Goal: Task Accomplishment & Management: Use online tool/utility

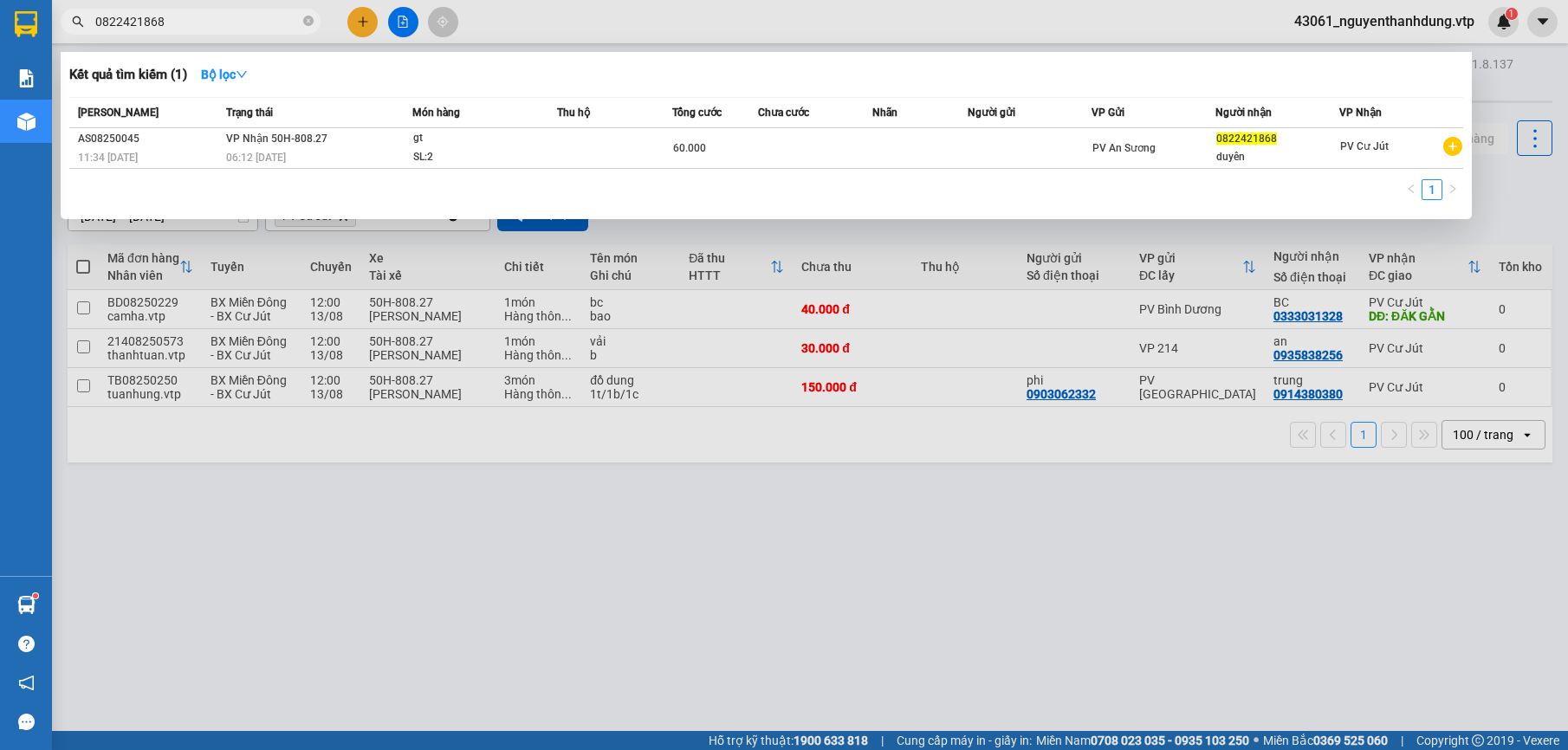
click at [0, 25] on html "Kết quả tìm kiếm ( 1 ) Bộ lọc Mã ĐH Trạng thái Món hàng Thu hộ Tổng cước Chưa c…" at bounding box center [784, 375] width 1568 height 750
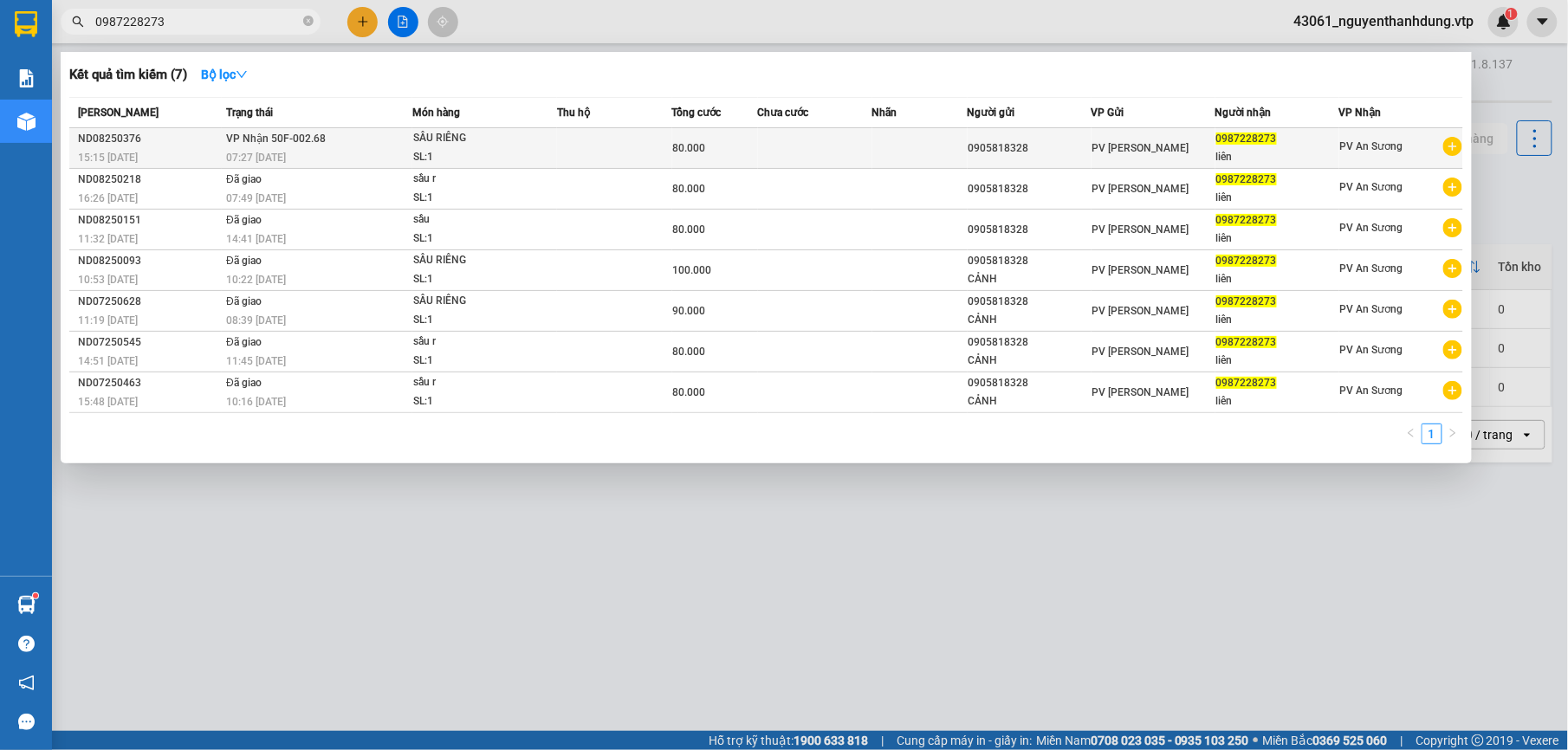
type input "0987228273"
click at [929, 143] on td at bounding box center [919, 148] width 95 height 41
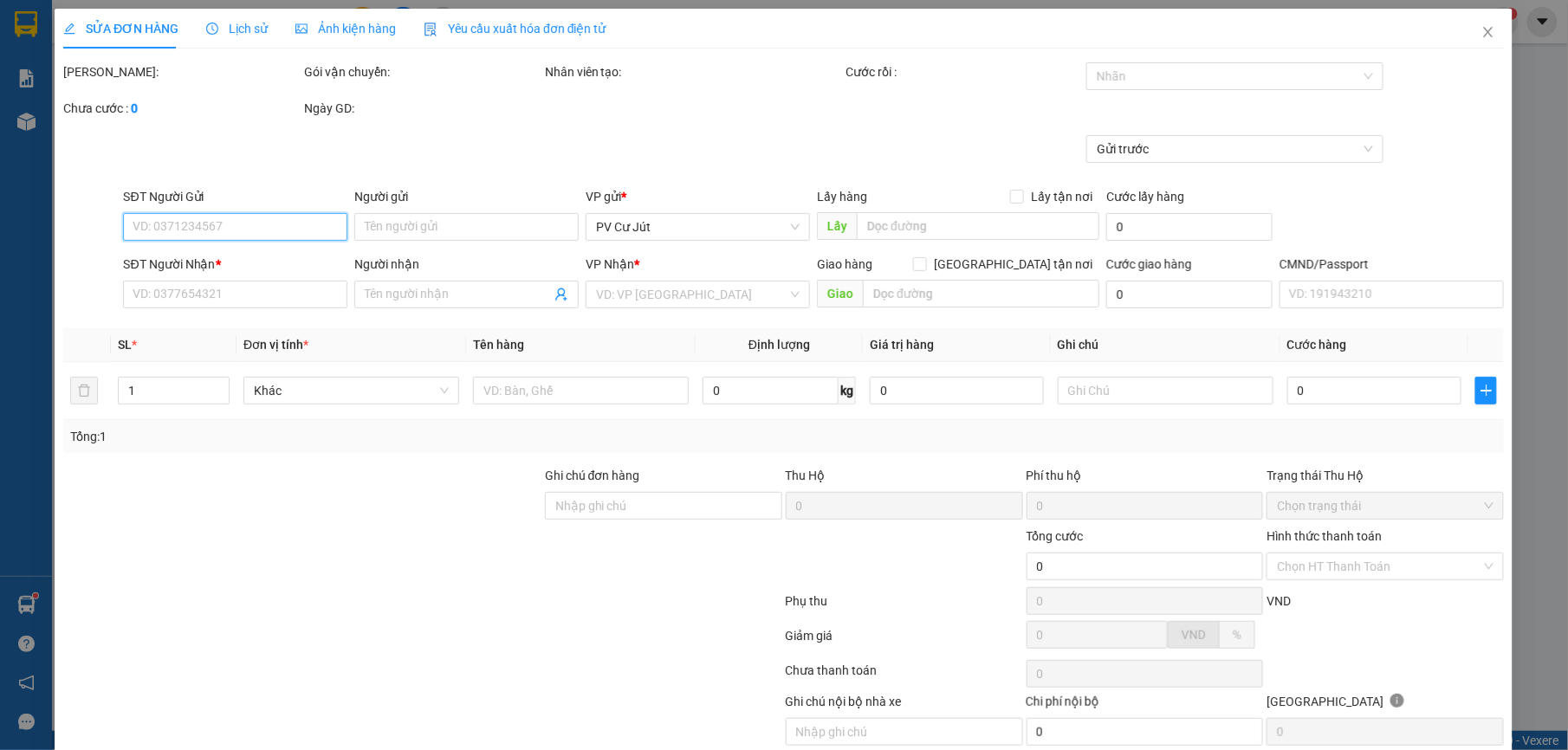
type input "4.000"
type input "0905818328"
type input "0987228273"
type input "liên"
type input "80.000"
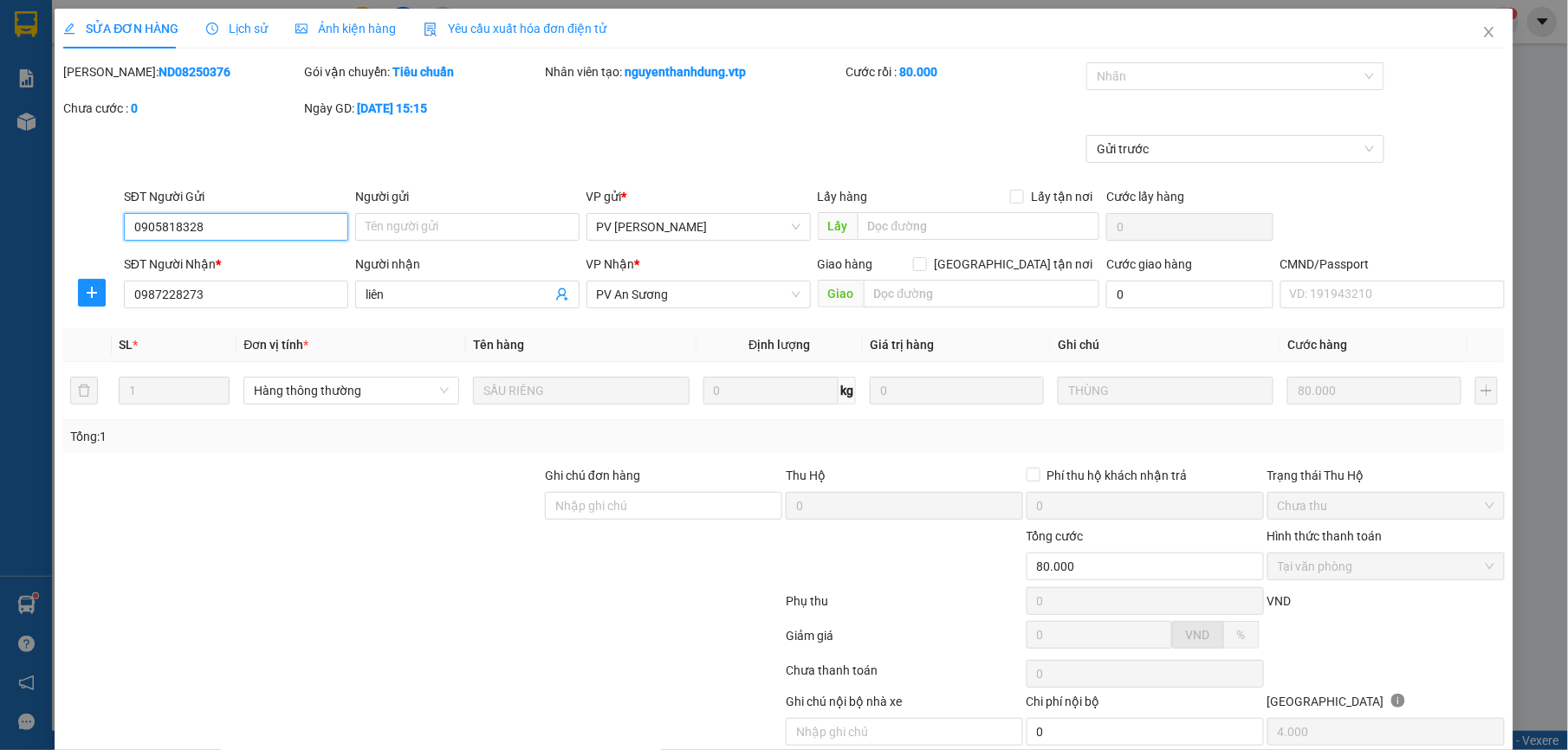
scroll to position [73, 0]
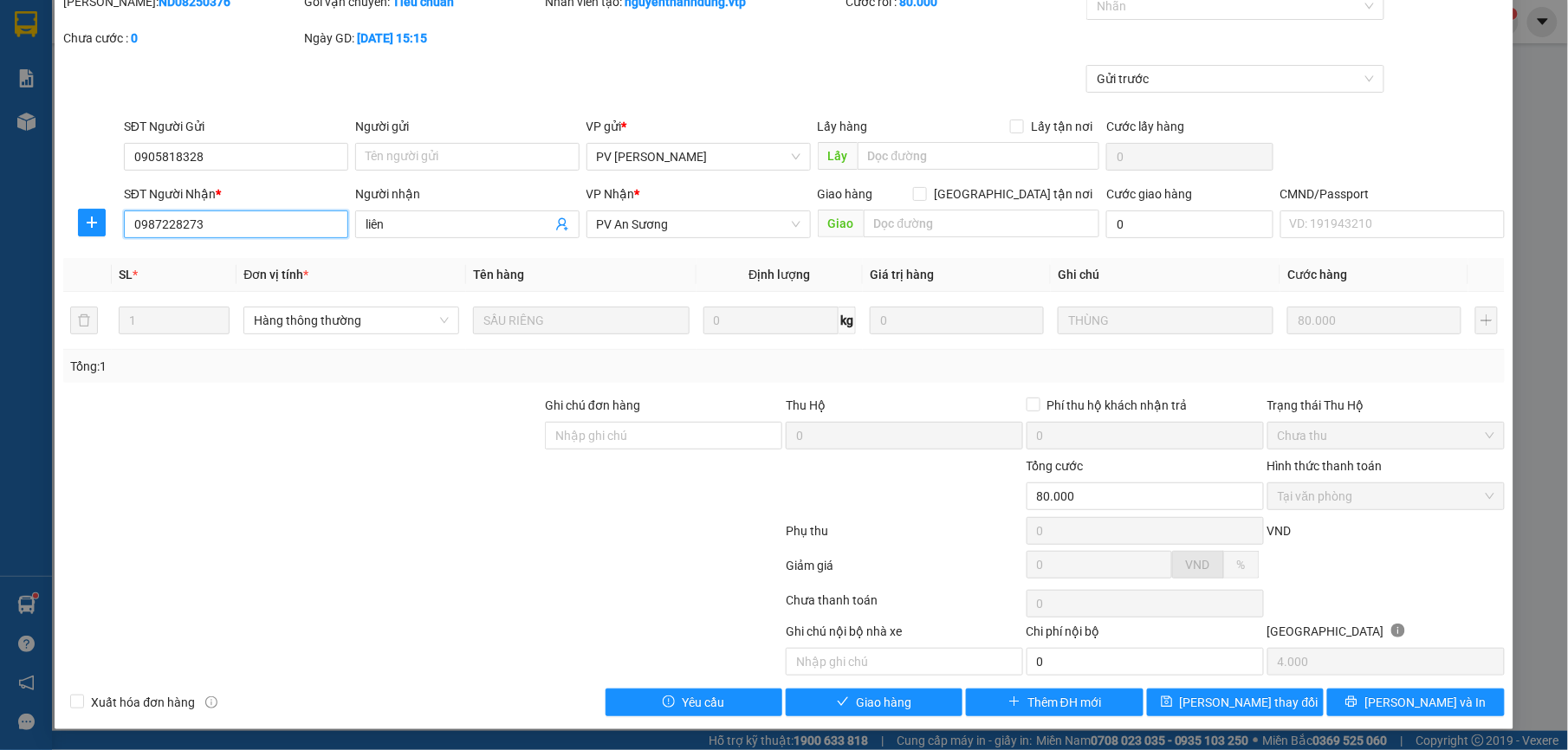
click at [236, 223] on input "0987228273" at bounding box center [236, 224] width 224 height 28
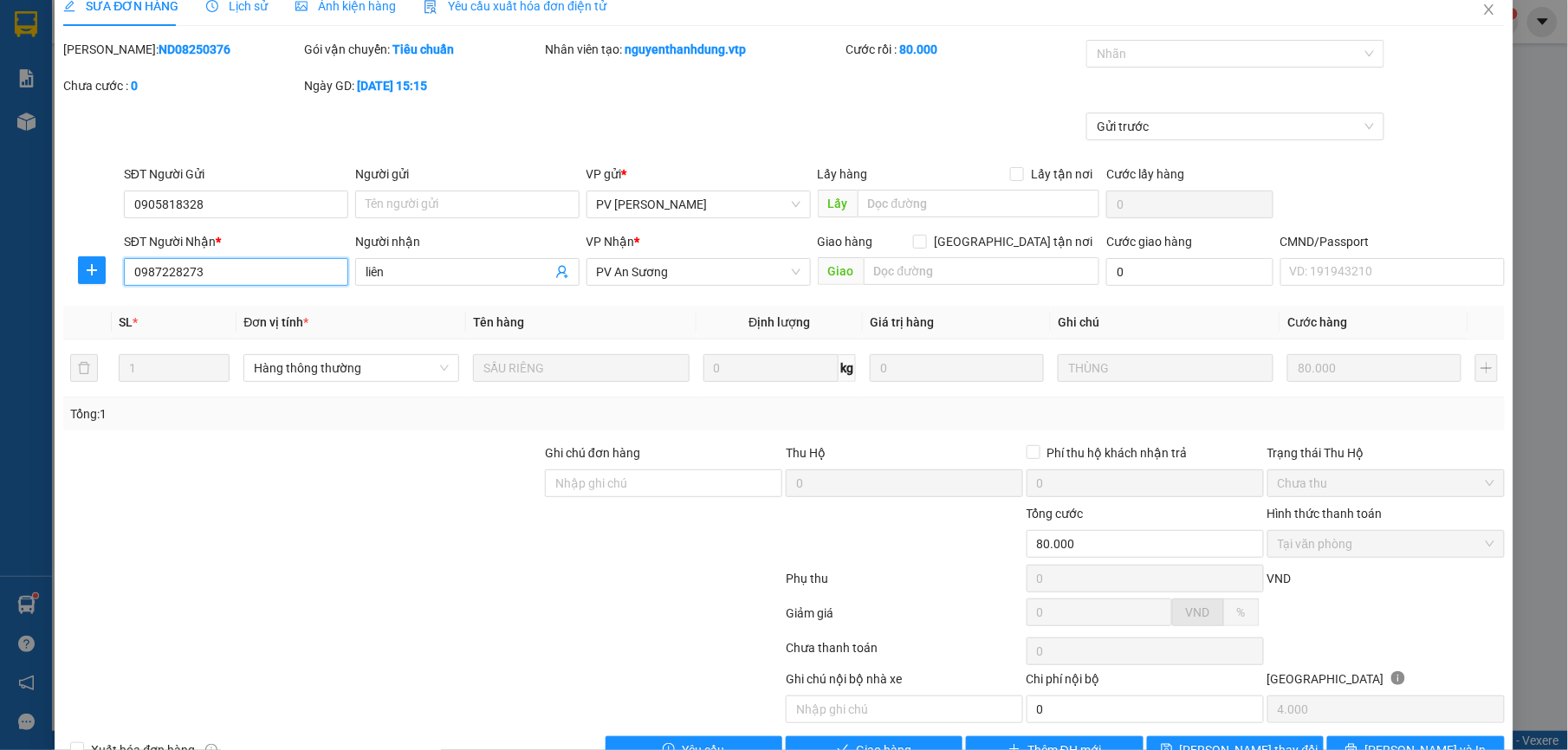
scroll to position [0, 0]
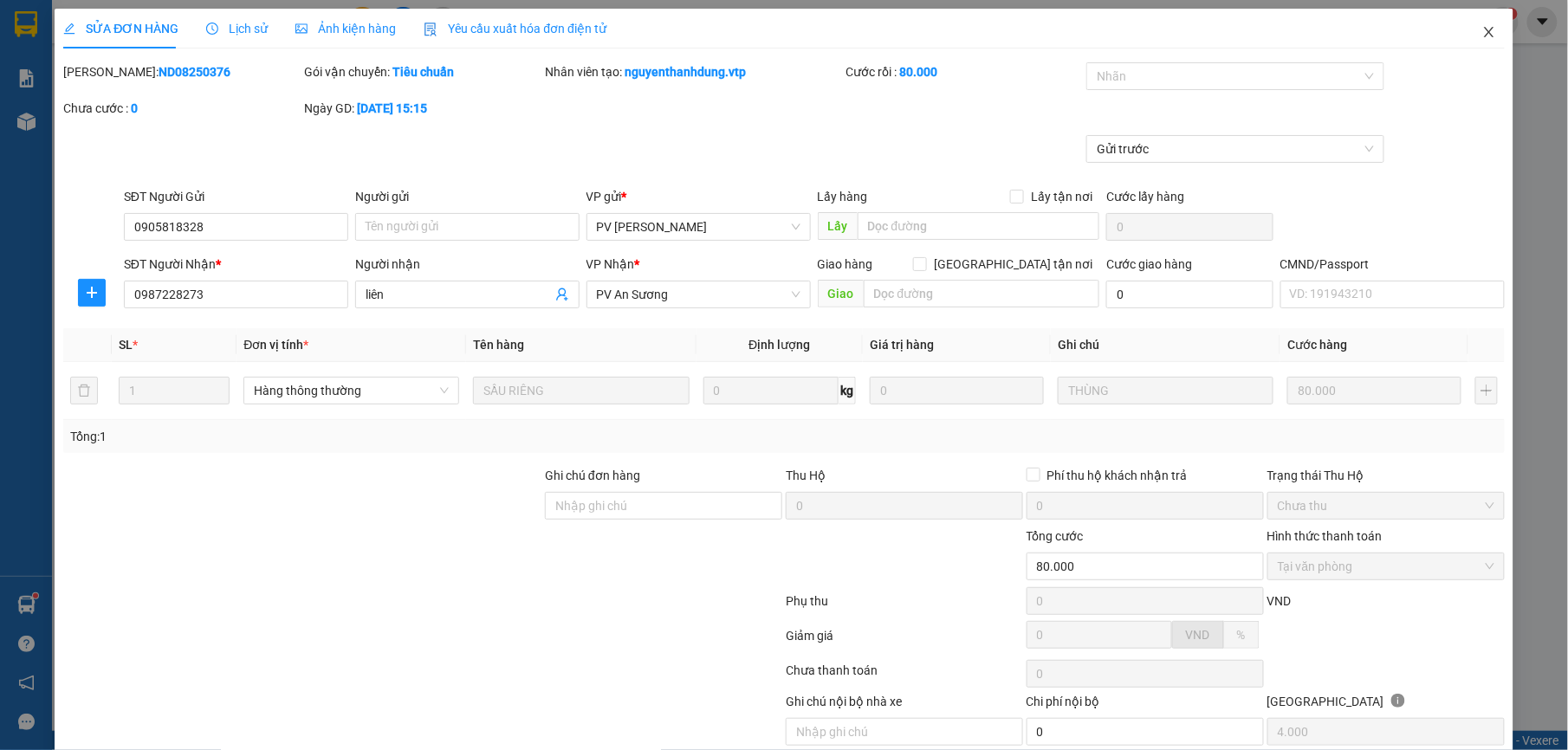
click at [1483, 30] on span "Close" at bounding box center [1488, 32] width 48 height 48
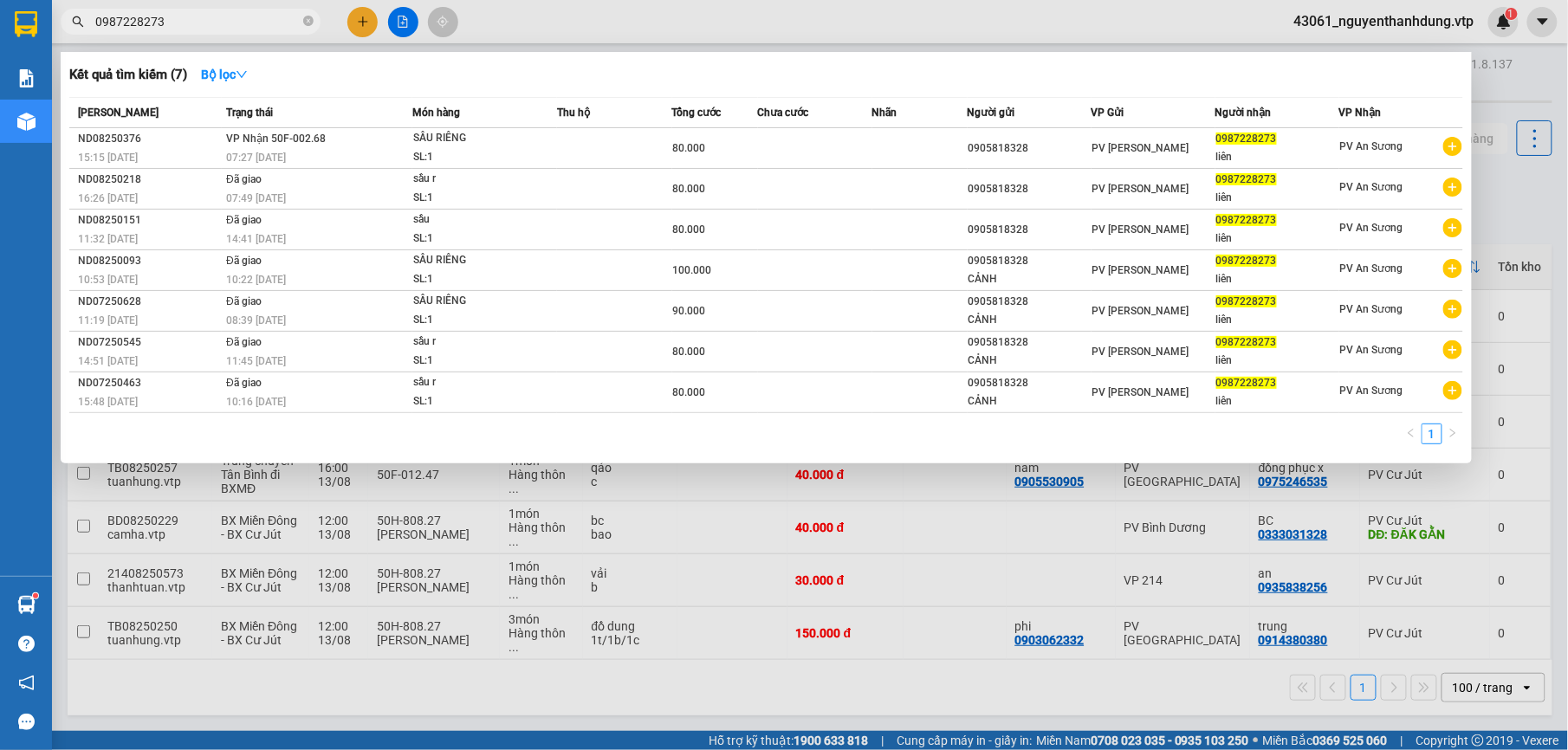
drag, startPoint x: 205, startPoint y: 24, endPoint x: 59, endPoint y: 38, distance: 146.7
click at [59, 37] on div "Kết quả tìm kiếm ( 7 ) Bộ lọc Mã ĐH Trạng thái Món hàng Thu hộ Tổng cước Chưa c…" at bounding box center [169, 21] width 338 height 31
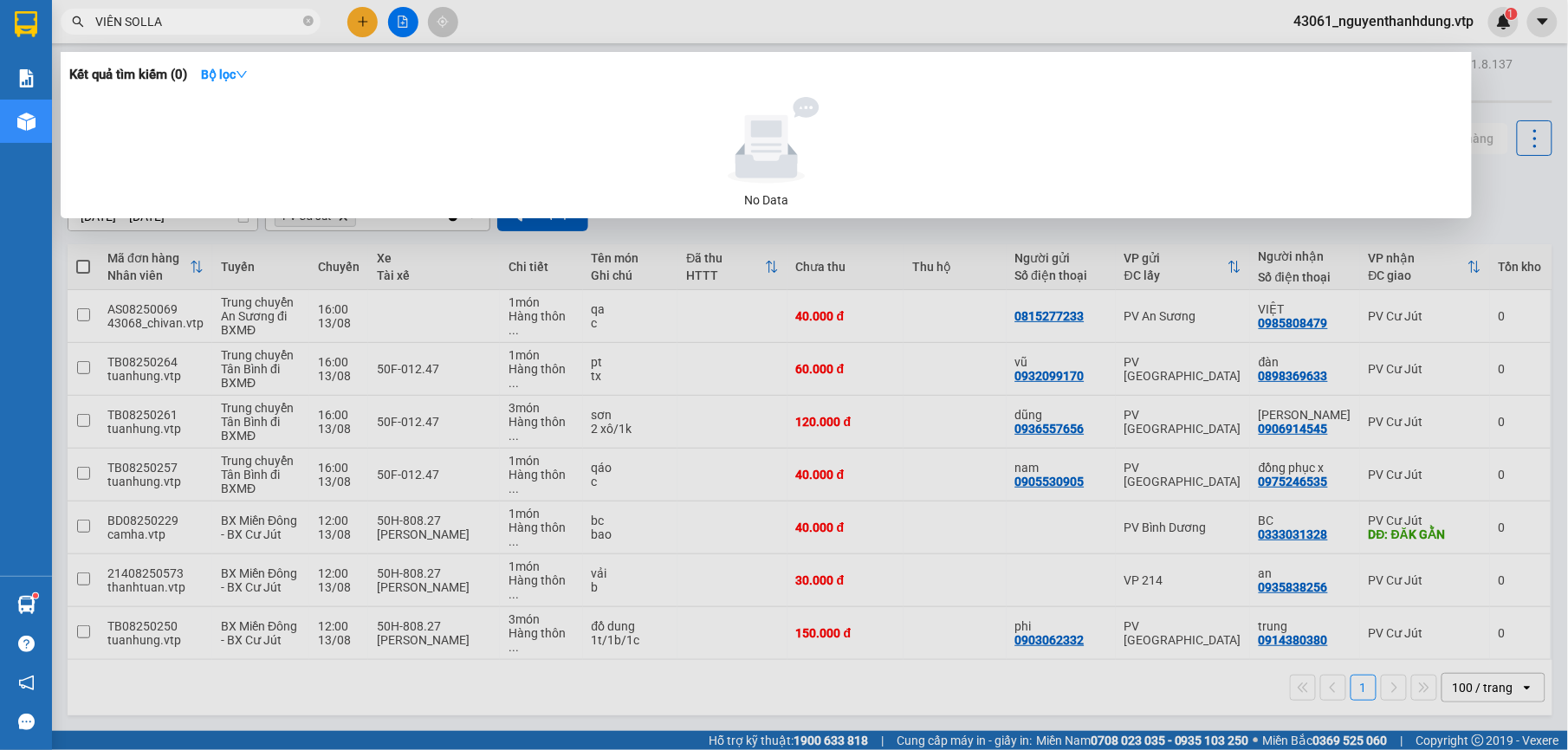
click at [209, 44] on div at bounding box center [784, 375] width 1568 height 750
click at [250, 19] on input "VIÊN SOLLA" at bounding box center [197, 21] width 205 height 19
type input "V"
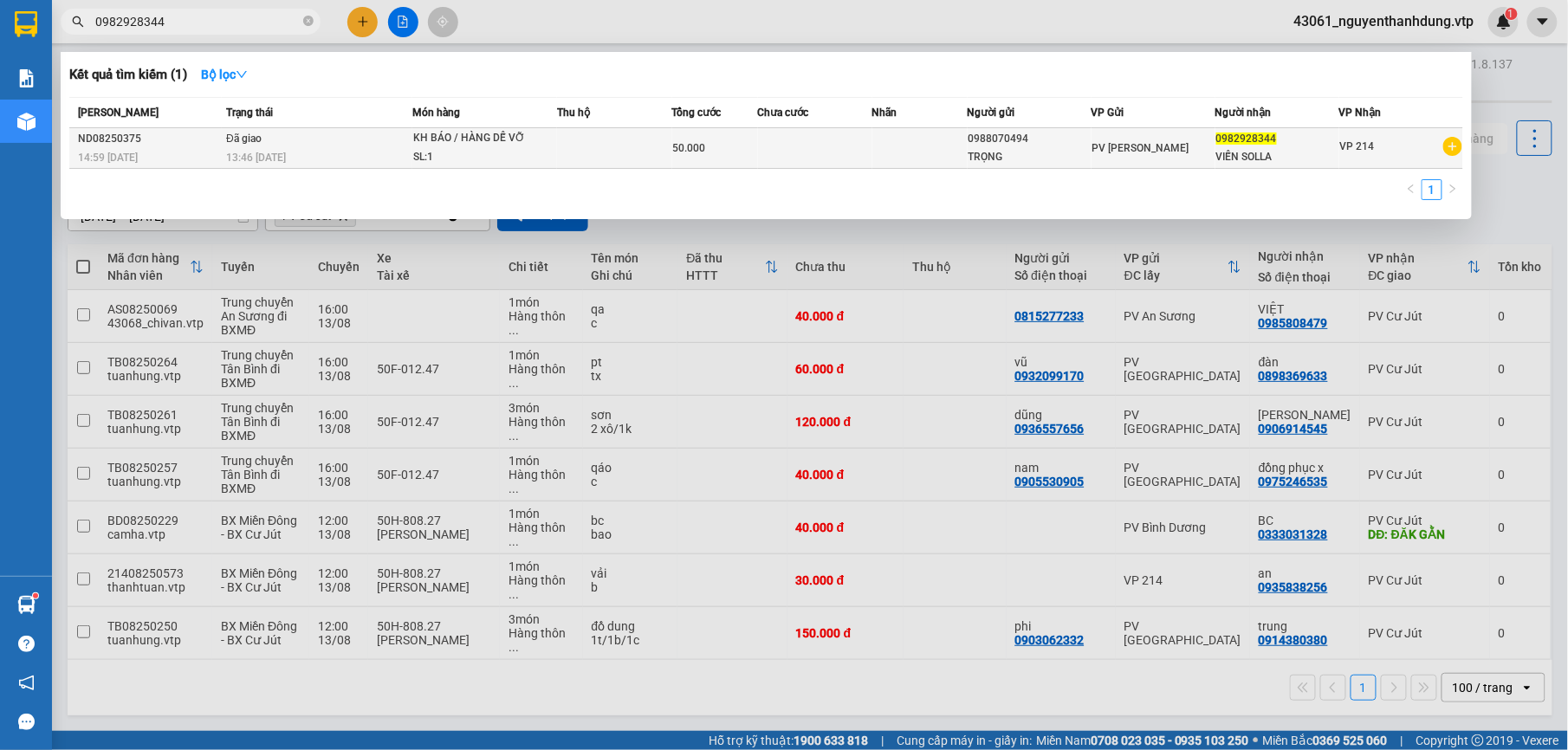
type input "0982928344"
click at [1016, 147] on div "0988070494" at bounding box center [1030, 139] width 122 height 19
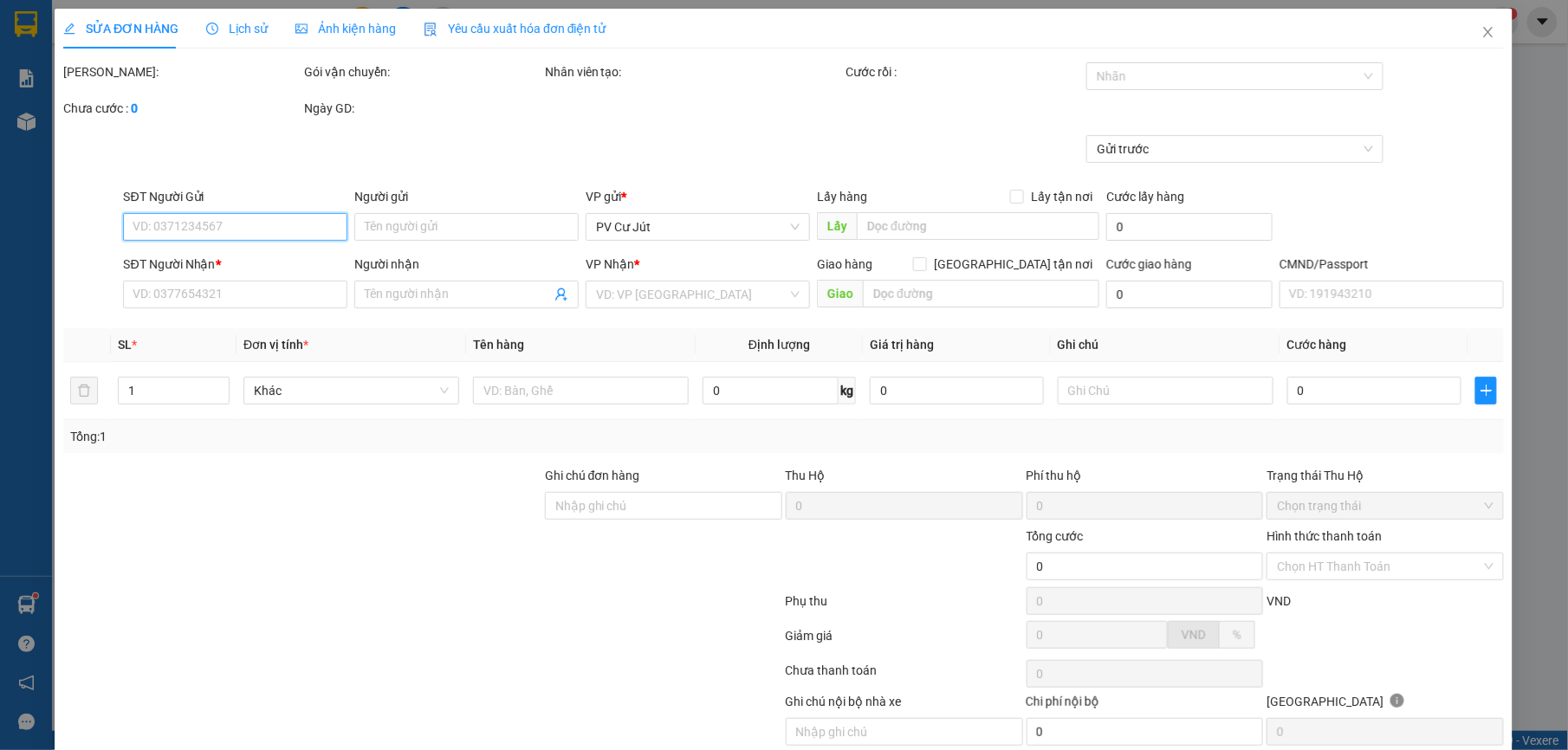
type input "0988070494"
type input "TRỌNG"
type input "0982928344"
type input "VIỄN SOLLA"
type input "50.000"
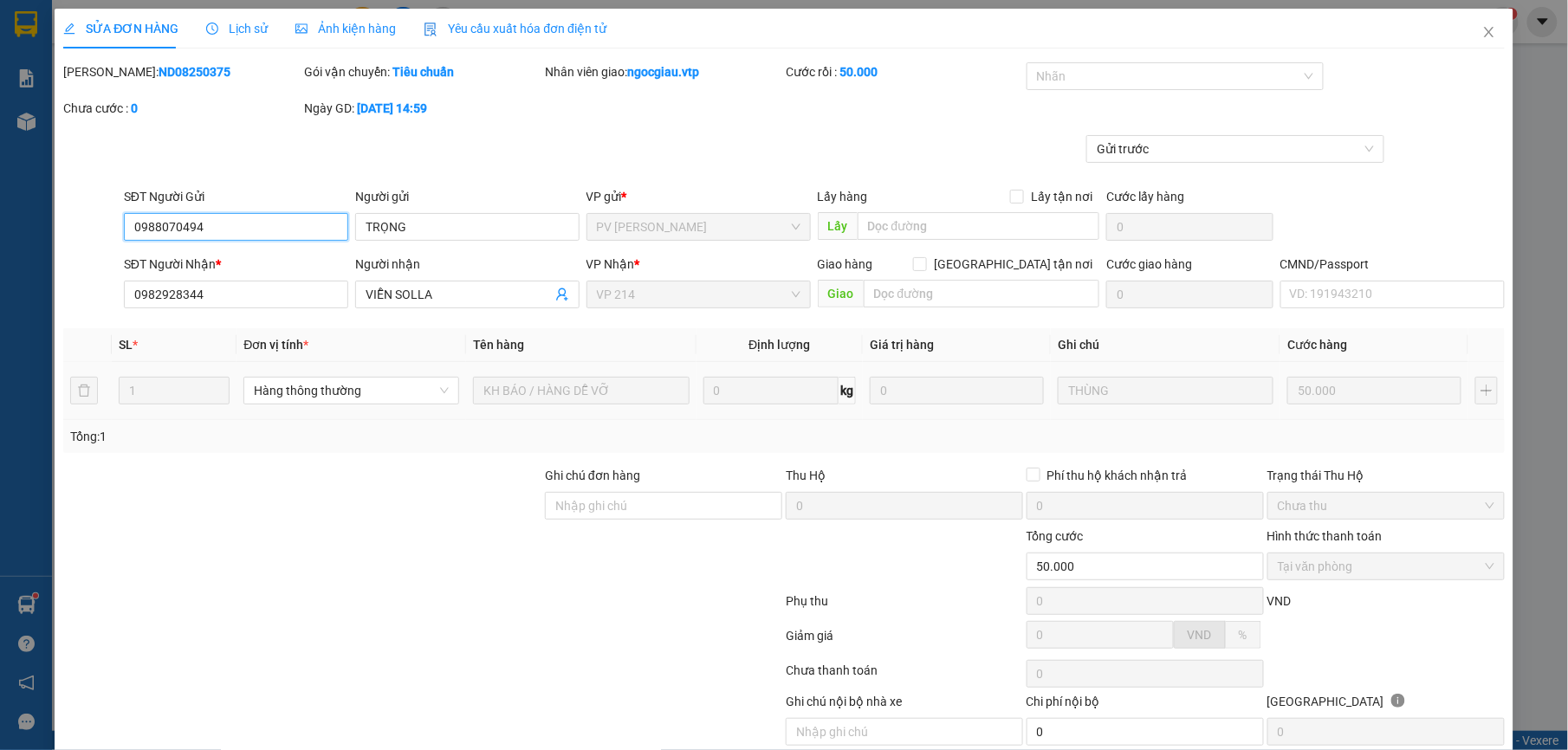
type input "2.500"
click at [1482, 26] on icon "close" at bounding box center [1488, 32] width 14 height 14
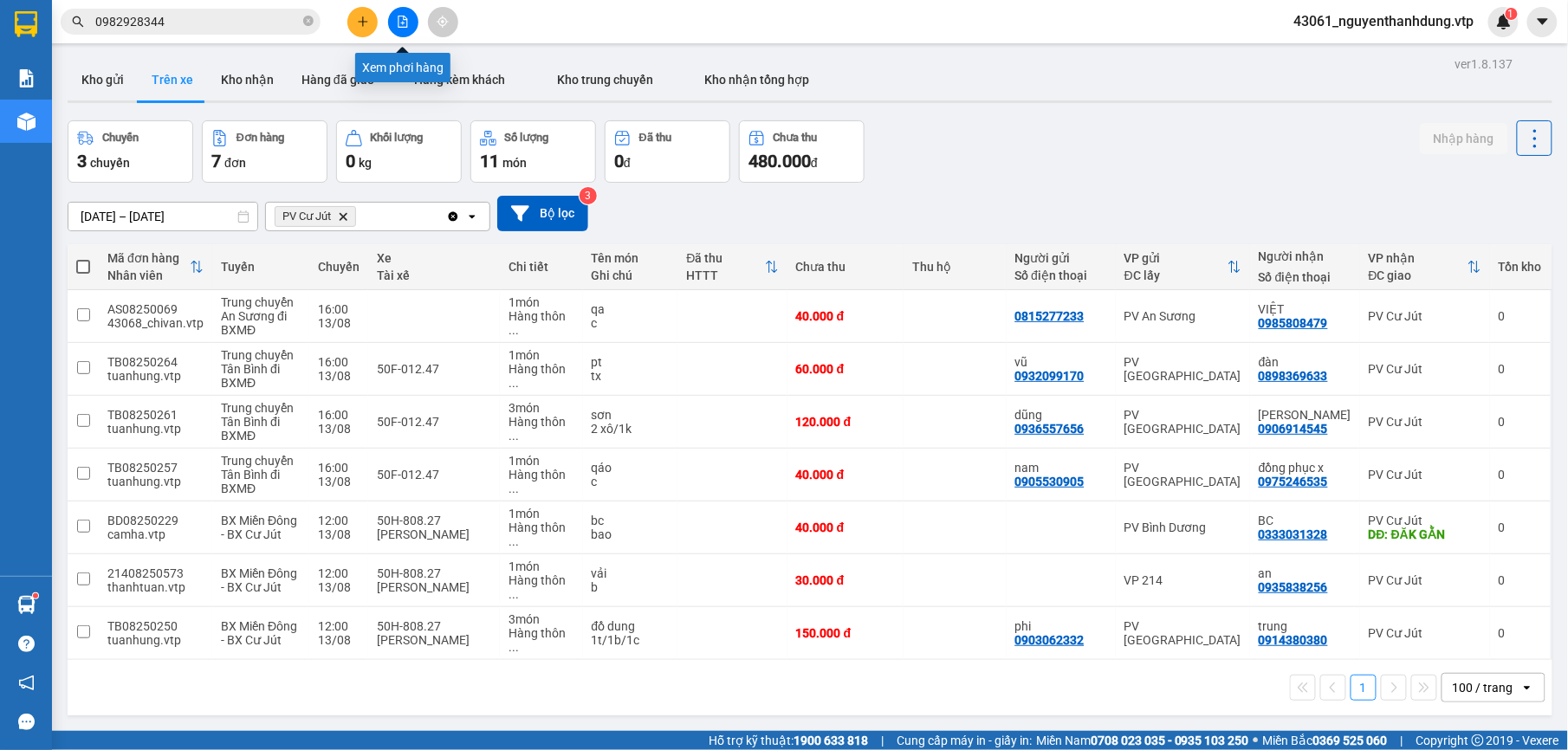
click at [406, 19] on icon "file-add" at bounding box center [403, 21] width 9 height 12
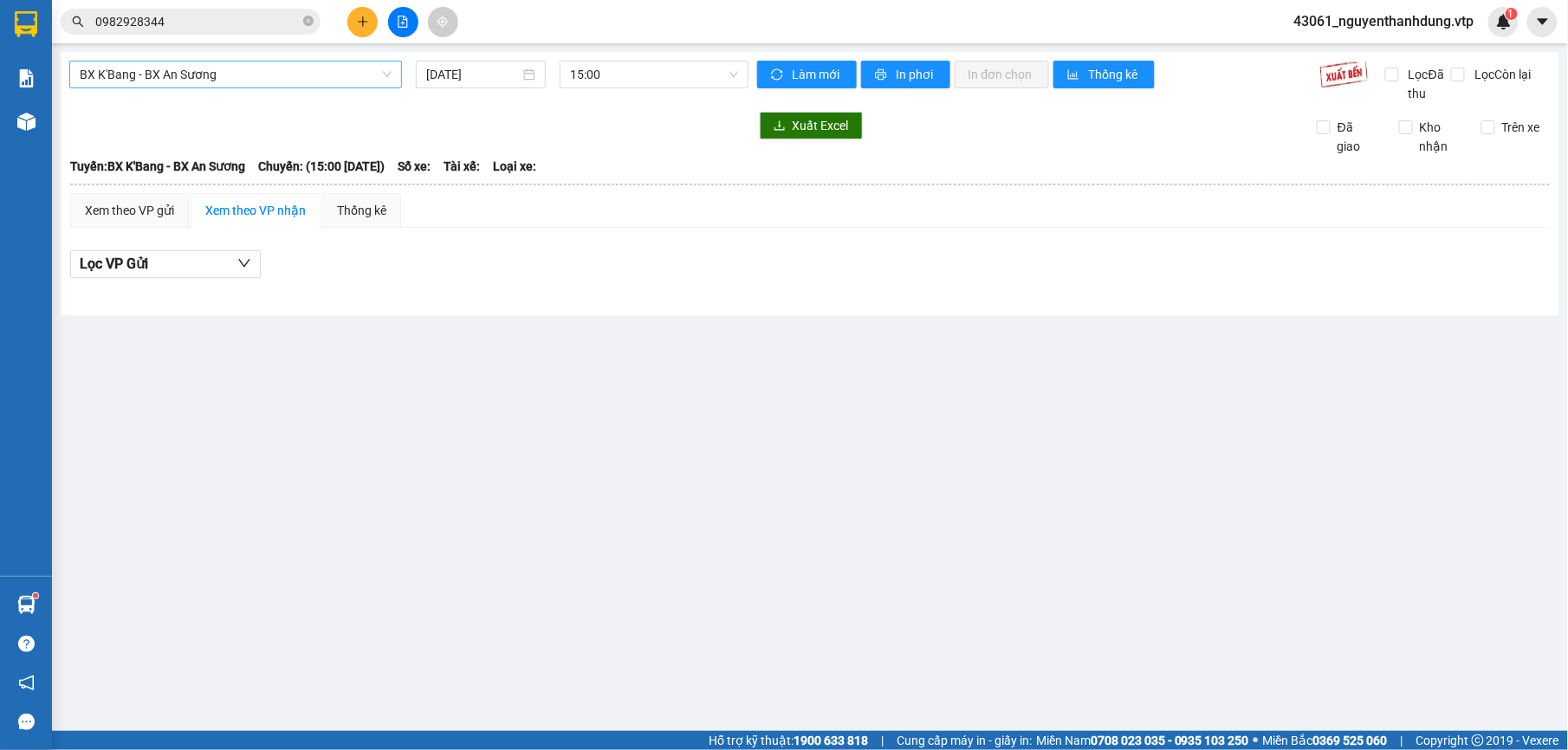
click at [243, 77] on span "BX K'Bang - BX An Sương" at bounding box center [235, 74] width 311 height 26
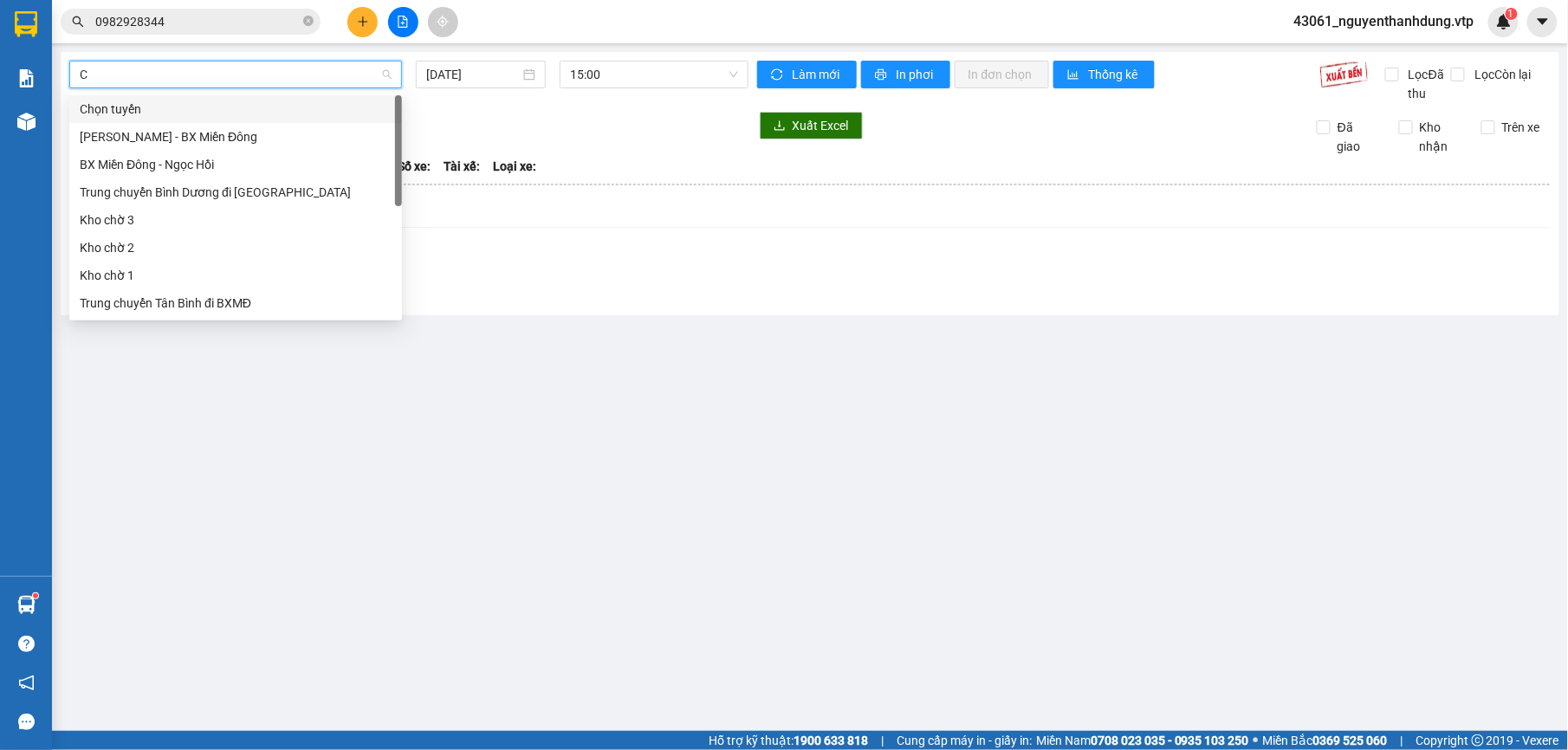
type input "CJ"
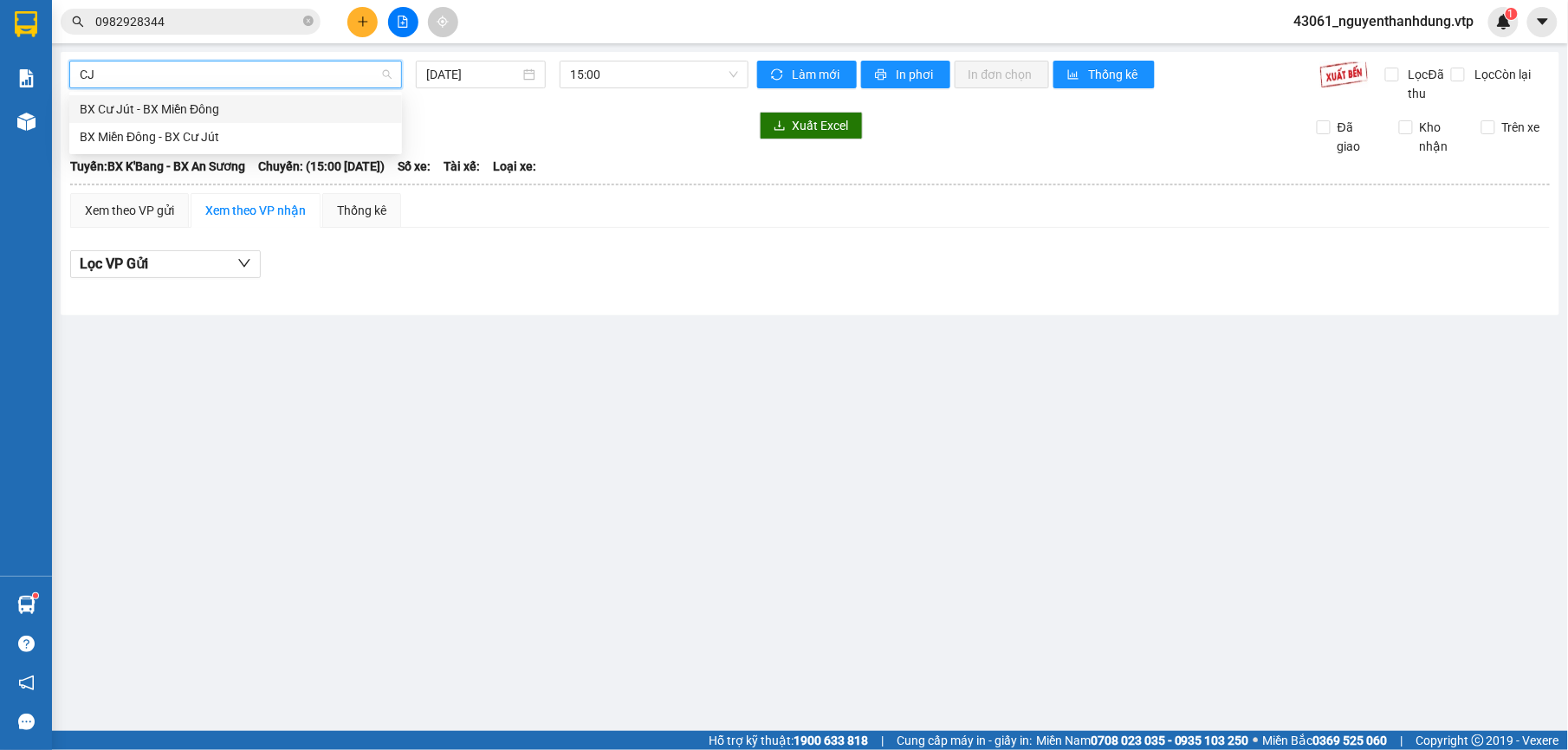
click at [250, 100] on div "BX Cư Jút - BX Miền Đông" at bounding box center [235, 108] width 311 height 19
type input "[DATE]"
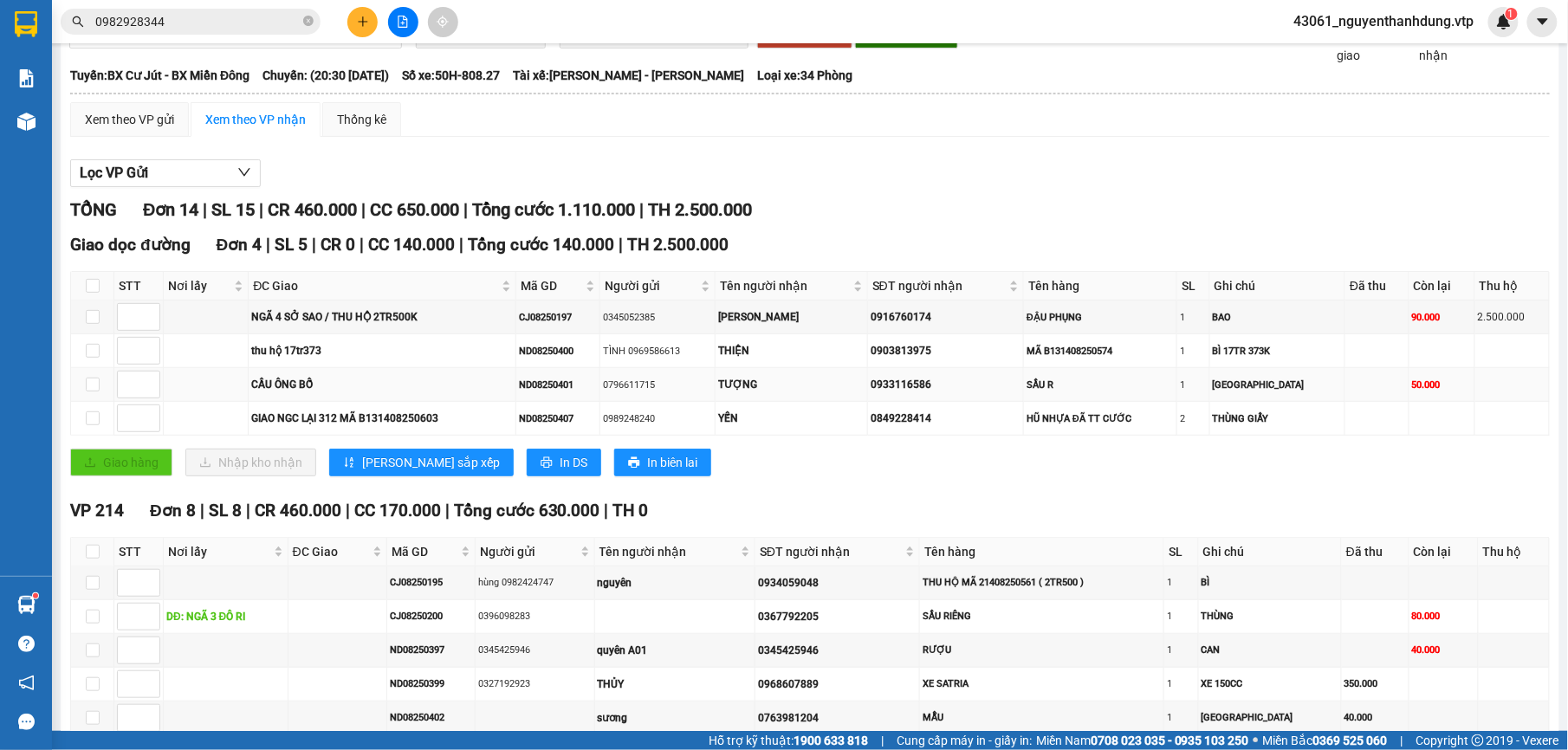
scroll to position [115, 0]
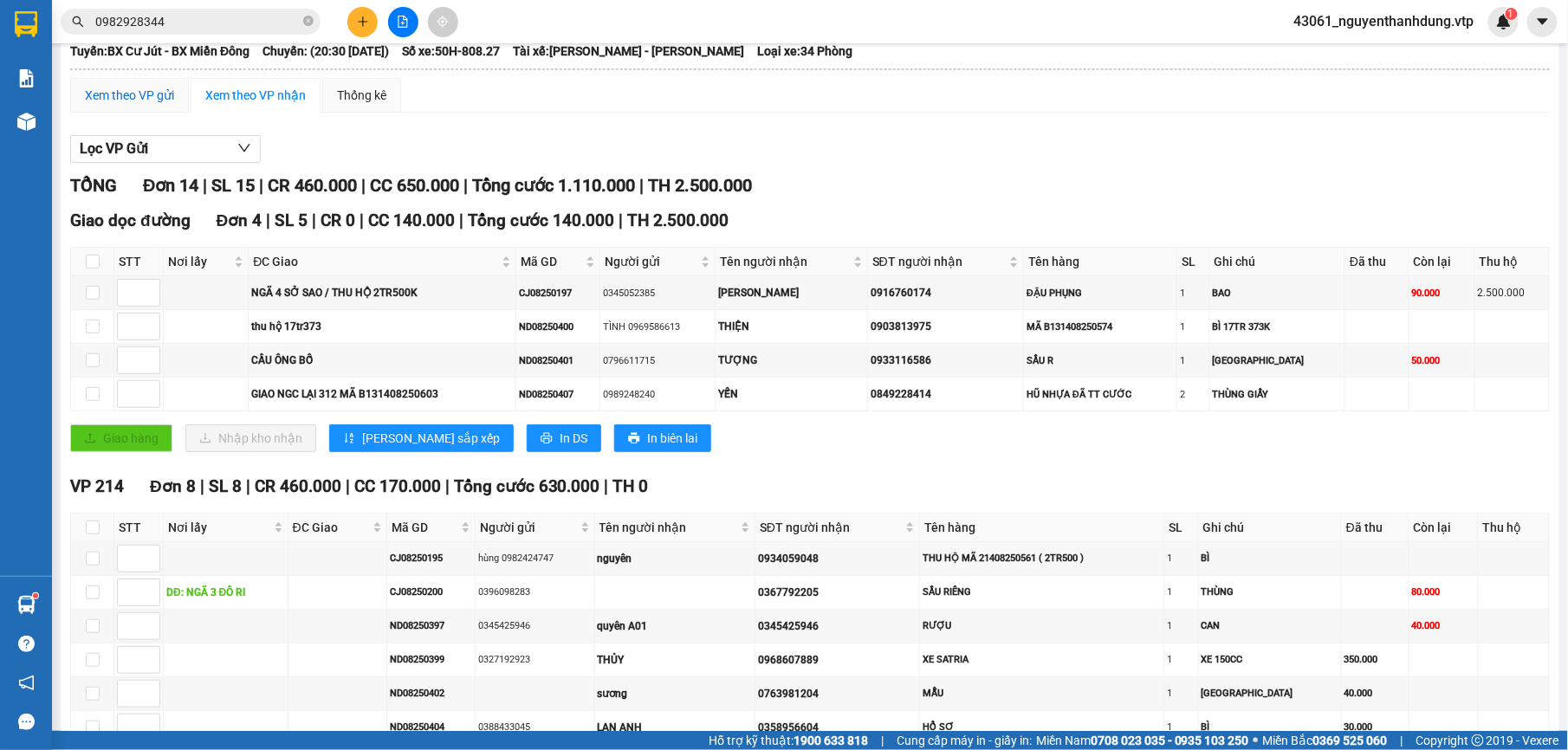
click at [140, 94] on div "Xem theo VP gửi" at bounding box center [130, 95] width 89 height 19
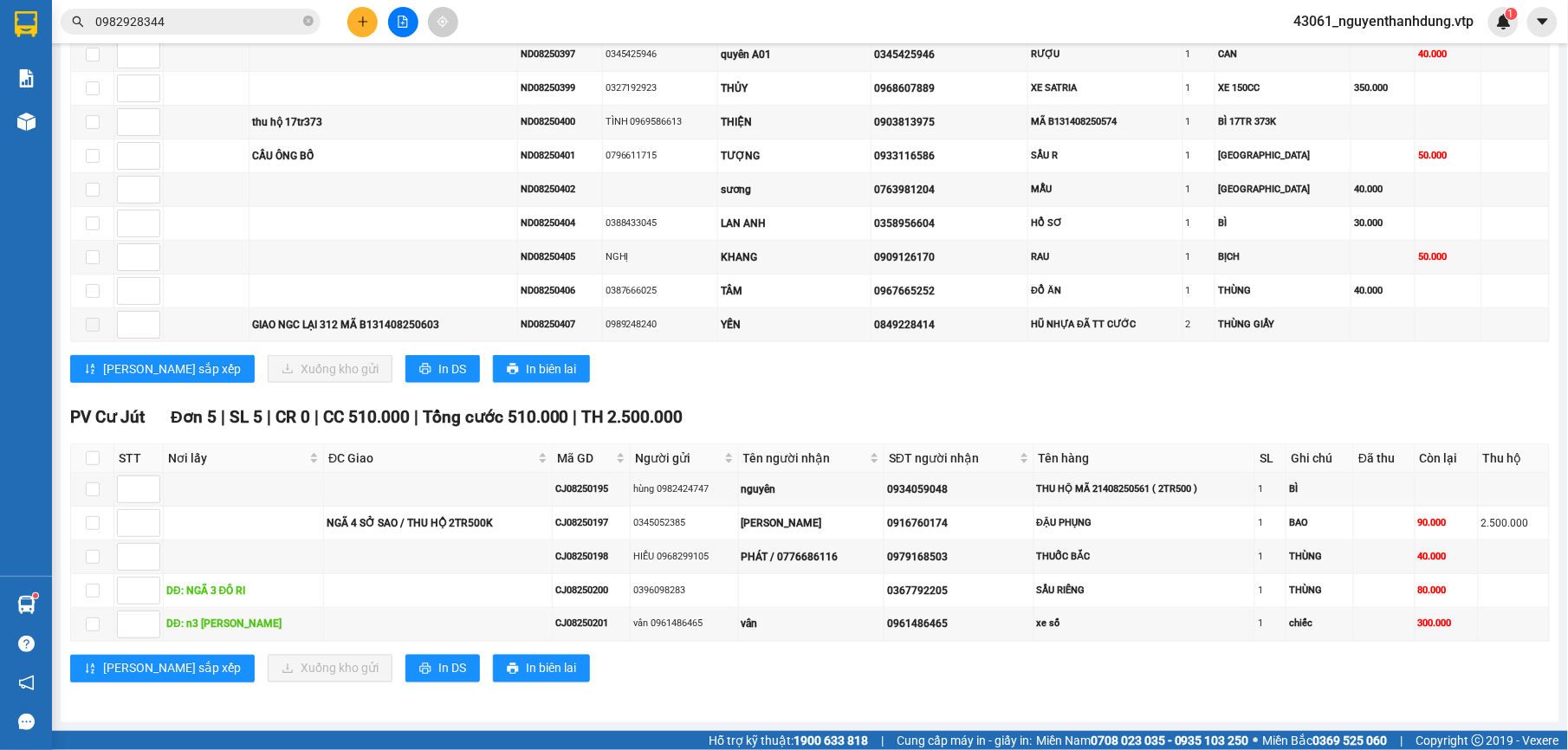
scroll to position [577, 0]
click at [87, 521] on input "checkbox" at bounding box center [93, 523] width 14 height 14
checkbox input "true"
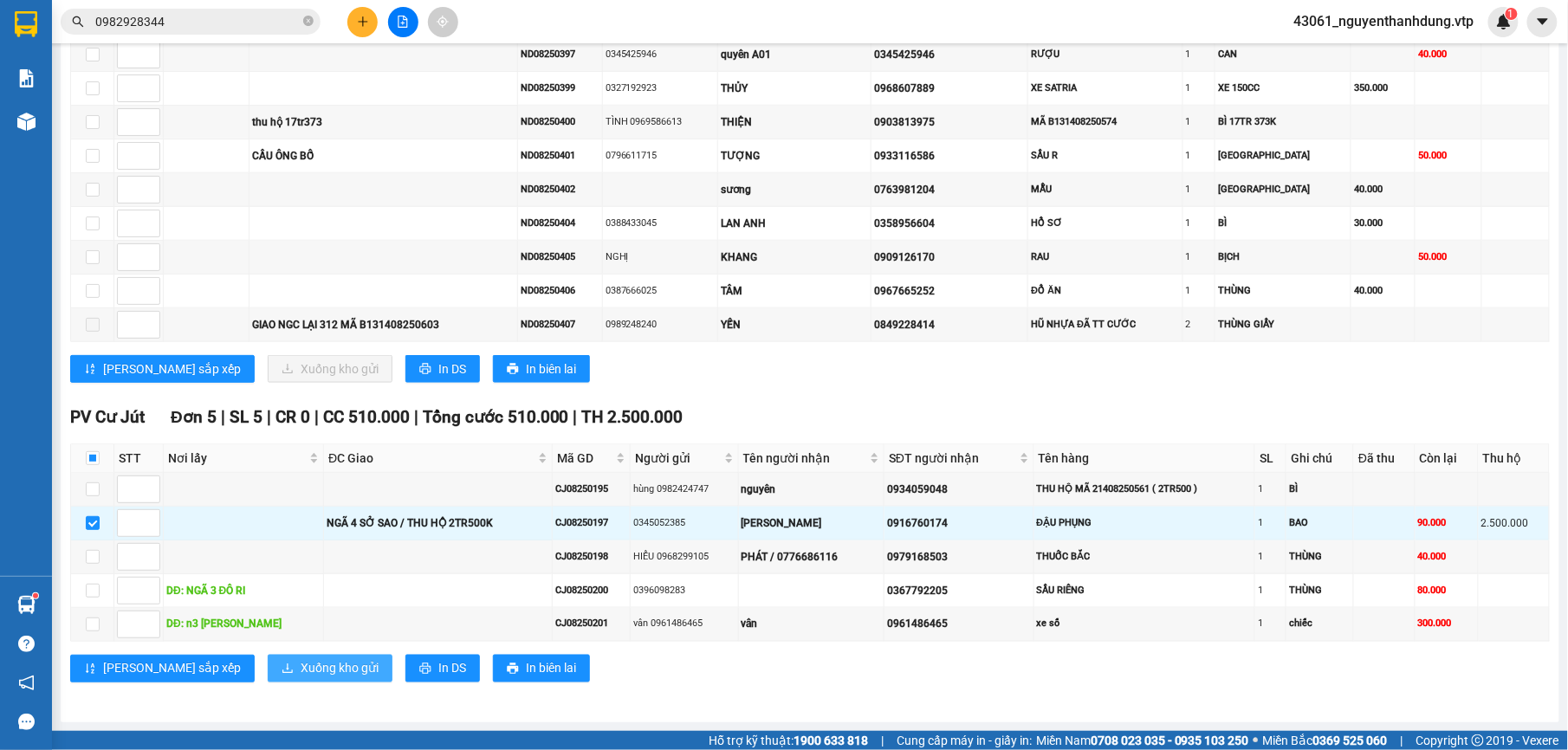
click at [300, 664] on span "Xuống kho gửi" at bounding box center [339, 668] width 78 height 19
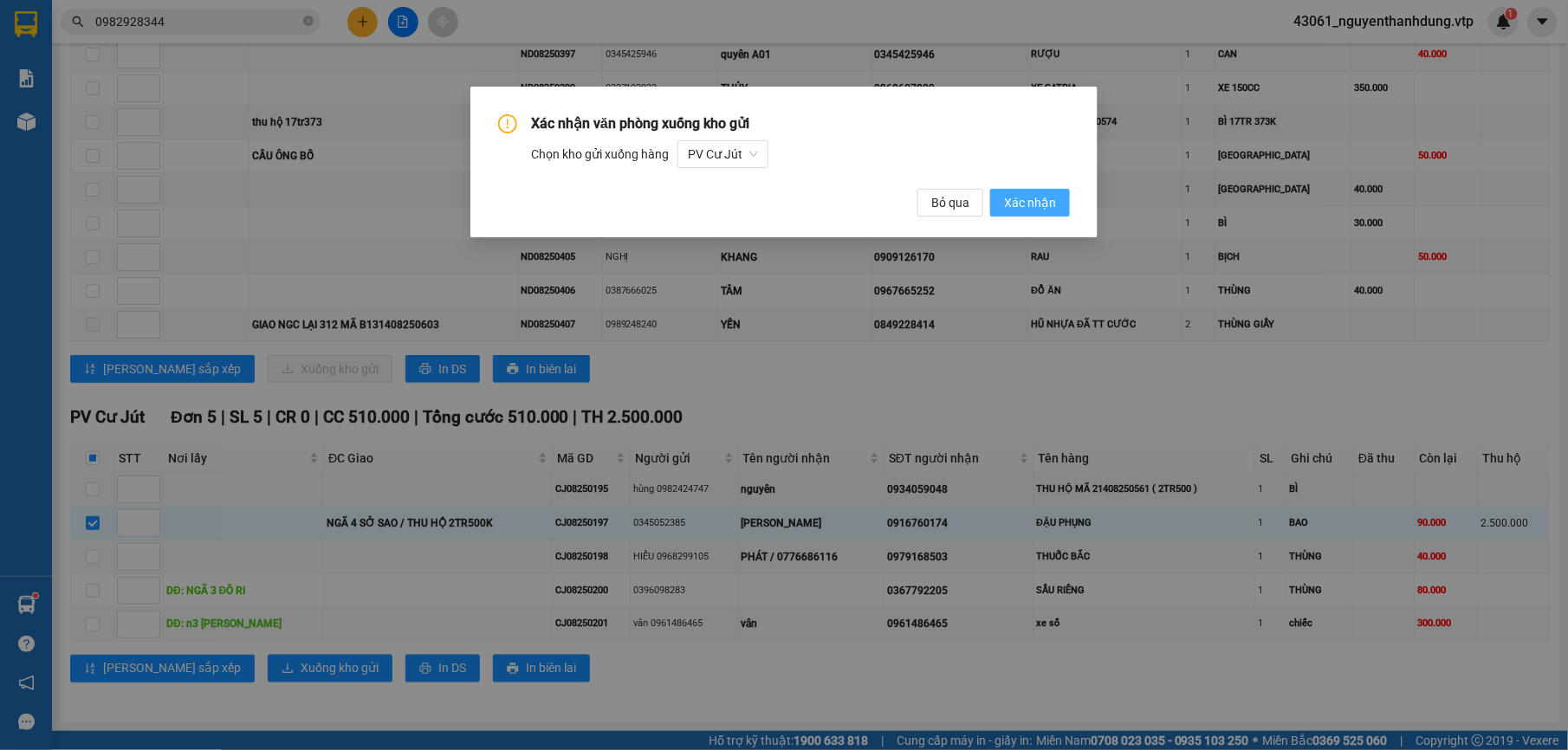
click at [1054, 196] on span "Xác nhận" at bounding box center [1030, 202] width 52 height 19
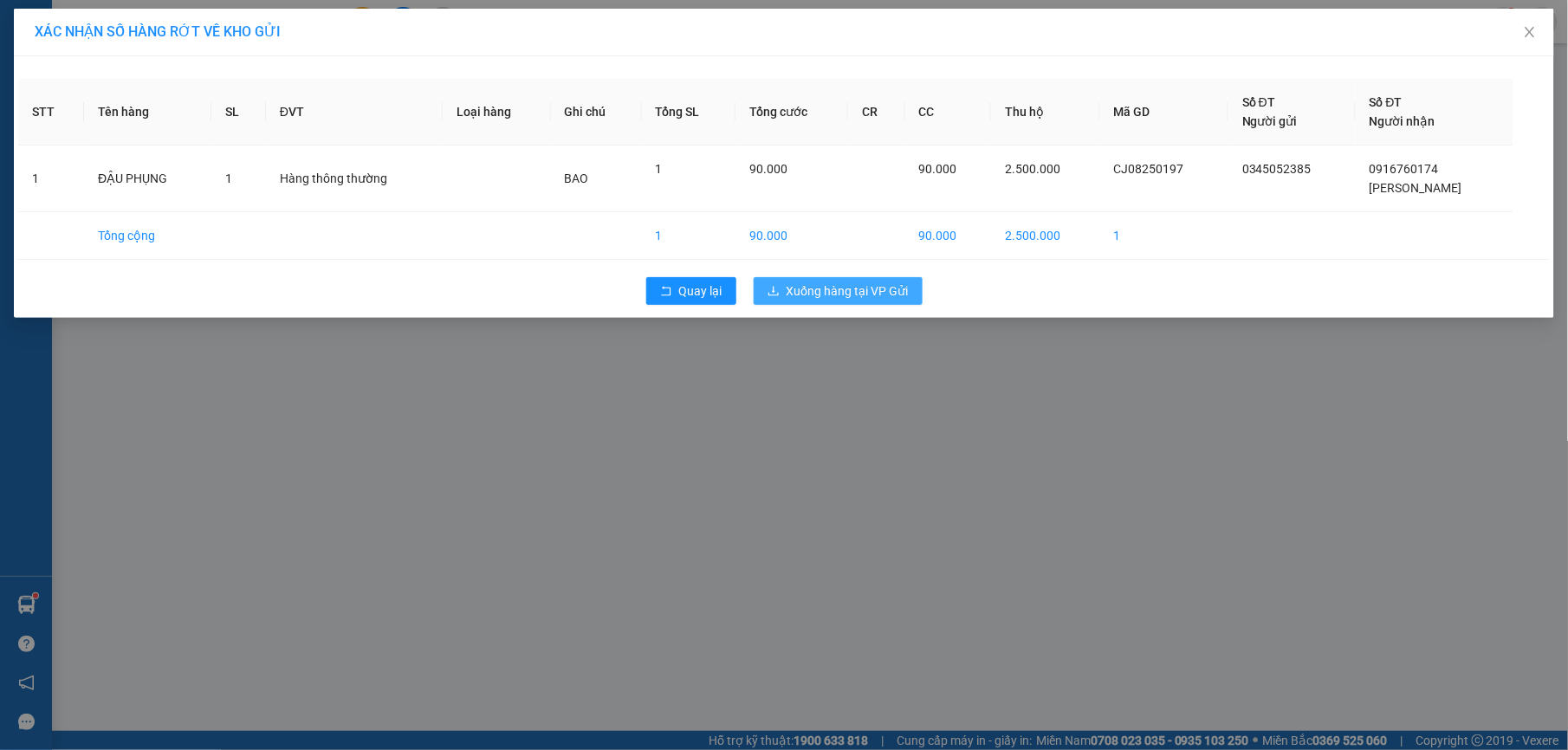
click at [829, 299] on span "Xuống hàng tại VP Gửi" at bounding box center [848, 291] width 122 height 19
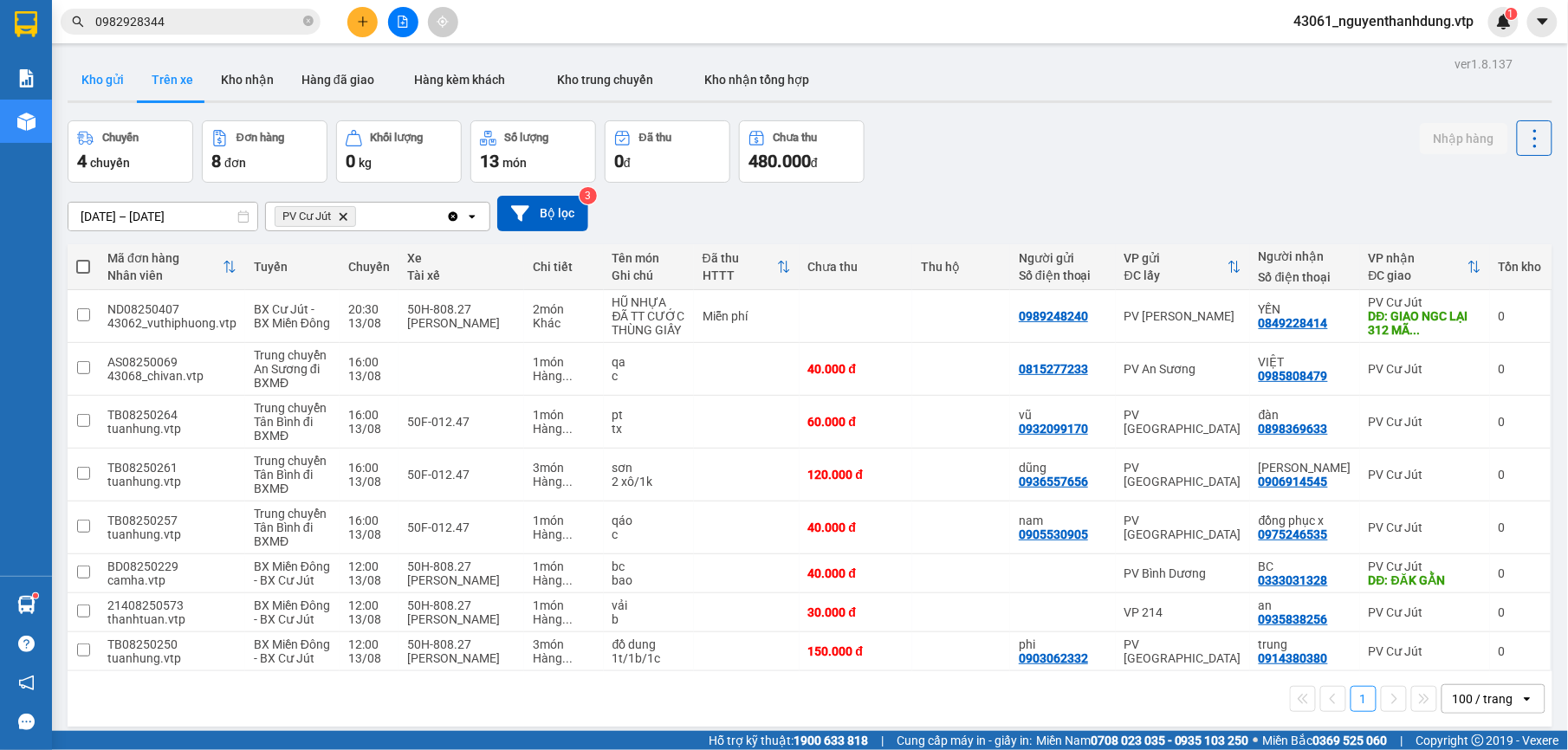
click at [113, 73] on button "Kho gửi" at bounding box center [103, 80] width 70 height 42
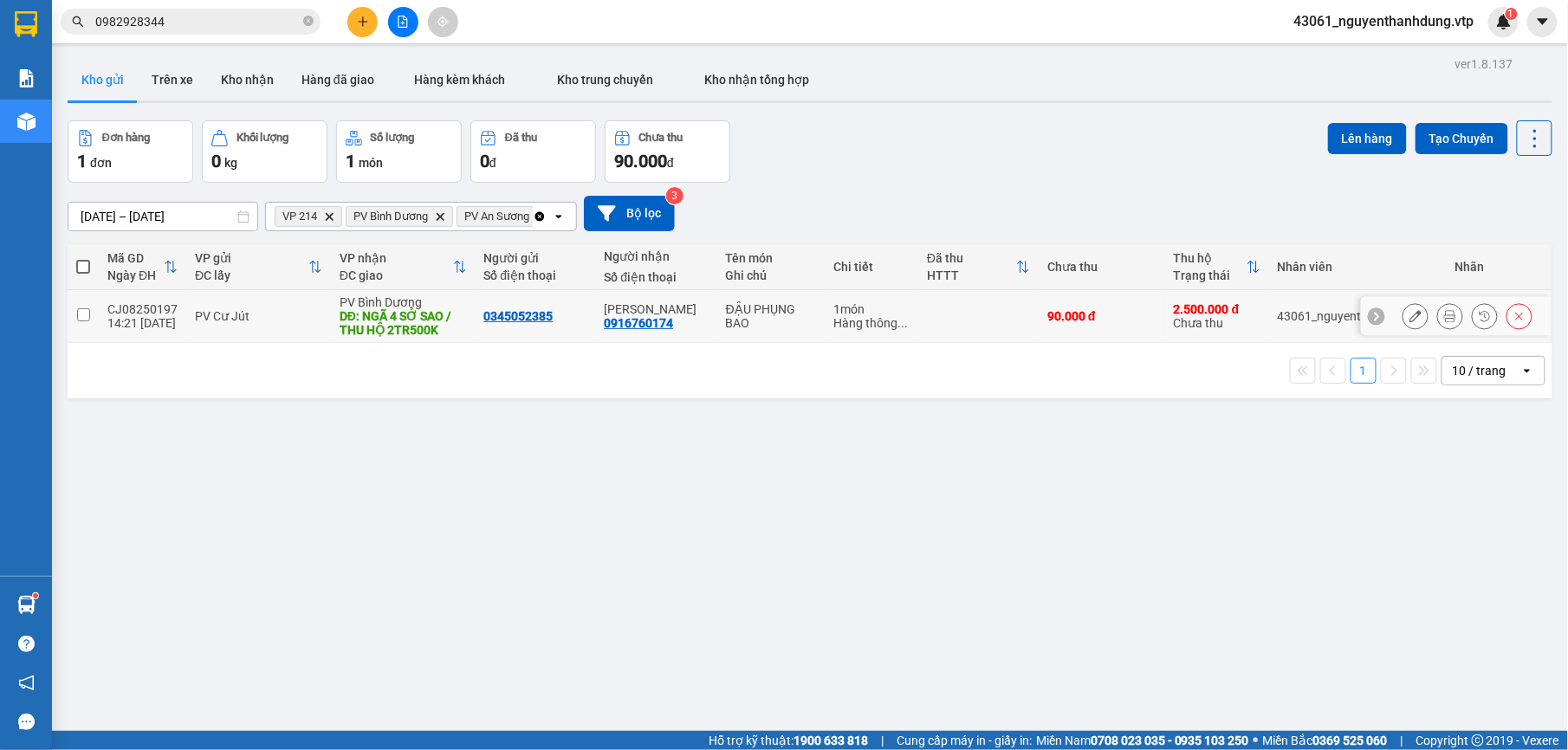
click at [285, 324] on div "PV Cư Jút" at bounding box center [258, 316] width 127 height 14
checkbox input "true"
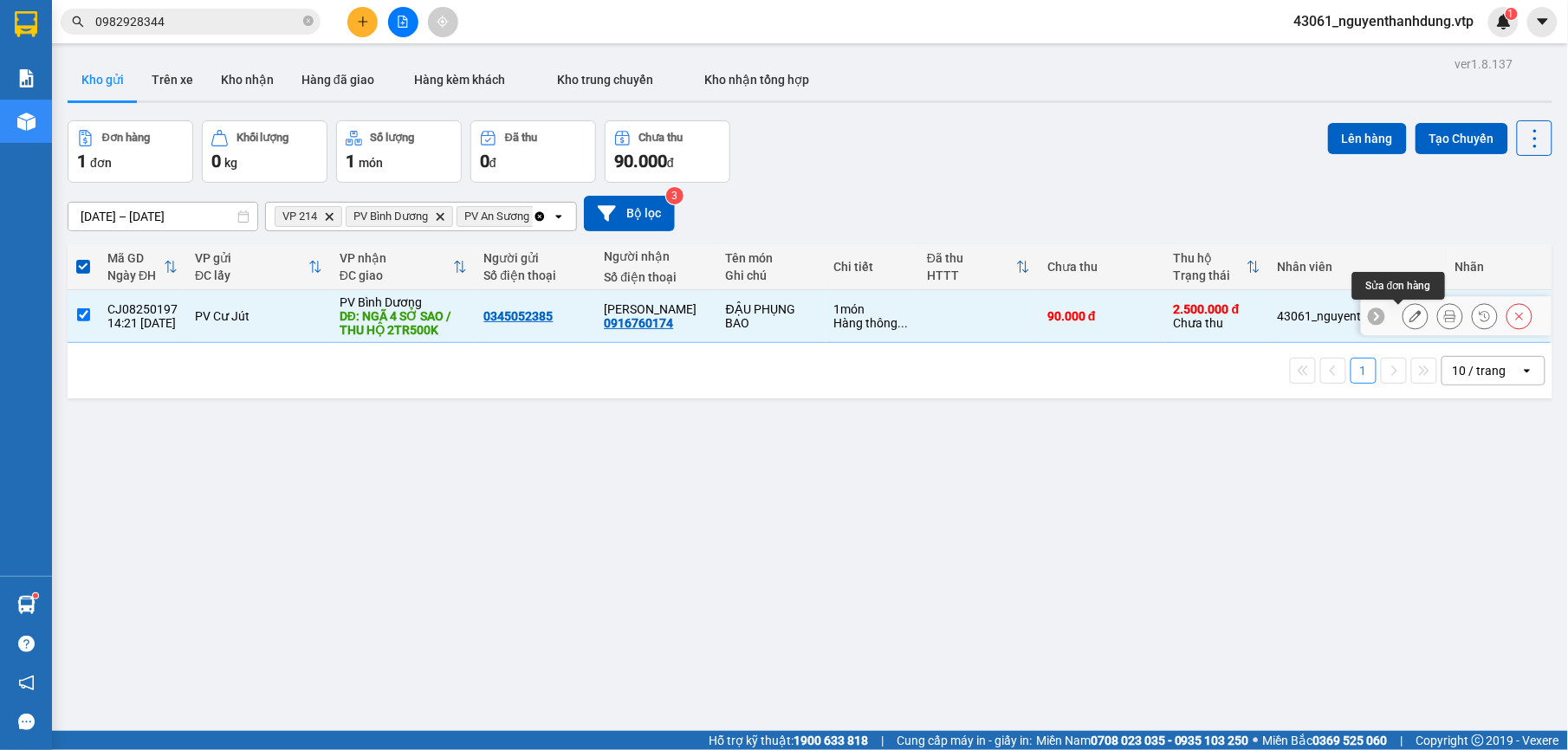
click at [1410, 317] on icon at bounding box center [1415, 316] width 12 height 12
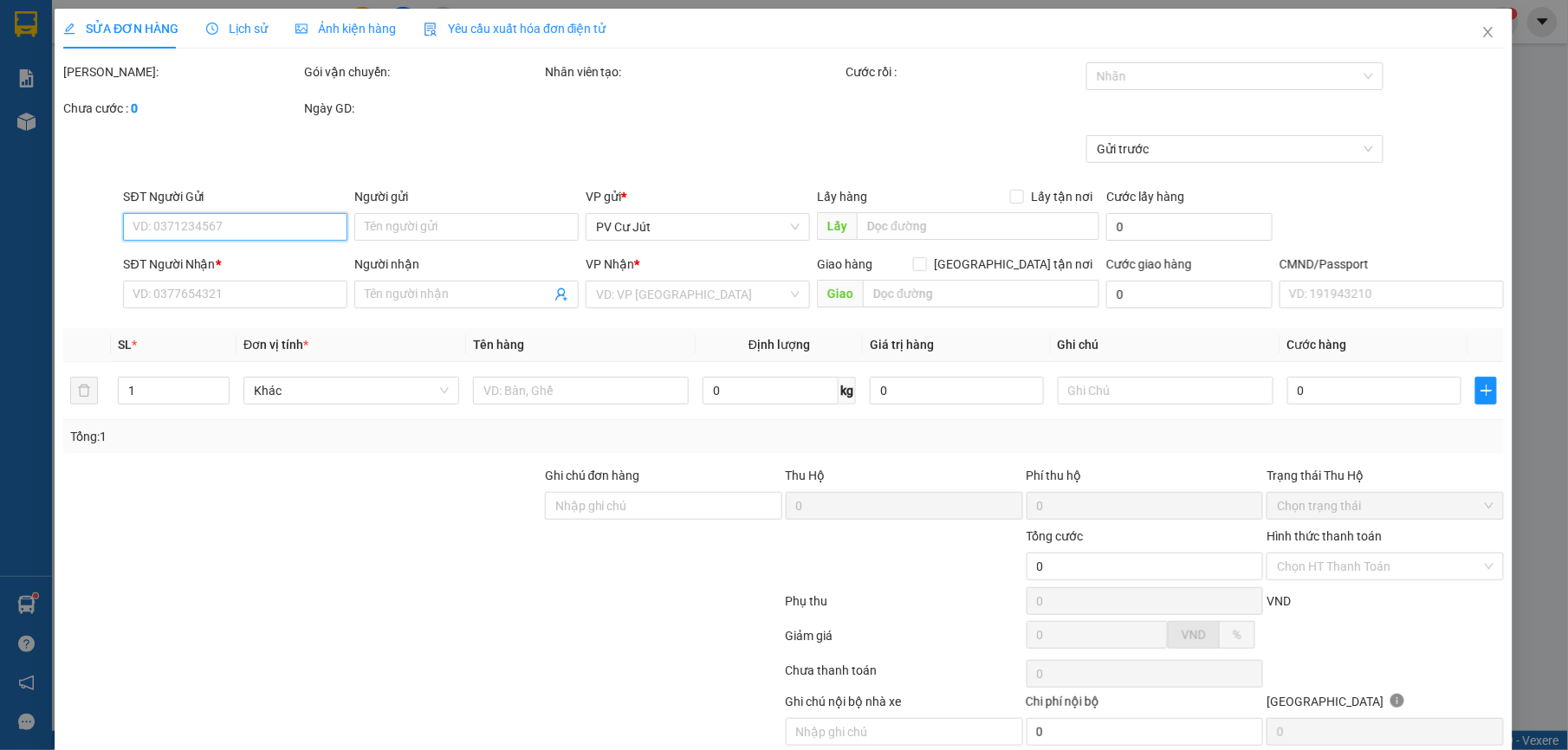
type input "0345052385"
type input "0916760174"
type input "[PERSON_NAME]"
type input "NGÃ 4 SỞ SAO / THU HỘ 2TR500K"
type input "THU HỘ 2TR500K"
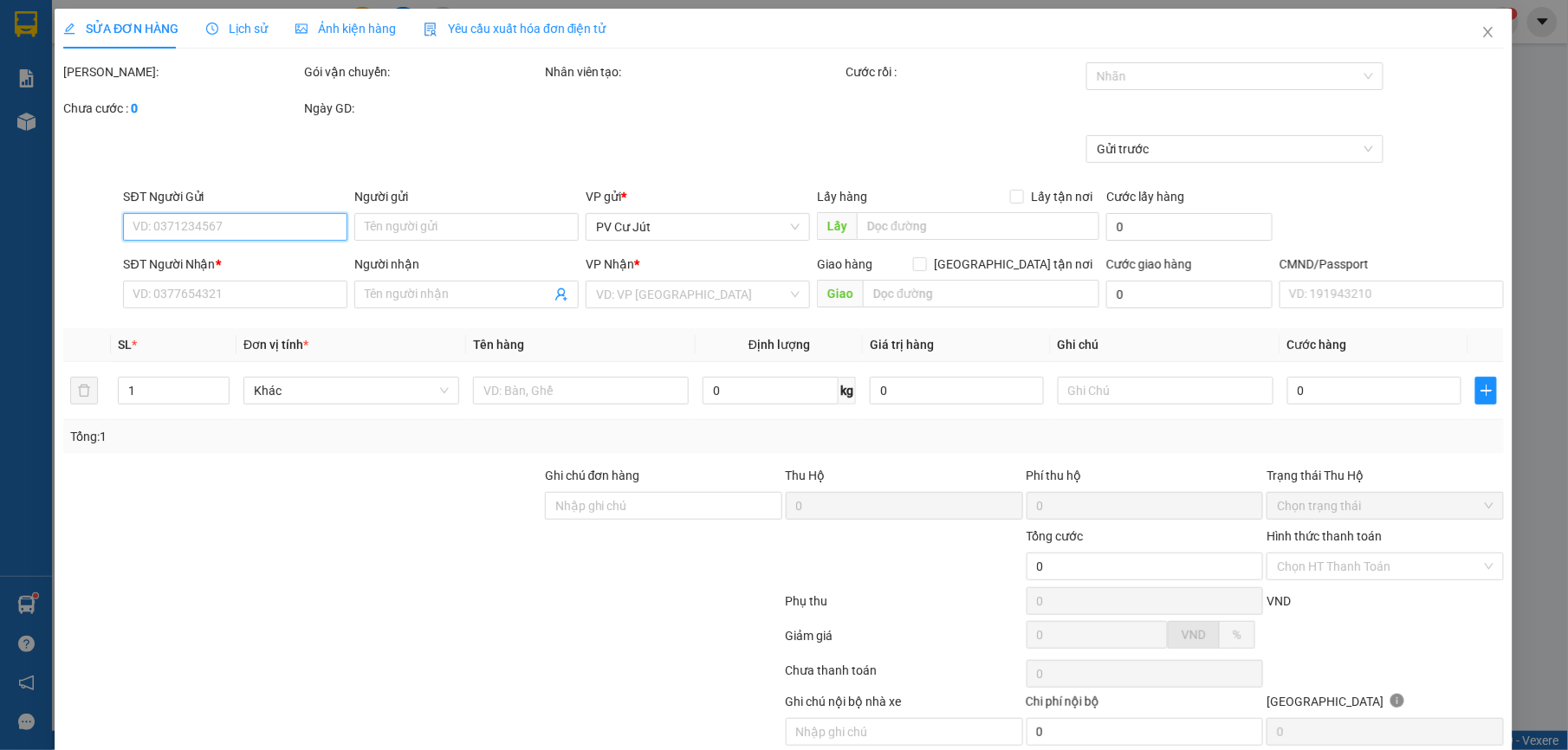
type input "2.500.000"
type input "30.000"
type input "90.000"
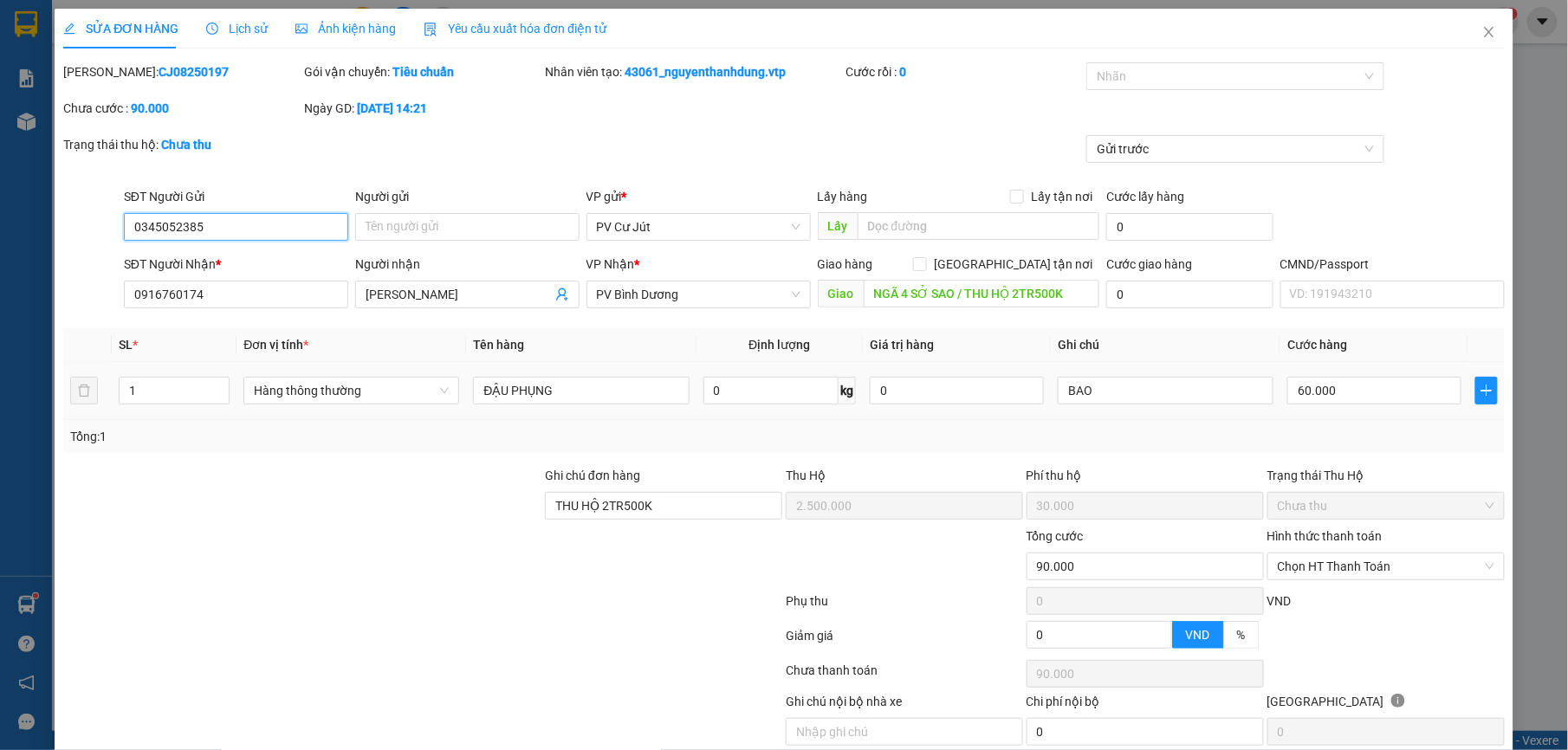
type input "3.000"
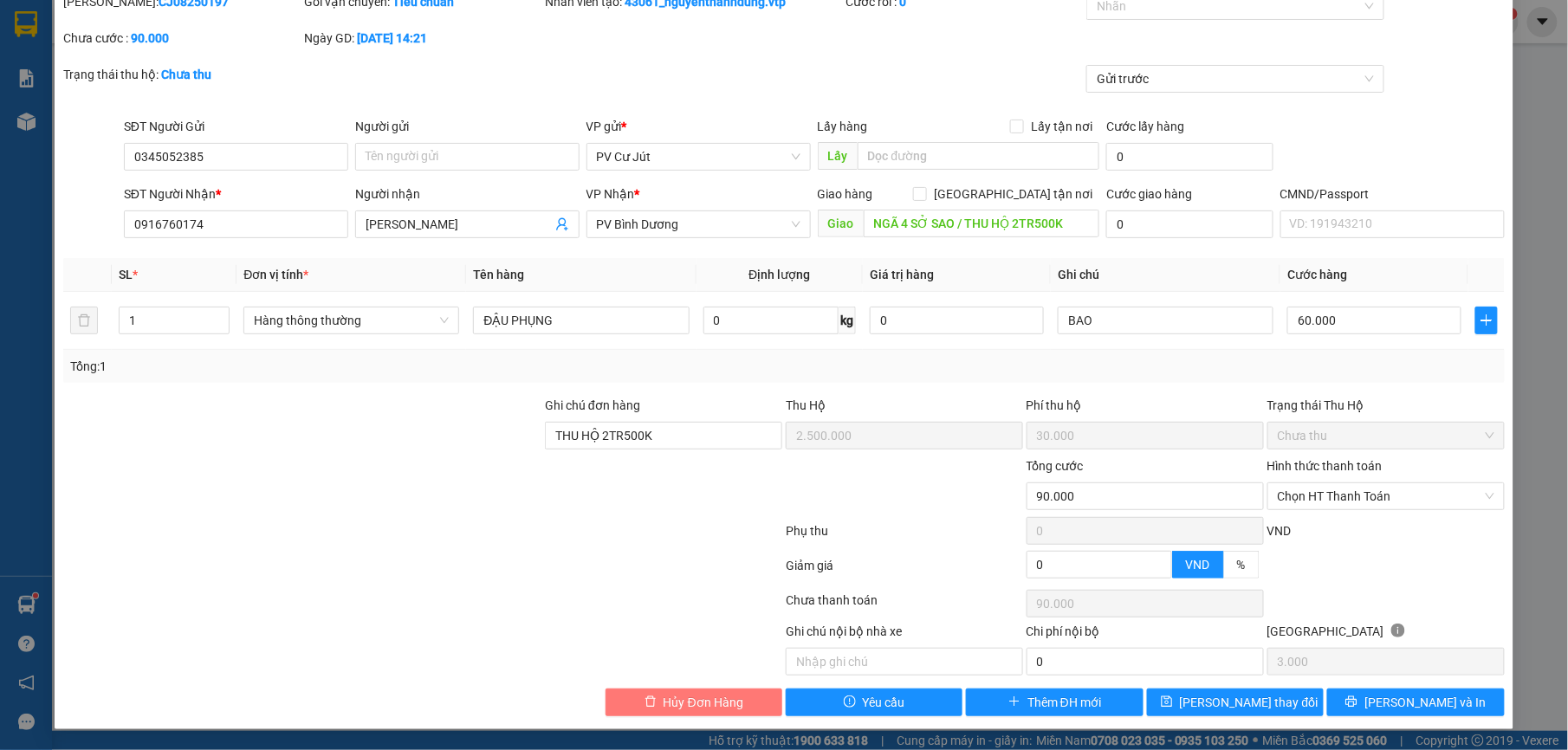
click at [681, 691] on button "Hủy Đơn Hàng" at bounding box center [693, 703] width 177 height 28
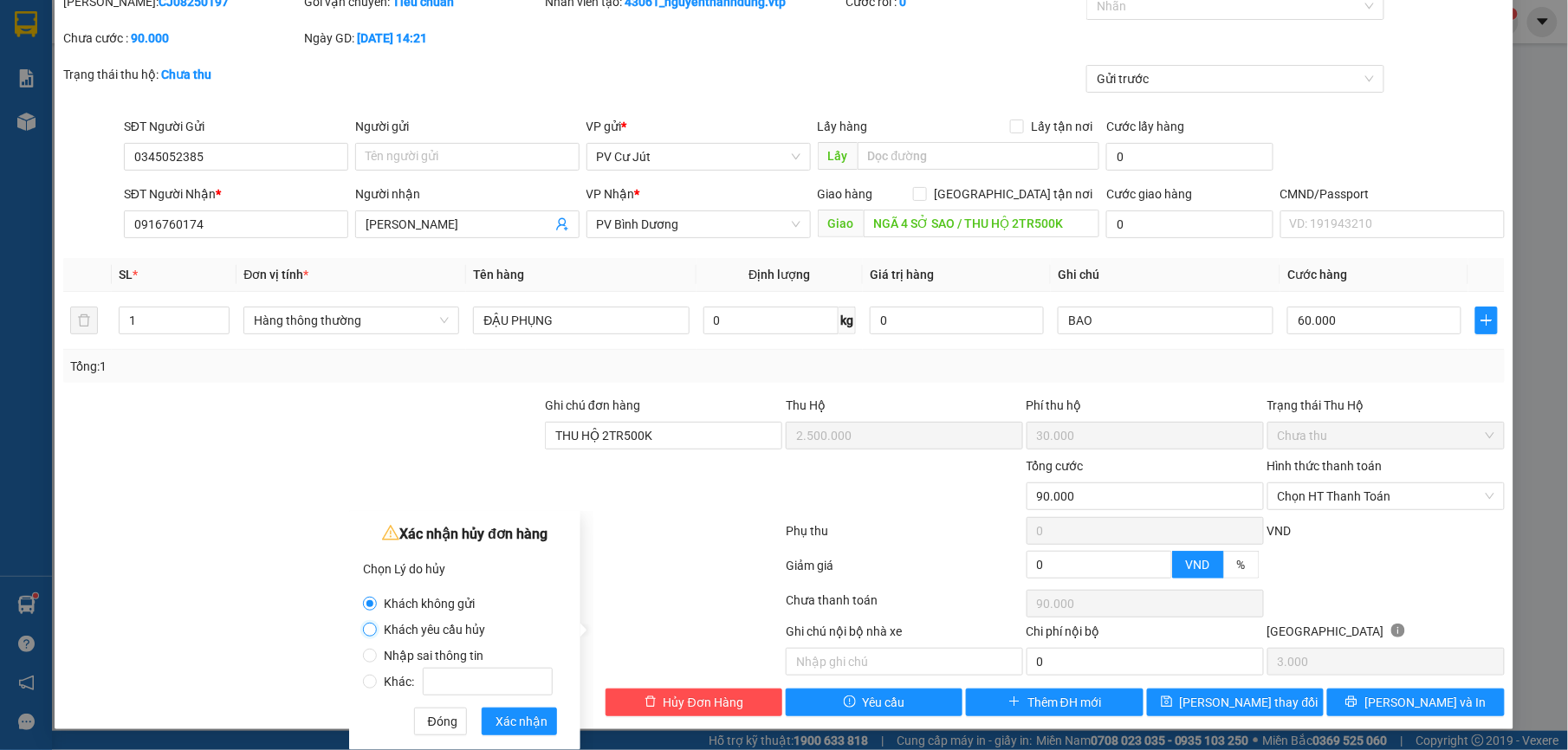
click at [367, 635] on input "Khách yêu cầu hủy" at bounding box center [370, 629] width 14 height 14
radio input "true"
radio input "false"
click at [503, 718] on span "Xác nhận" at bounding box center [522, 721] width 52 height 19
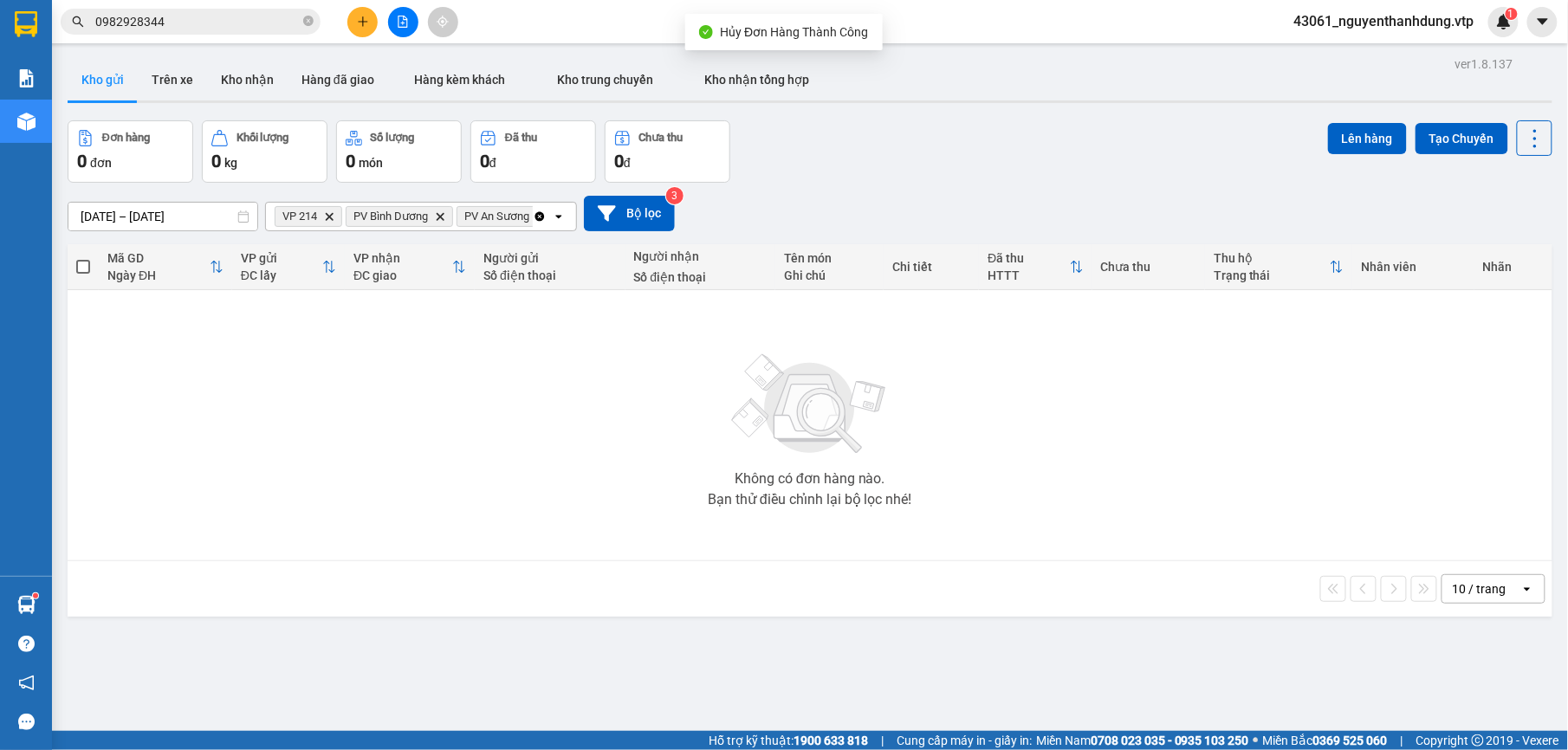
scroll to position [80, 0]
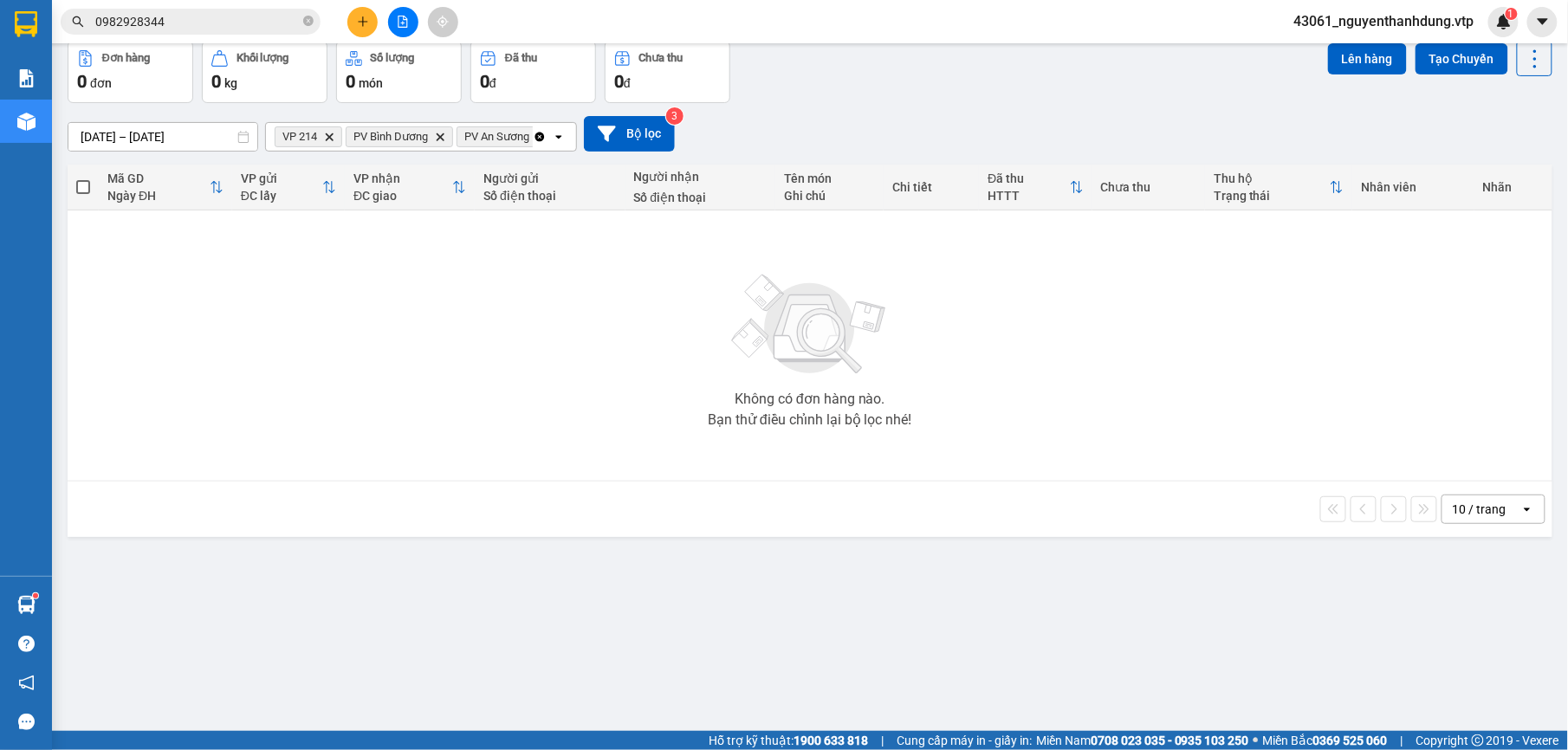
click at [277, 16] on input "0982928344" at bounding box center [197, 21] width 205 height 19
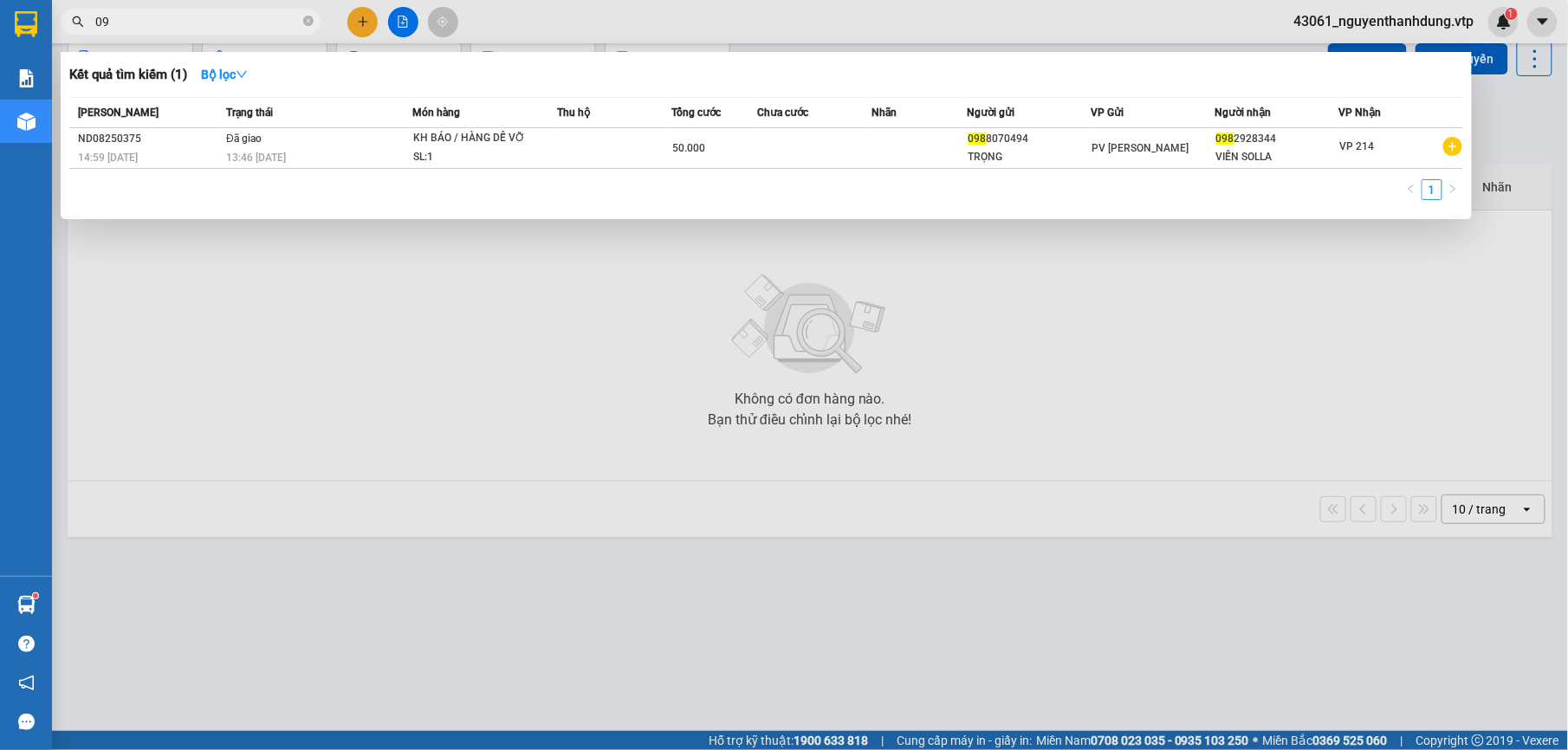
type input "0"
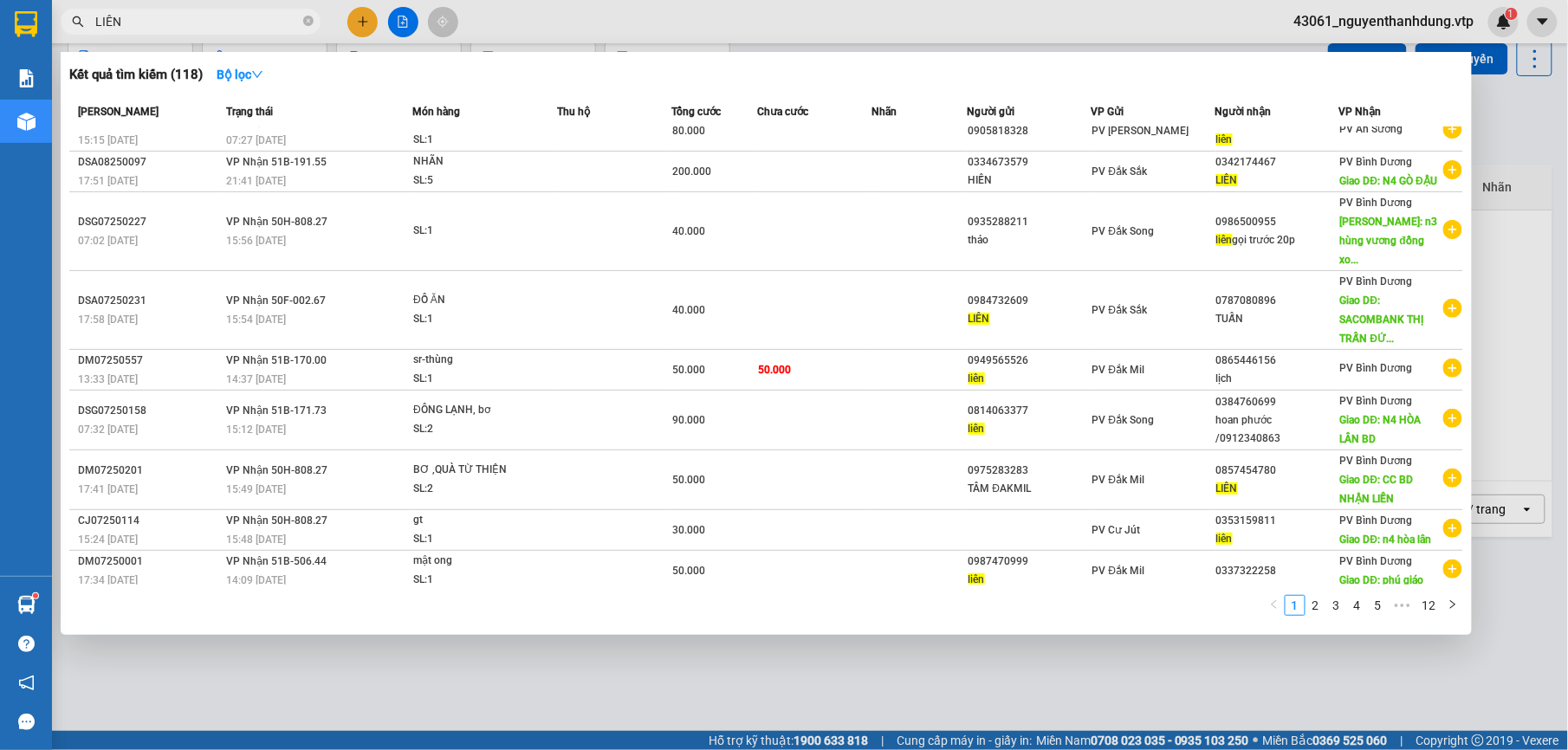
scroll to position [67, 0]
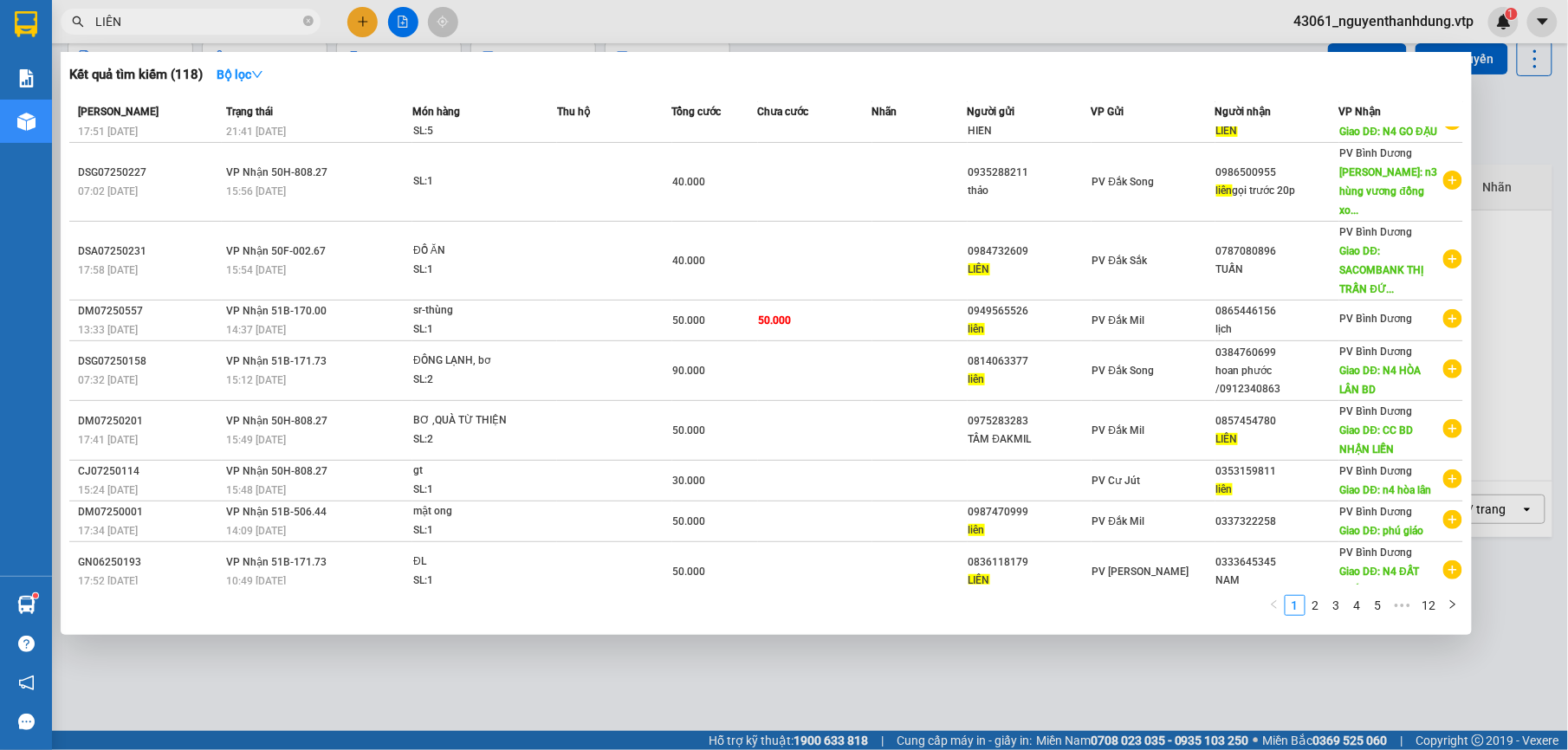
type input "LIÊN"
click at [673, 705] on div at bounding box center [784, 375] width 1568 height 750
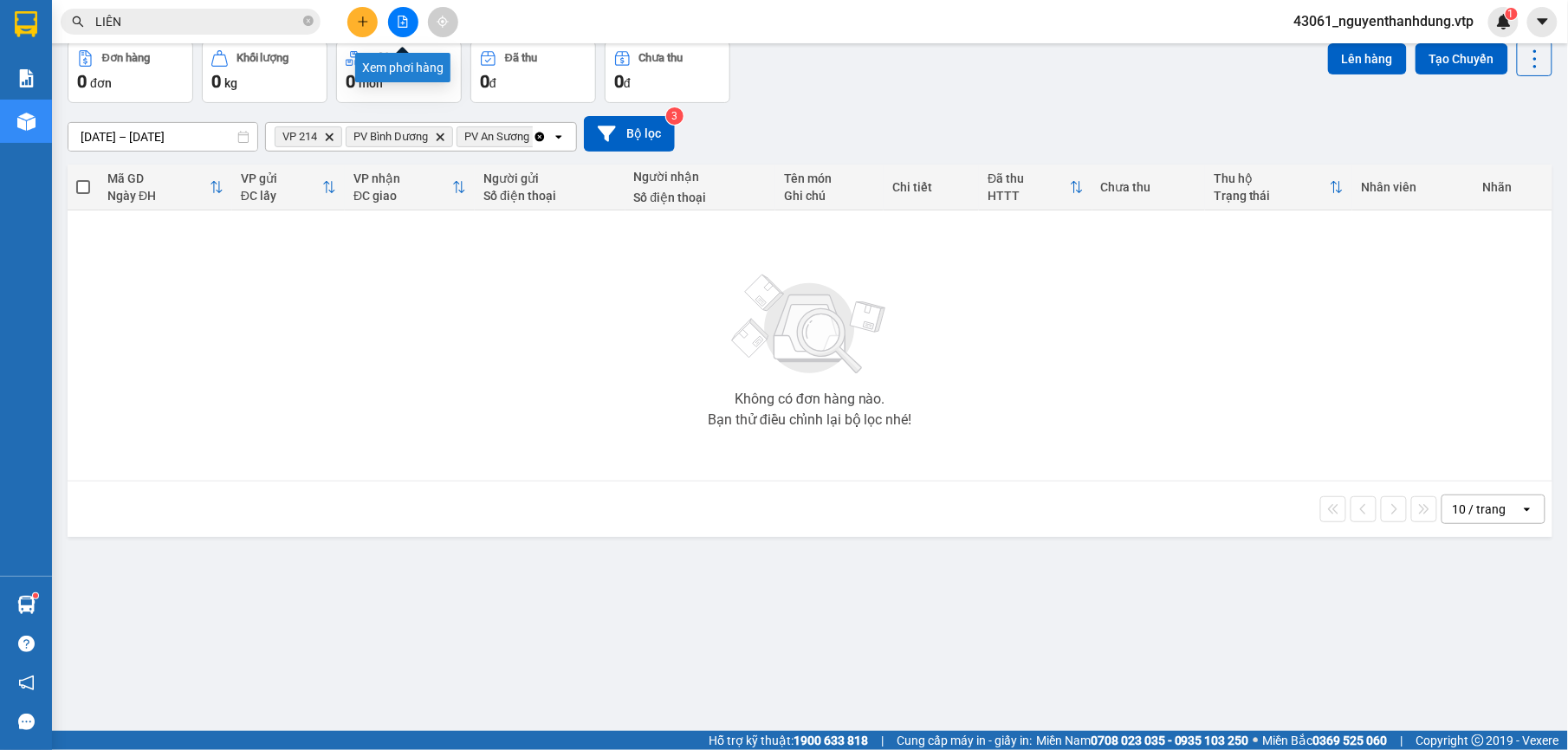
click at [402, 21] on icon "file-add" at bounding box center [402, 21] width 12 height 12
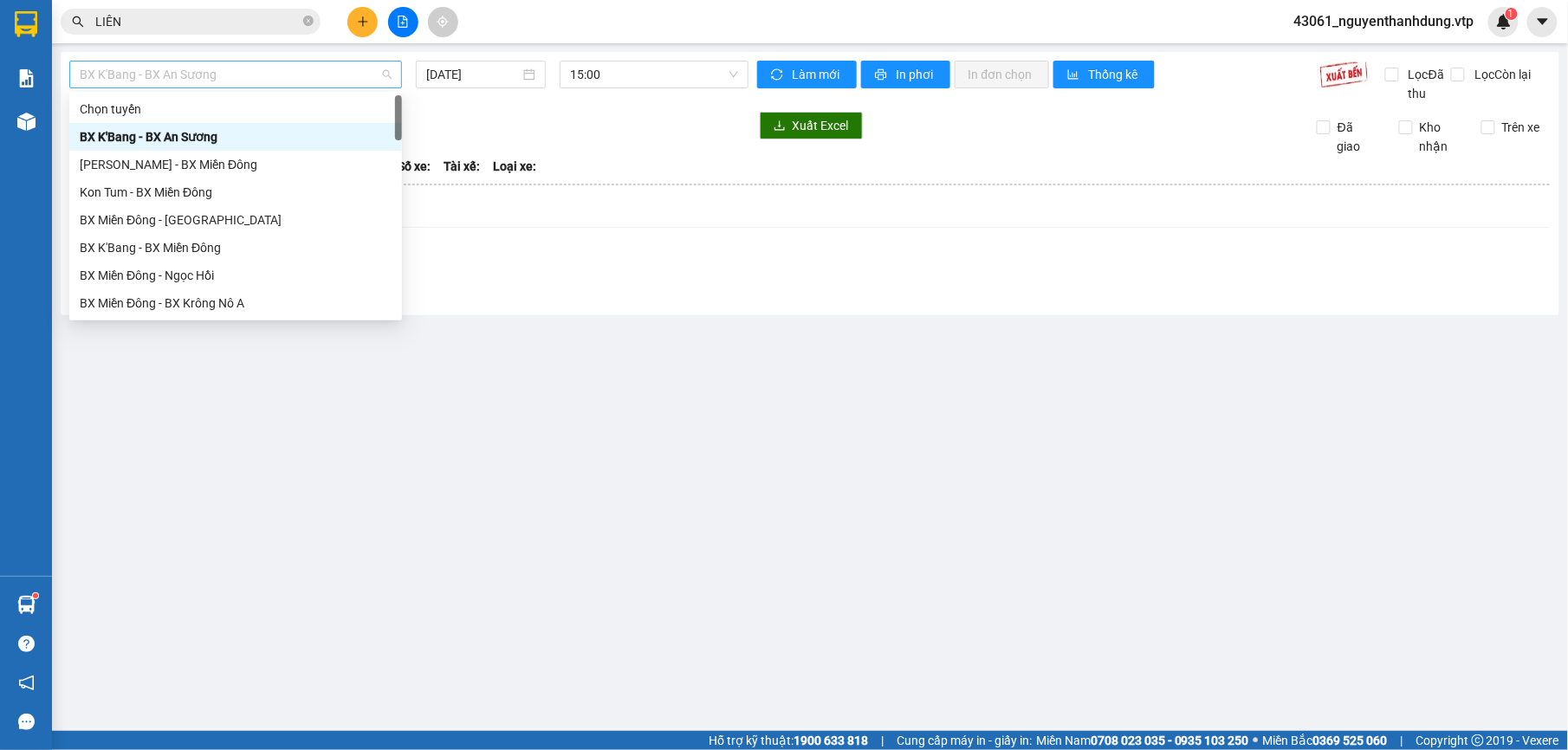
click at [310, 67] on span "BX K'Bang - BX An Sương" at bounding box center [235, 74] width 311 height 26
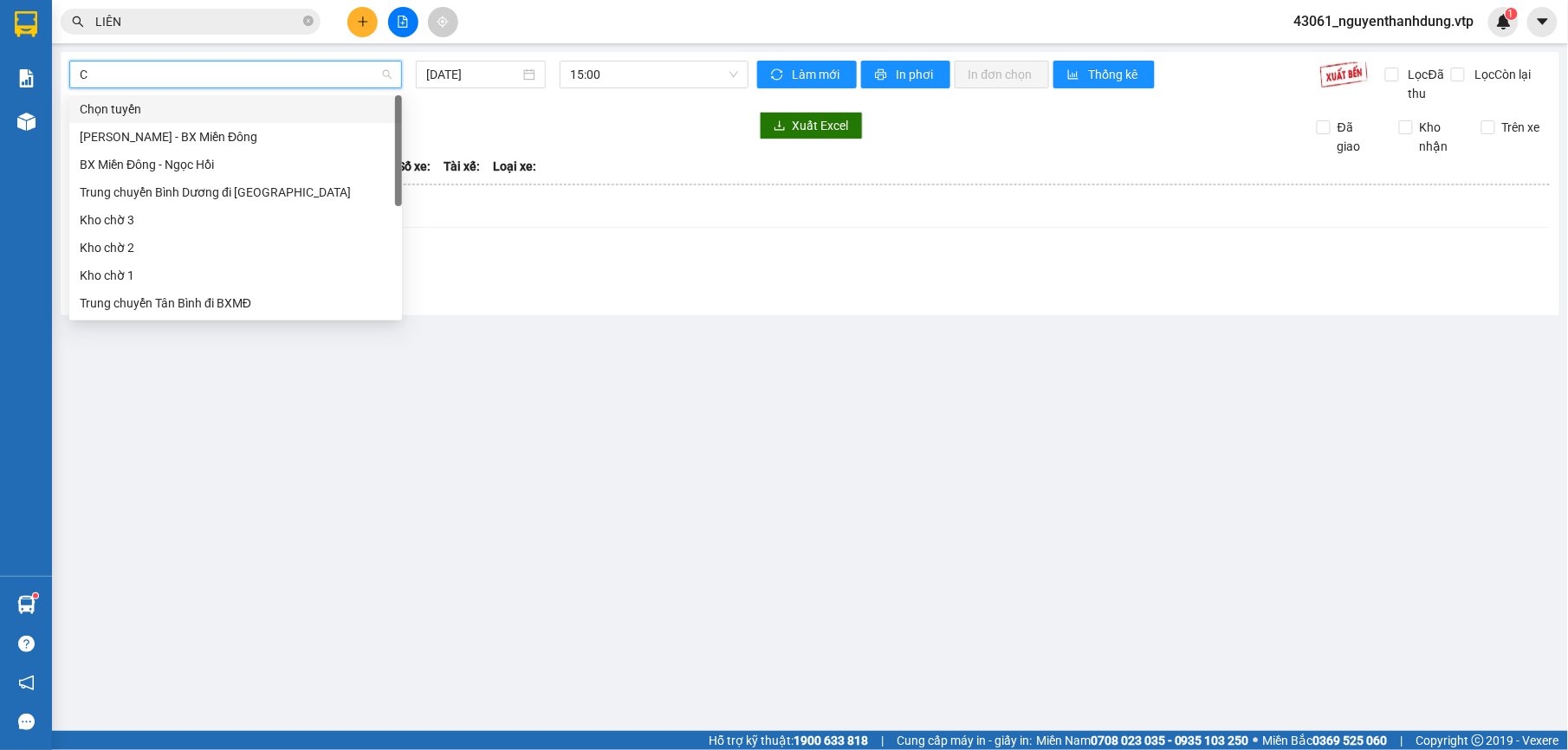
type input "CJ"
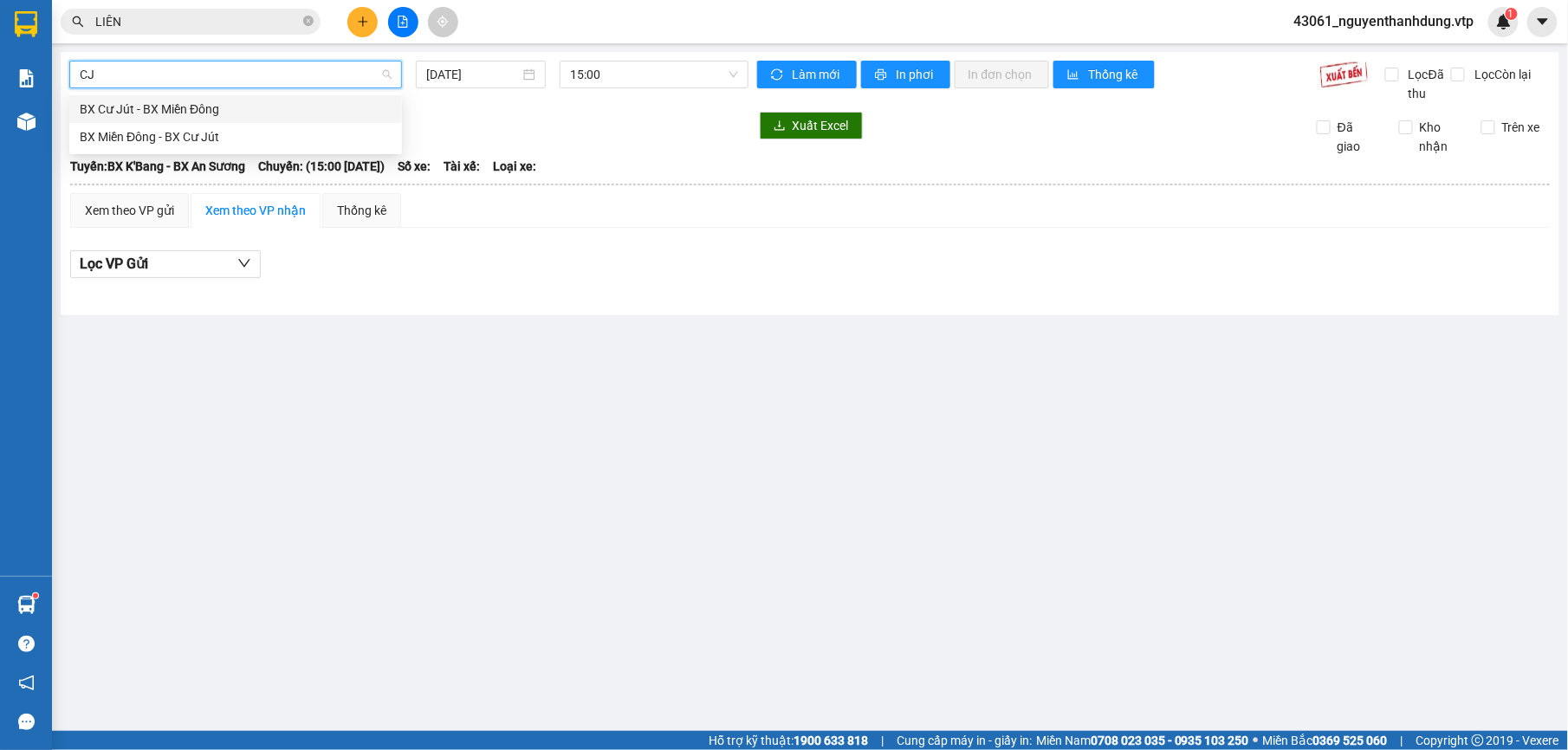
click at [249, 114] on div "BX Cư Jút - BX Miền Đông" at bounding box center [235, 108] width 311 height 19
type input "[DATE]"
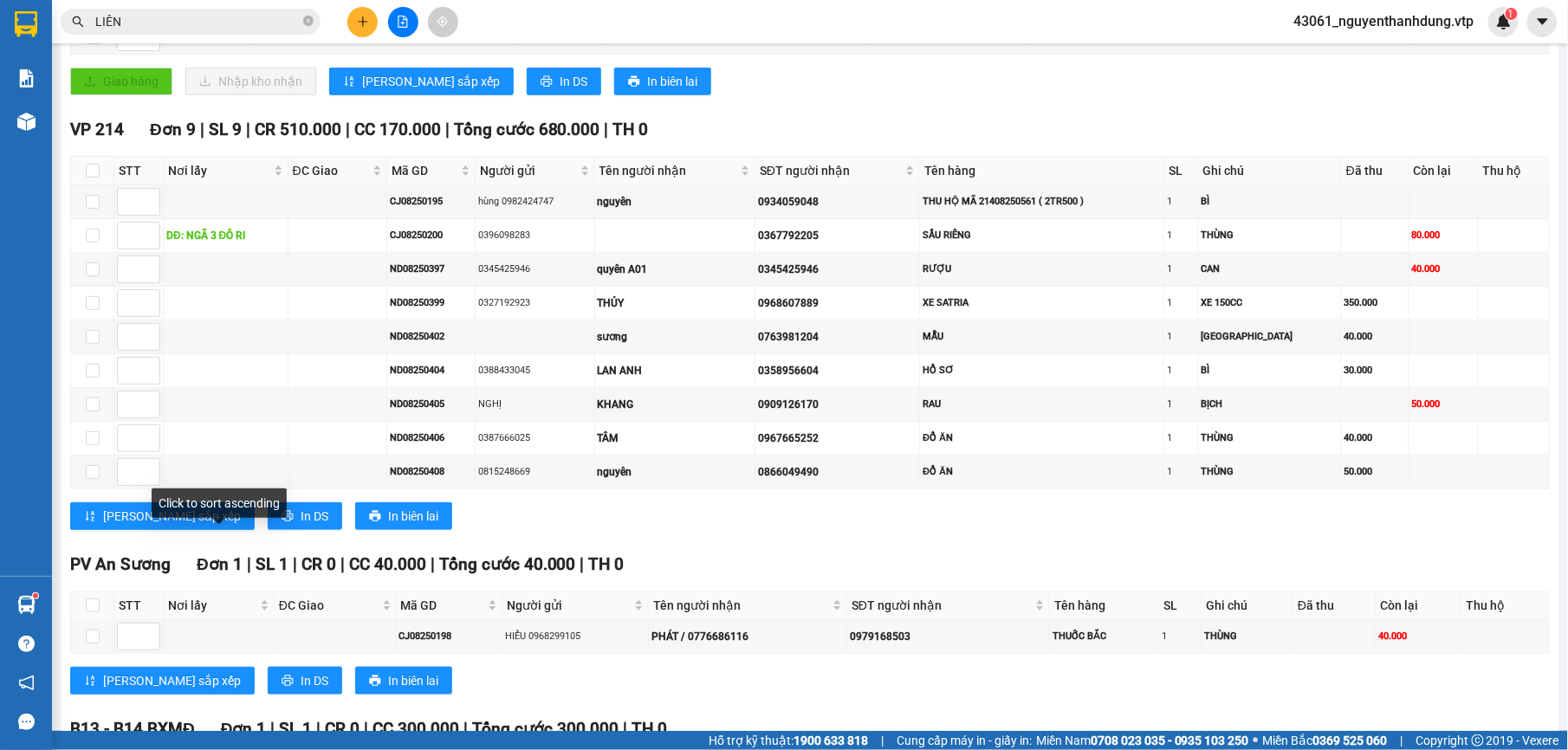
scroll to position [399, 0]
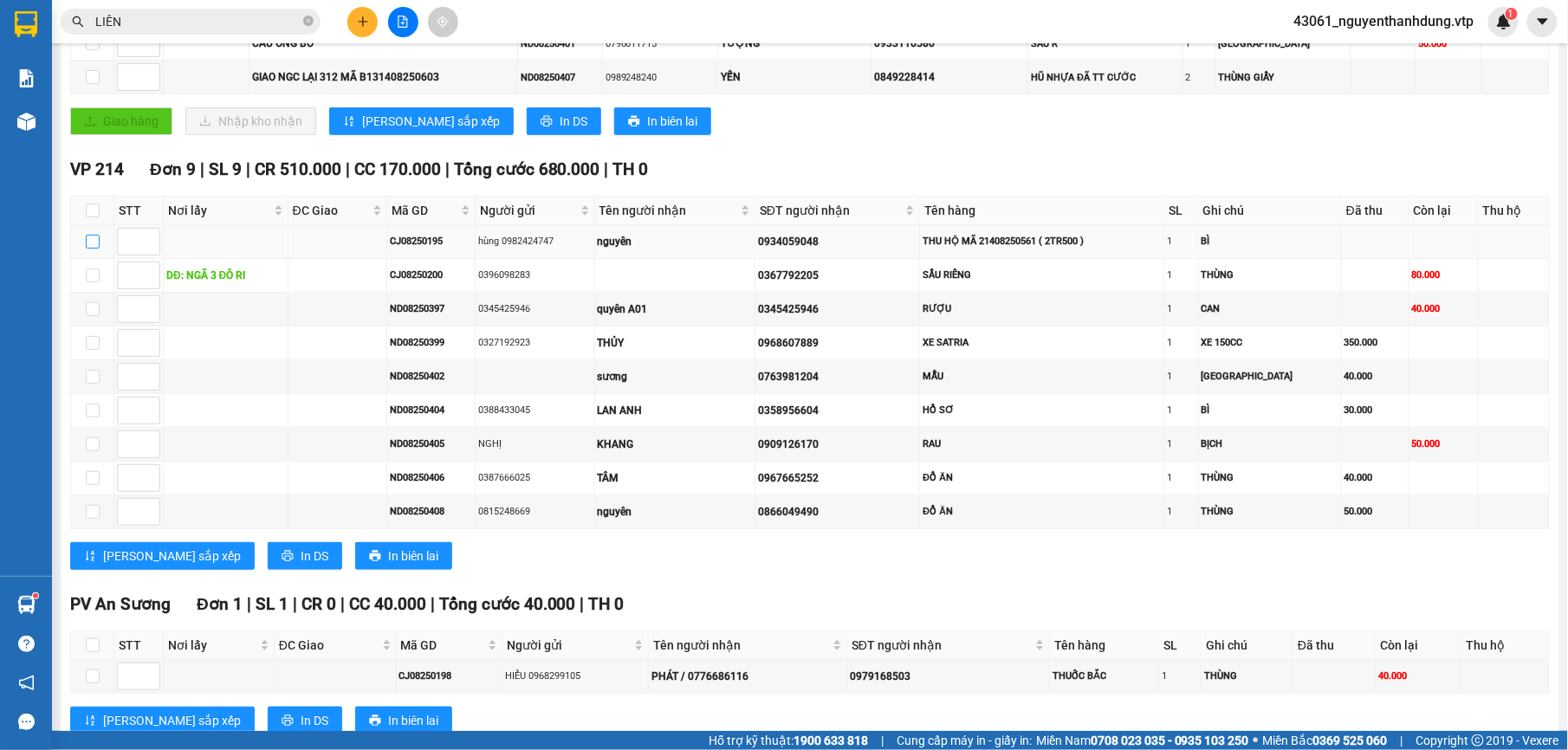
click at [90, 248] on input "checkbox" at bounding box center [93, 241] width 14 height 14
checkbox input "true"
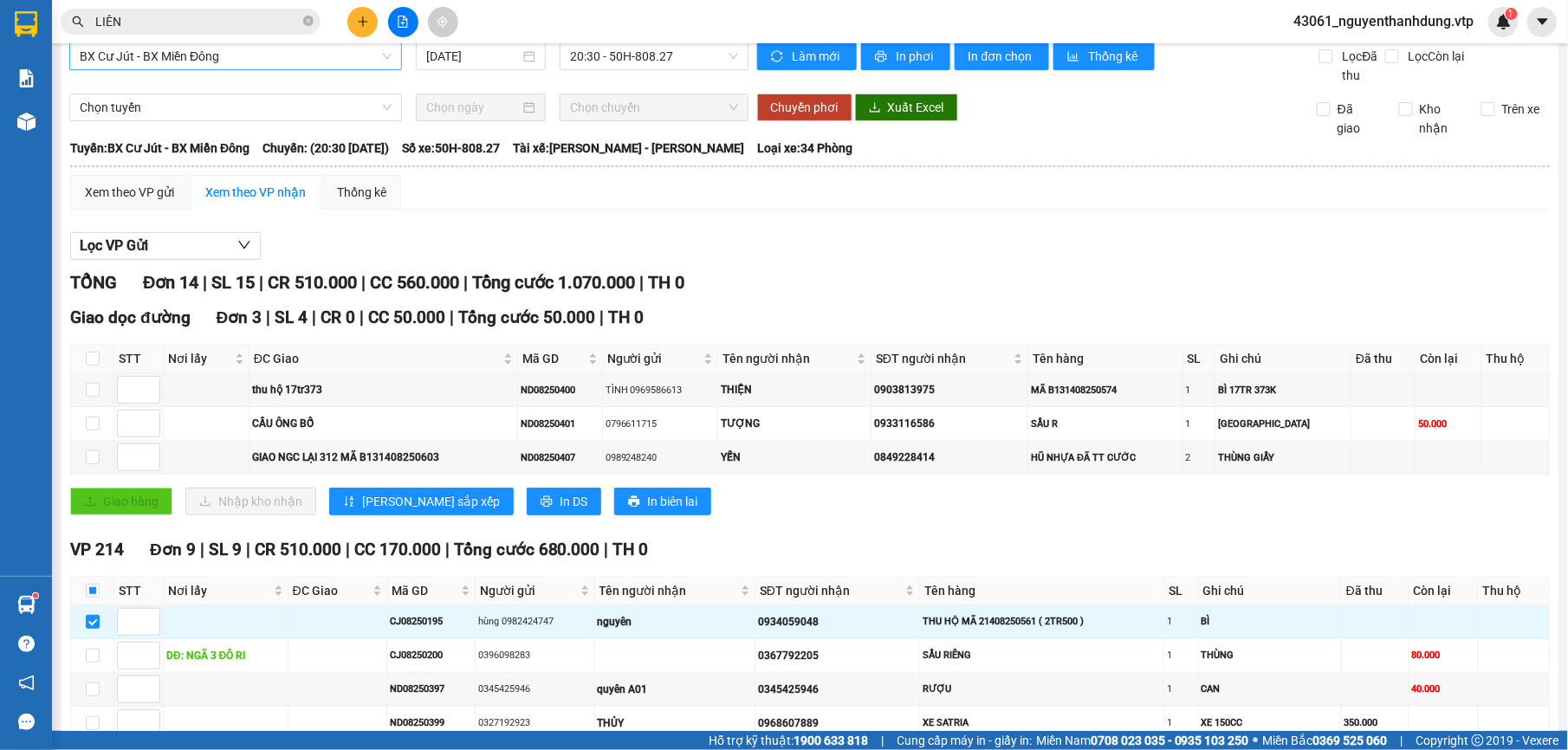
scroll to position [0, 0]
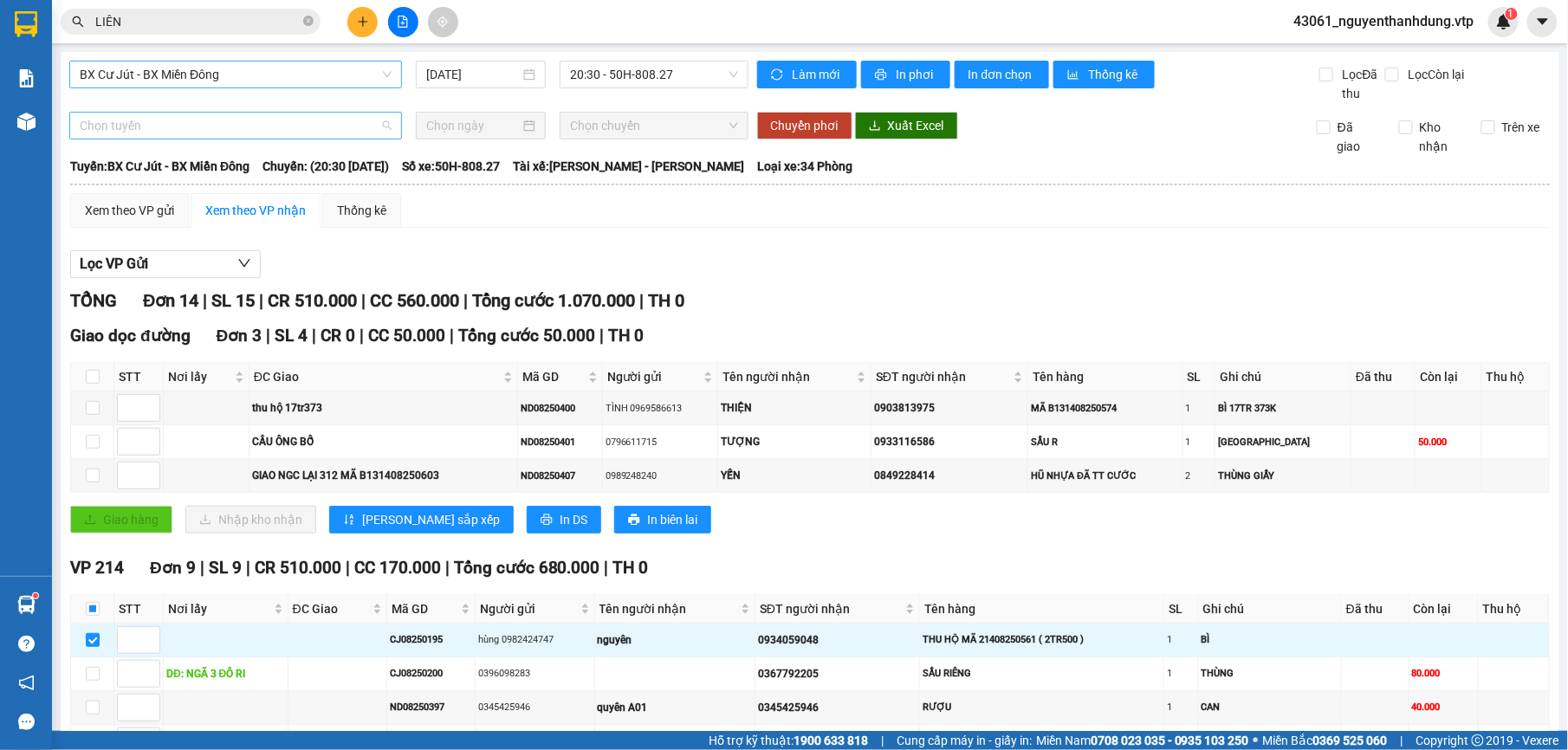
click at [297, 132] on span "Chọn tuyến" at bounding box center [235, 126] width 311 height 26
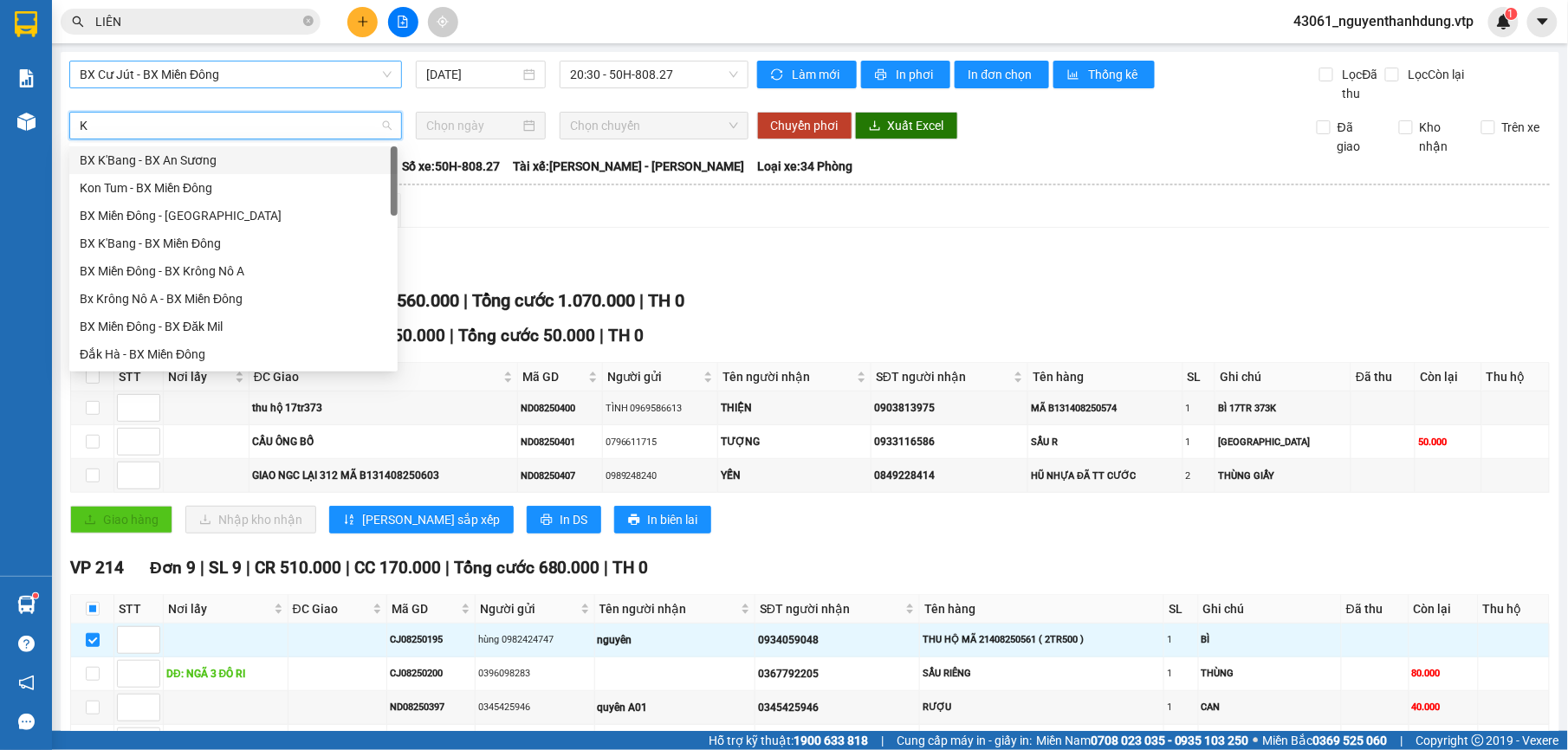
type input "KN"
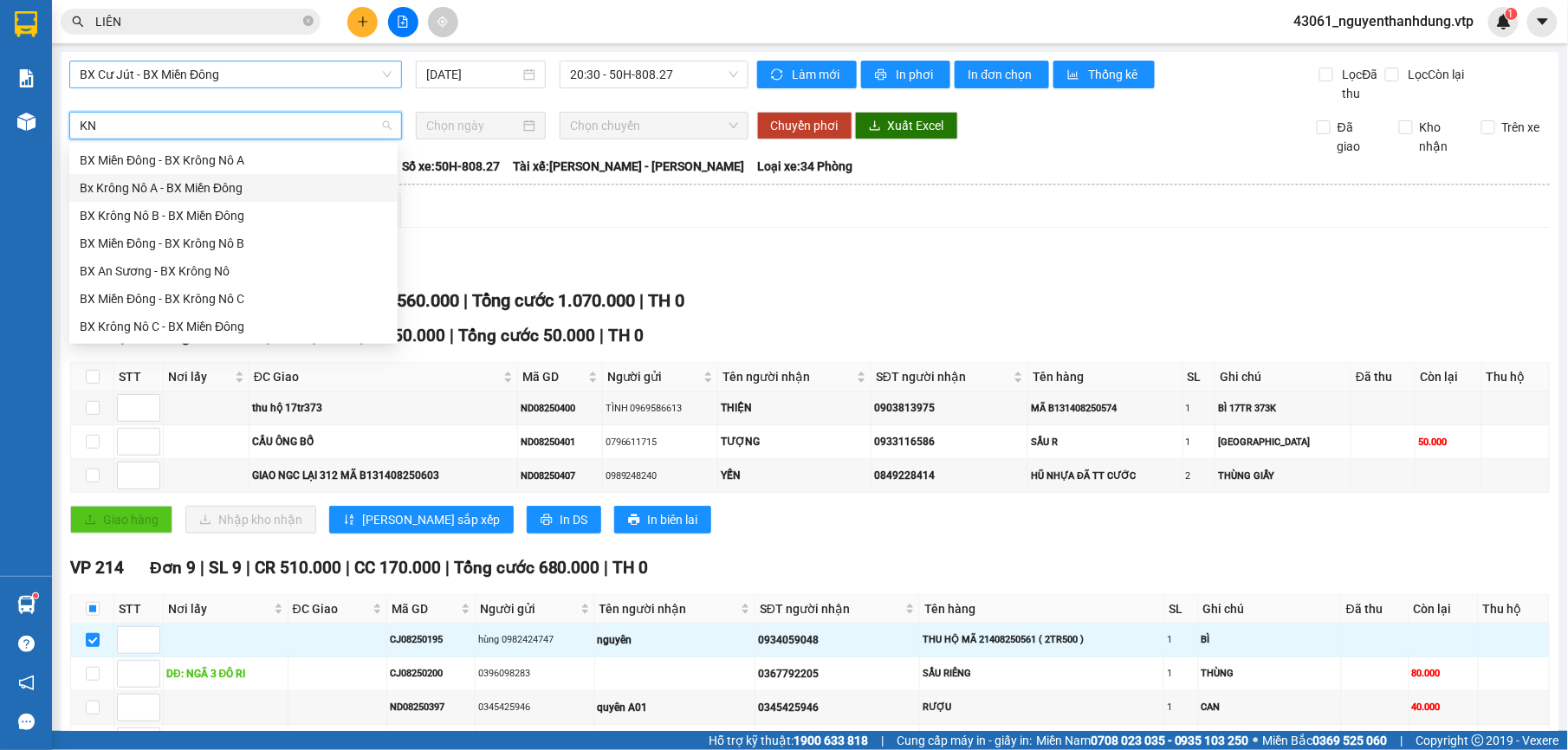
click at [268, 179] on div "Bx Krông Nô A - BX Miền Đông" at bounding box center [234, 188] width 308 height 19
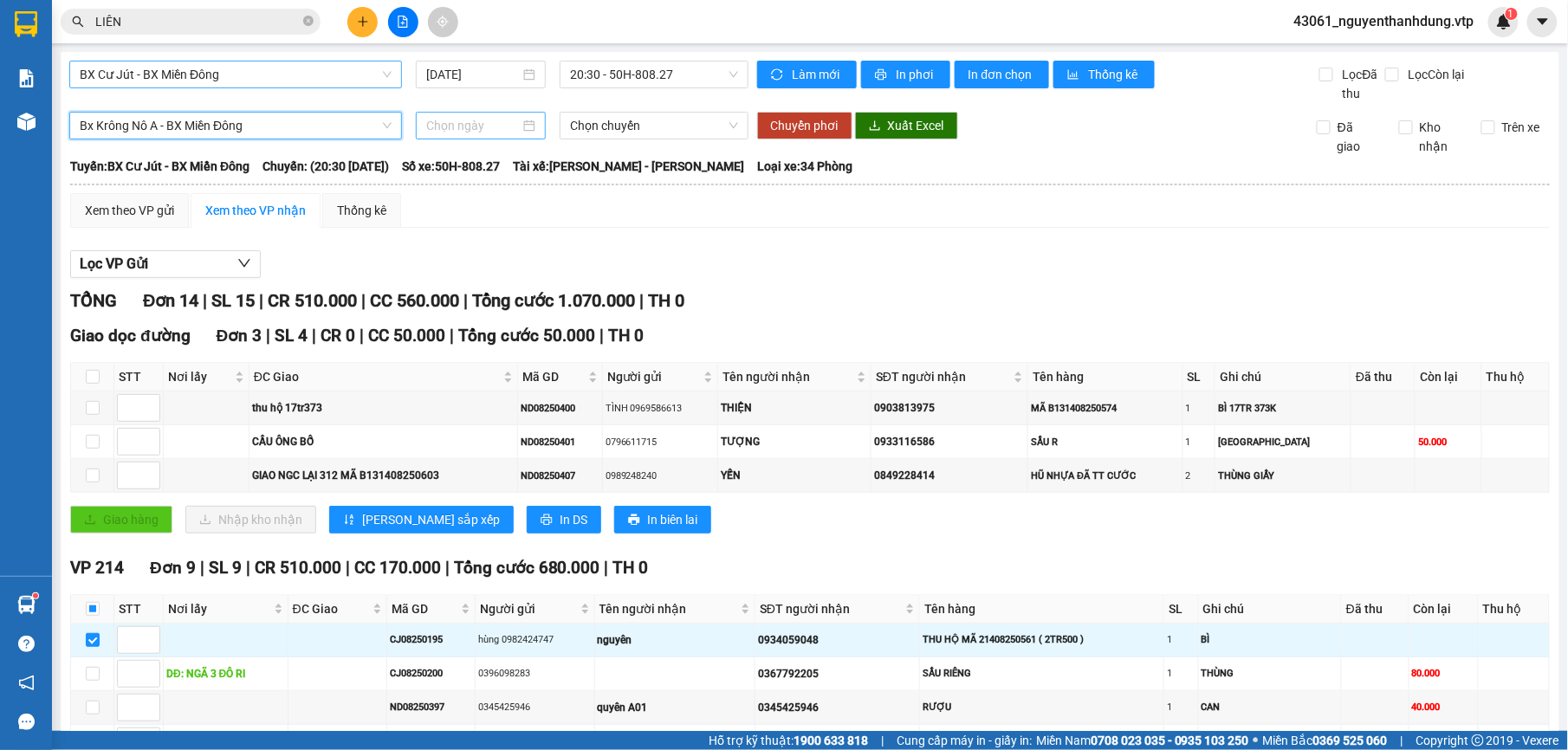
click at [502, 123] on input at bounding box center [474, 125] width 95 height 19
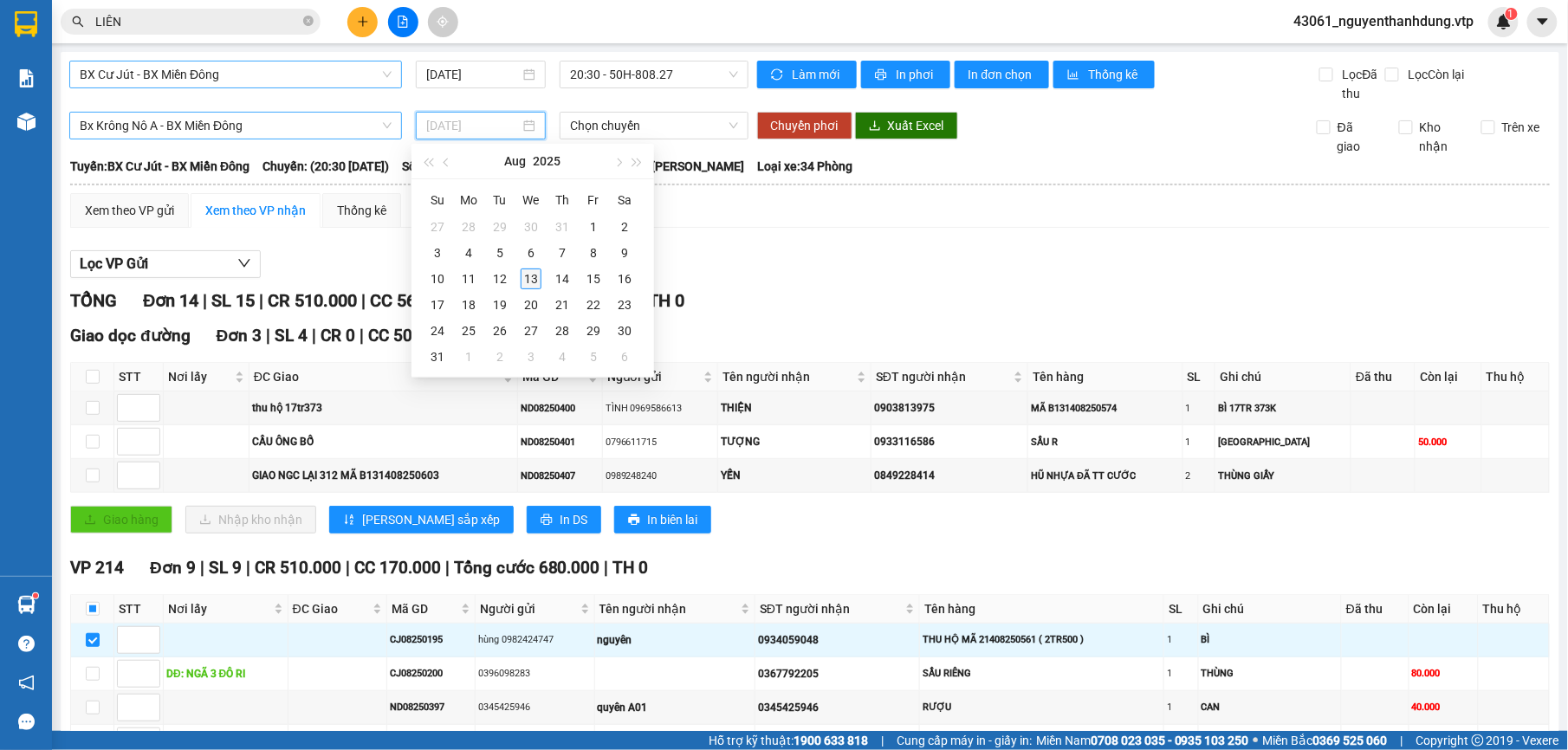
type input "[DATE]"
click at [528, 283] on div "13" at bounding box center [531, 279] width 20 height 20
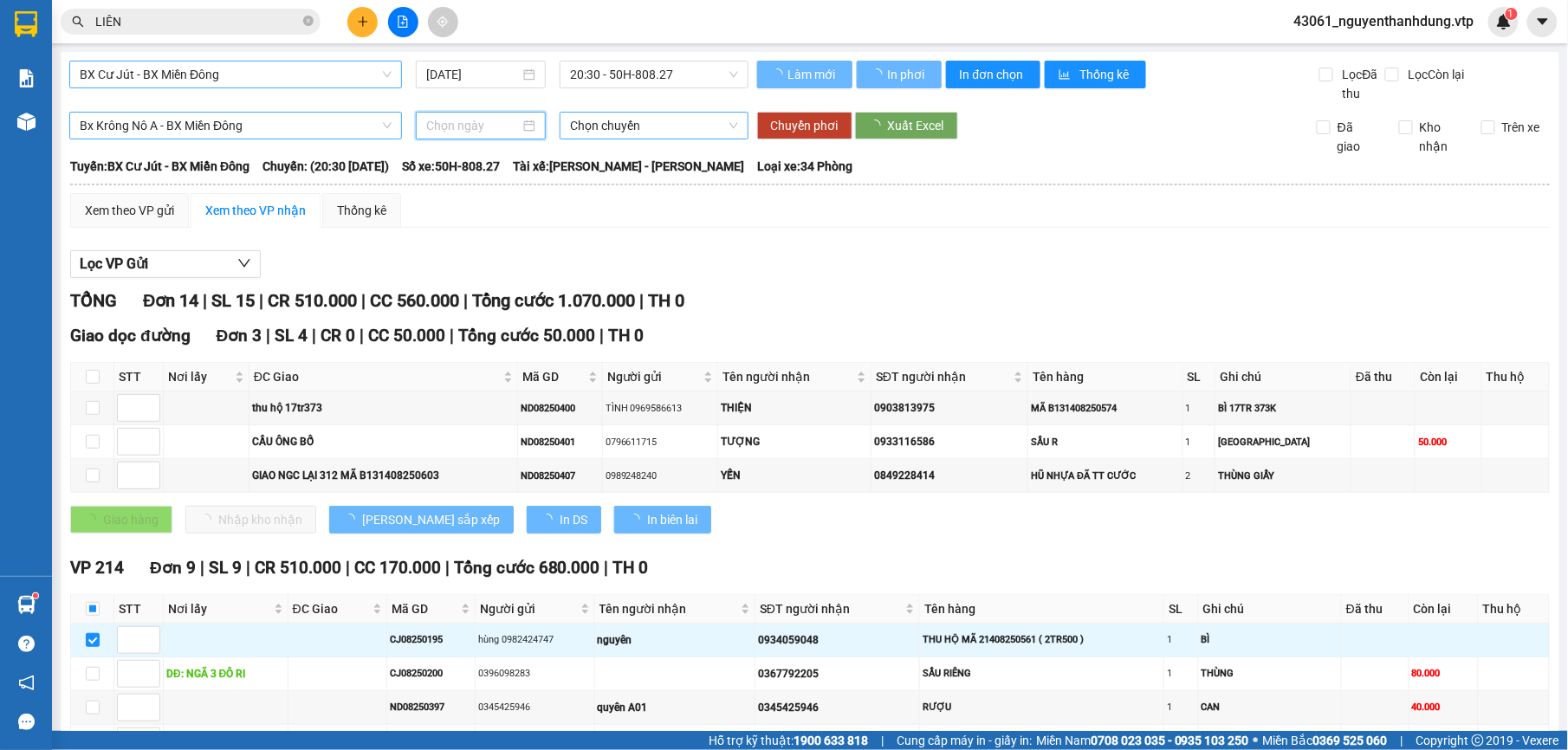
type input "[DATE]"
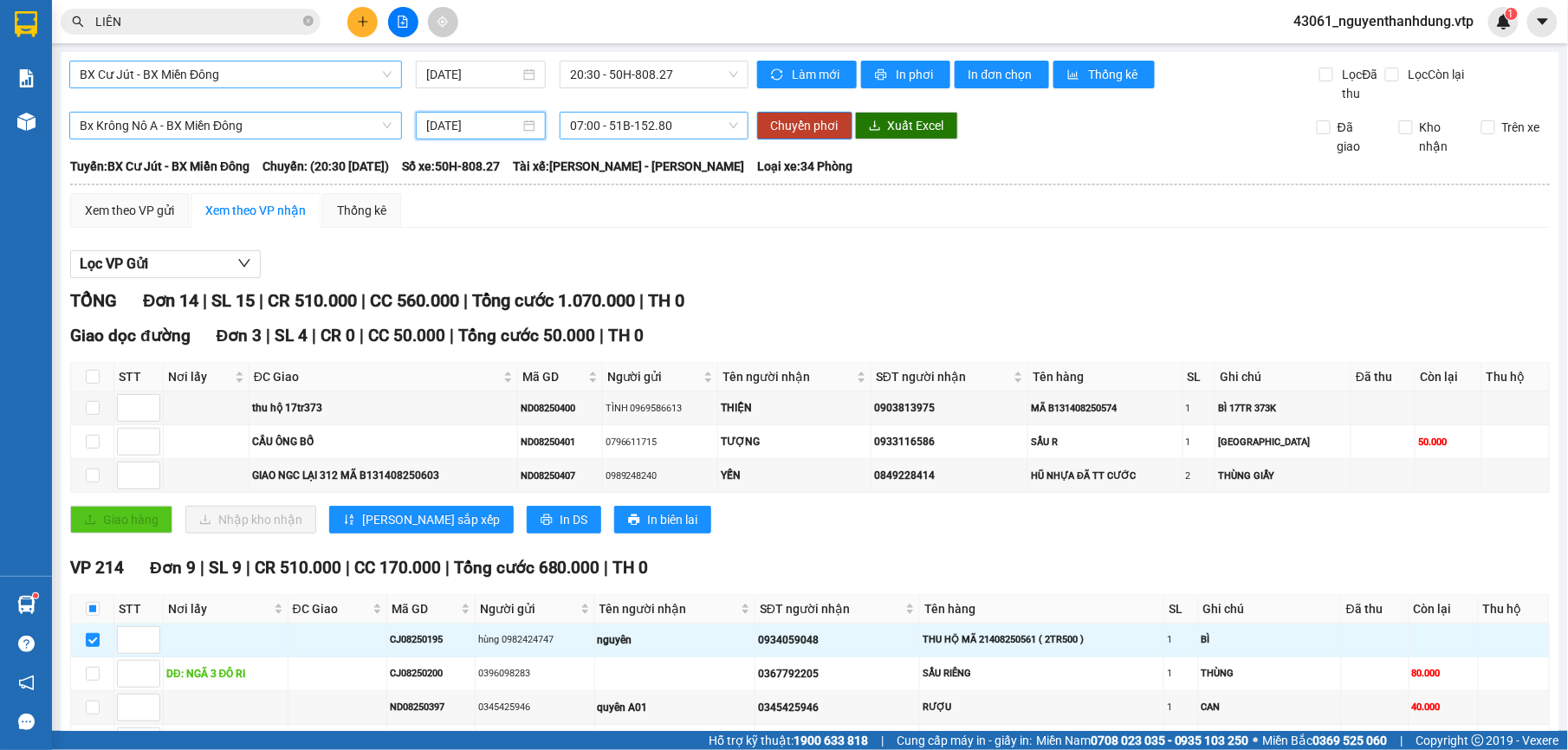
click at [717, 129] on span "07:00 - 51B-152.80" at bounding box center [653, 126] width 167 height 26
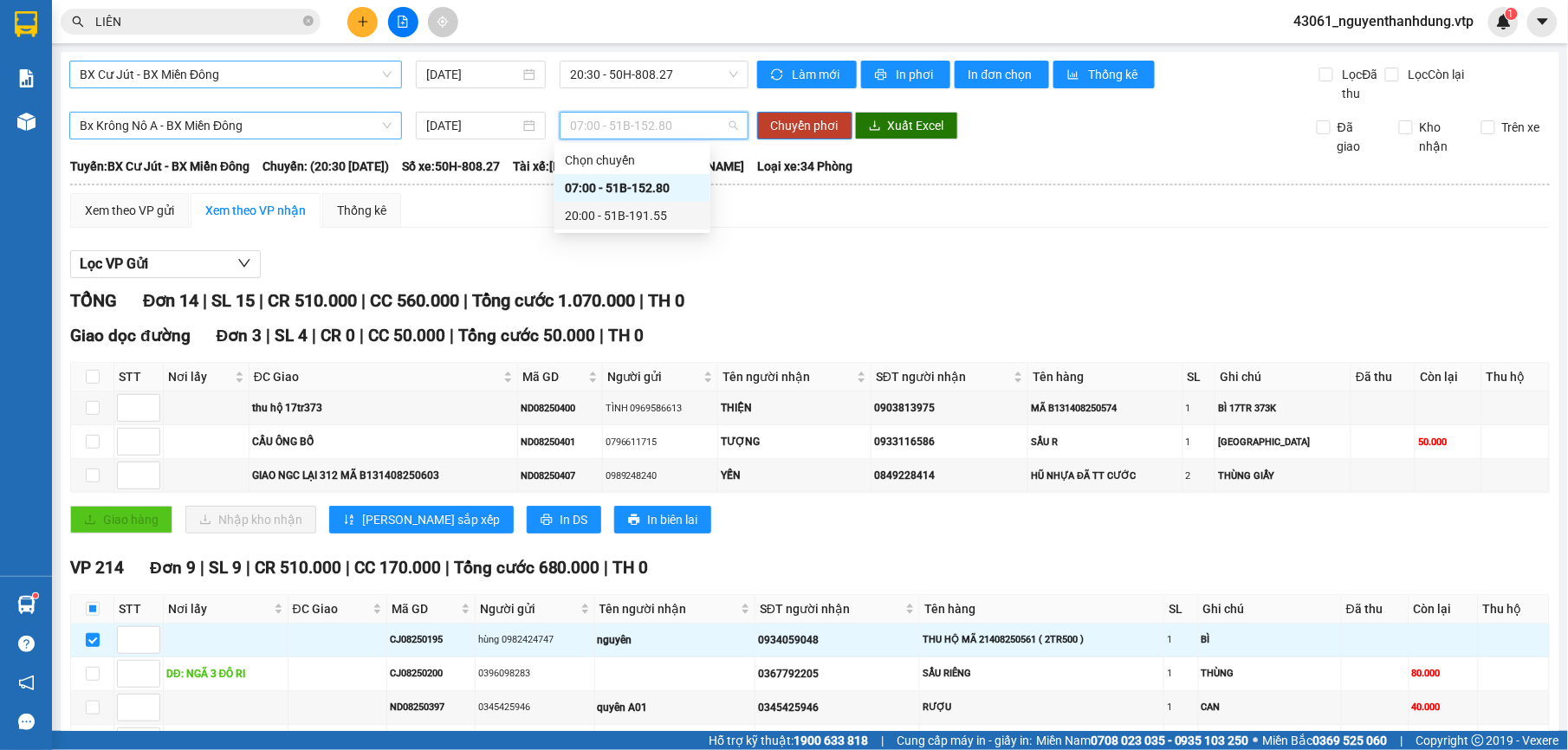
click at [642, 212] on div "20:00 - 51B-191.55" at bounding box center [632, 215] width 135 height 19
click at [801, 128] on span "Chuyển phơi" at bounding box center [804, 125] width 68 height 19
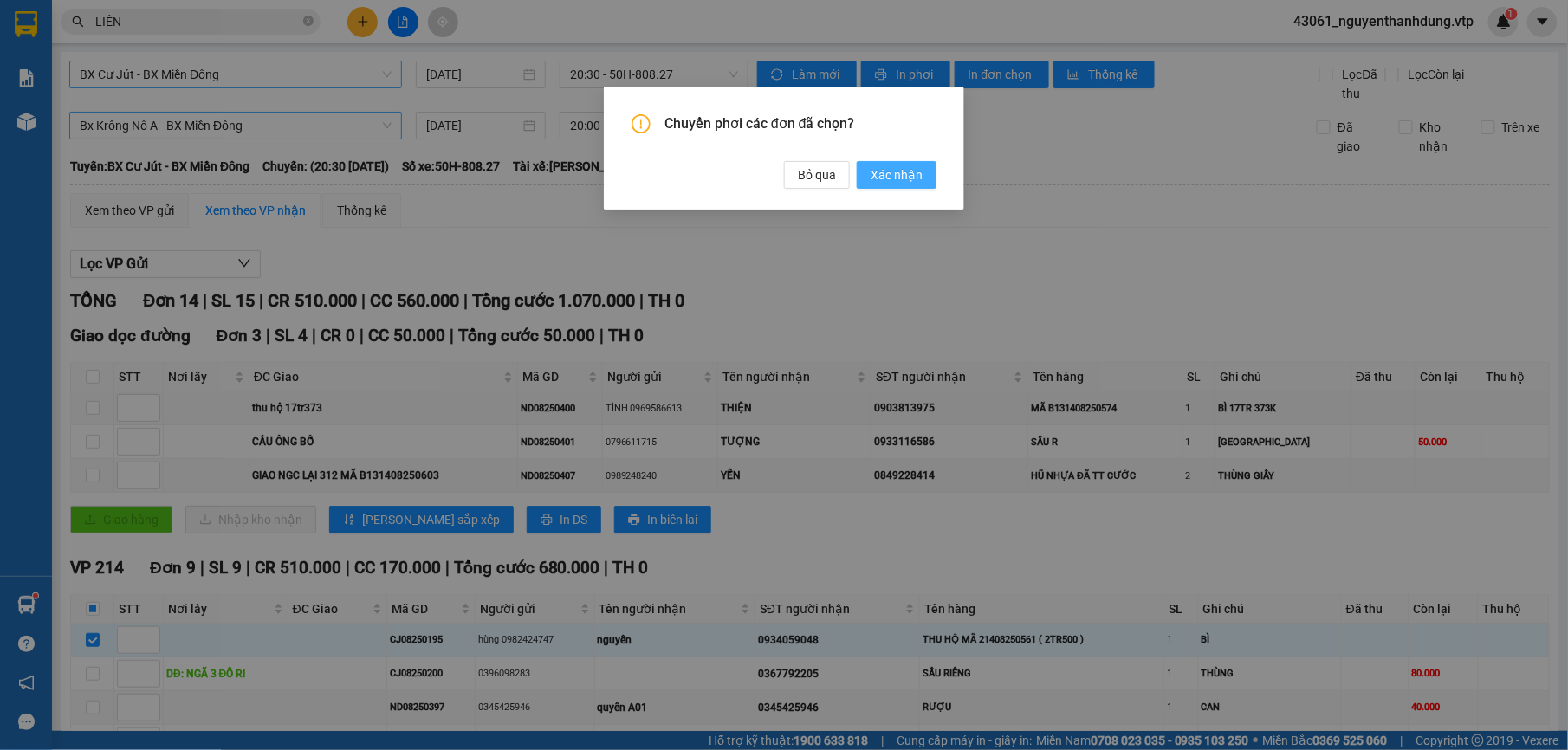
click at [908, 179] on span "Xác nhận" at bounding box center [896, 175] width 52 height 19
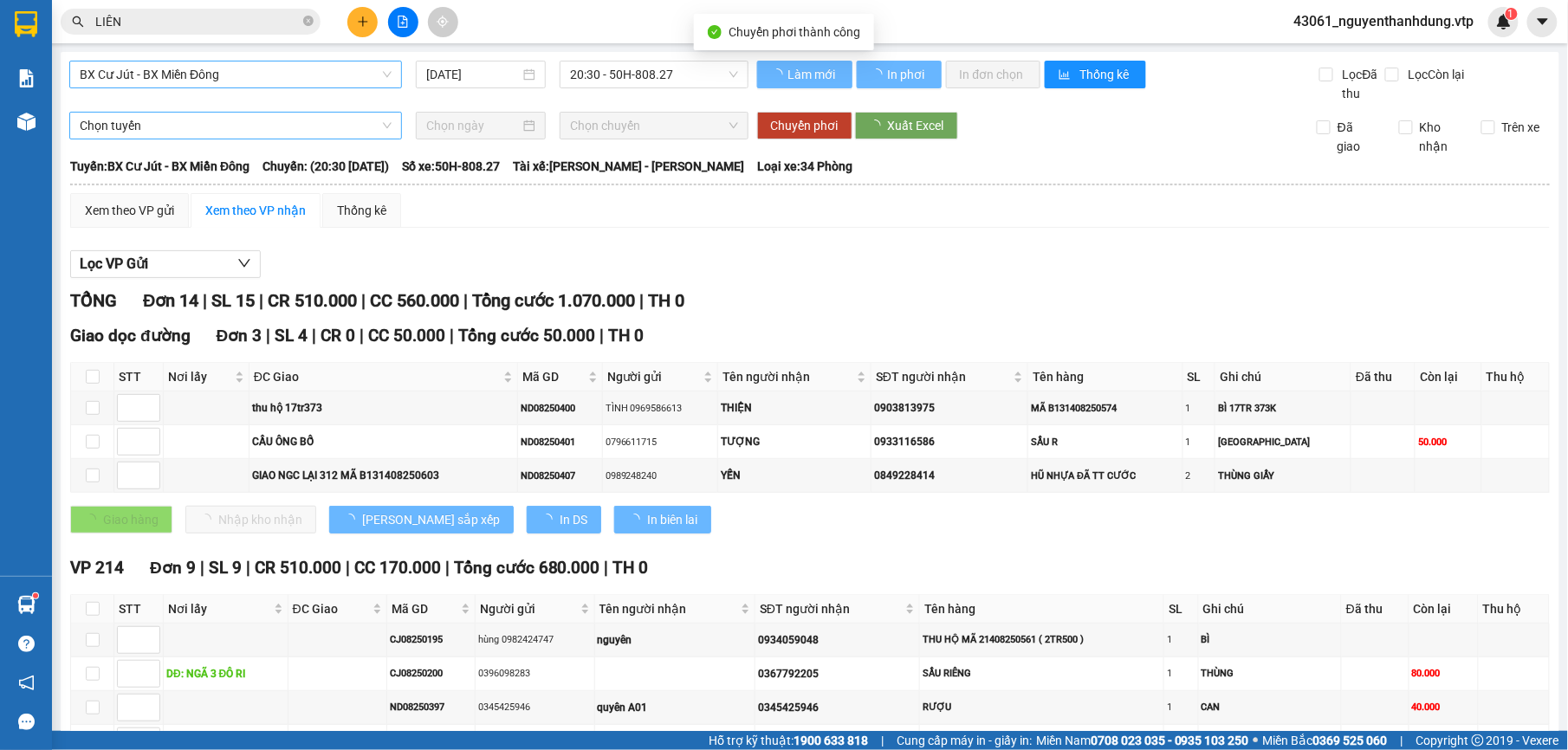
checkbox input "false"
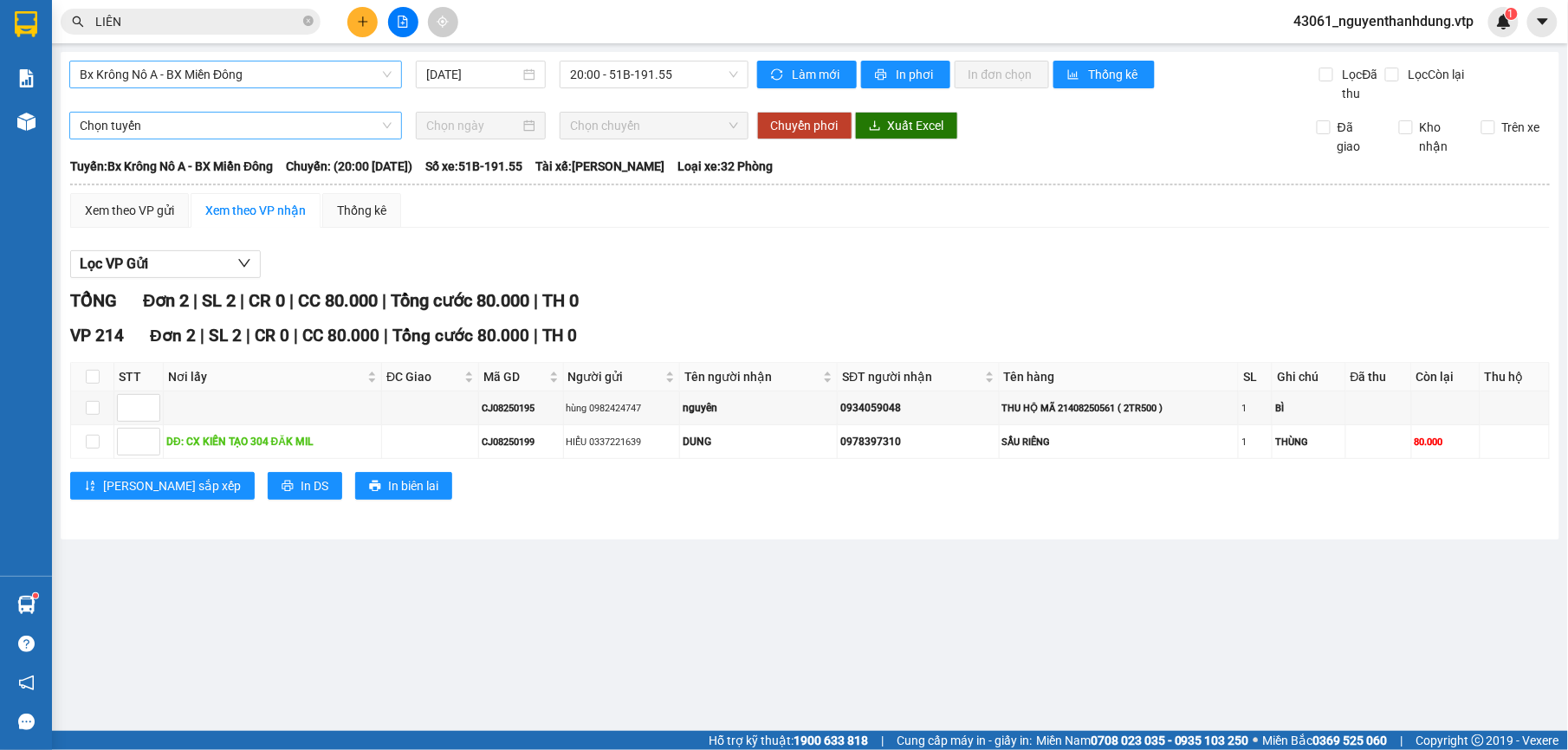
click at [620, 678] on main "Bx Krông Nô A - BX Miền Đông [DATE] 20:00 - 51B-191.55 Làm mới In phơi In đơn c…" at bounding box center [784, 365] width 1568 height 731
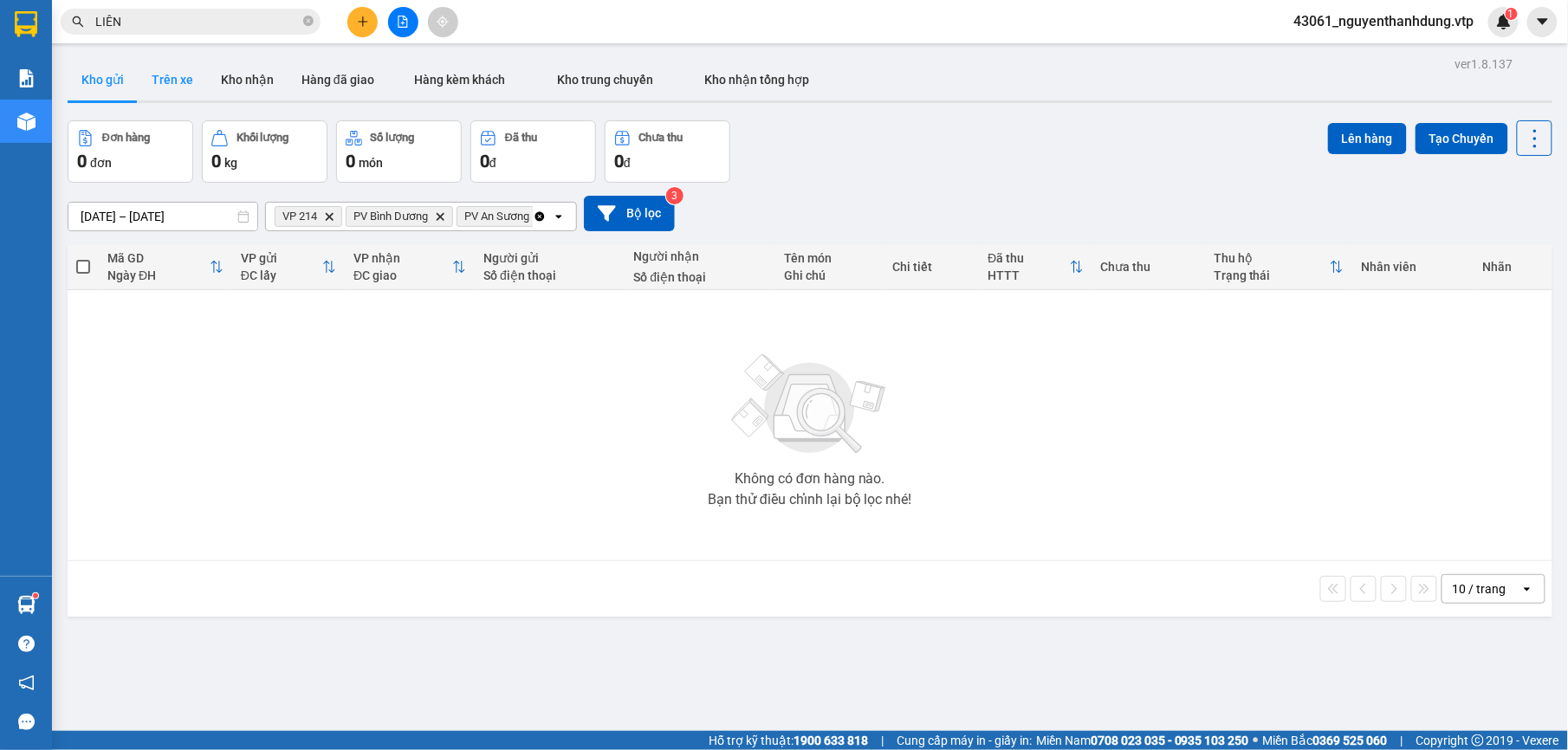
click at [158, 78] on button "Trên xe" at bounding box center [172, 80] width 70 height 42
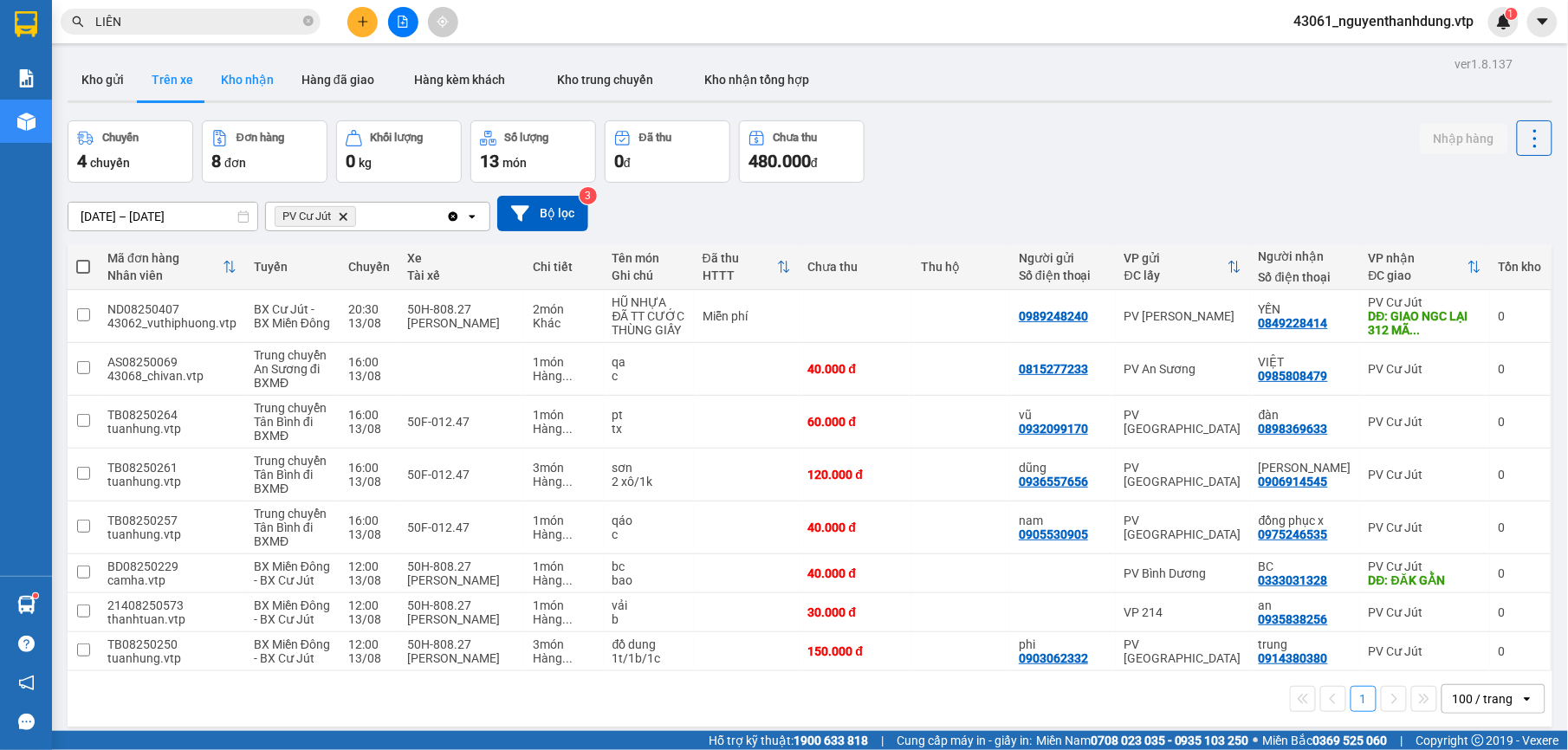
click at [259, 78] on button "Kho nhận" at bounding box center [247, 80] width 81 height 42
type input "[DATE] – [DATE]"
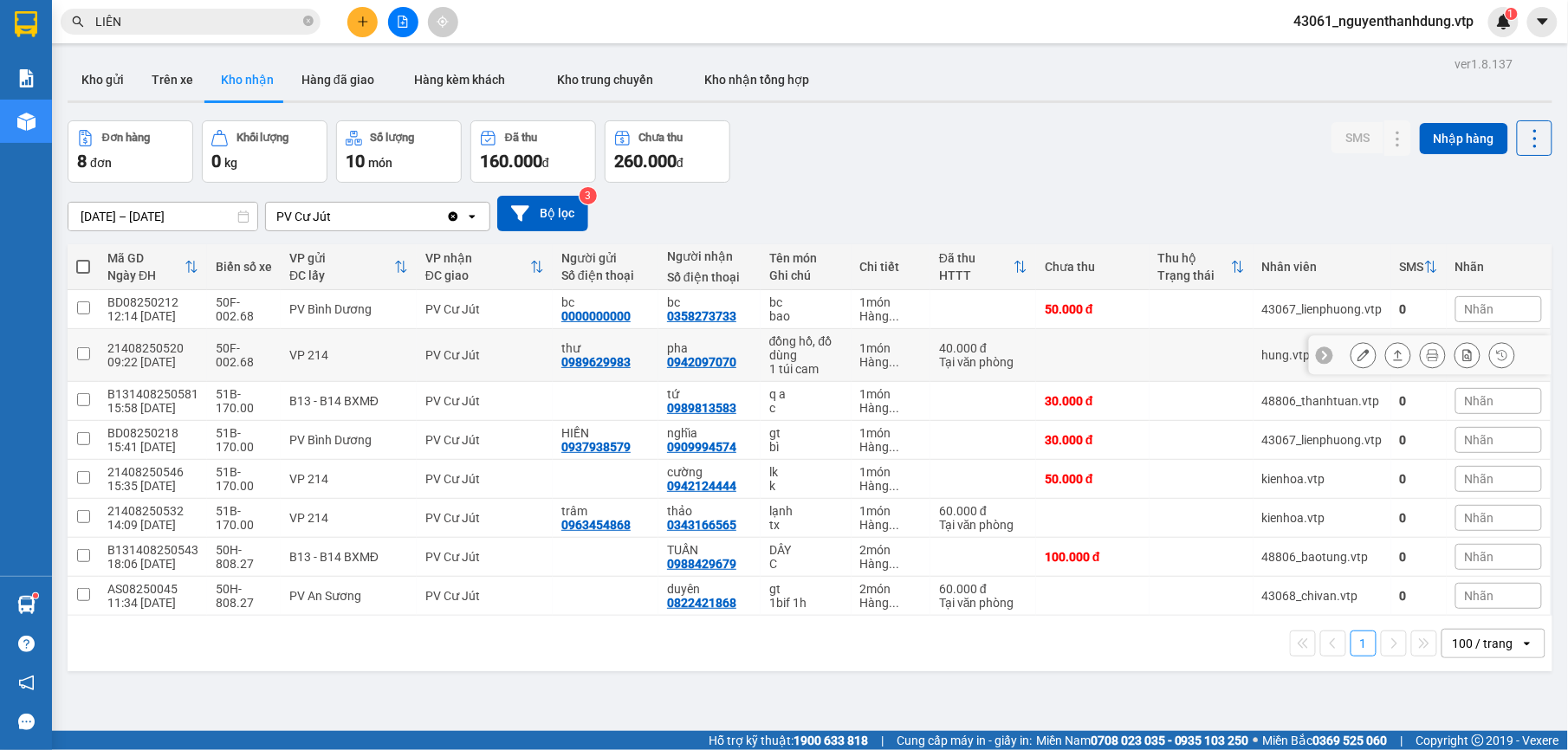
click at [1358, 362] on icon at bounding box center [1363, 355] width 12 height 12
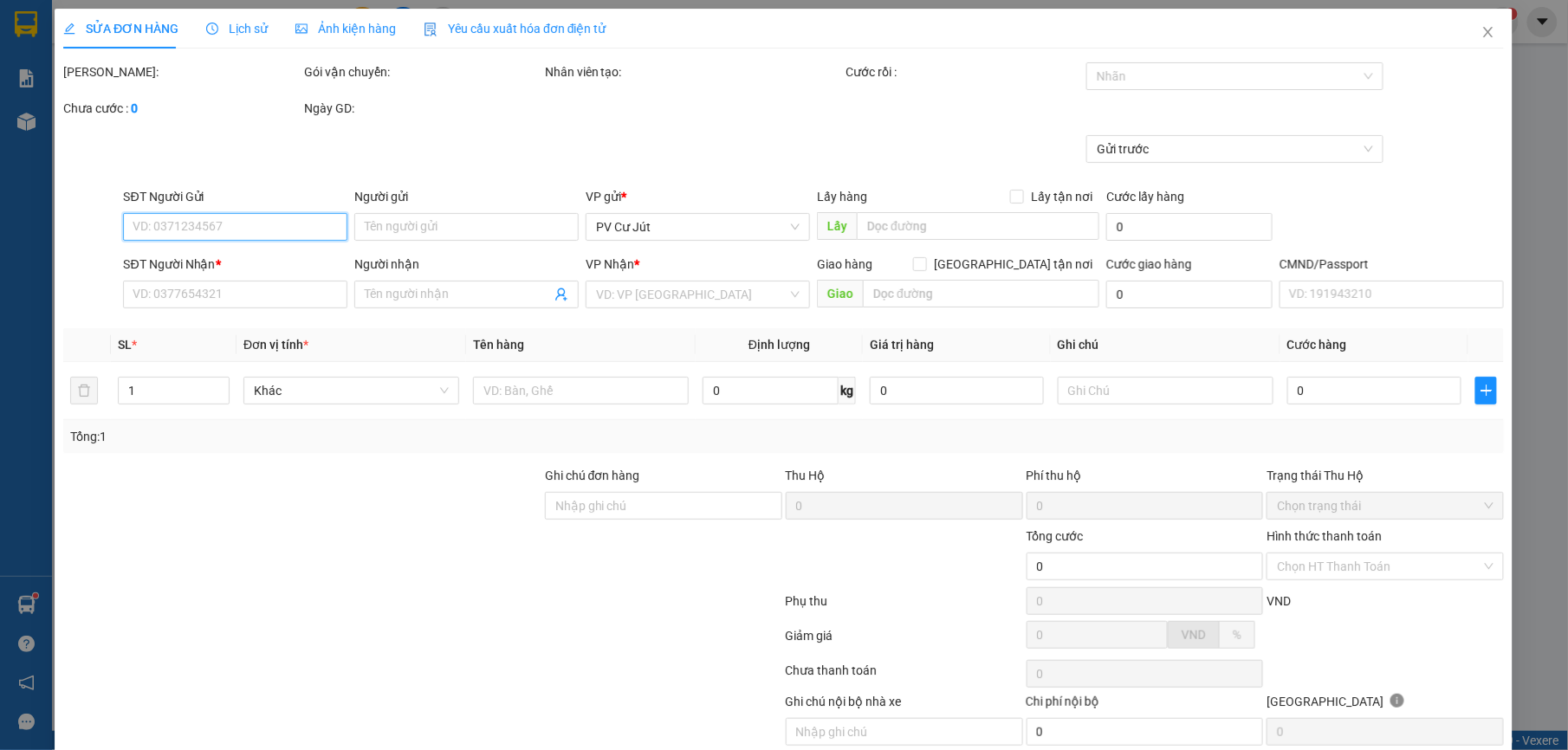
type input "0989629983"
type input "thư"
type input "0942097070"
type input "pha"
type input "40.000"
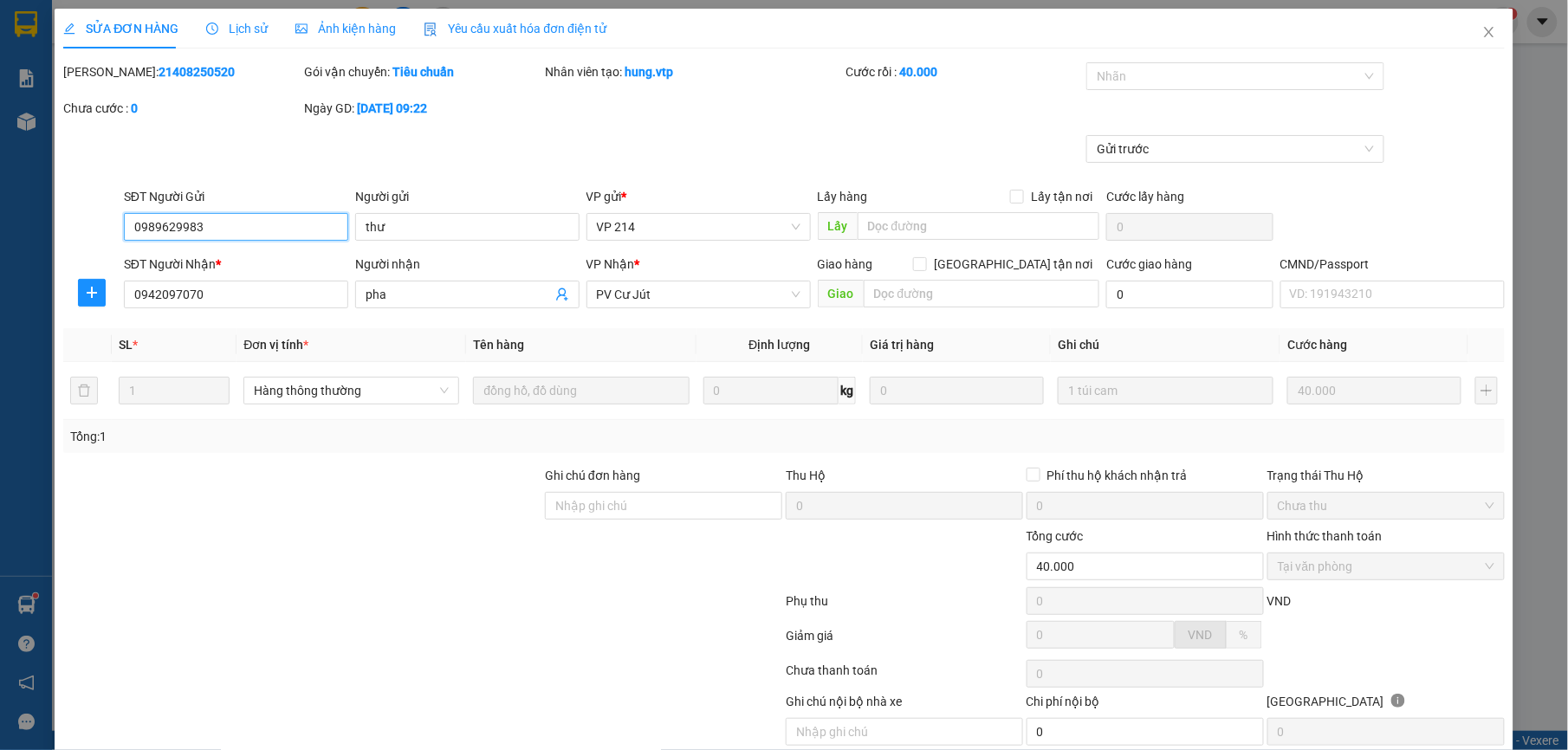
type input "2.000"
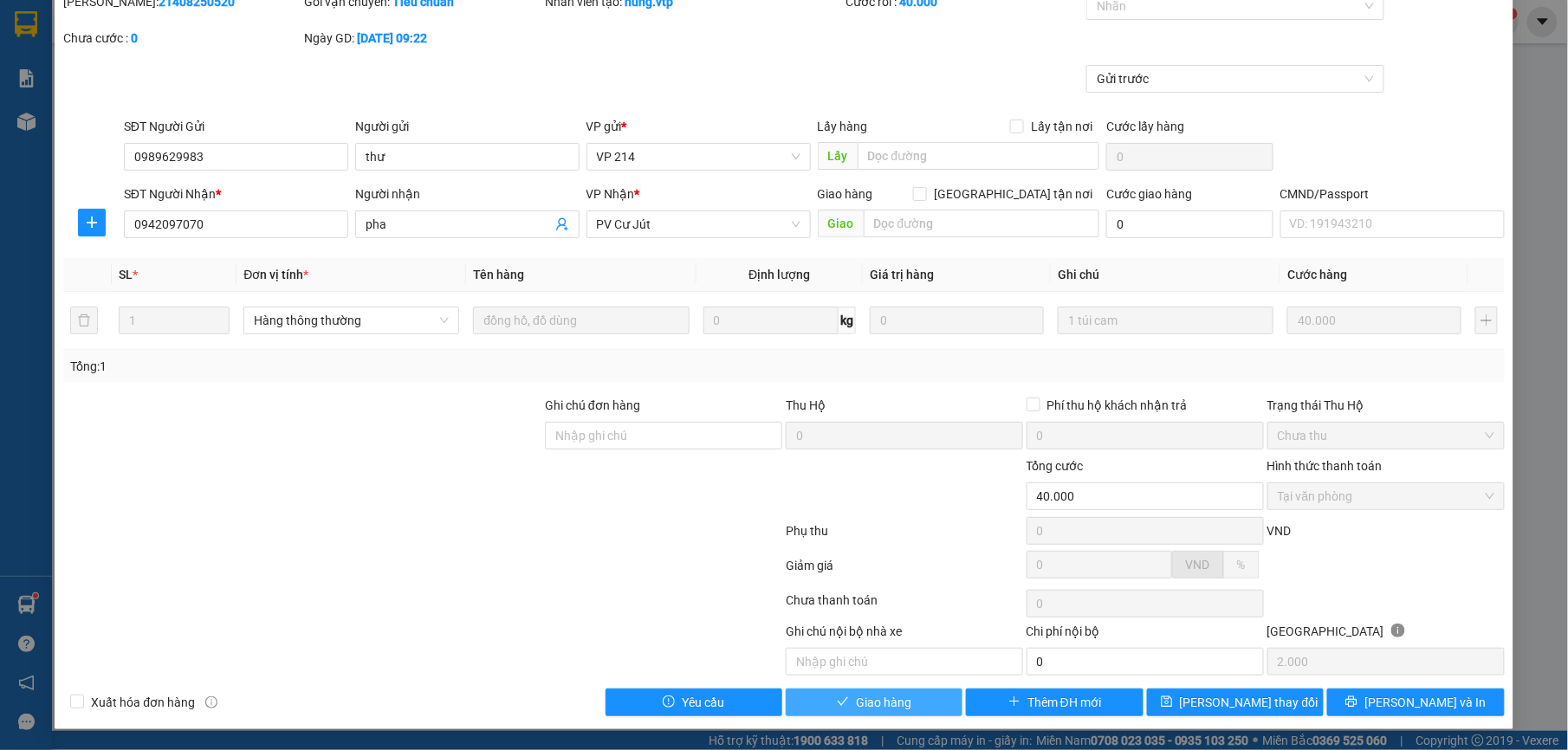
click at [855, 695] on span "Giao hàng" at bounding box center [883, 703] width 56 height 19
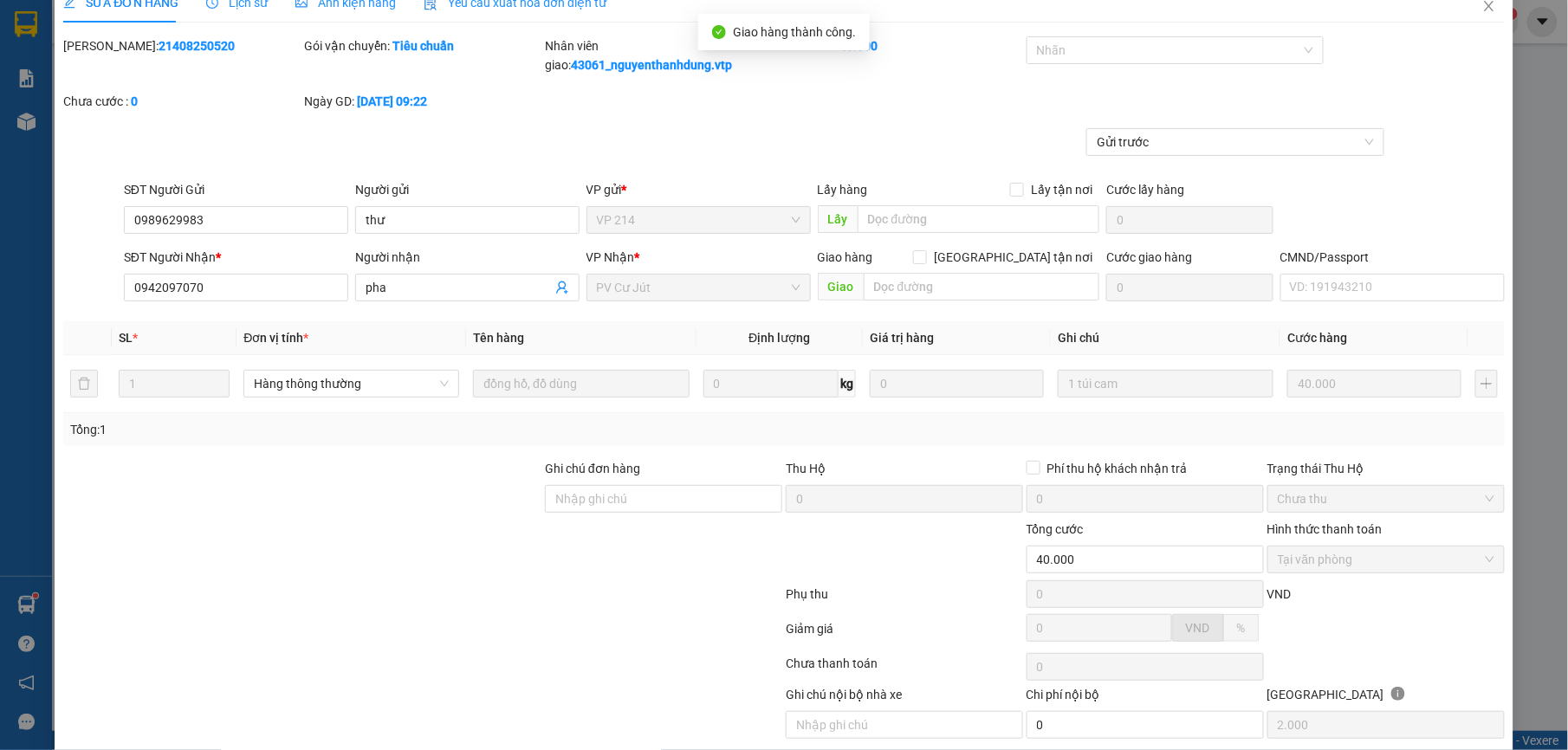
scroll to position [0, 0]
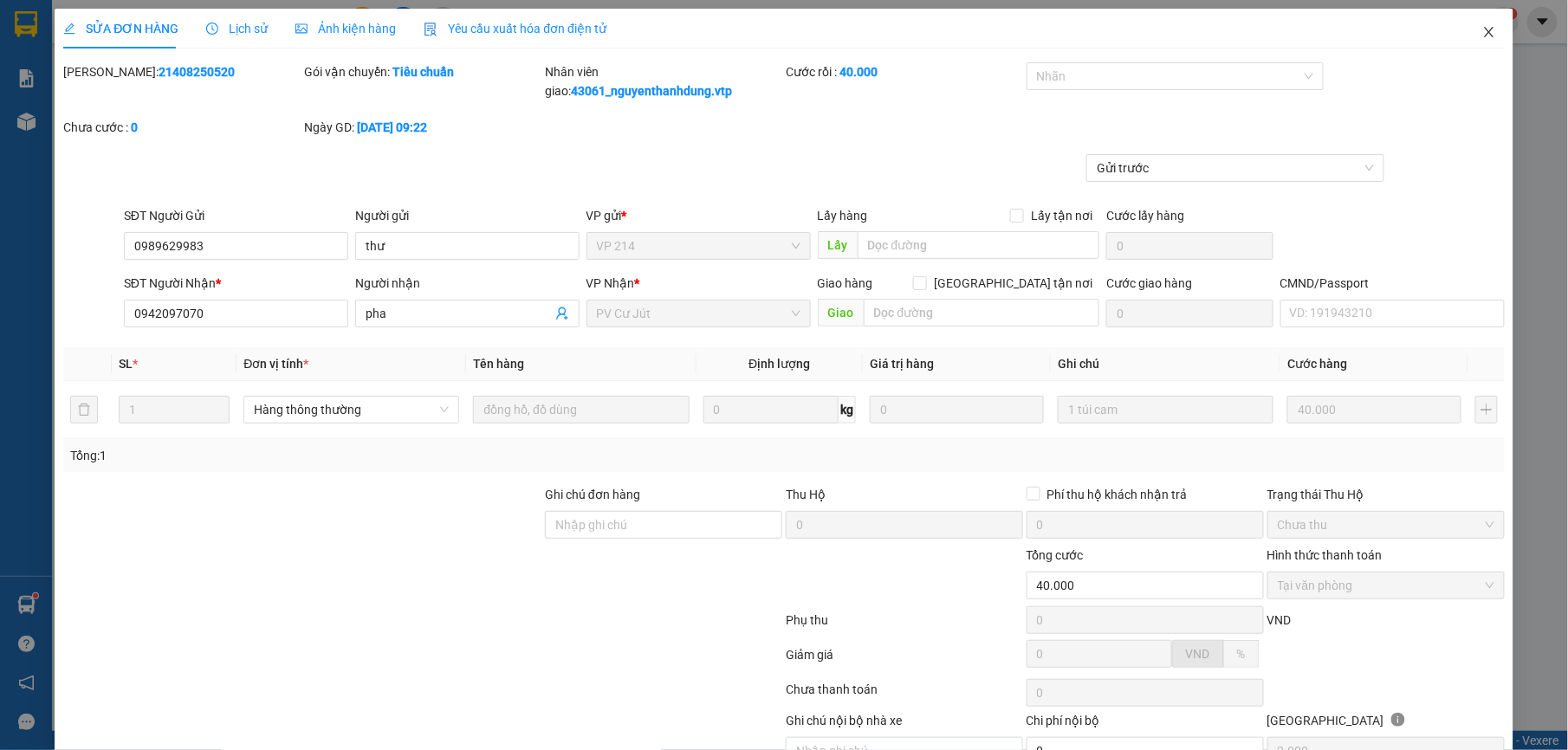
click at [1482, 34] on icon "close" at bounding box center [1488, 32] width 14 height 14
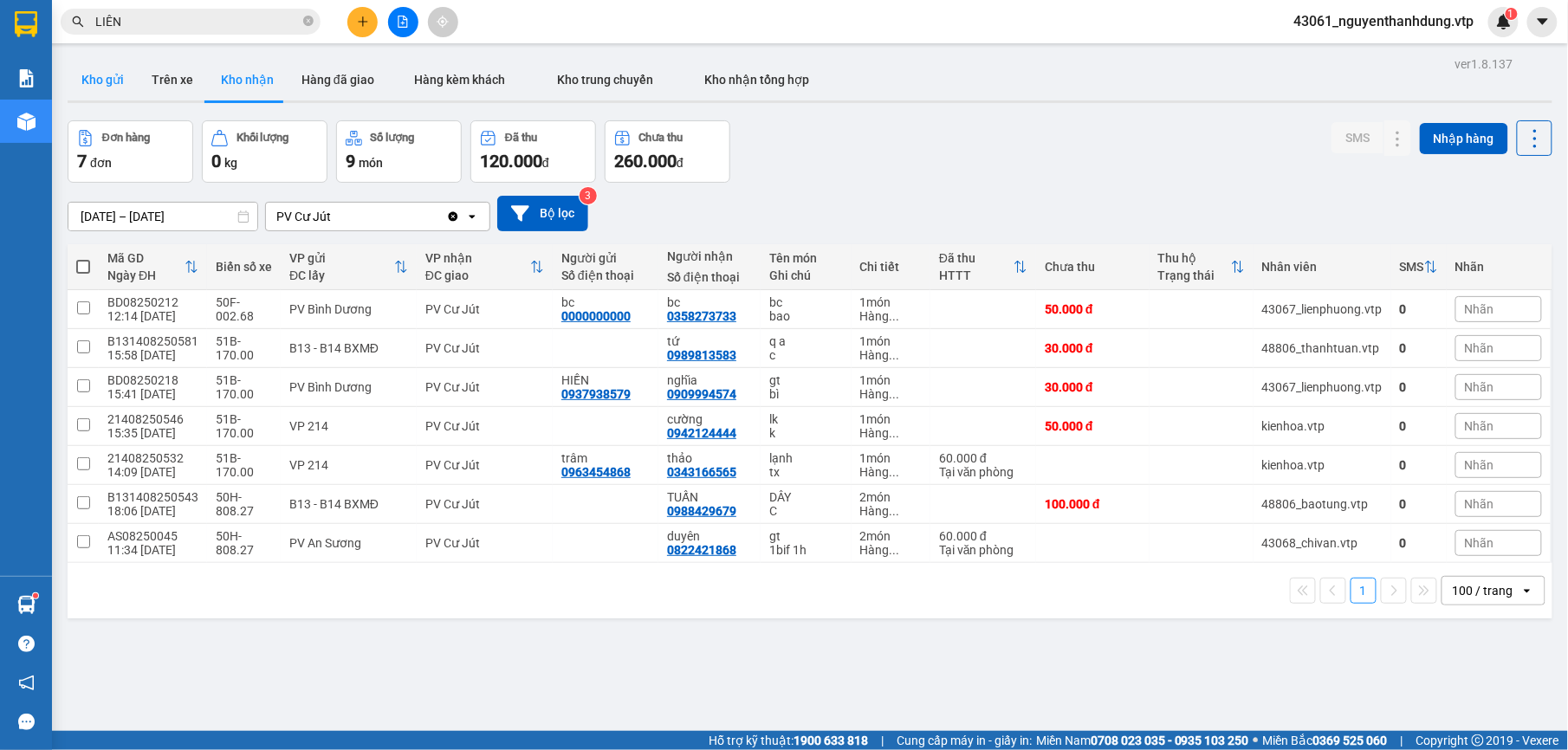
click at [88, 91] on button "Kho gửi" at bounding box center [103, 80] width 70 height 42
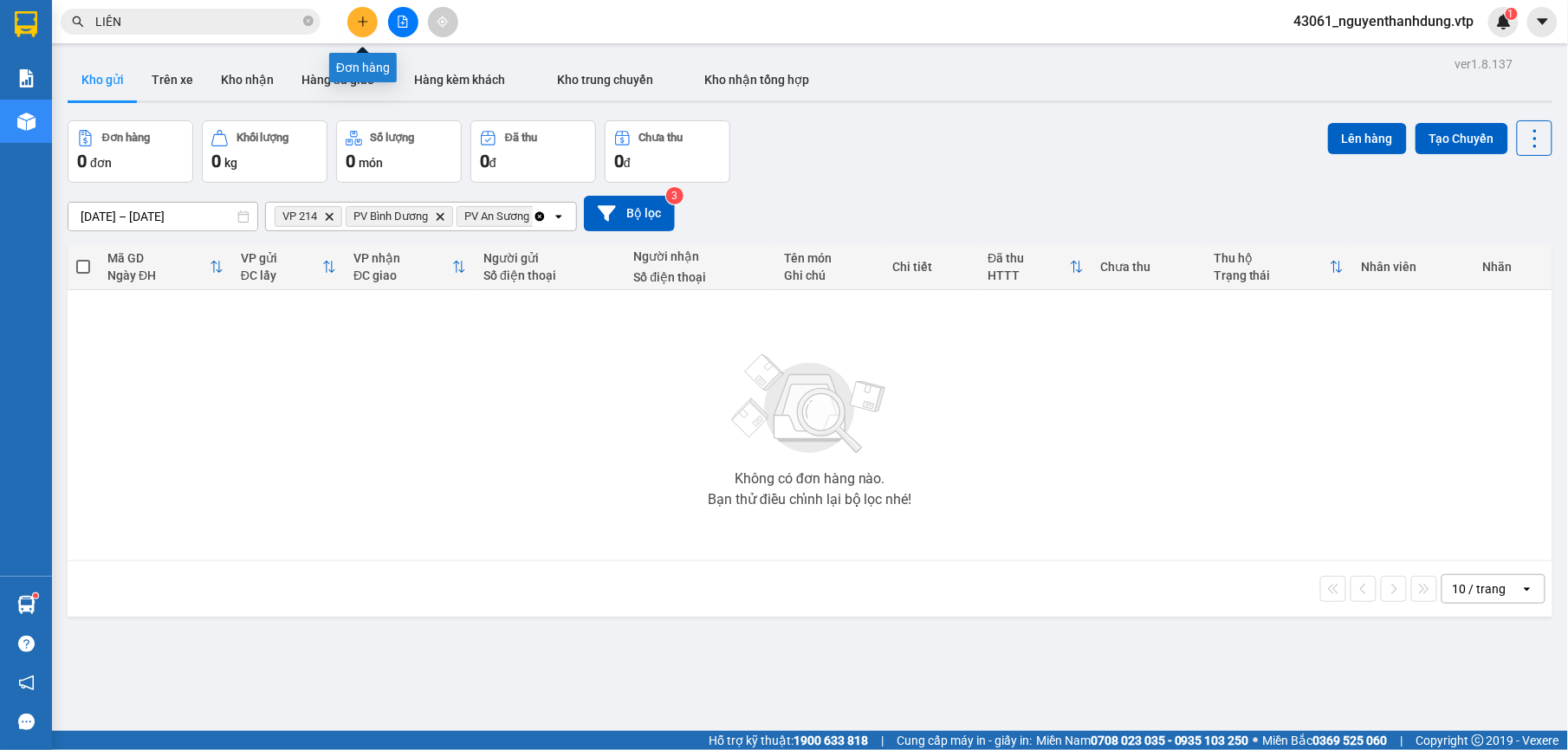
click at [361, 29] on button at bounding box center [362, 21] width 31 height 31
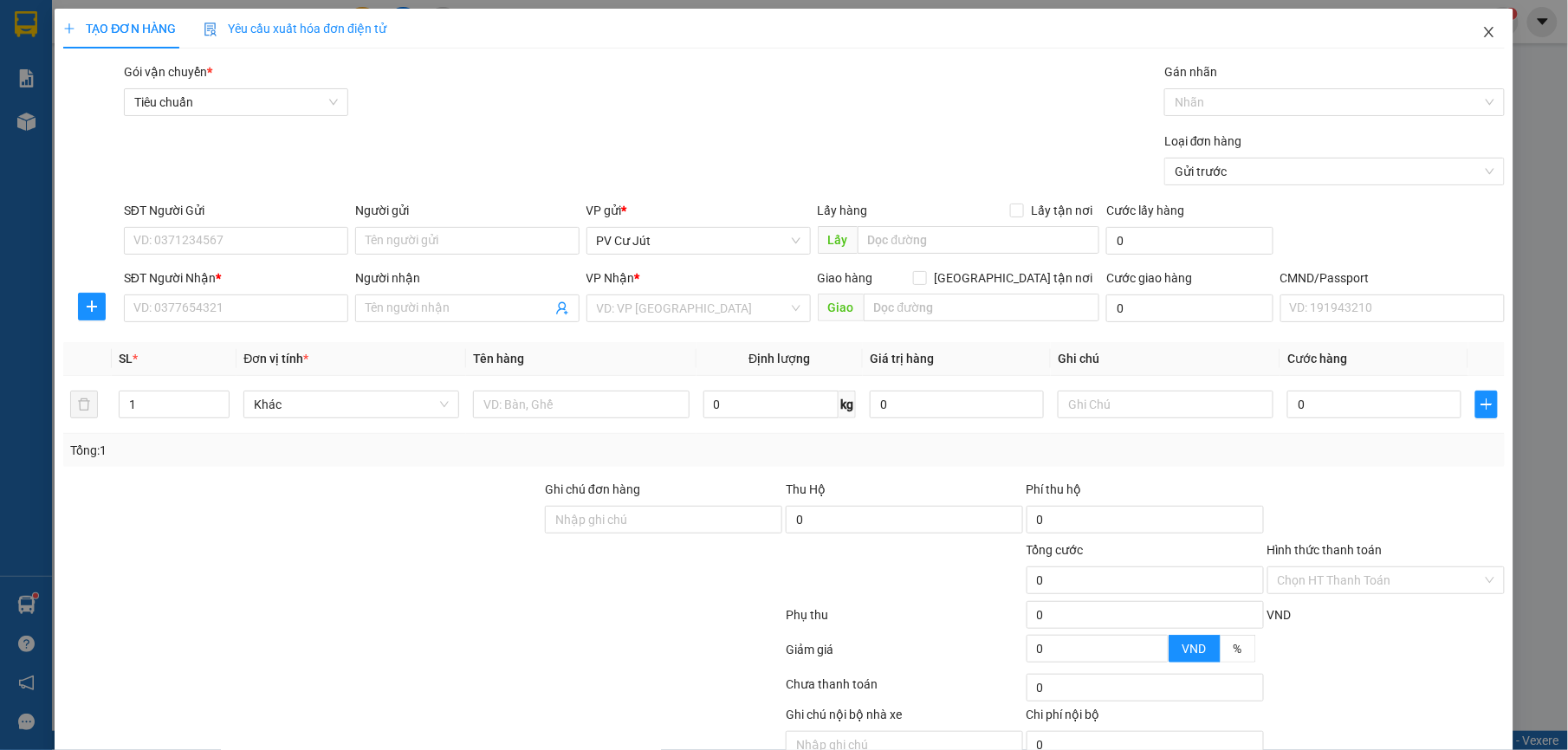
click at [1482, 32] on icon "close" at bounding box center [1488, 32] width 14 height 14
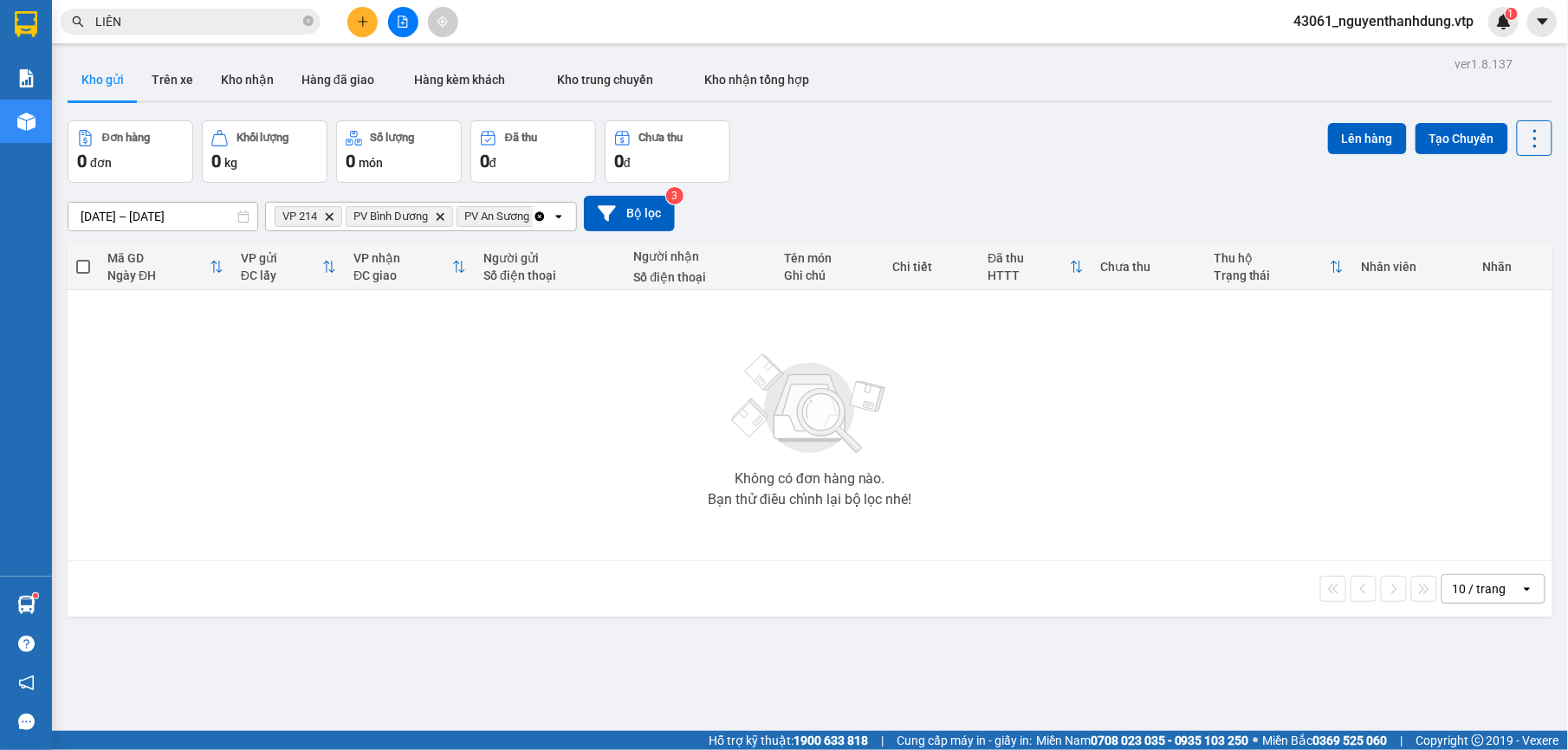
click at [551, 217] on icon "open" at bounding box center [558, 216] width 14 height 14
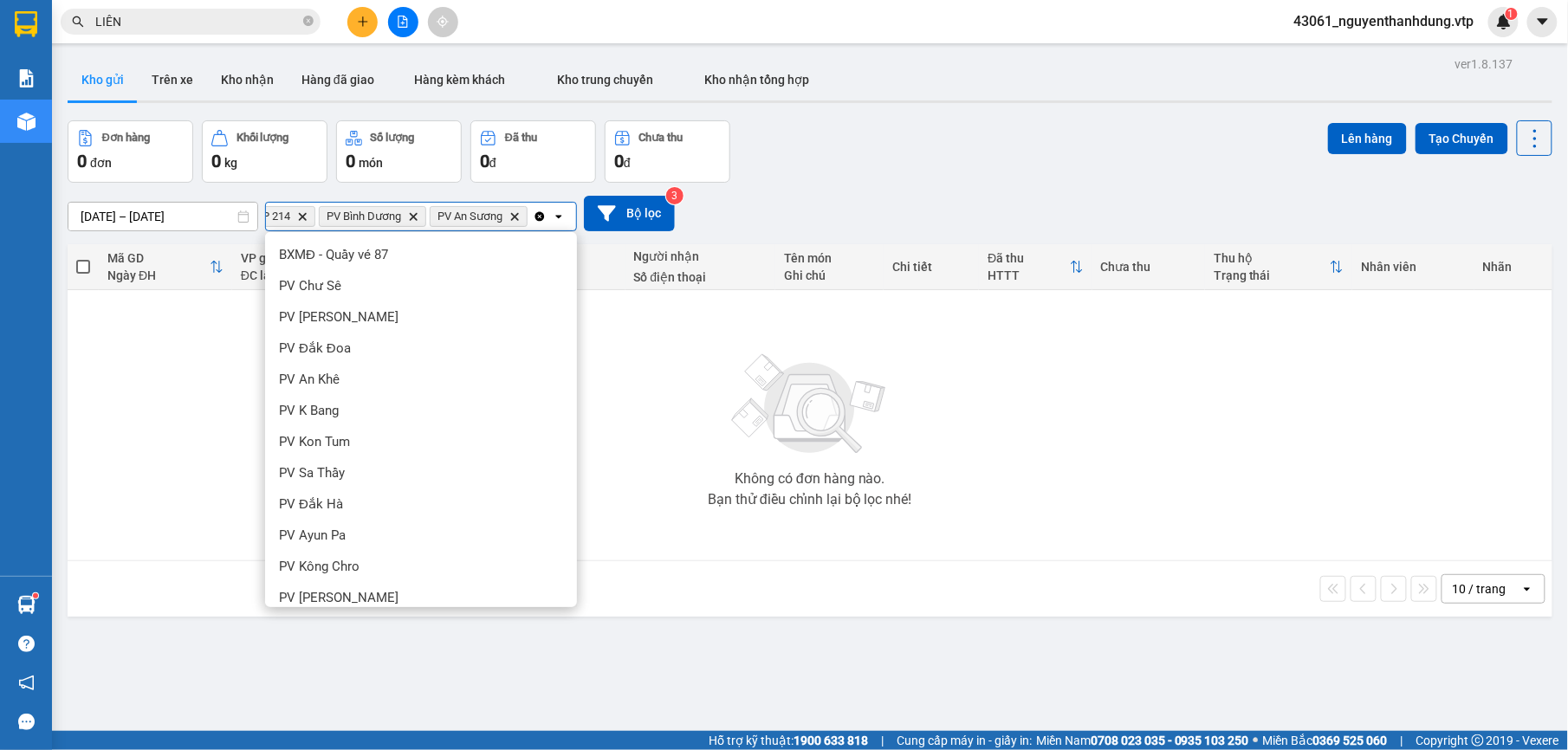
scroll to position [552, 0]
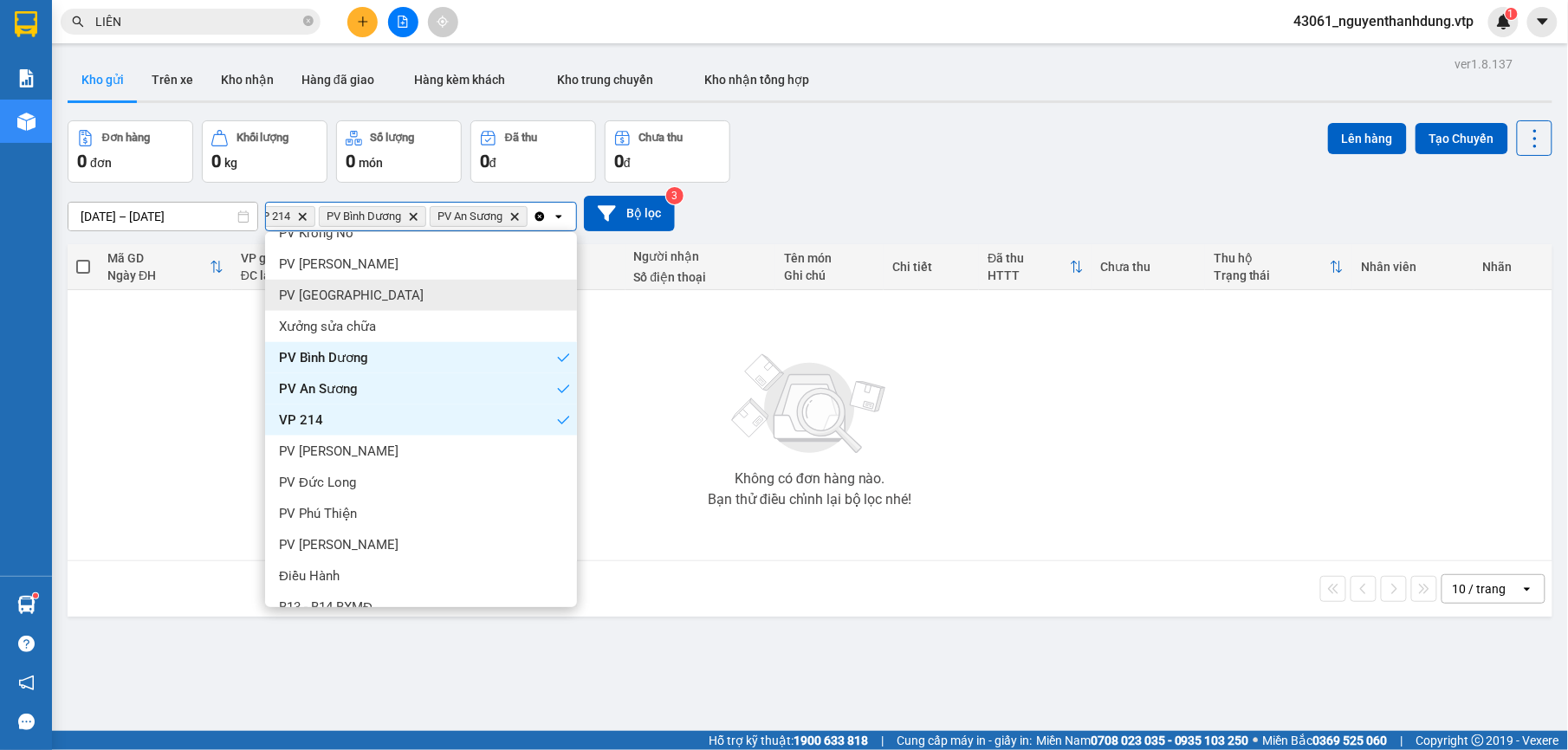
click at [402, 293] on div "PV [GEOGRAPHIC_DATA]" at bounding box center [421, 296] width 311 height 32
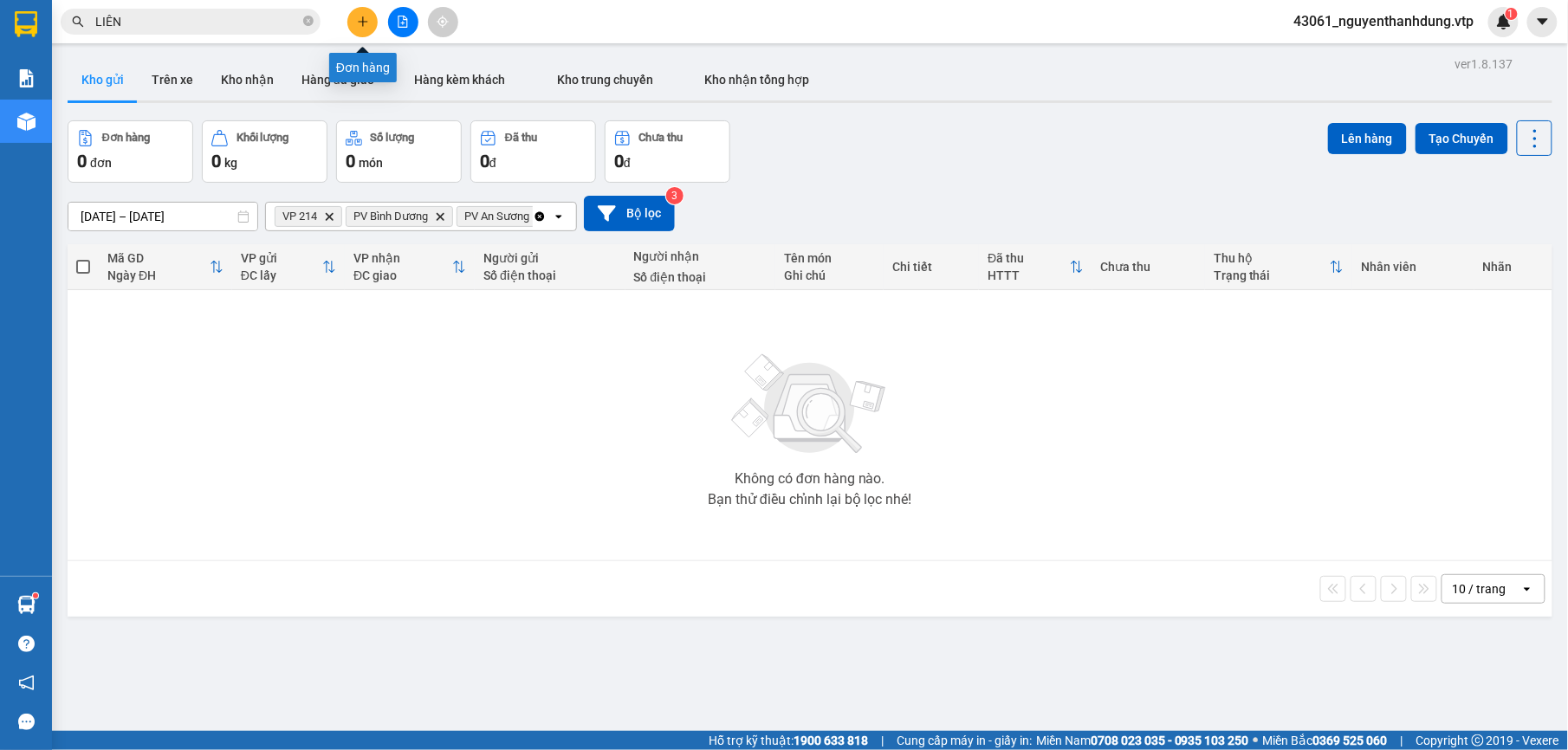
click at [357, 21] on icon "plus" at bounding box center [362, 21] width 12 height 12
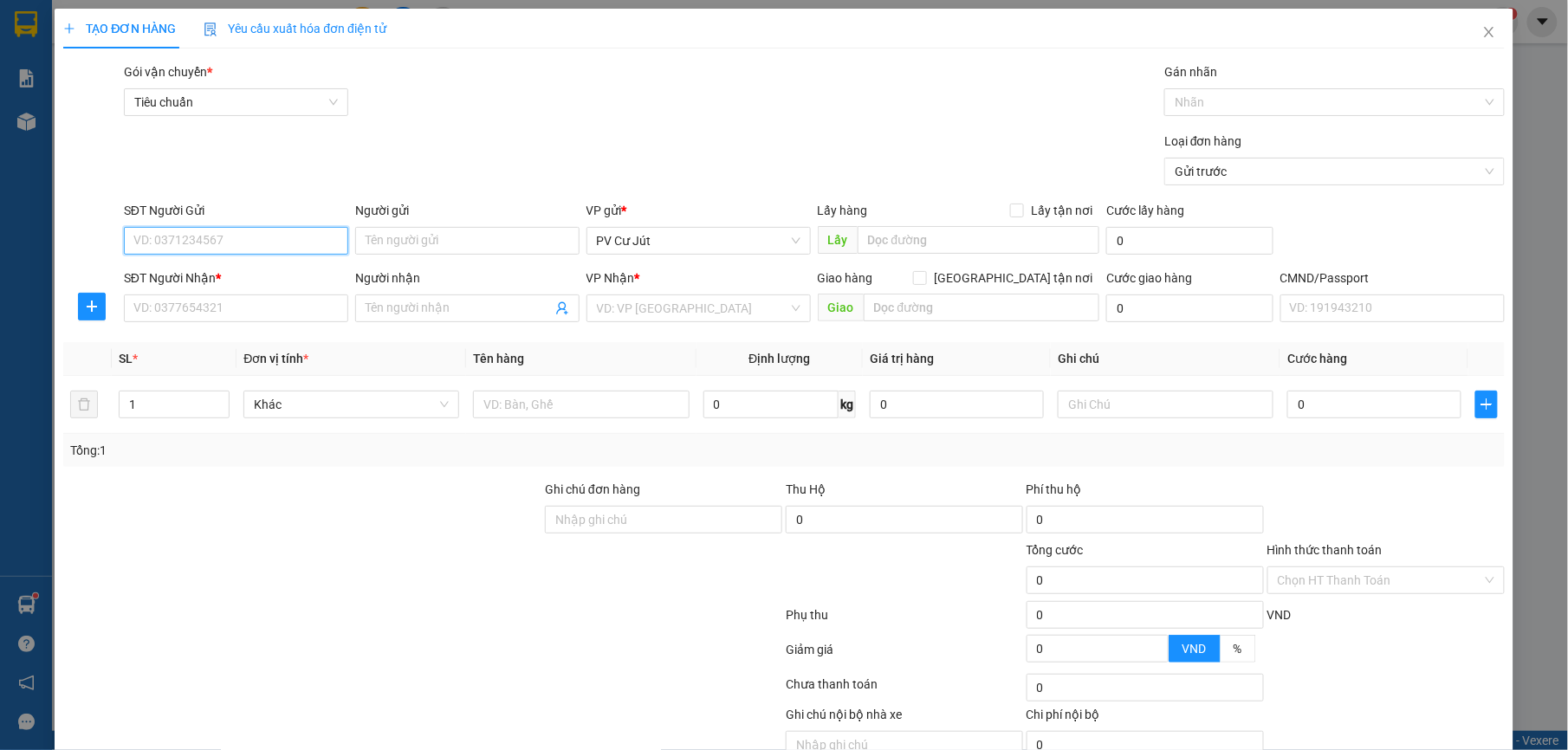
click at [283, 231] on input "SĐT Người Gửi" at bounding box center [236, 241] width 224 height 28
type input "0912696763"
click at [416, 253] on input "Người gửi" at bounding box center [467, 241] width 224 height 28
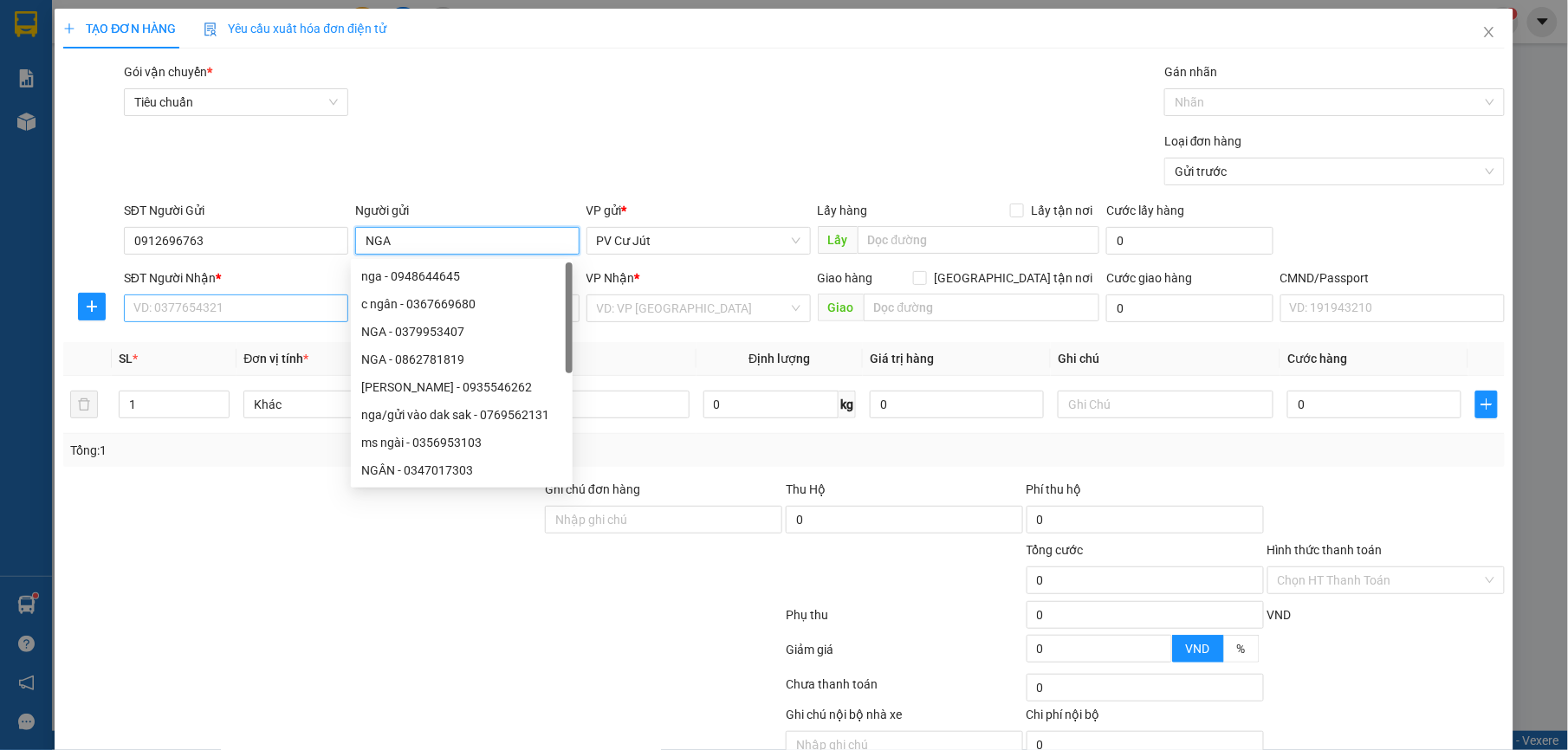
type input "NGA"
click at [243, 311] on input "SĐT Người Nhận *" at bounding box center [236, 309] width 224 height 28
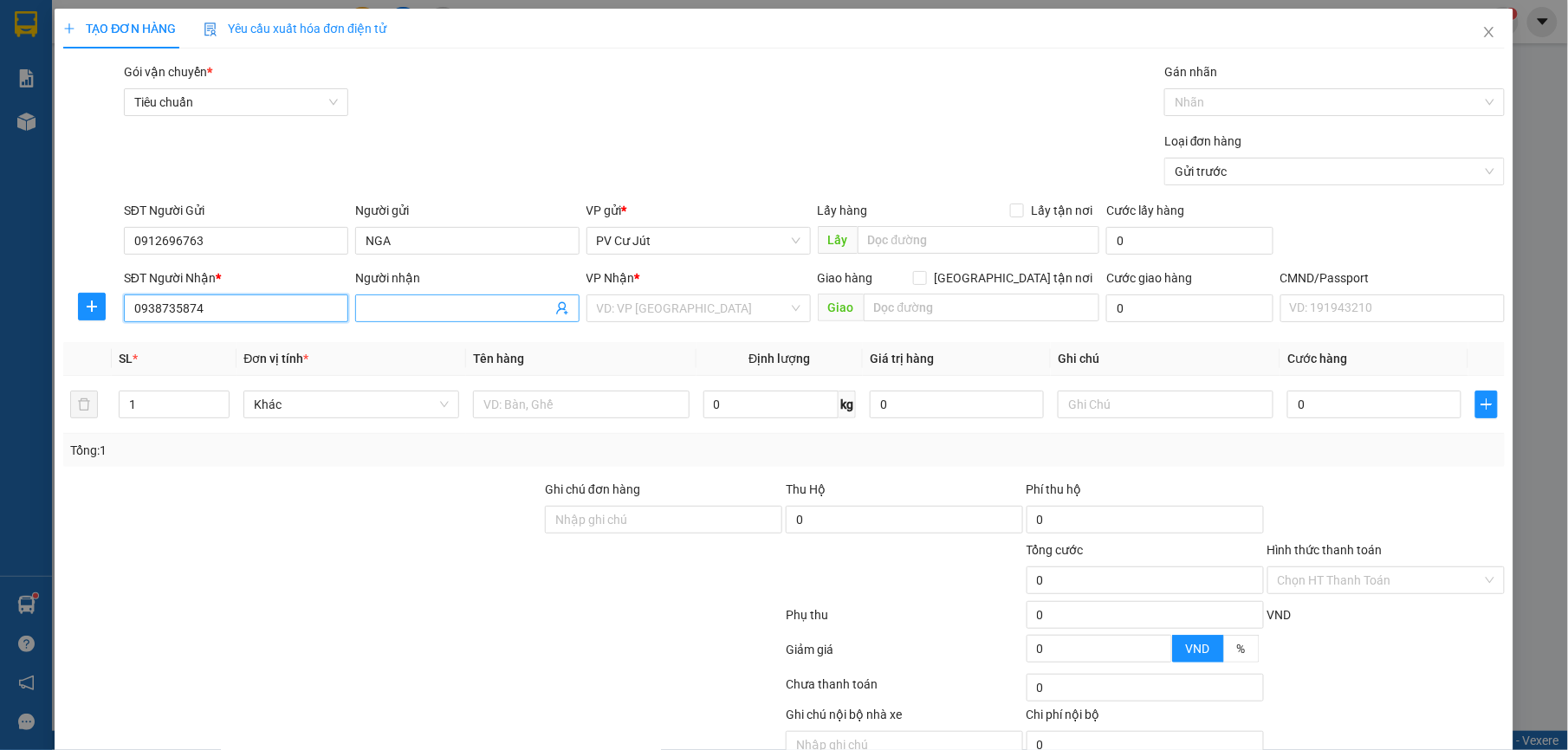
type input "0938735874"
click at [454, 307] on input "Người nhận" at bounding box center [458, 308] width 186 height 19
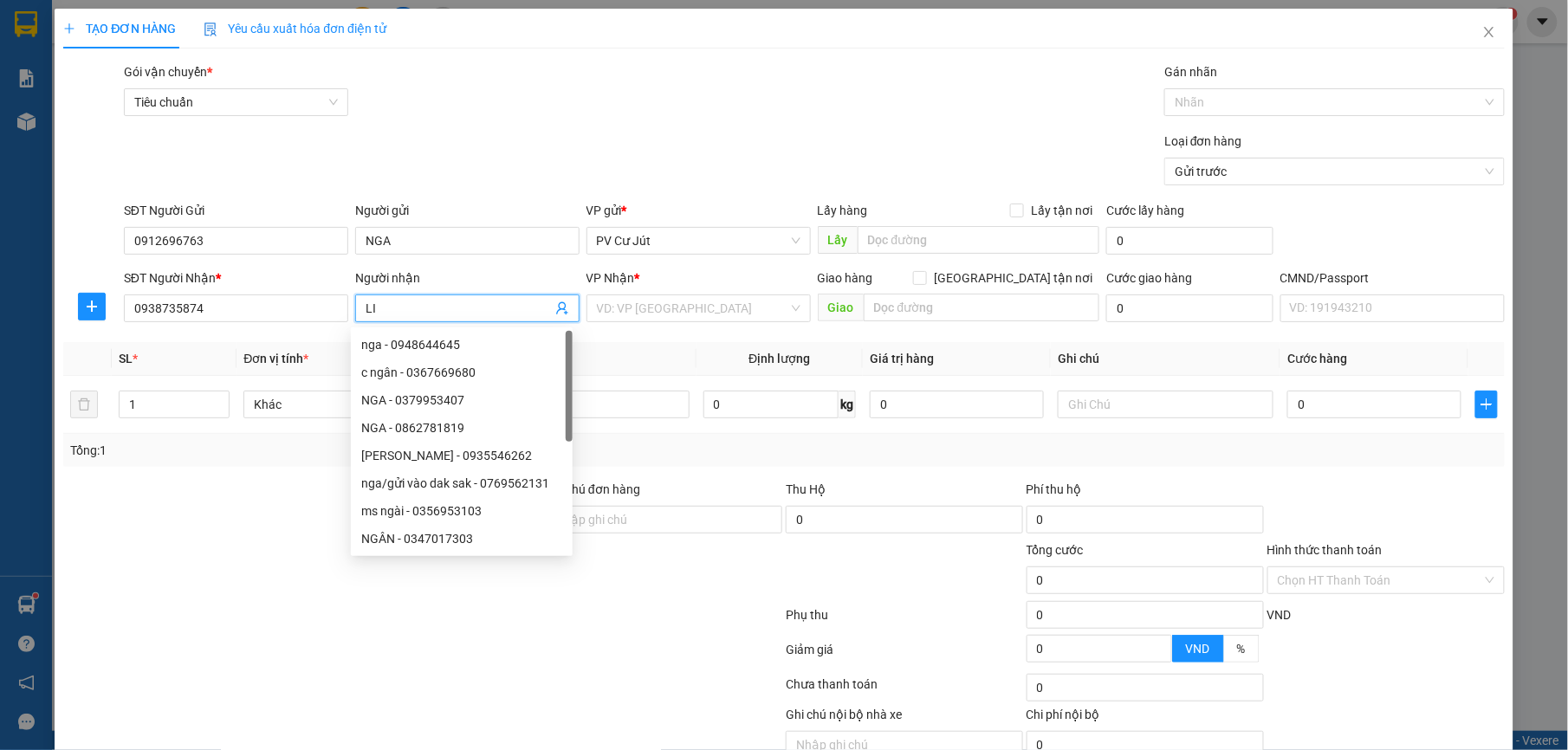
type input "L"
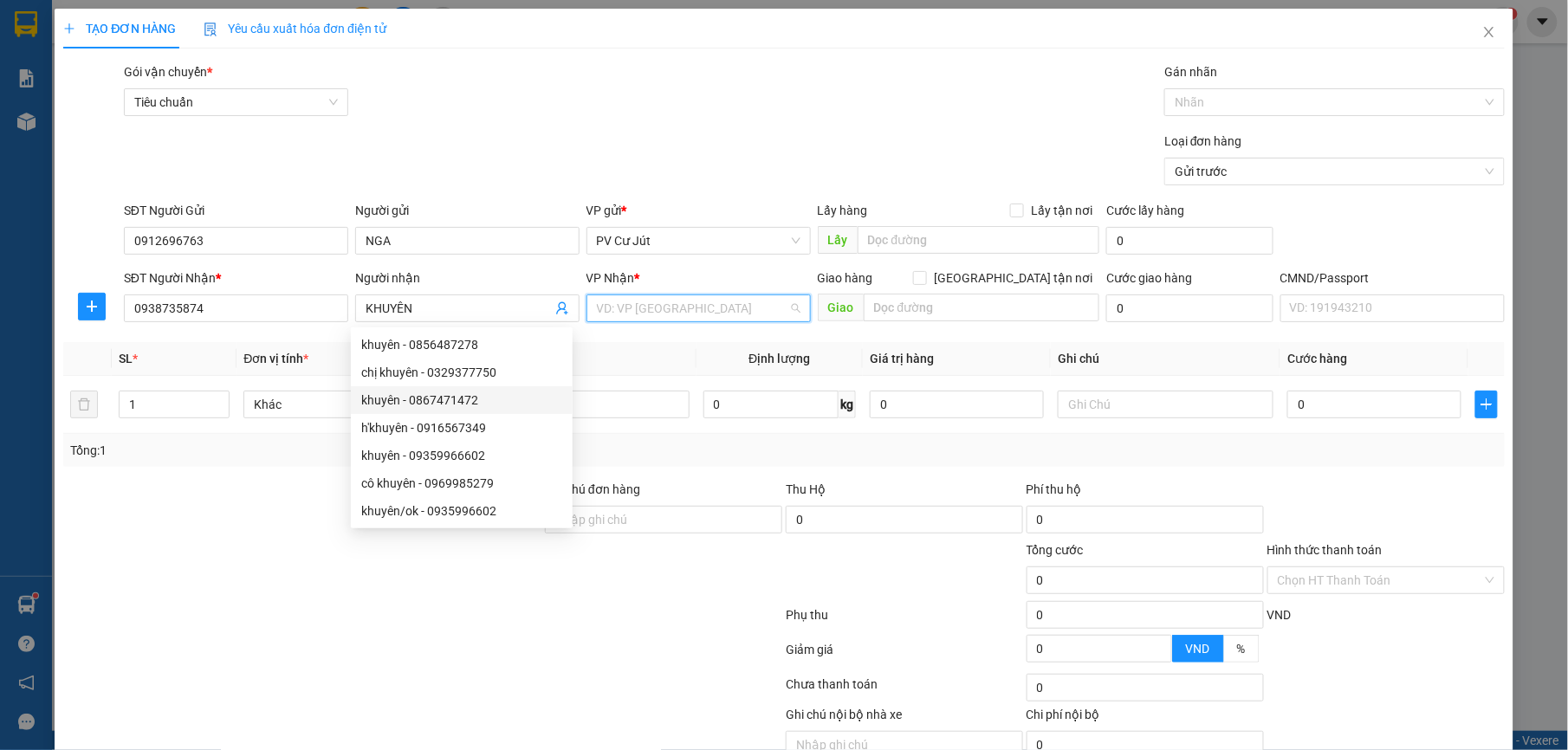
click at [710, 303] on input "search" at bounding box center [692, 309] width 192 height 26
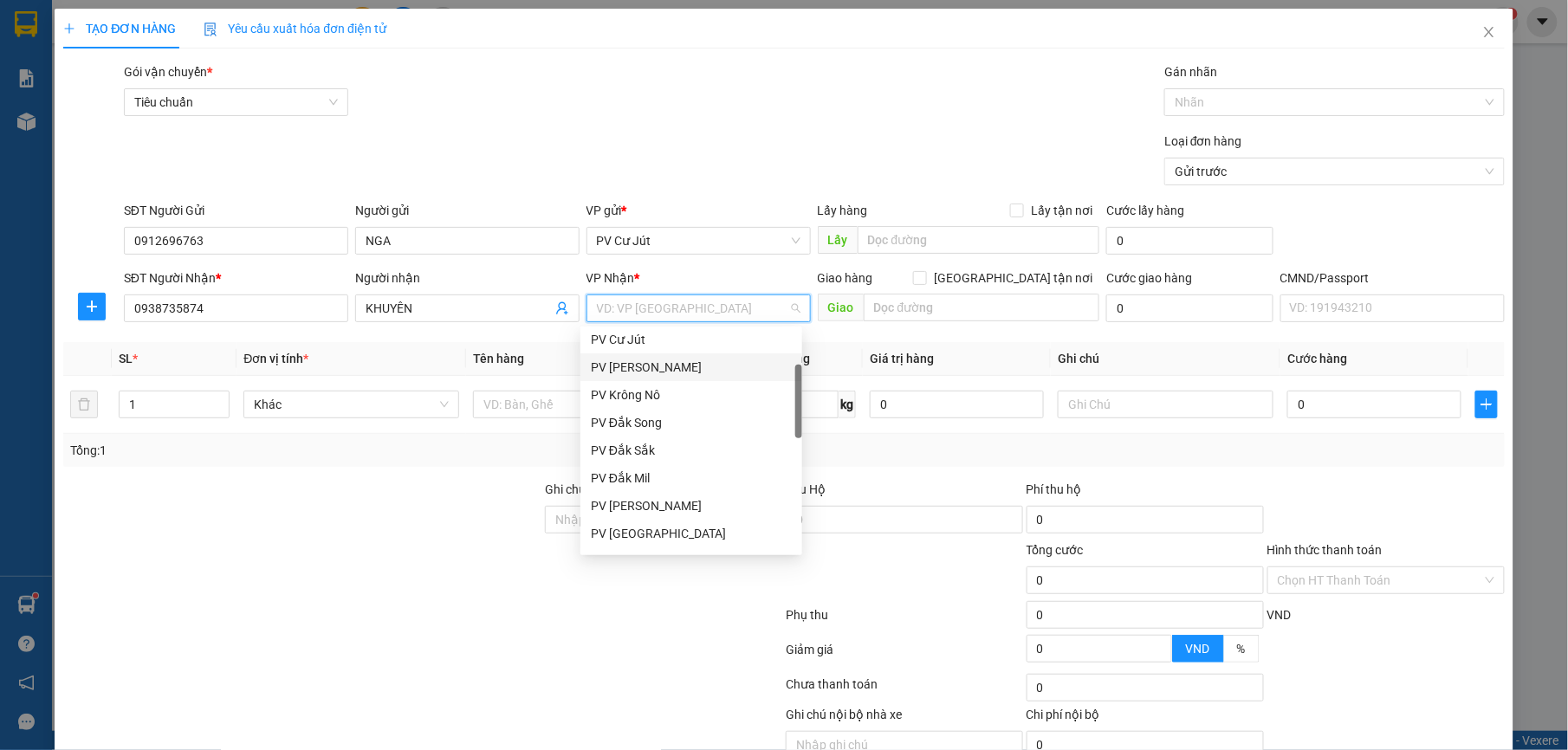
scroll to position [231, 0]
click at [663, 416] on div "PV [GEOGRAPHIC_DATA]" at bounding box center [690, 418] width 201 height 19
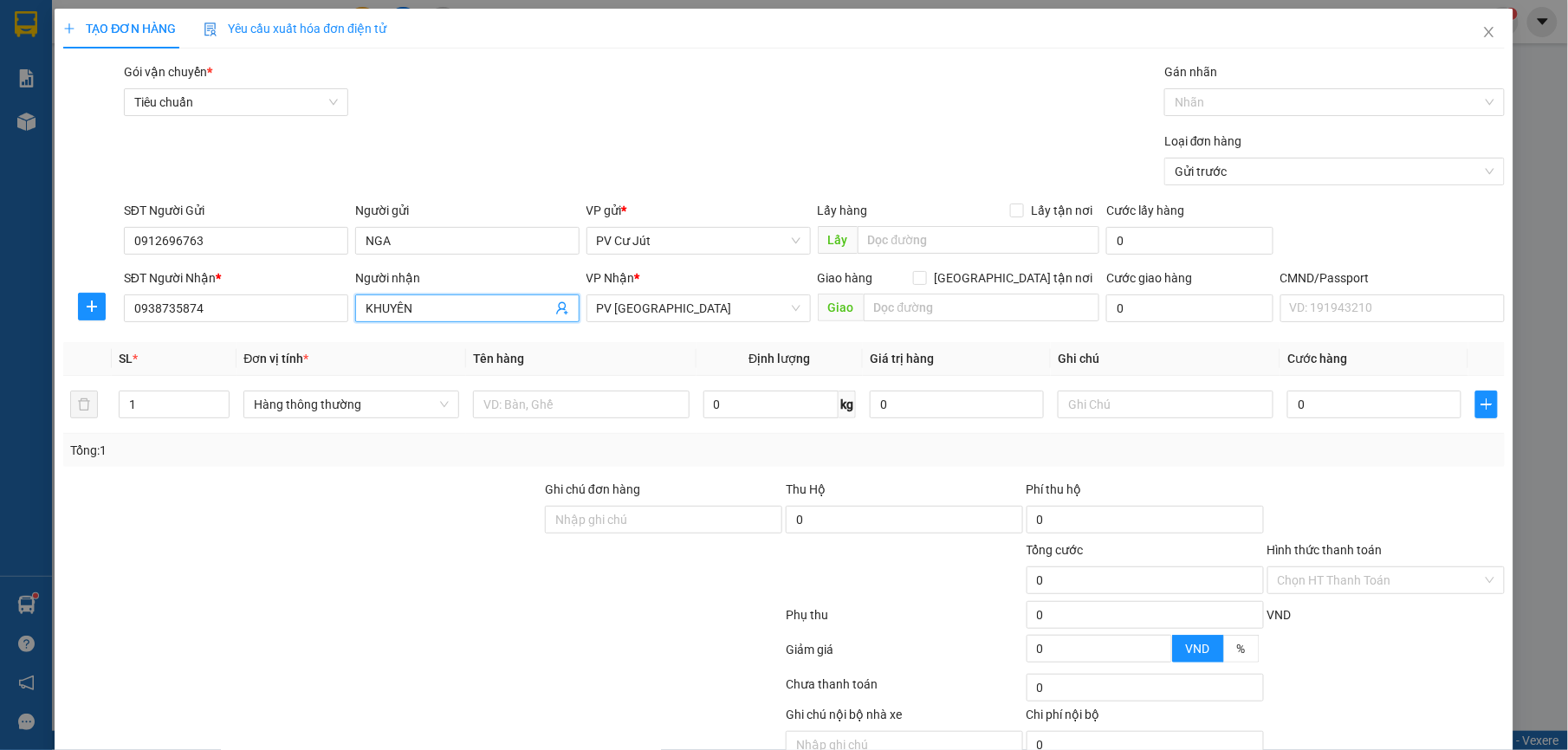
click at [482, 302] on input "KHUYÊN" at bounding box center [458, 308] width 186 height 19
type input "KHUYÊN / BOOK SHIP HỘ KHÁCH"
click at [551, 396] on input "text" at bounding box center [580, 405] width 216 height 28
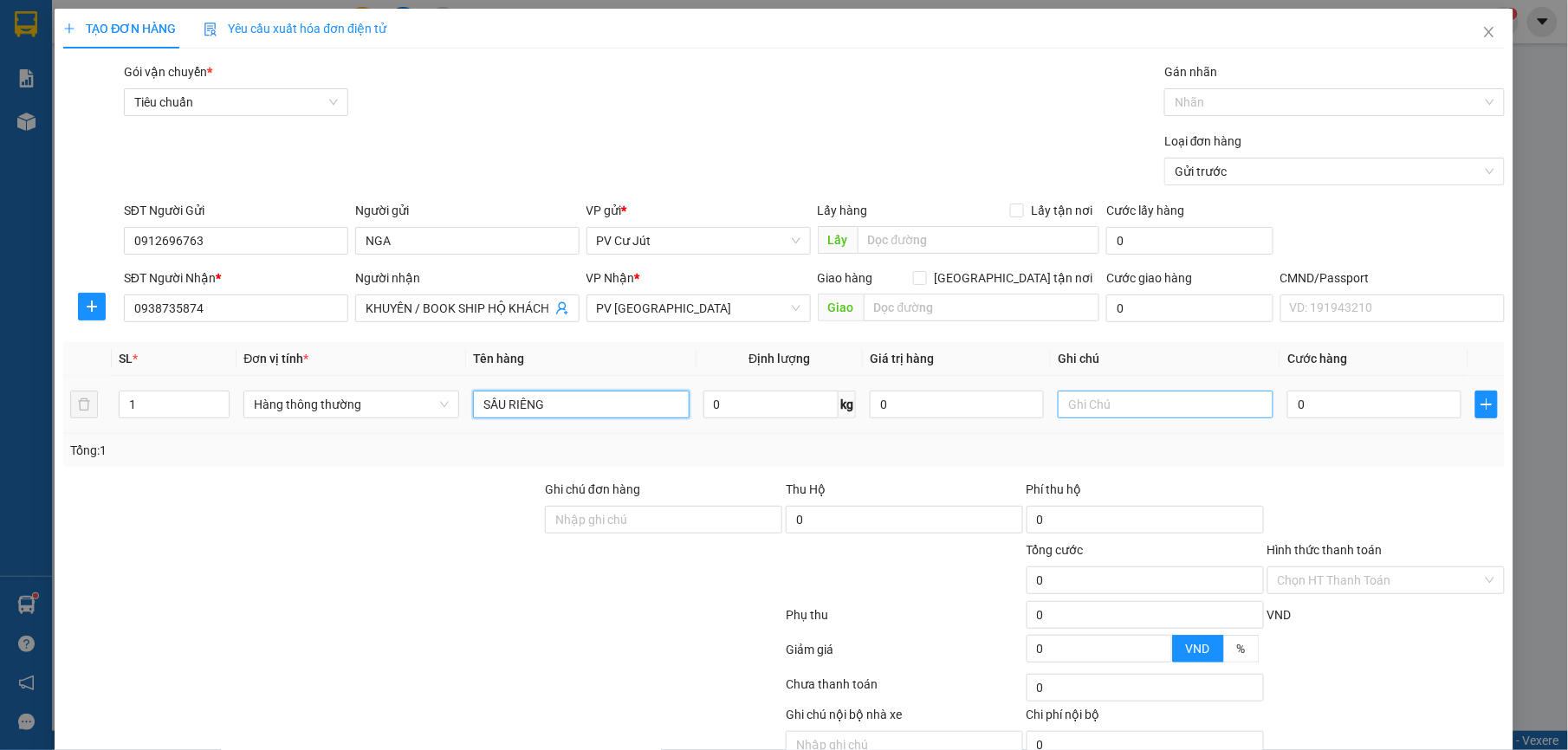
type input "SẦU RIÊNG"
click at [1094, 413] on input "text" at bounding box center [1165, 405] width 216 height 28
type input "THÙNG"
click at [1351, 409] on input "0" at bounding box center [1374, 405] width 174 height 28
type input "5"
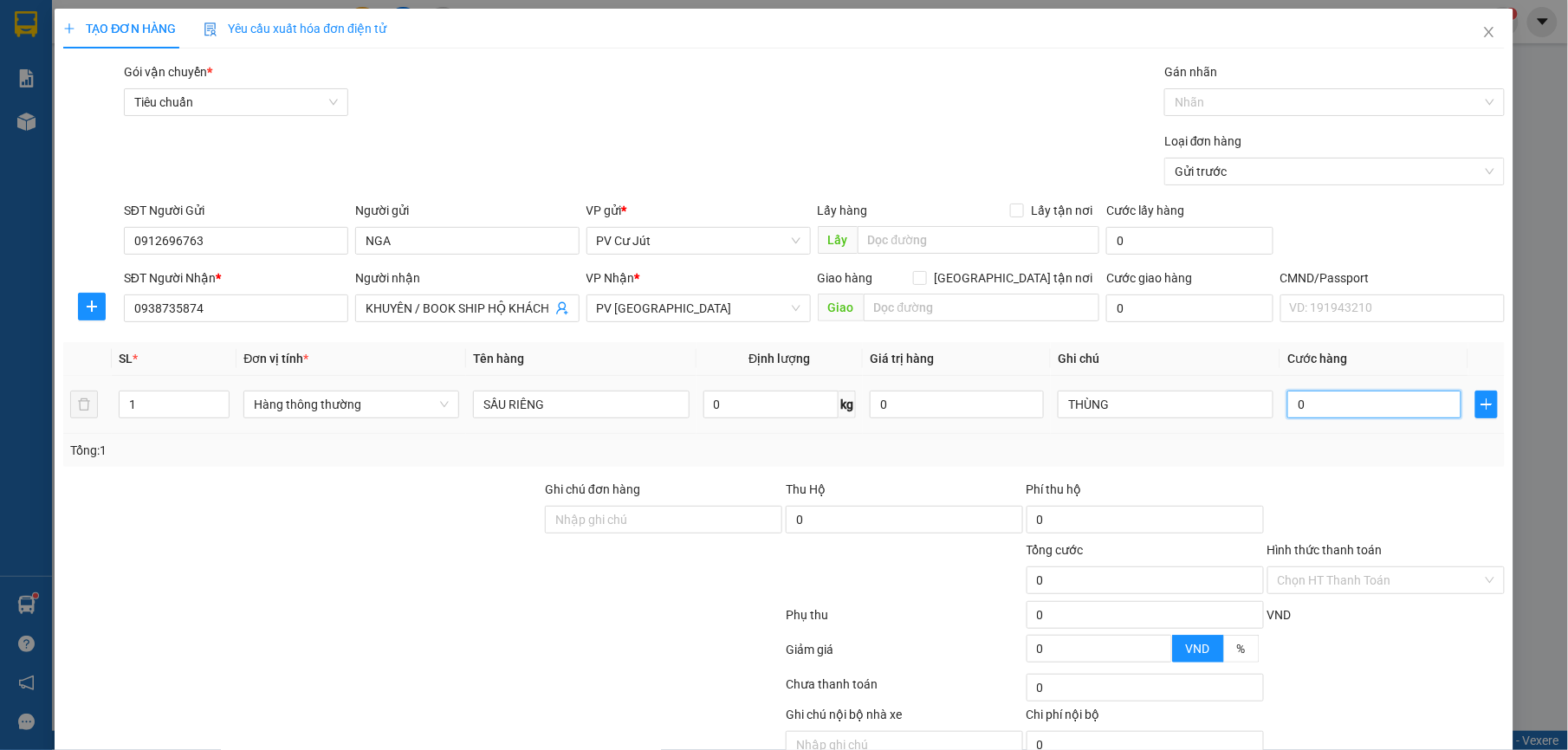
type input "5"
type input "50"
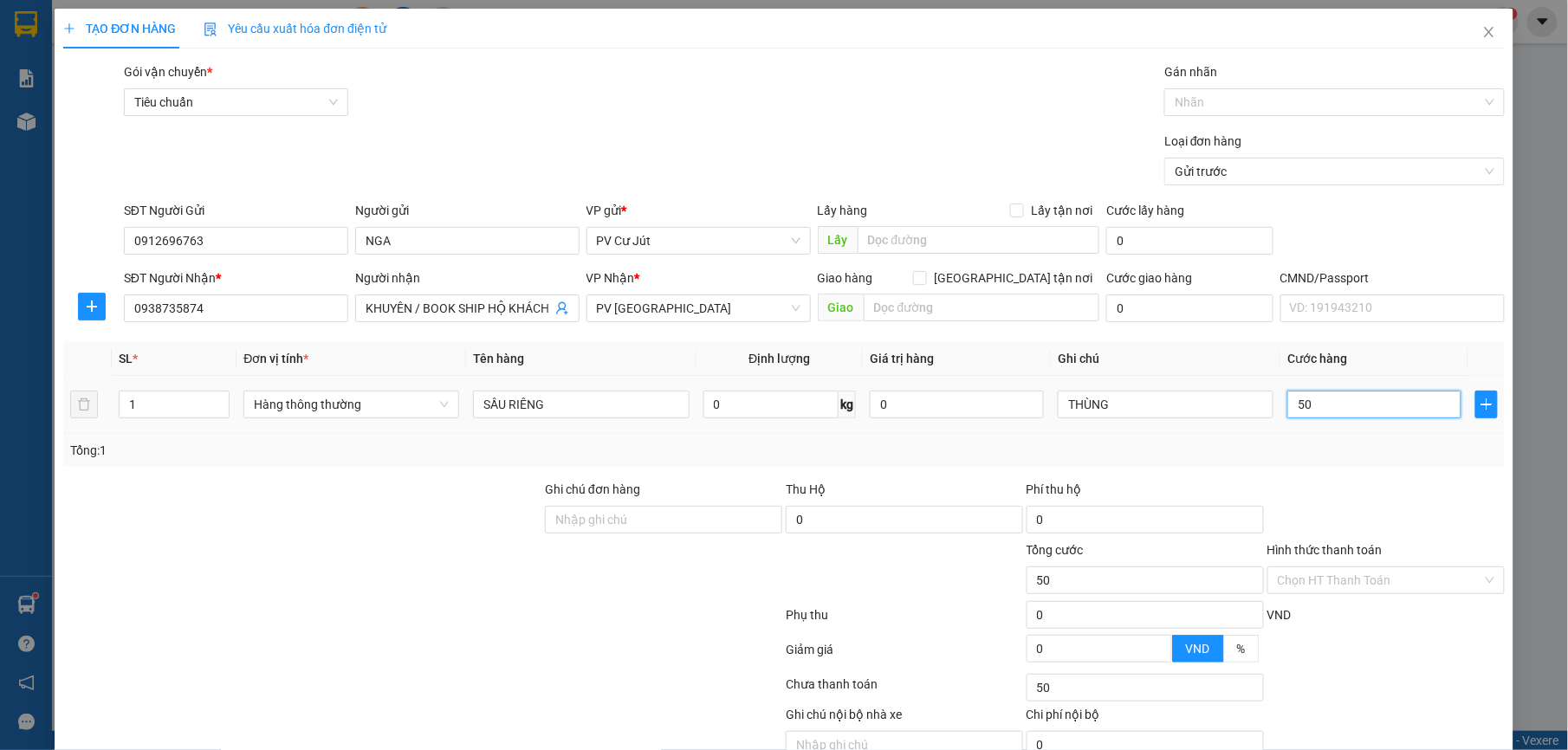
type input "500"
type input "5.000"
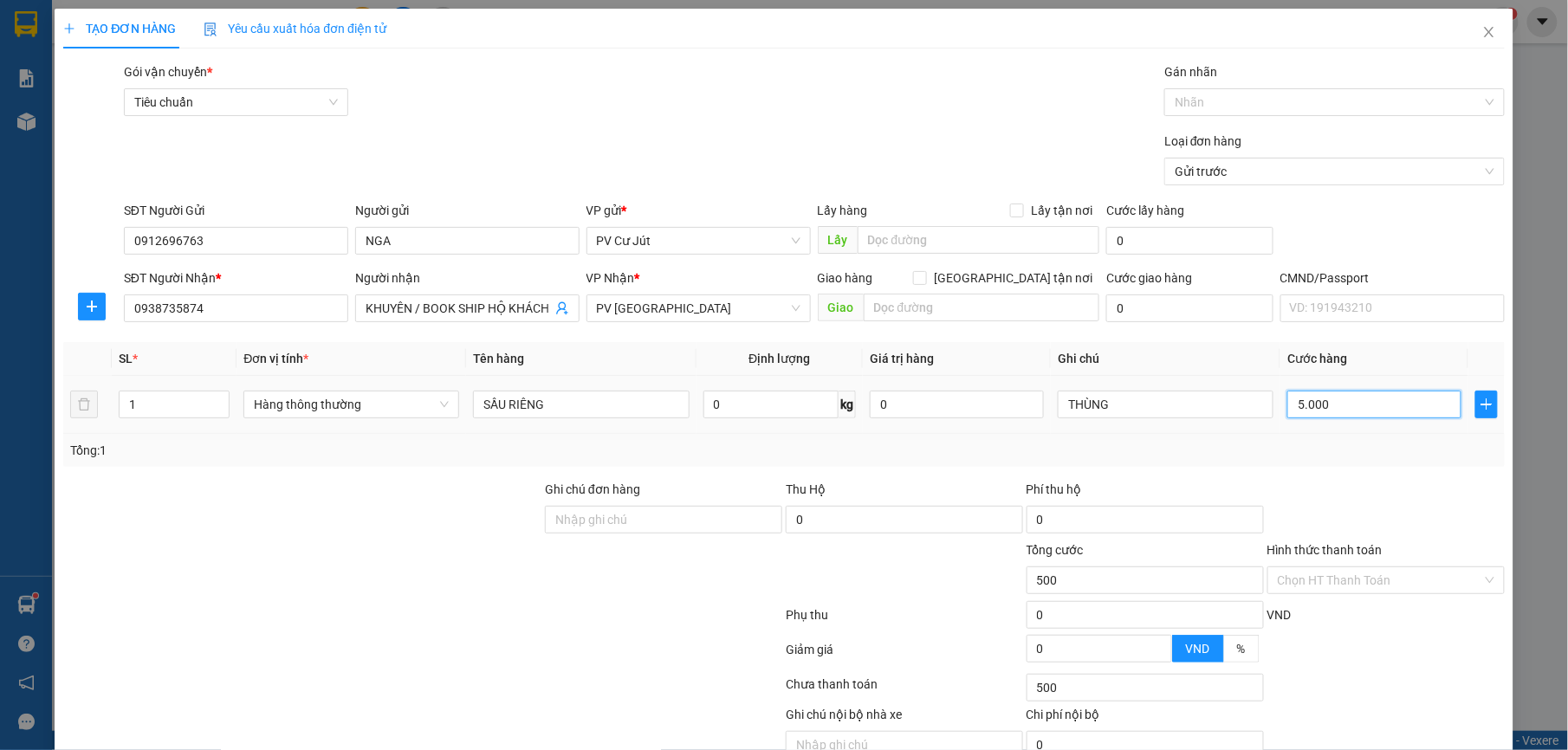
type input "5.000"
type input "50.000"
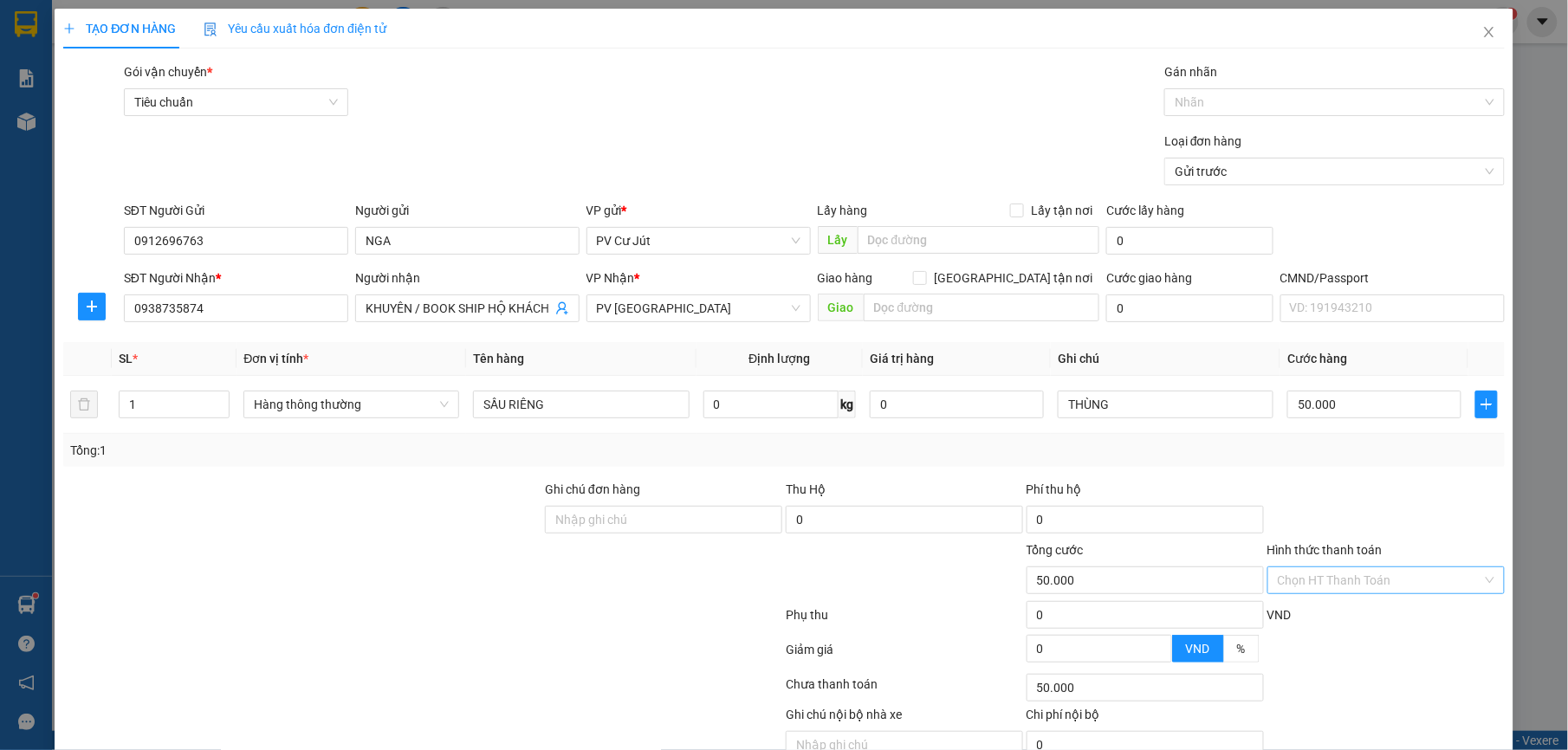
click at [1335, 582] on input "Hình thức thanh toán" at bounding box center [1380, 580] width 205 height 26
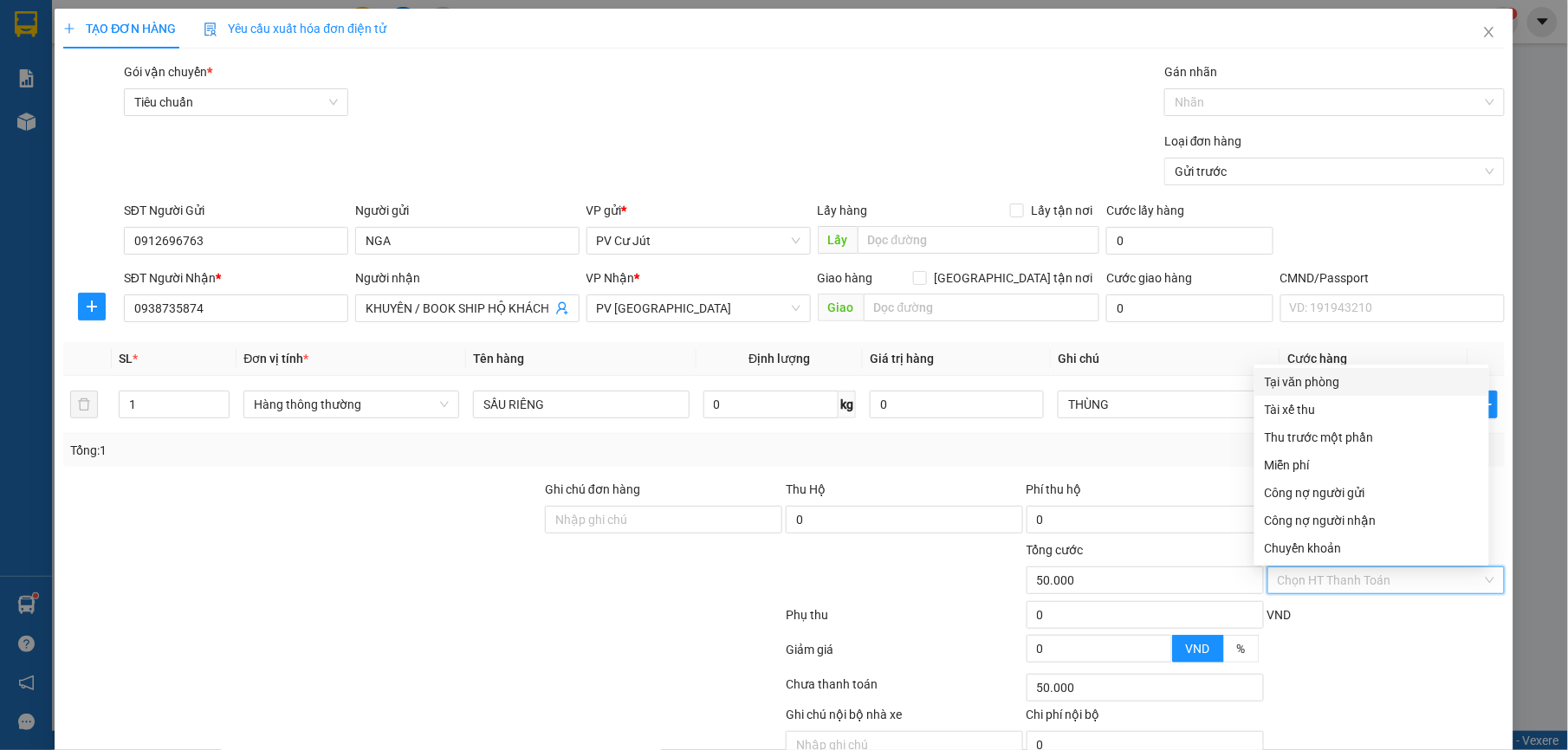
click at [1297, 378] on div "Tại văn phòng" at bounding box center [1372, 382] width 214 height 19
type input "0"
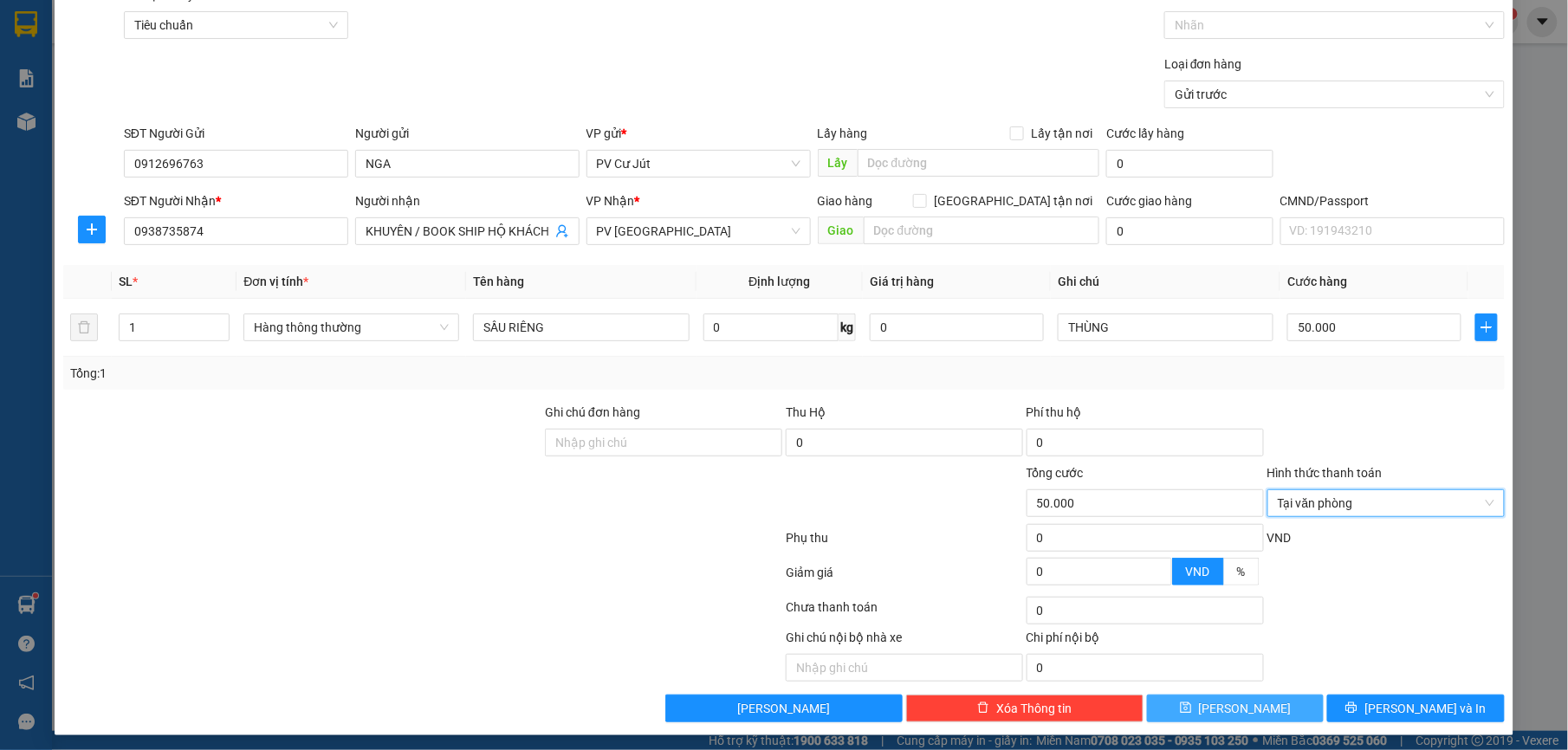
scroll to position [87, 0]
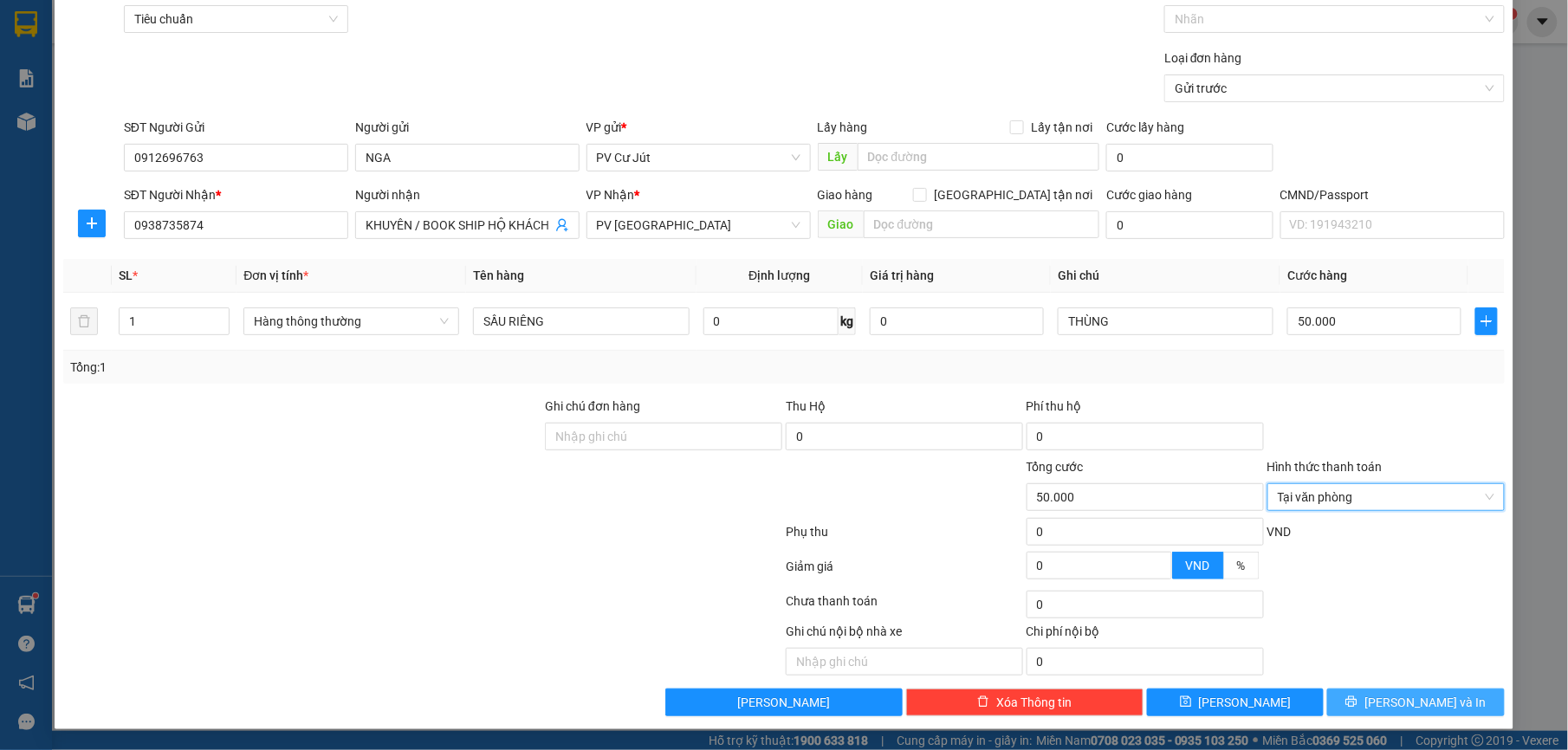
click at [1386, 707] on span "[PERSON_NAME] và In" at bounding box center [1424, 703] width 121 height 19
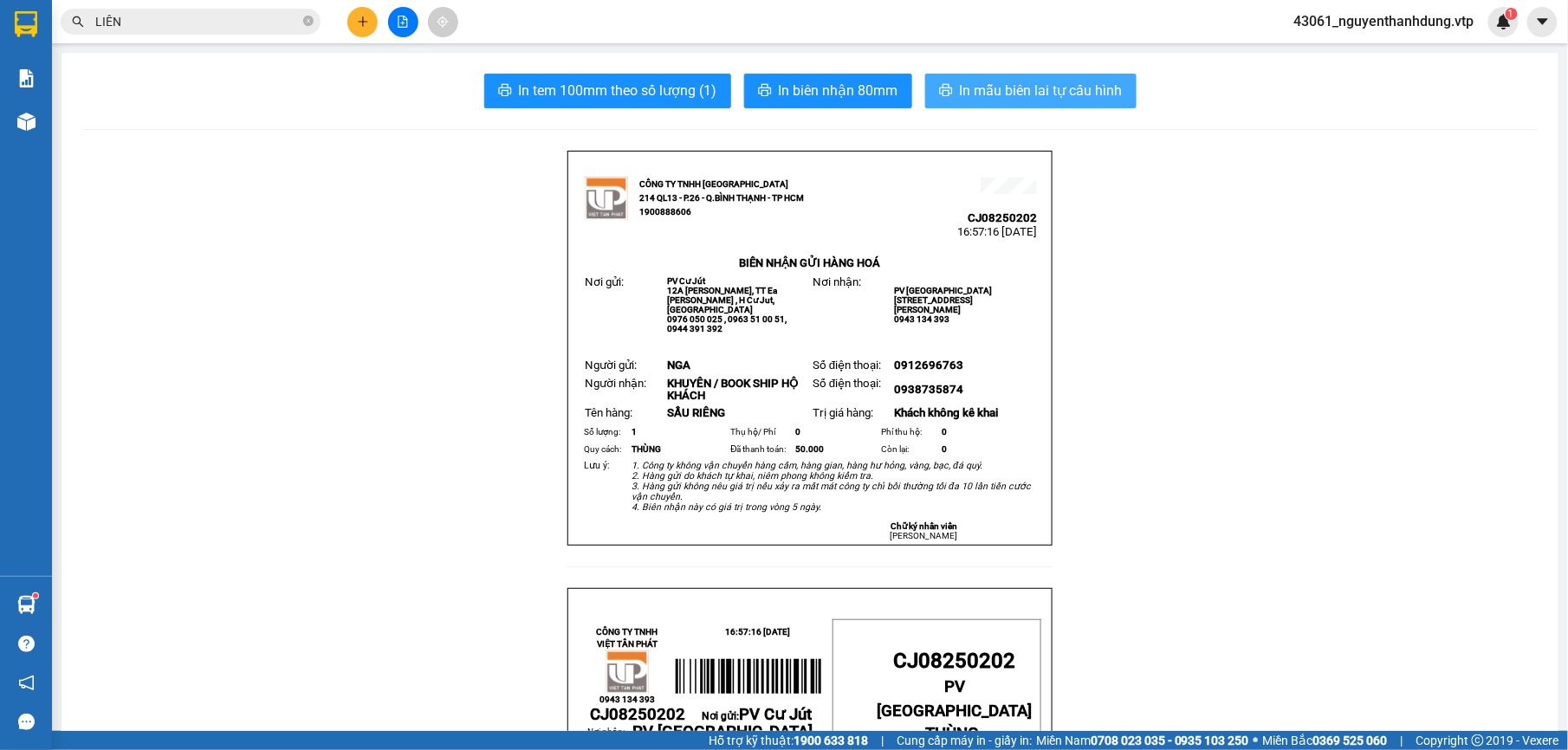
click at [996, 82] on span "In mẫu biên lai tự cấu hình" at bounding box center [1042, 90] width 163 height 21
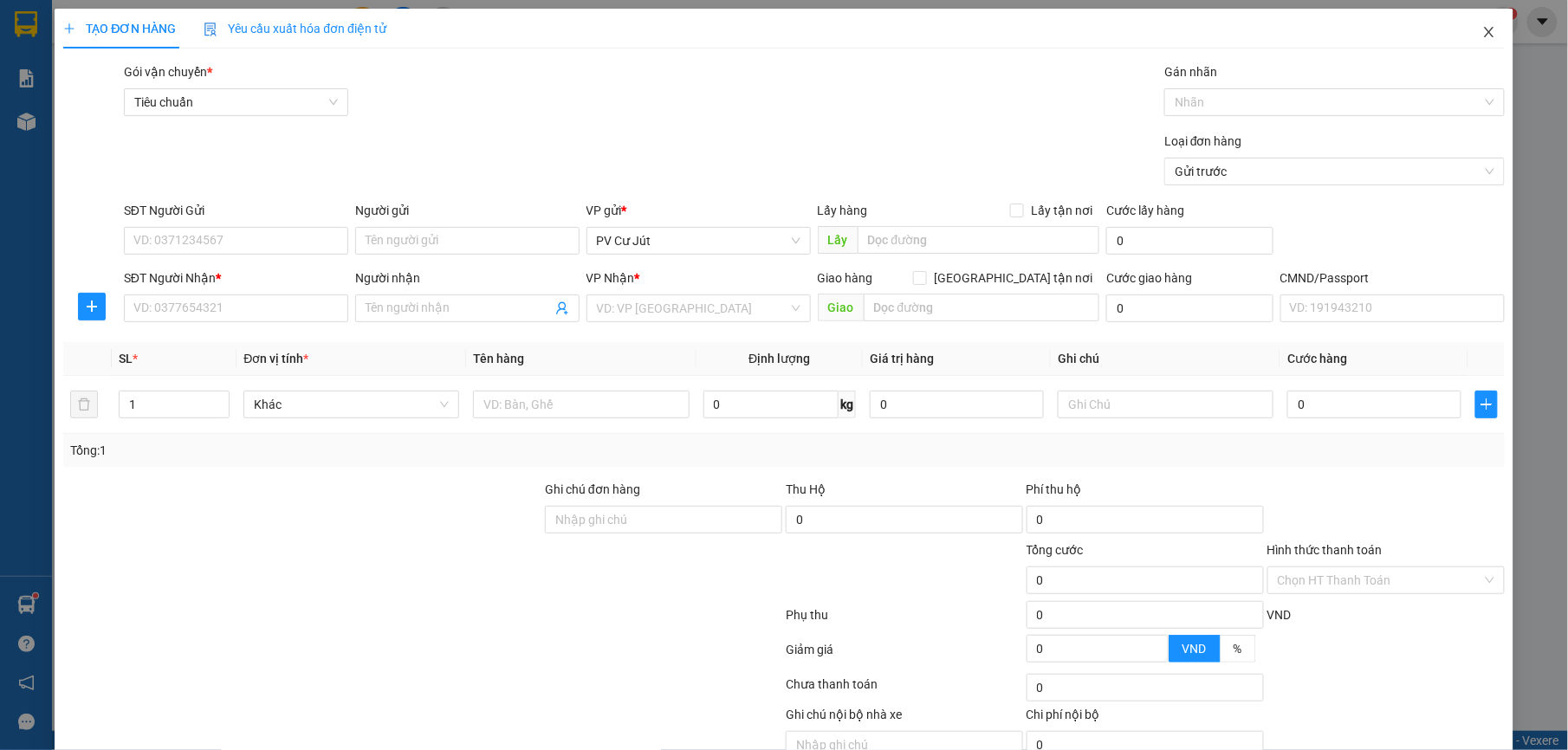
click at [1480, 39] on span "Close" at bounding box center [1488, 32] width 48 height 48
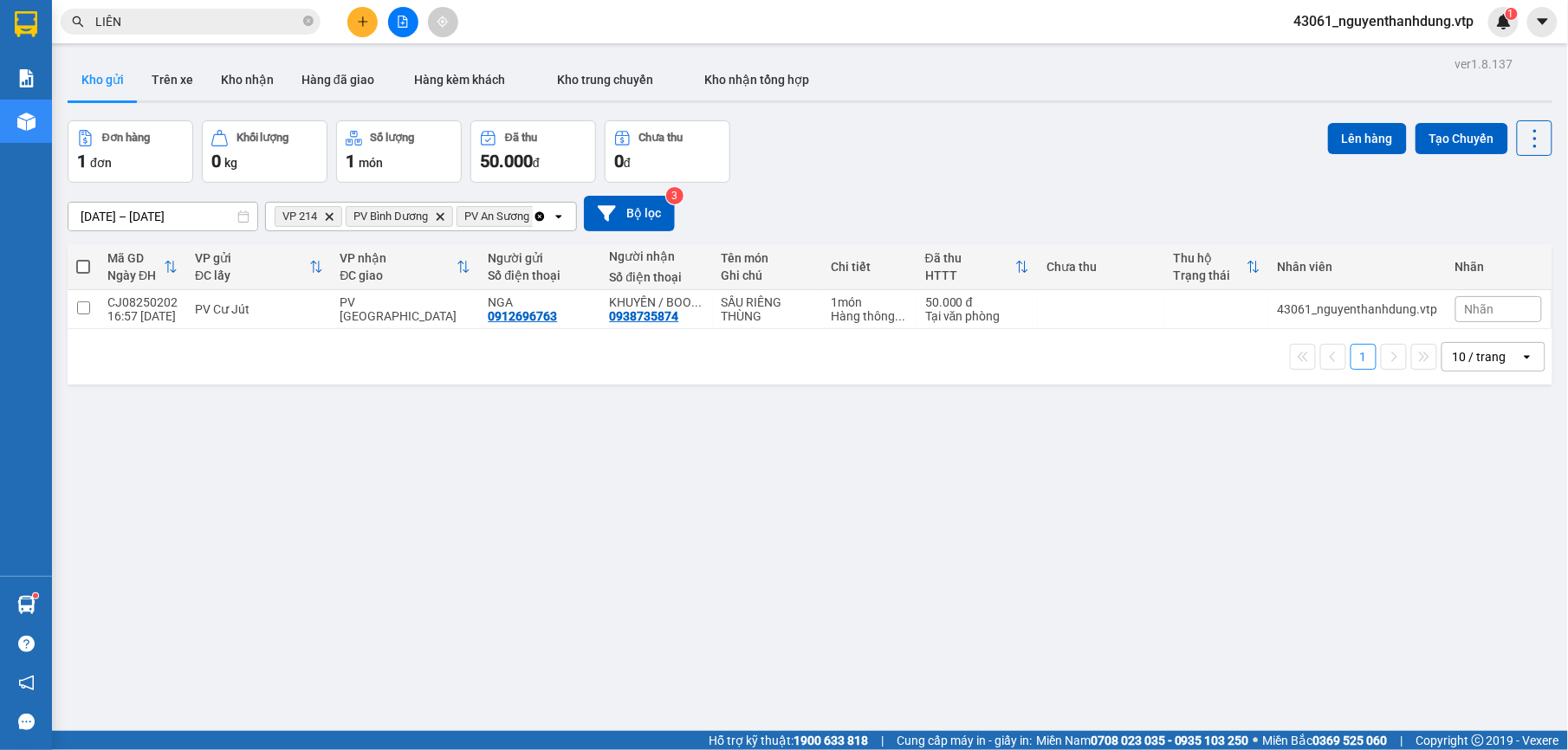
click at [977, 501] on div "ver 1.8.137 Kho gửi Trên xe Kho nhận Hàng đã giao Hàng kèm khách Kho trung chuy…" at bounding box center [809, 426] width 1498 height 750
click at [351, 16] on button at bounding box center [362, 21] width 31 height 31
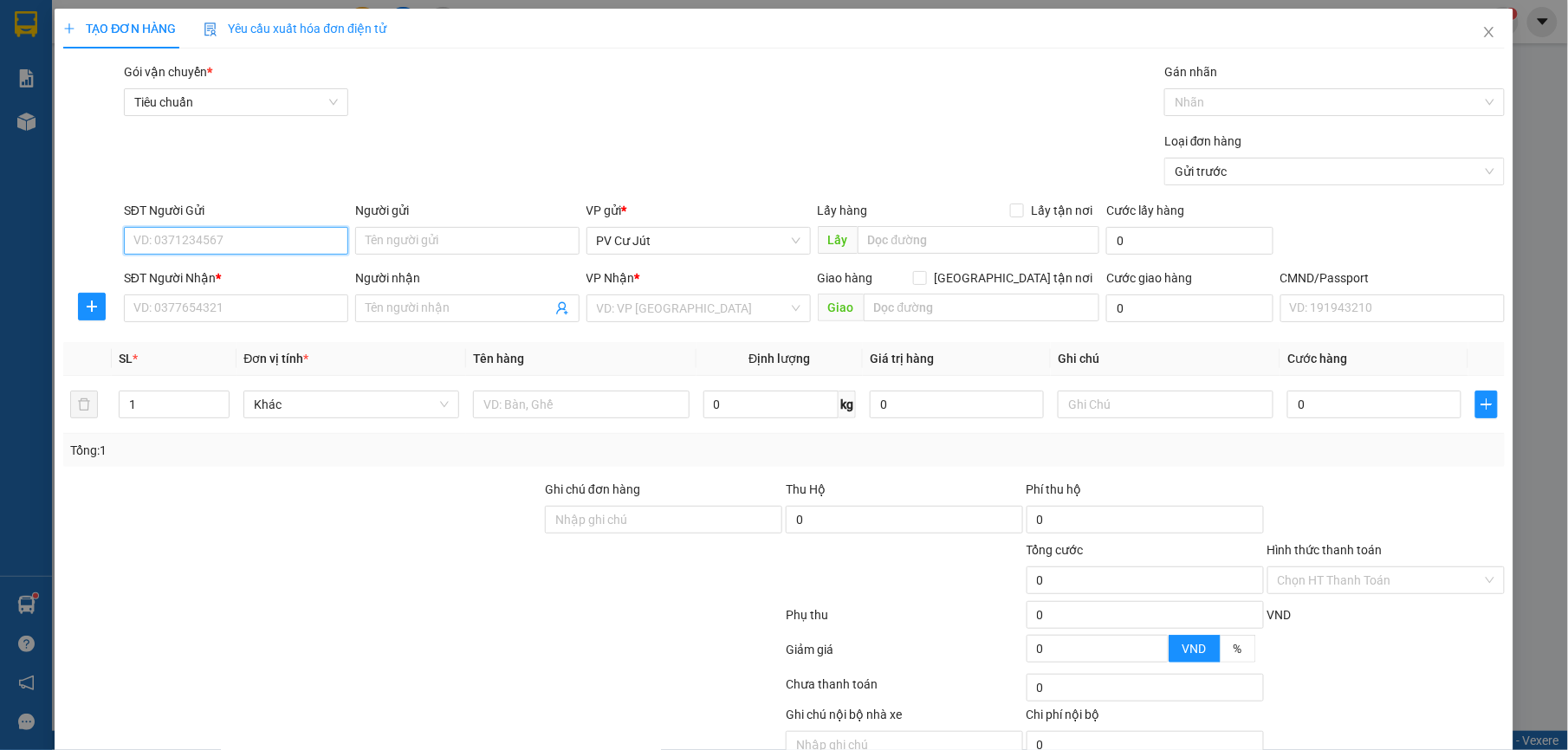
click at [213, 239] on input "SĐT Người Gửi" at bounding box center [236, 241] width 224 height 28
click at [208, 283] on div "0376878290" at bounding box center [233, 276] width 201 height 19
type input "0376878290"
type input "0977666096"
type input "ánh"
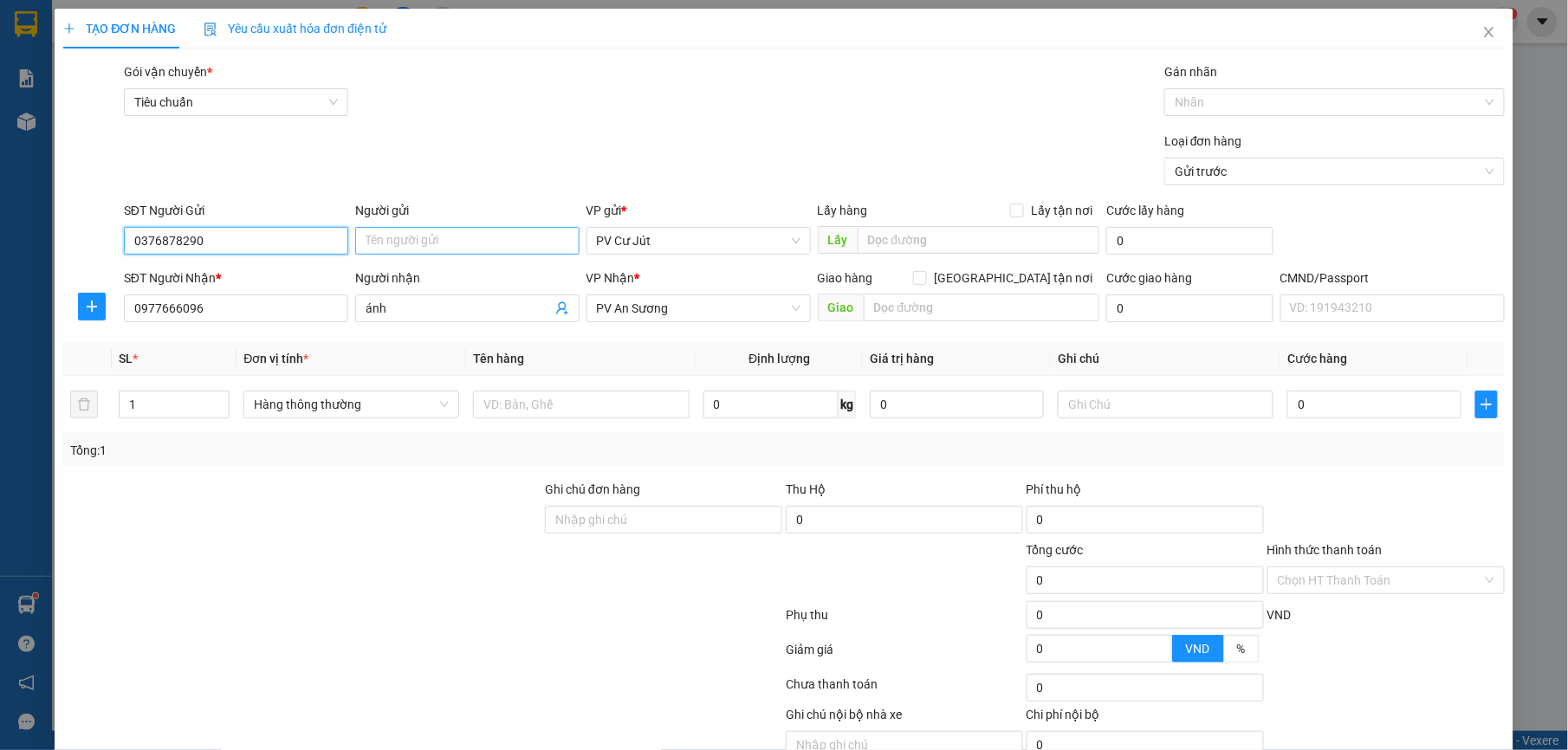
type input "0376878290"
click at [386, 243] on input "Người gửi" at bounding box center [467, 241] width 224 height 28
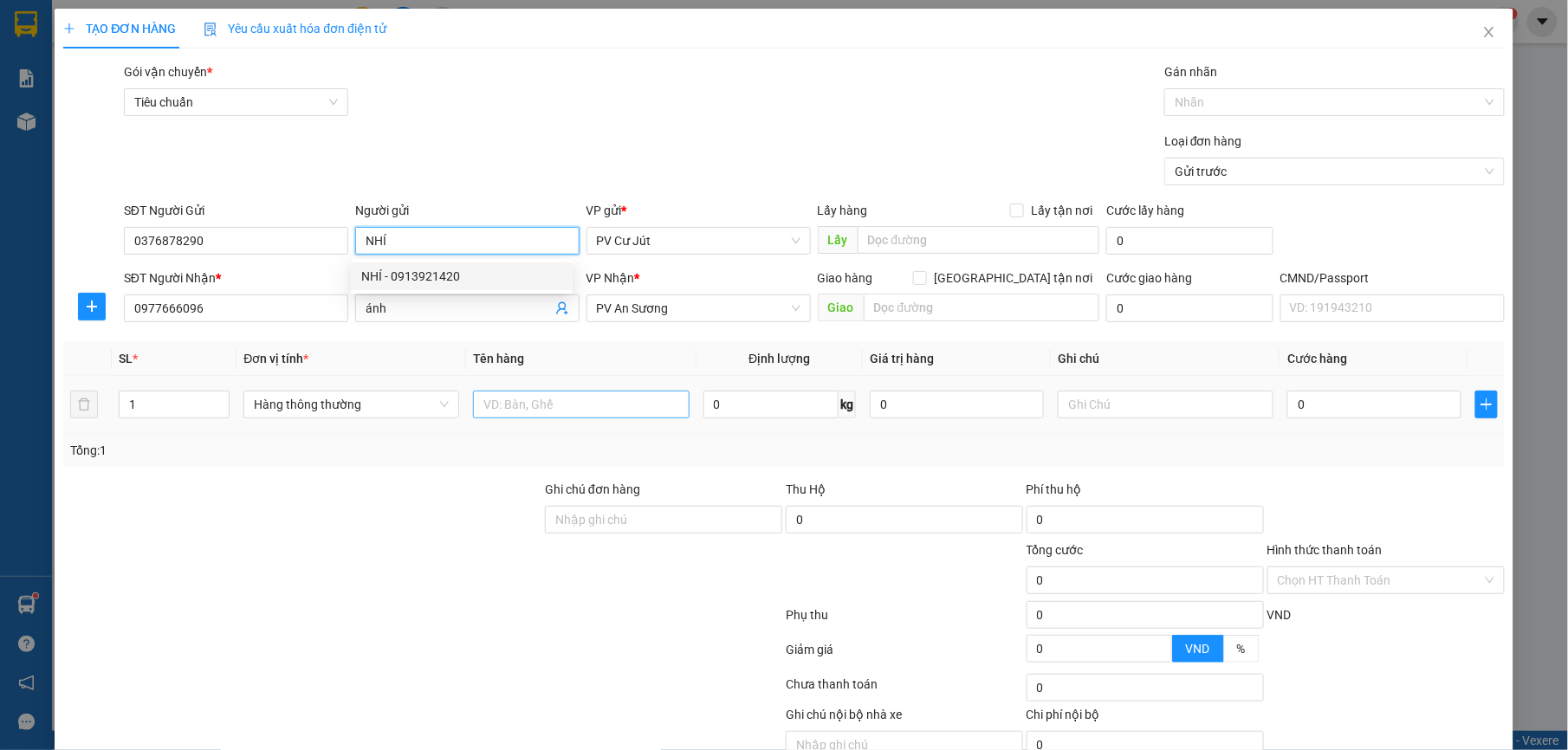
type input "NHÍ"
click at [522, 400] on input "text" at bounding box center [580, 405] width 216 height 28
type input "SẦU RIÊNG"
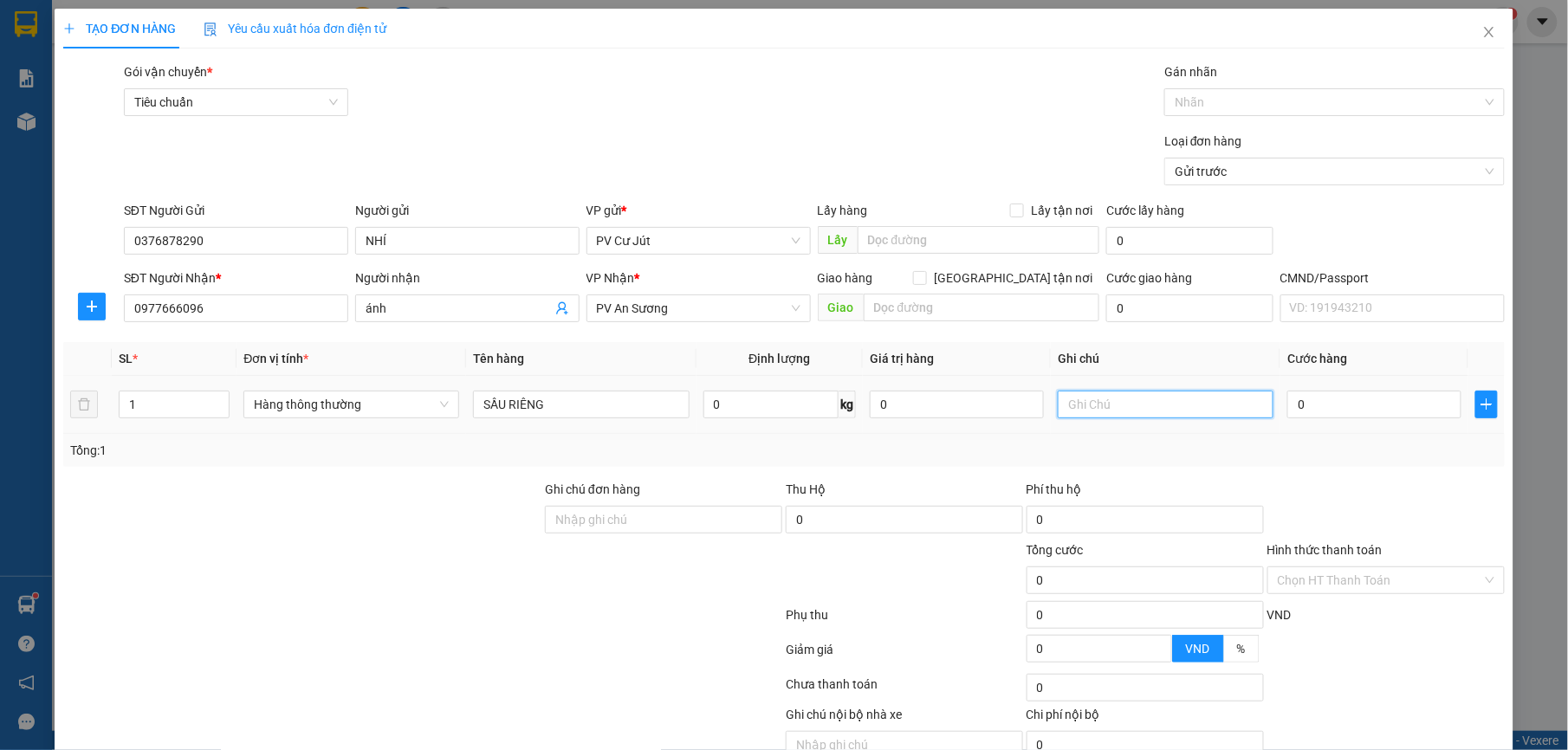
click at [1142, 409] on input "text" at bounding box center [1165, 405] width 216 height 28
type input "THÙNG"
click at [1310, 403] on input "0" at bounding box center [1374, 405] width 174 height 28
type input "6"
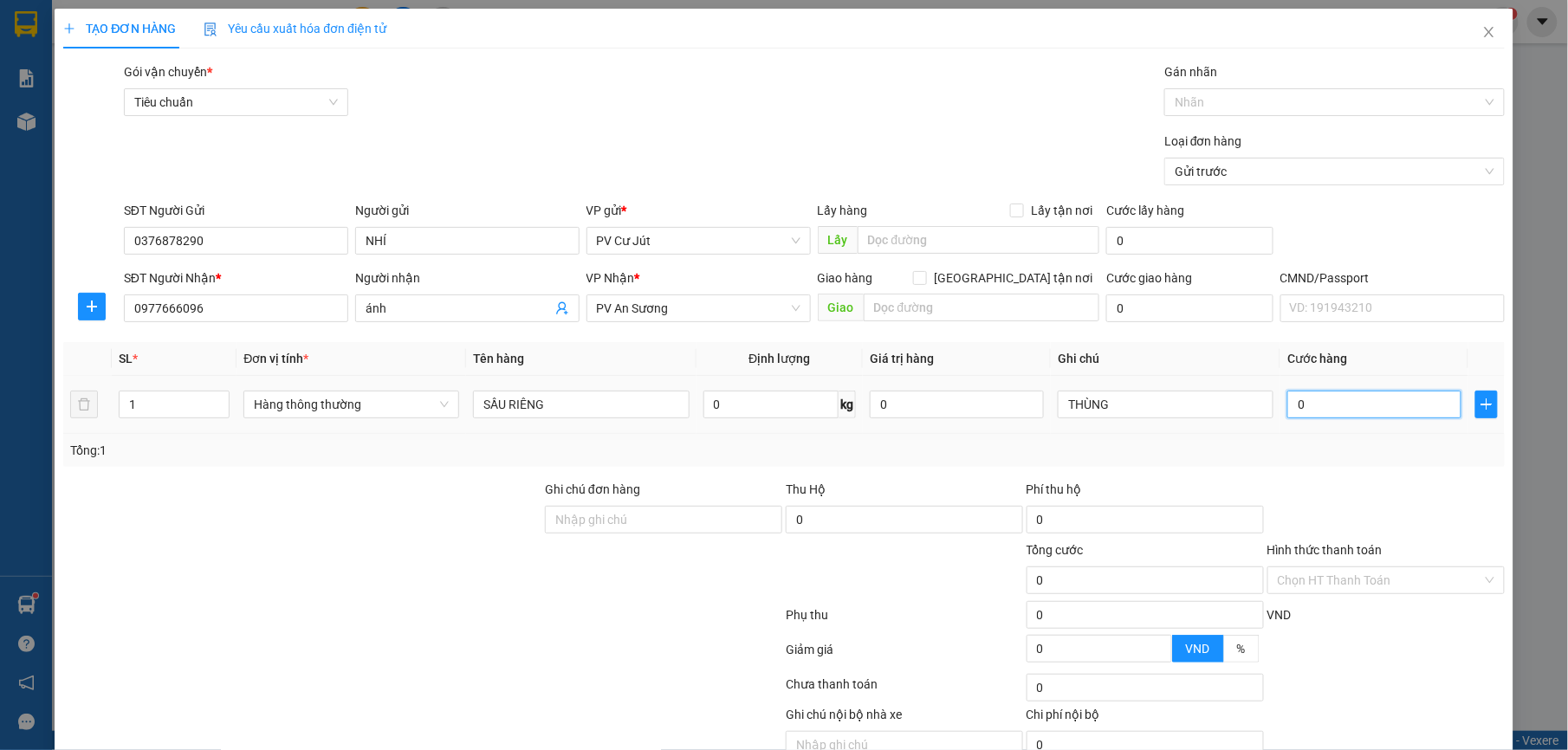
type input "6"
type input "60"
type input "600"
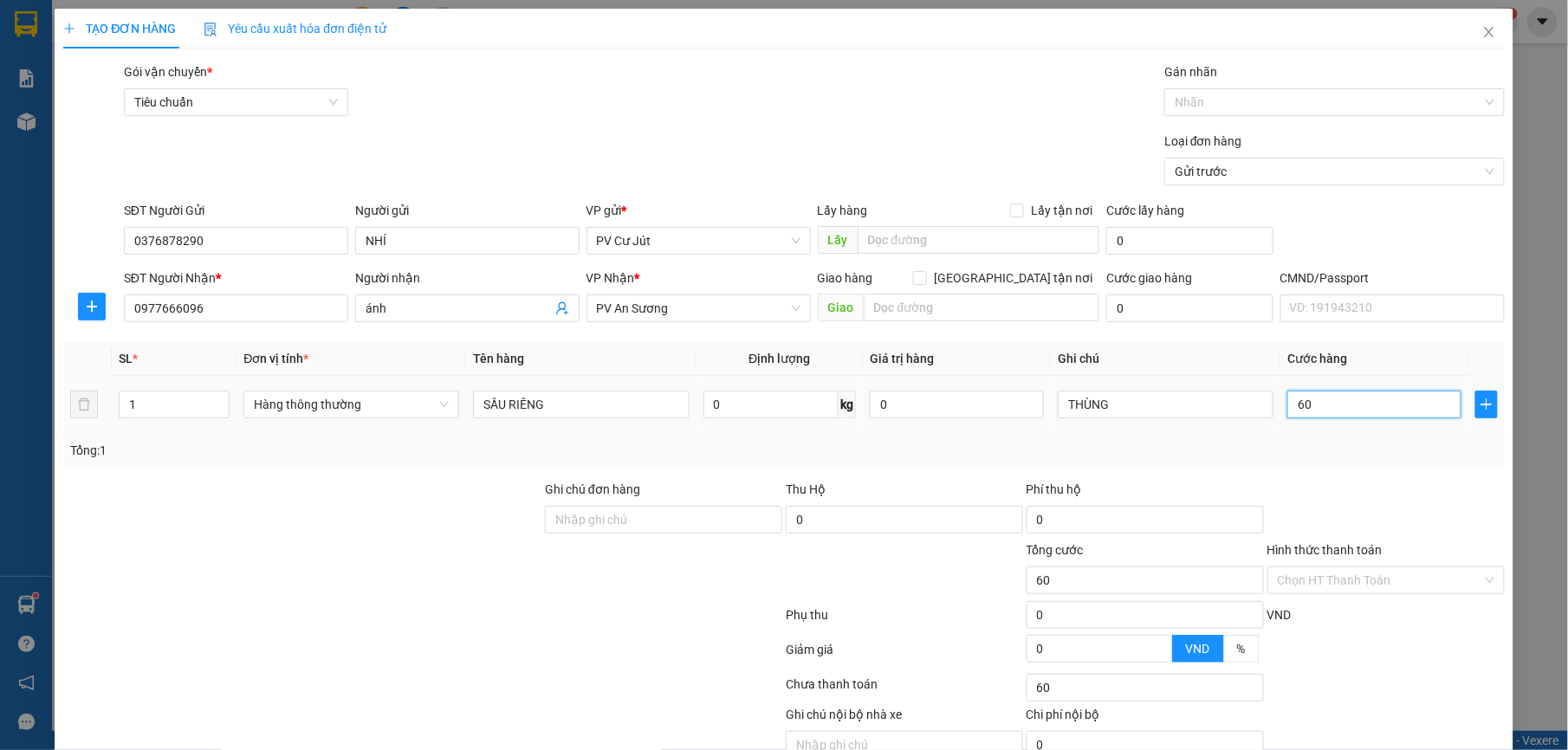
type input "600"
type input "6.000"
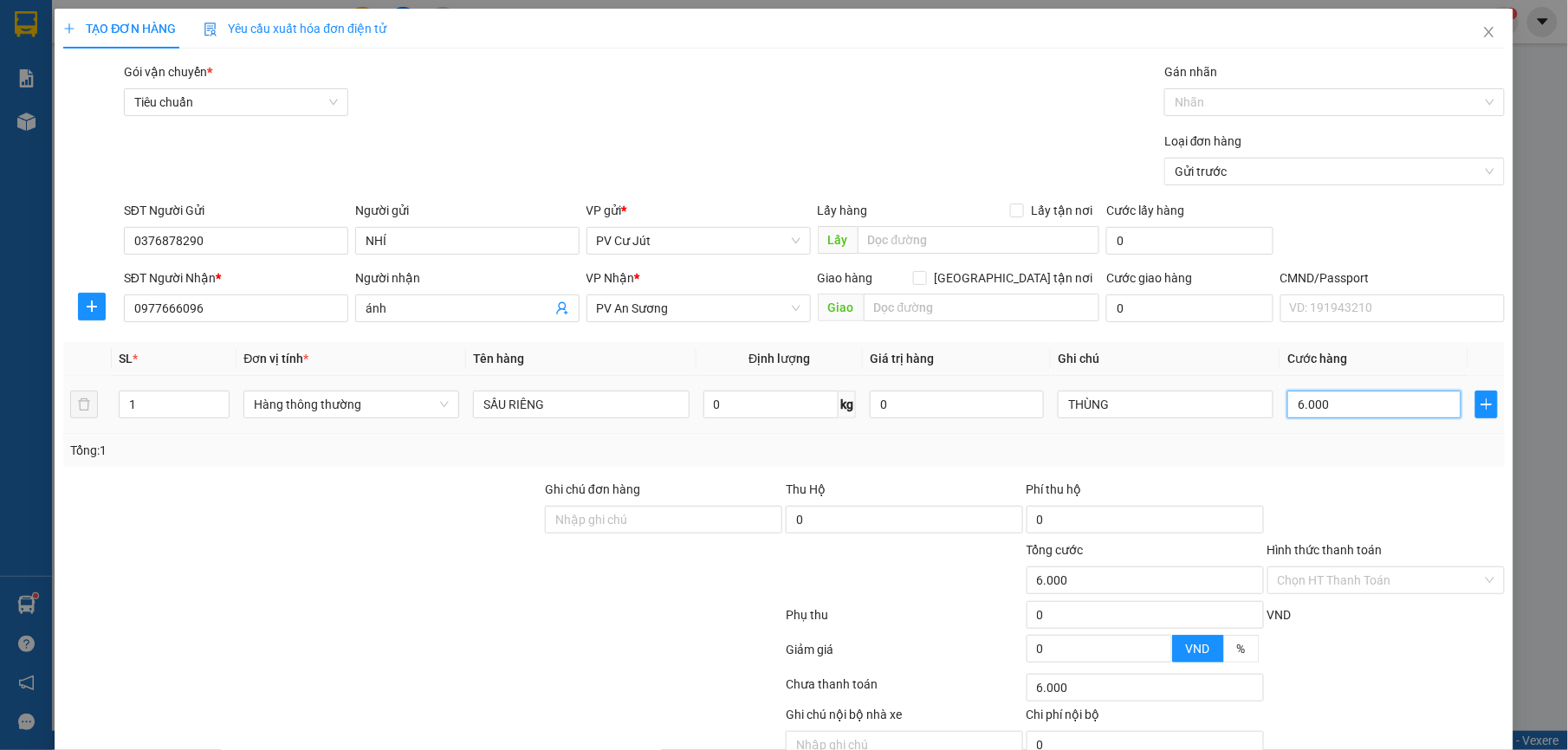
type input "60.000"
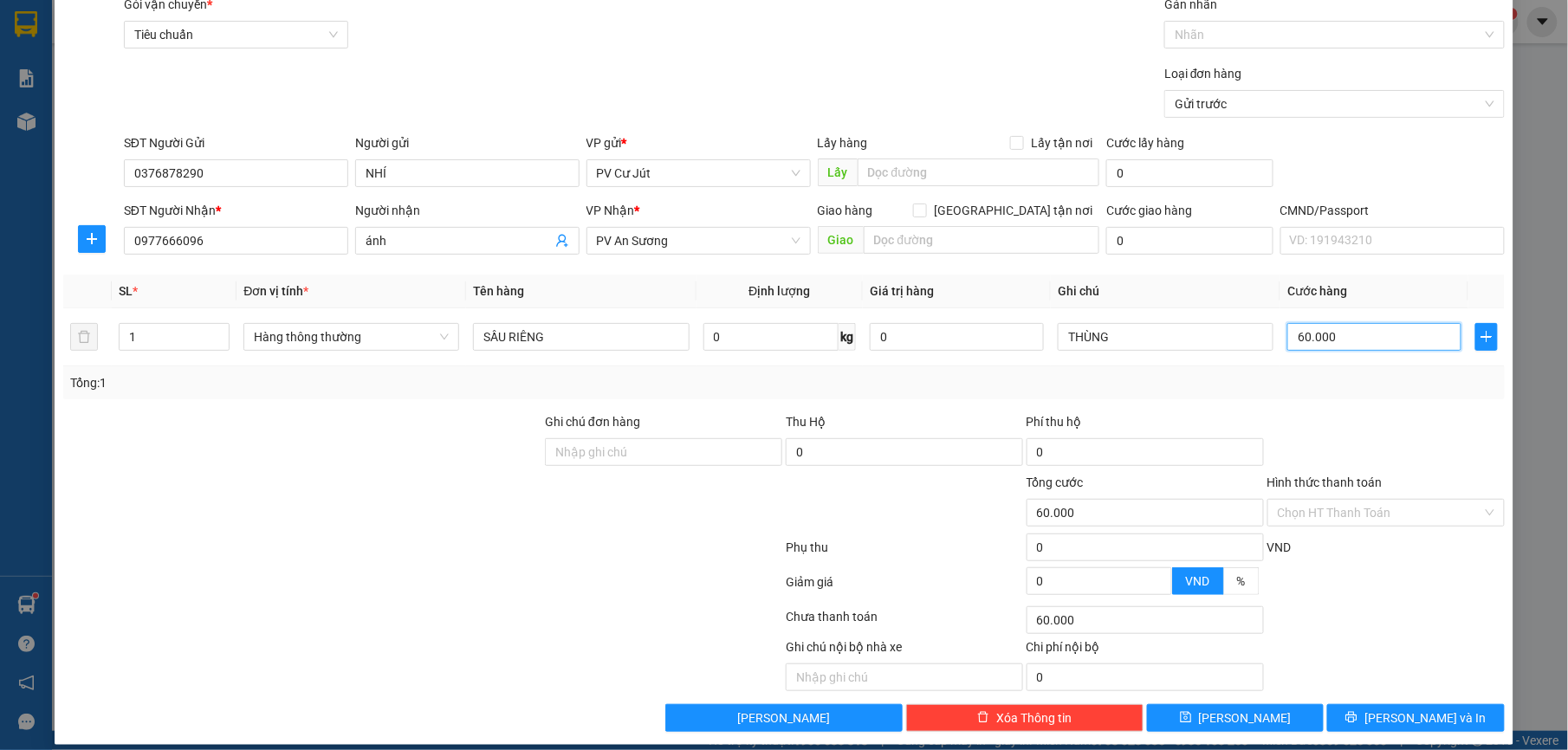
scroll to position [87, 0]
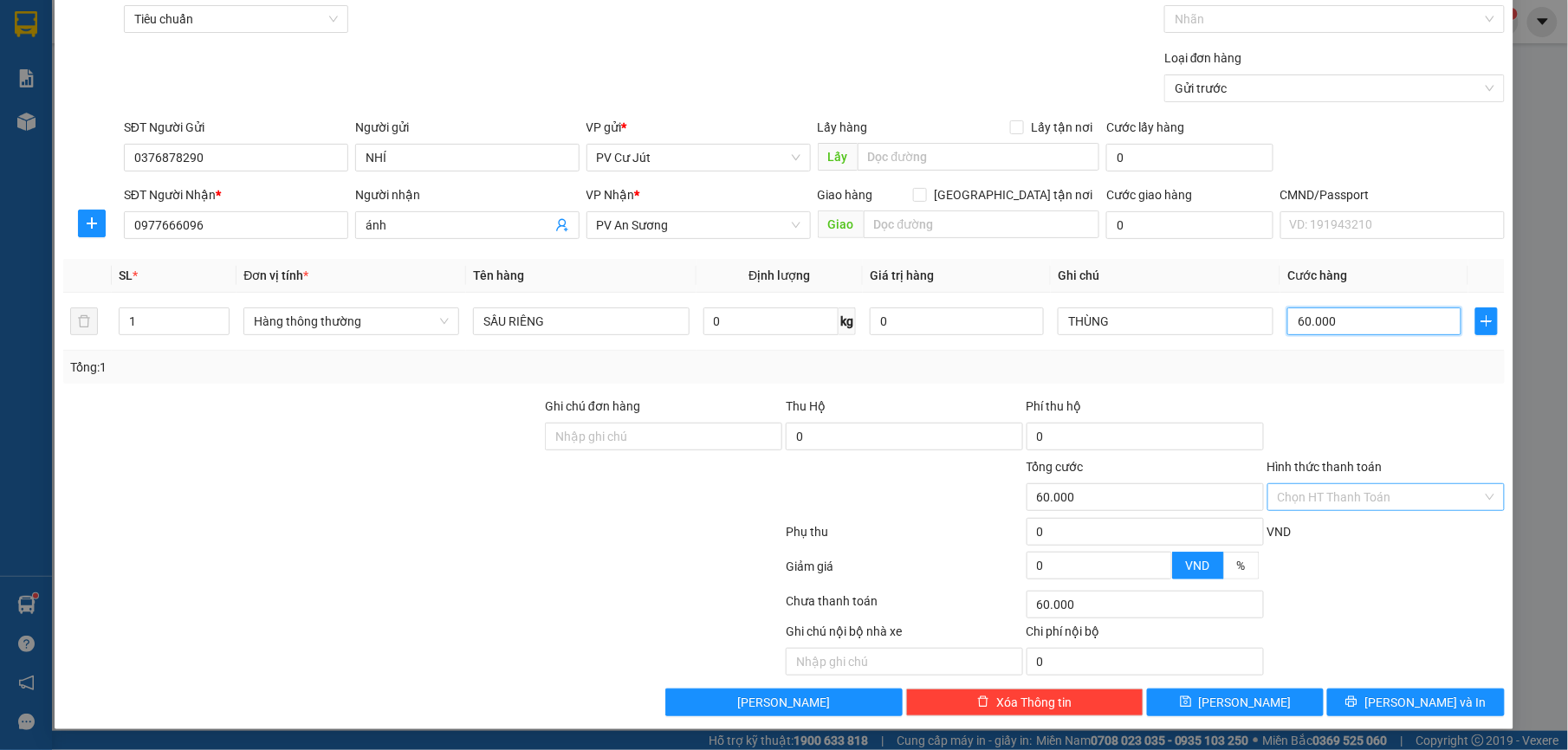
type input "60.000"
click at [1357, 497] on input "Hình thức thanh toán" at bounding box center [1380, 497] width 205 height 26
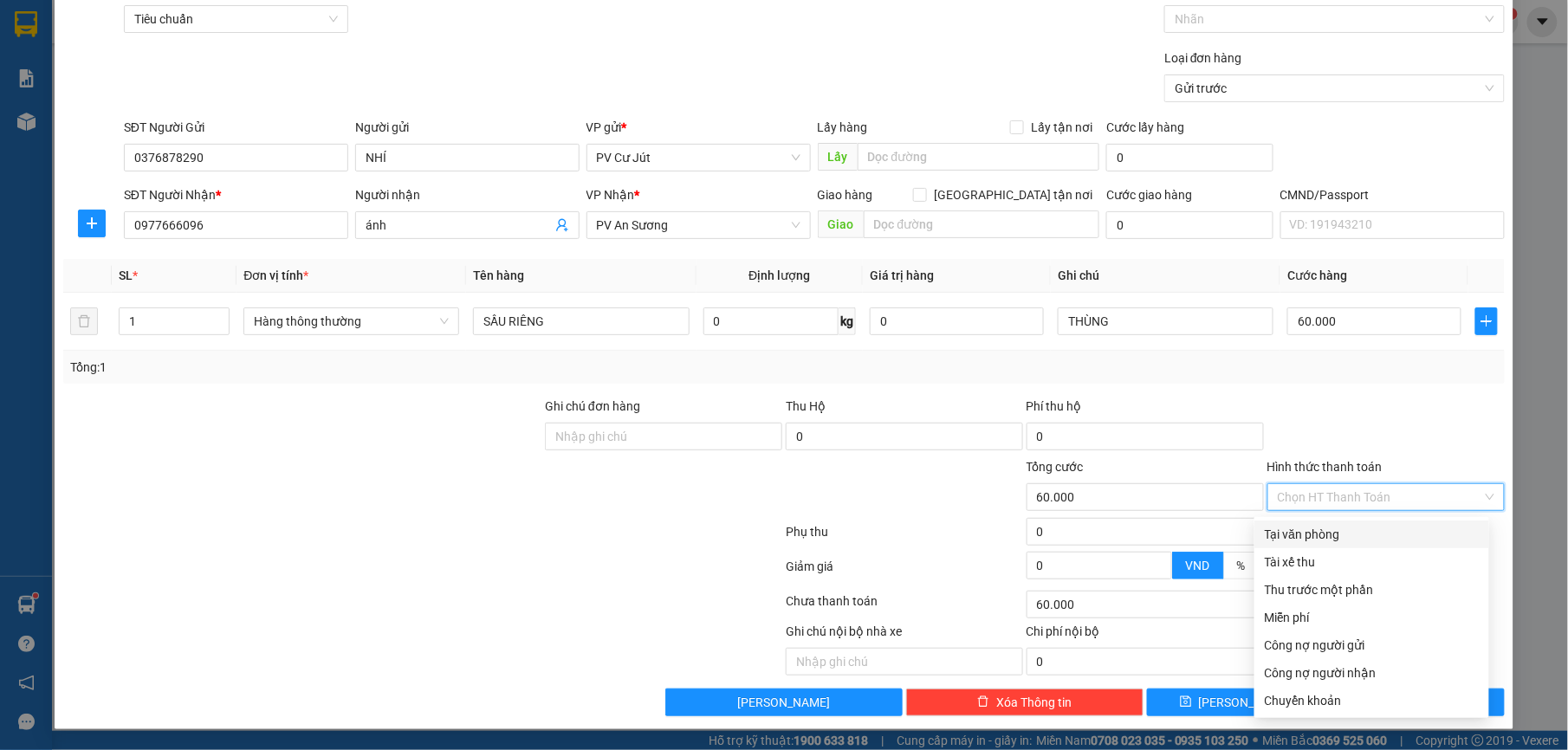
click at [1345, 525] on div "Tại văn phòng" at bounding box center [1372, 534] width 214 height 19
type input "0"
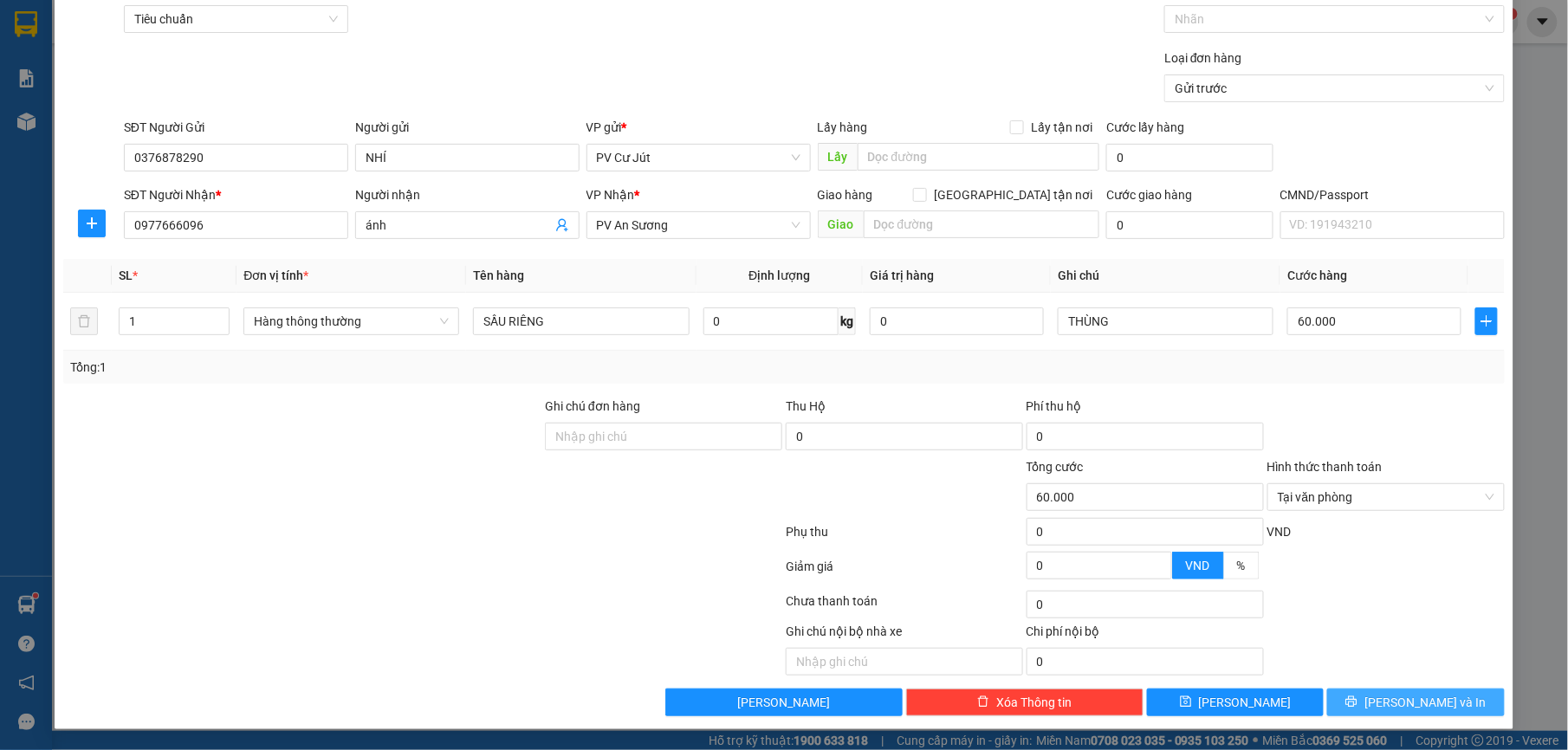
click at [1414, 706] on span "[PERSON_NAME] và In" at bounding box center [1424, 703] width 121 height 19
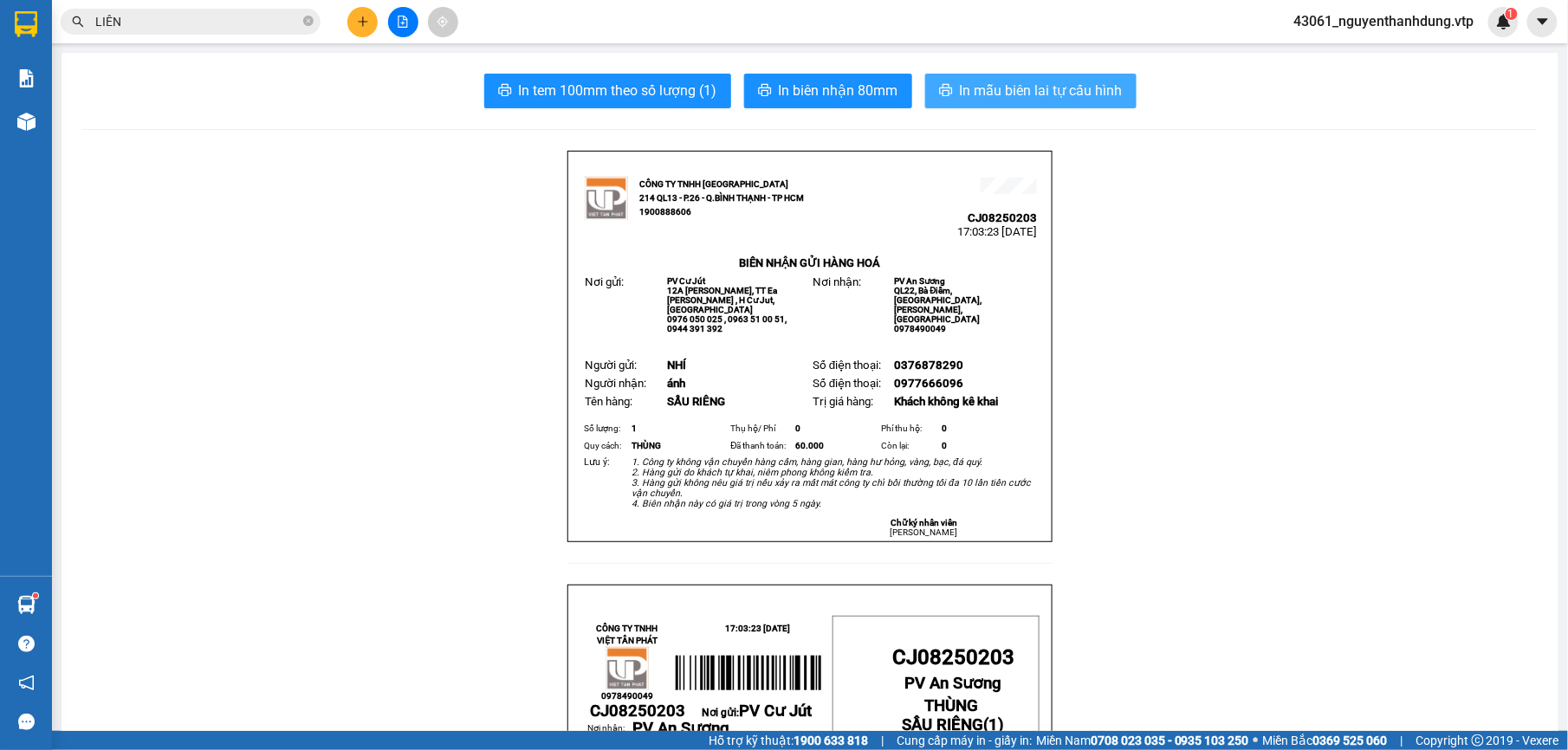
click at [1056, 99] on span "In mẫu biên lai tự cấu hình" at bounding box center [1042, 90] width 163 height 21
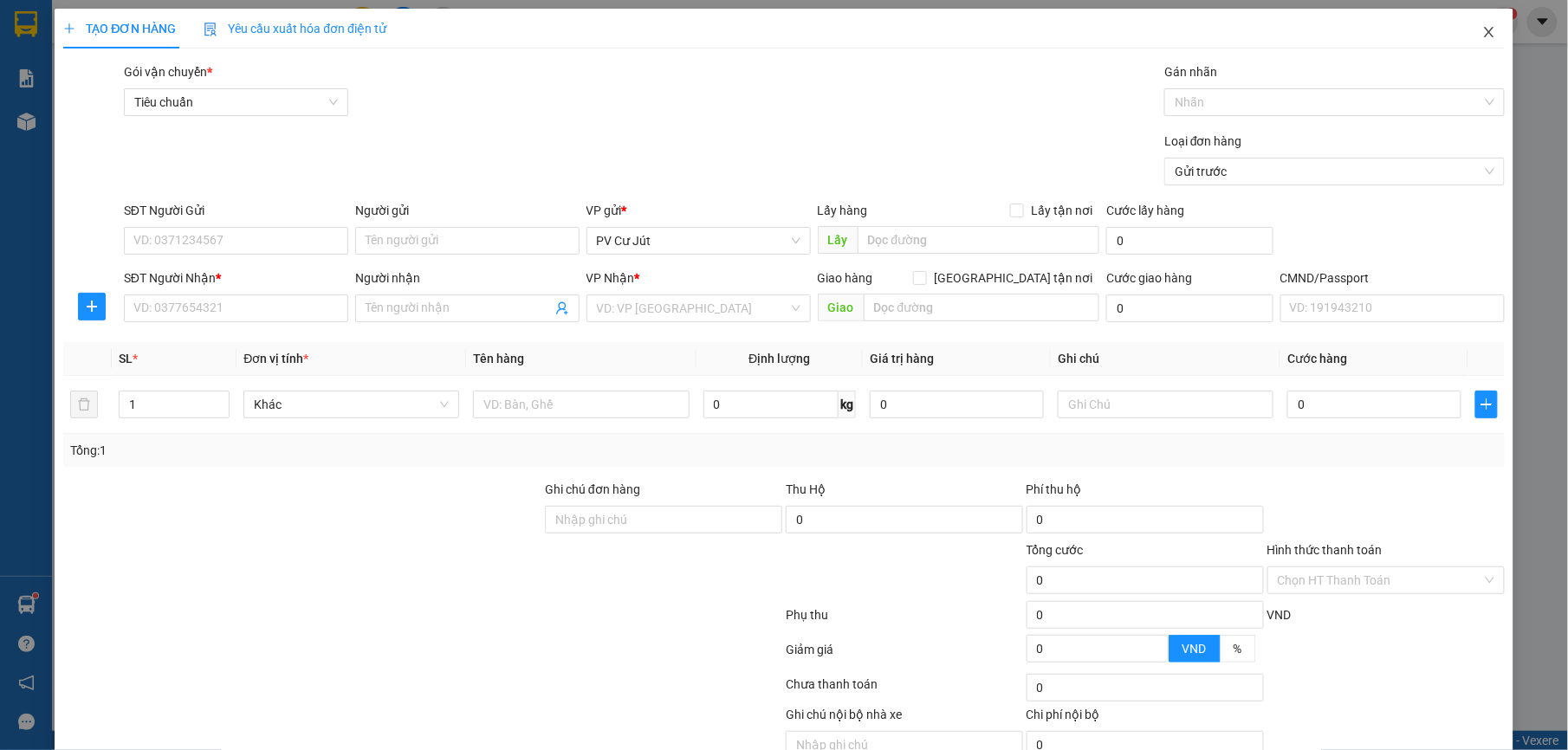
click at [1491, 32] on span "Close" at bounding box center [1488, 32] width 48 height 48
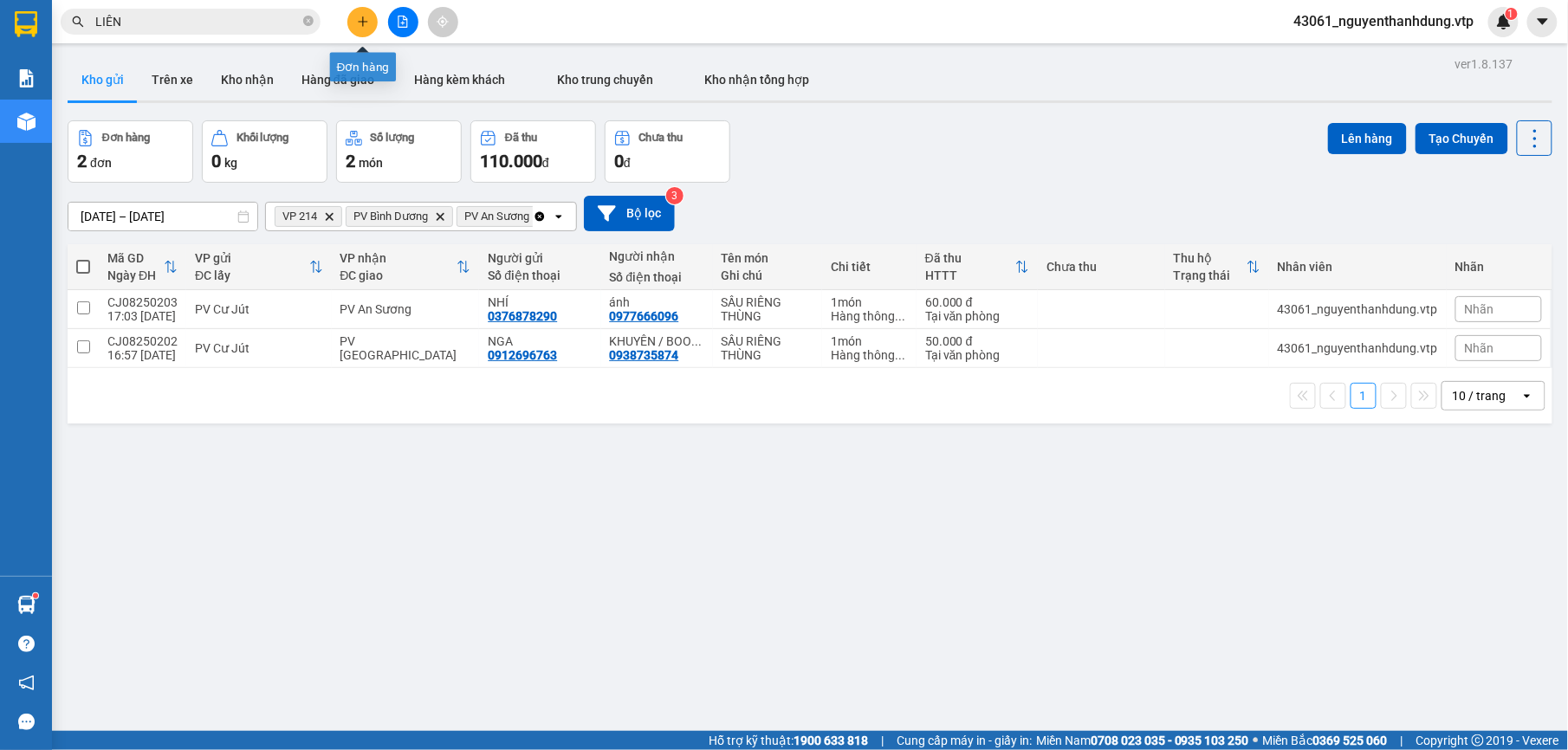
click at [371, 21] on button at bounding box center [362, 21] width 31 height 31
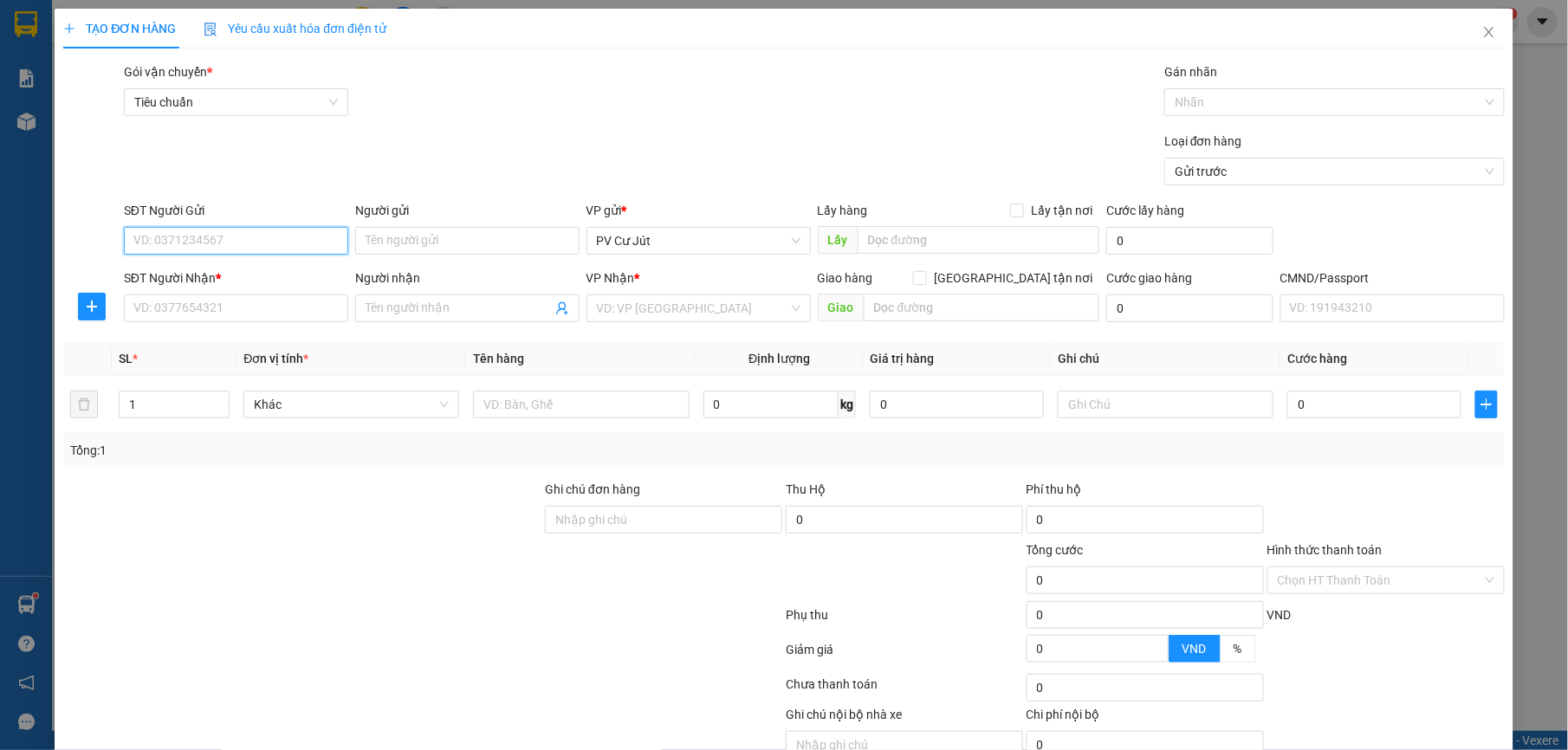
click at [232, 234] on input "SĐT Người Gửi" at bounding box center [236, 241] width 224 height 28
click at [297, 285] on div "0975246535 - đồng phục x" at bounding box center [233, 276] width 201 height 19
type input "0975246535"
type input "đồng phục x"
type input "0346749039"
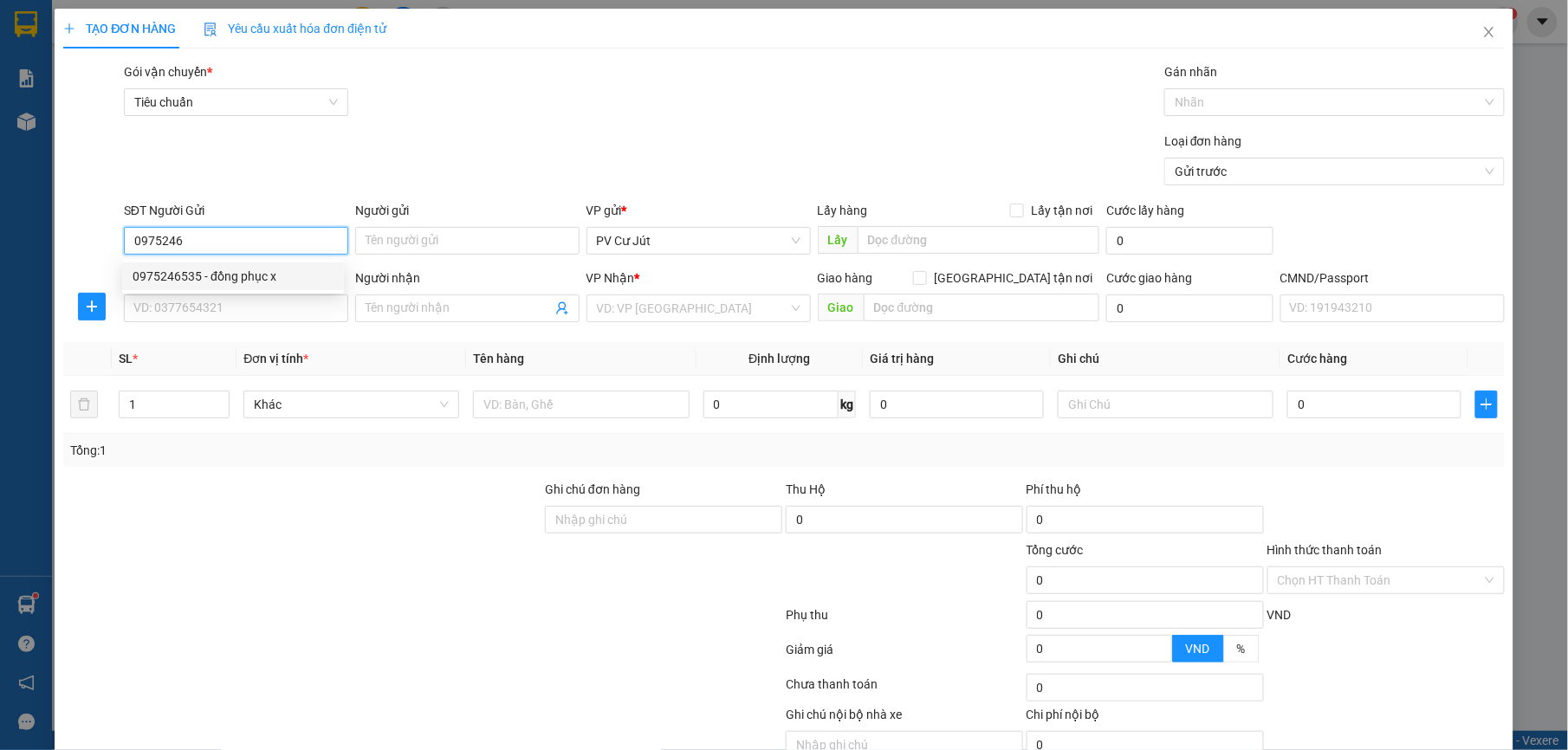
type input "CHỊ [PERSON_NAME]"
type input "NGÃ 4 CHỢ ĐÌNH / SÁNG MAI ĐI"
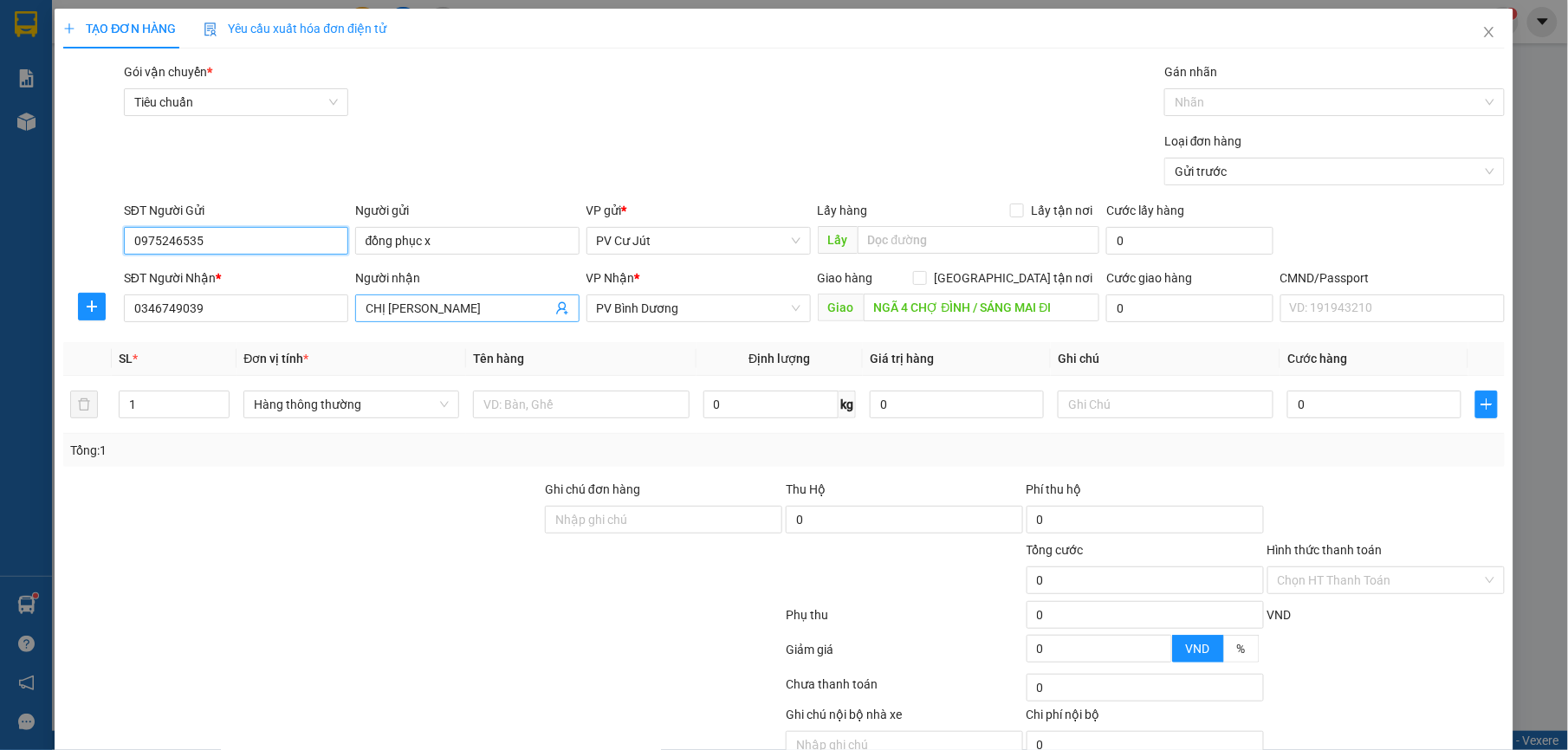
type input "0975246535"
click at [499, 306] on input "CHỊ [PERSON_NAME]" at bounding box center [458, 308] width 186 height 19
type input "C"
click at [203, 292] on div "SĐT Người Nhận *" at bounding box center [236, 282] width 224 height 26
click at [208, 302] on input "0346749039" at bounding box center [236, 309] width 224 height 28
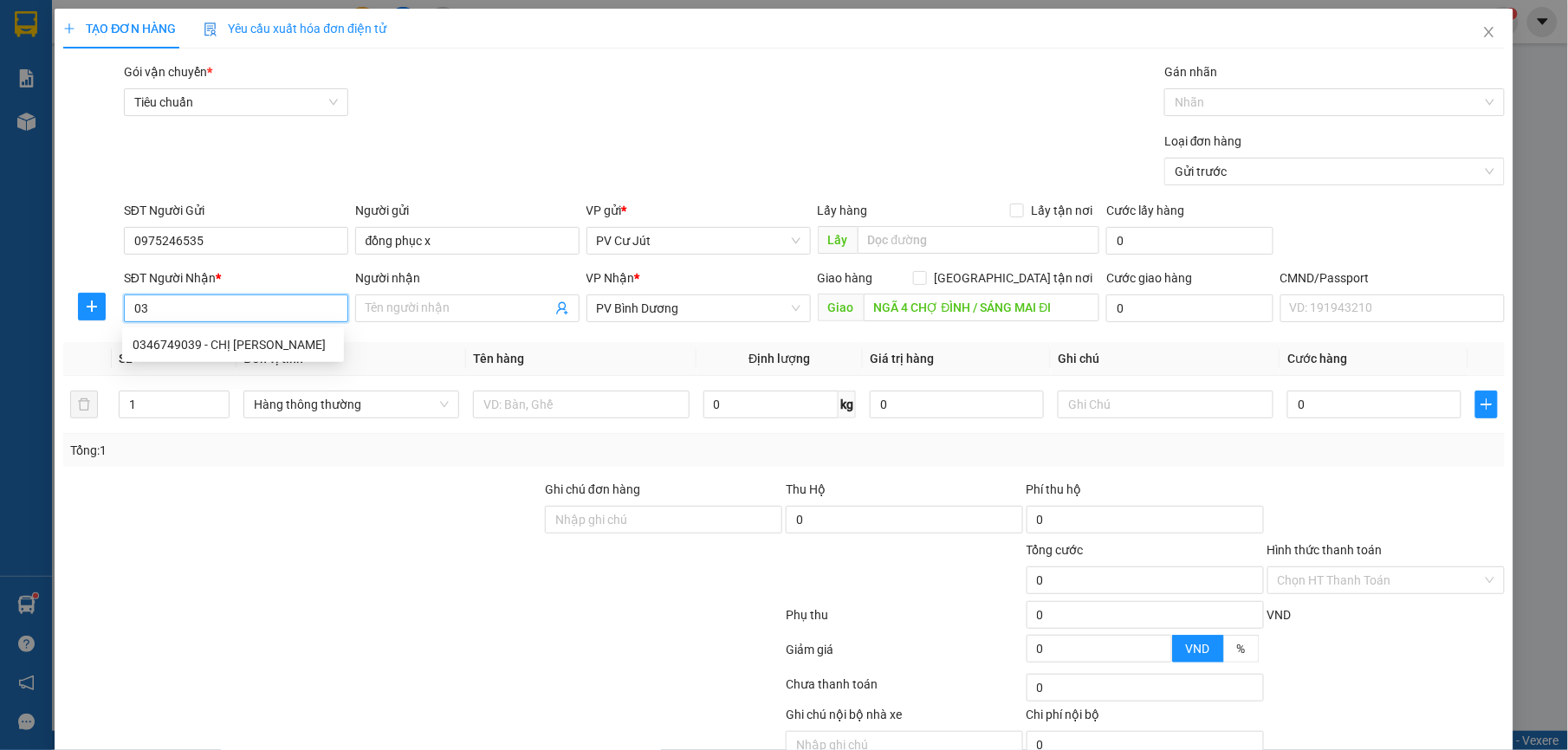
type input "0"
click at [1058, 302] on input "NGÃ 4 CHỢ ĐÌNH / SÁNG MAI ĐI" at bounding box center [981, 308] width 236 height 28
click at [257, 319] on input "SĐT Người Nhận *" at bounding box center [236, 309] width 224 height 28
click at [259, 358] on div "0908658484 - A PHÚC" at bounding box center [233, 345] width 221 height 28
type input "0908658484"
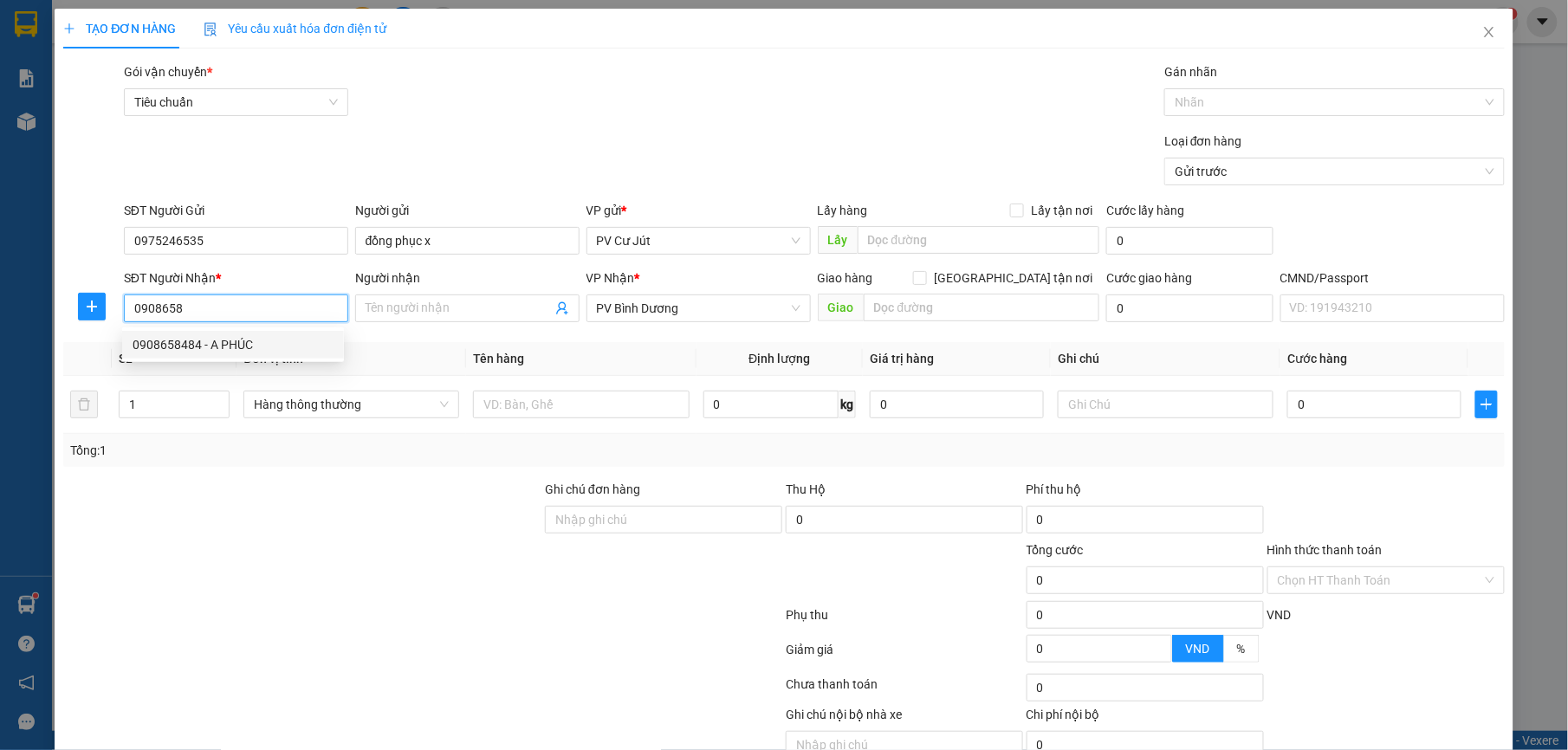
type input "A PHÚC"
type input "0908658484"
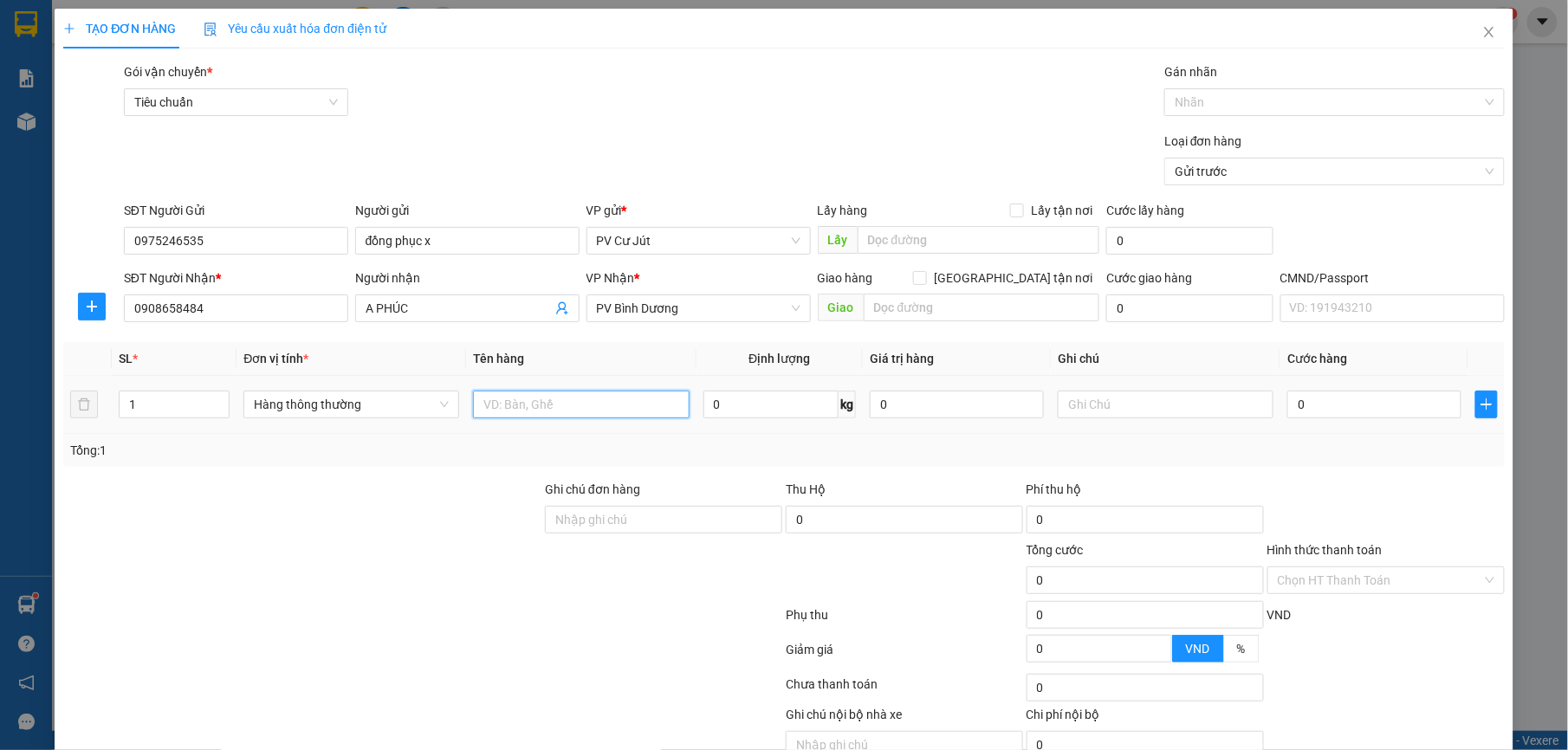
click at [566, 413] on input "text" at bounding box center [580, 405] width 216 height 28
type input "QA"
click at [1195, 403] on input "text" at bounding box center [1165, 405] width 216 height 28
type input "CỤC"
click at [1345, 400] on input "0" at bounding box center [1374, 405] width 174 height 28
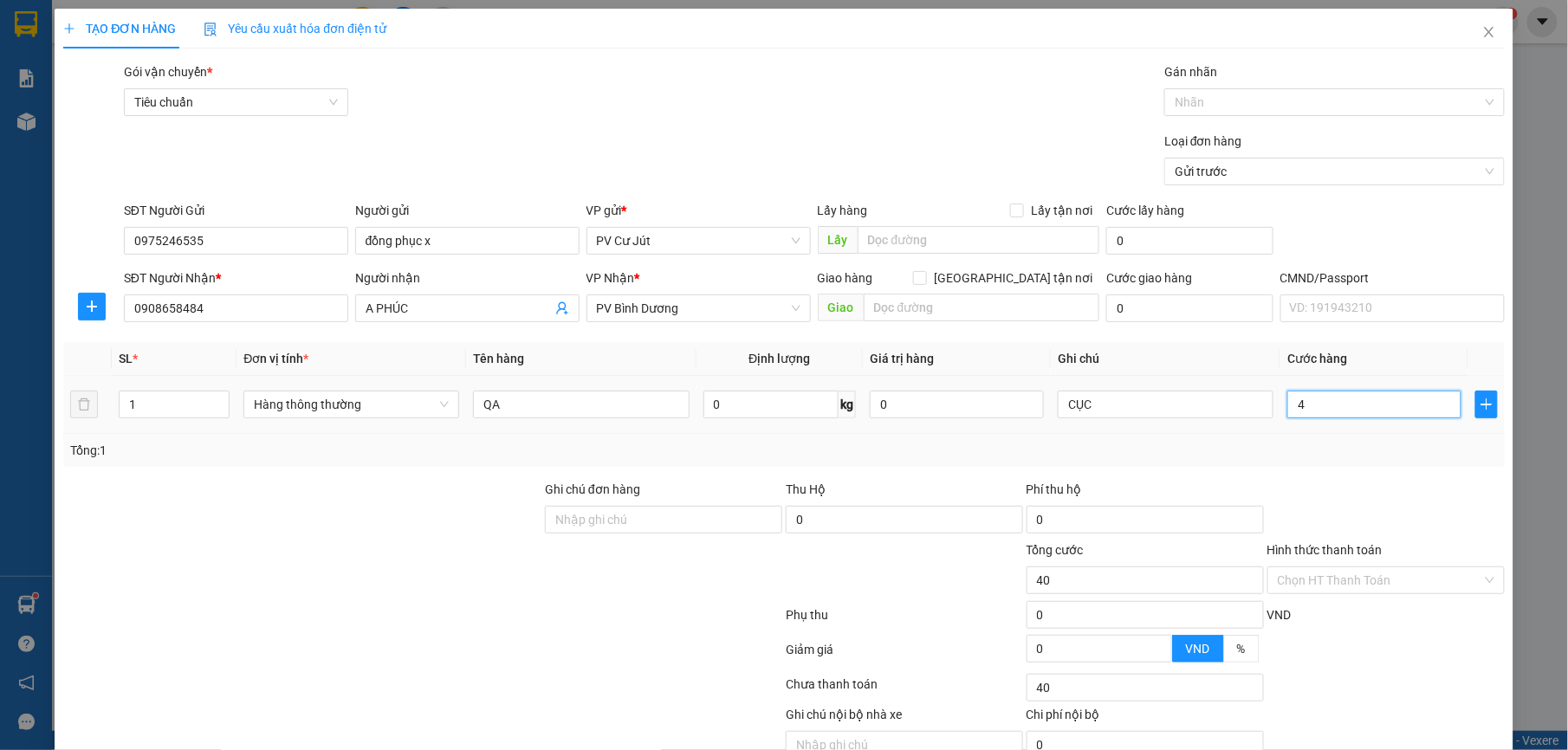
type input "40"
type input "400"
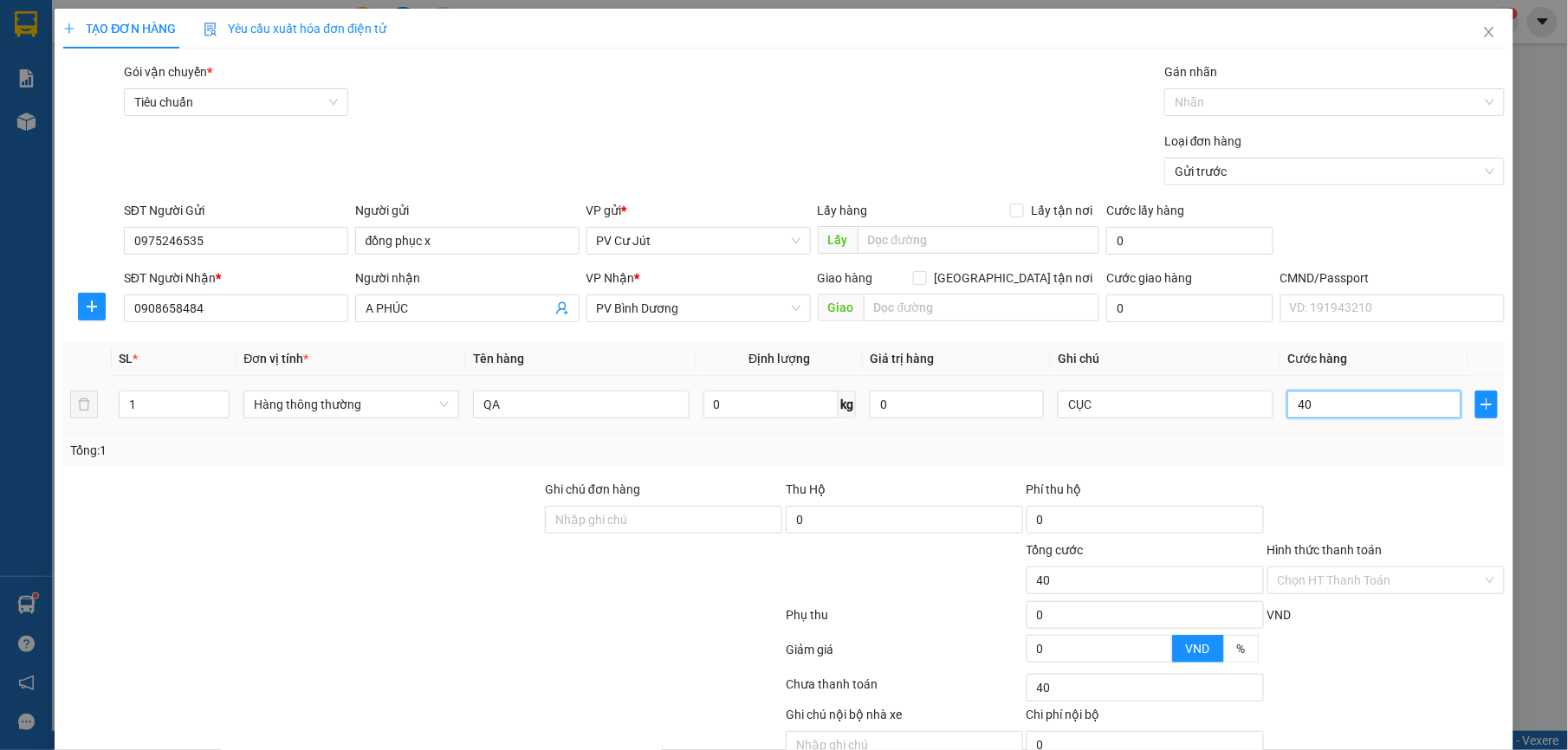
type input "400"
type input "4.000"
type input "40.000"
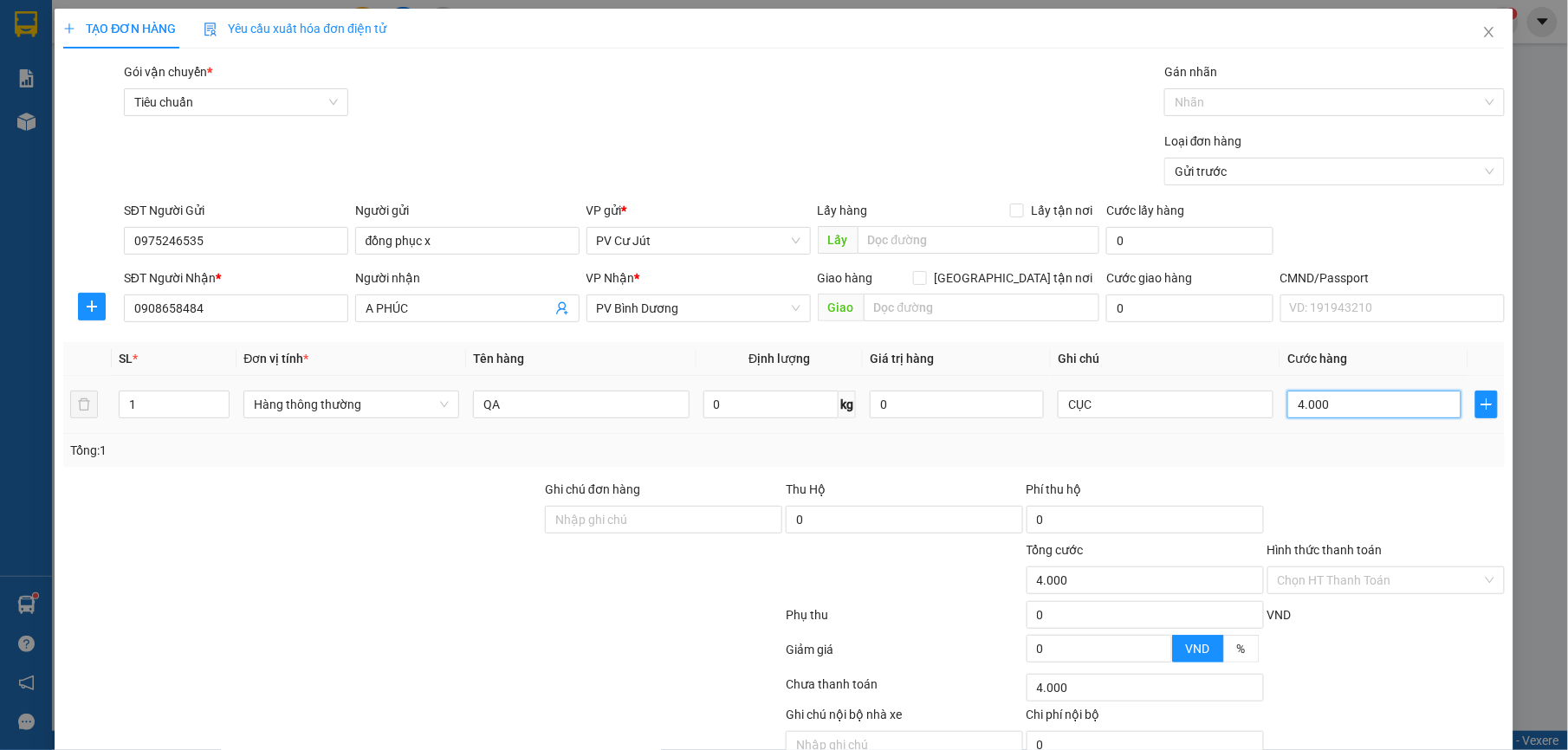
type input "40.000"
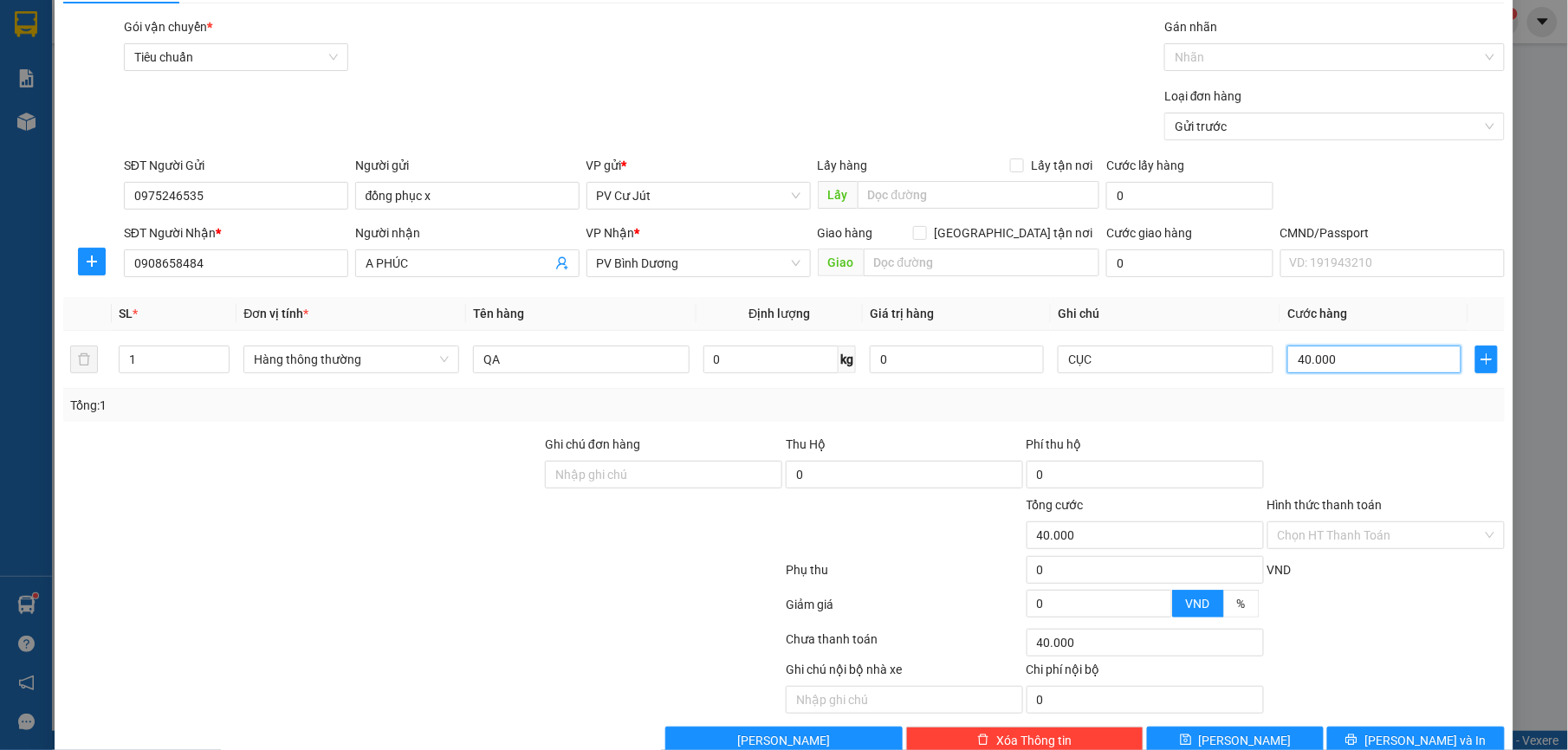
scroll to position [87, 0]
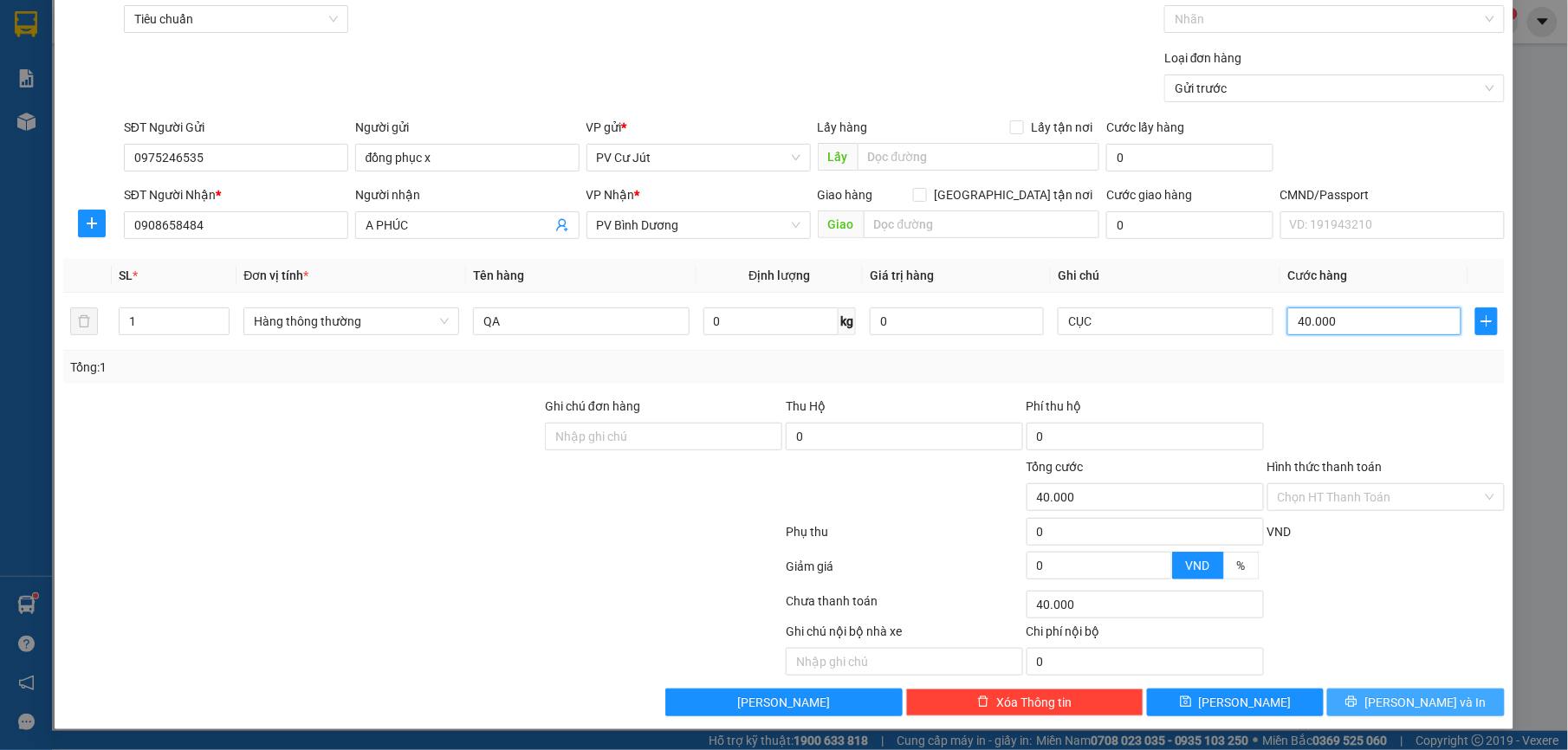
type input "40.000"
click at [1376, 712] on button "[PERSON_NAME] và In" at bounding box center [1415, 703] width 177 height 28
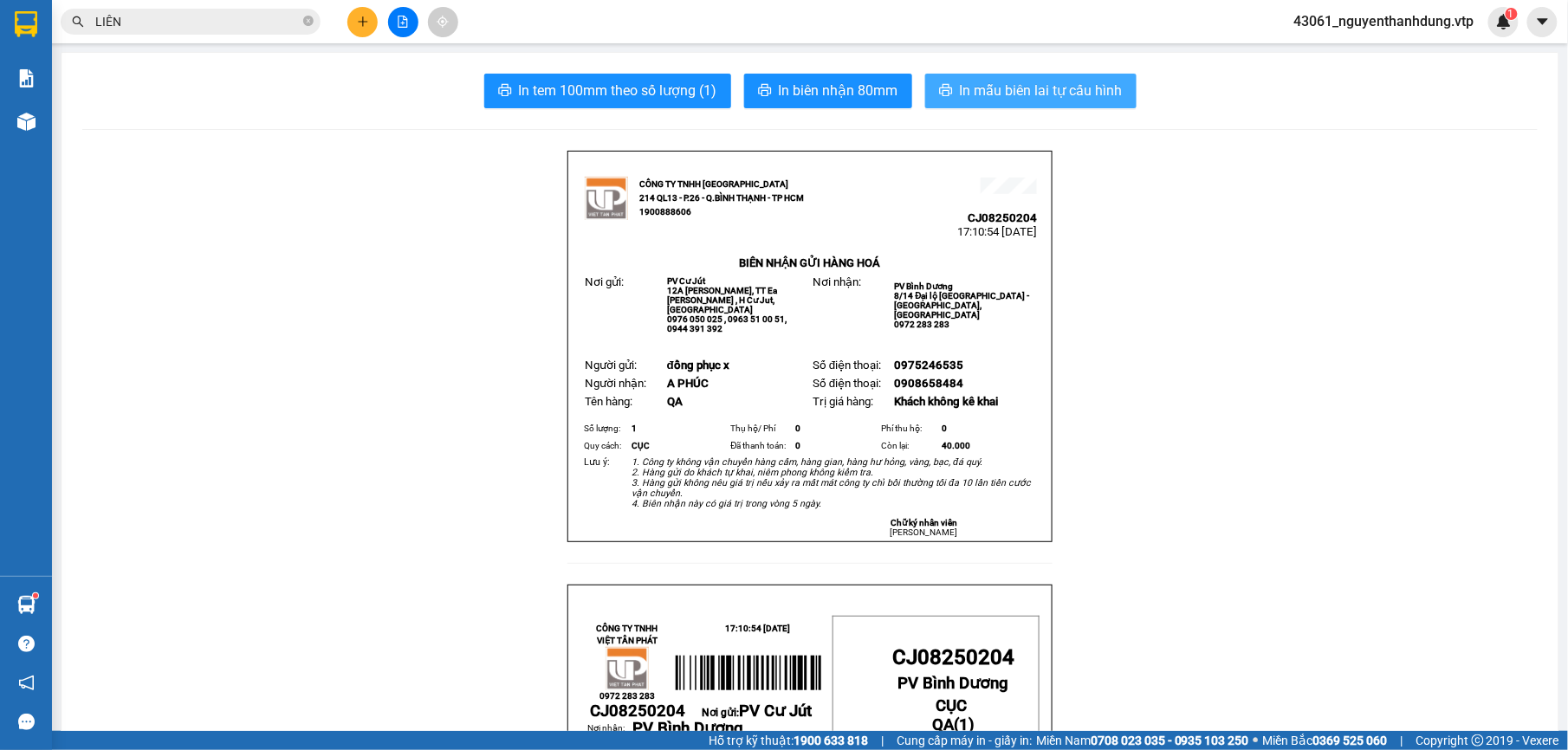
click at [1061, 88] on span "In mẫu biên lai tự cấu hình" at bounding box center [1042, 90] width 163 height 21
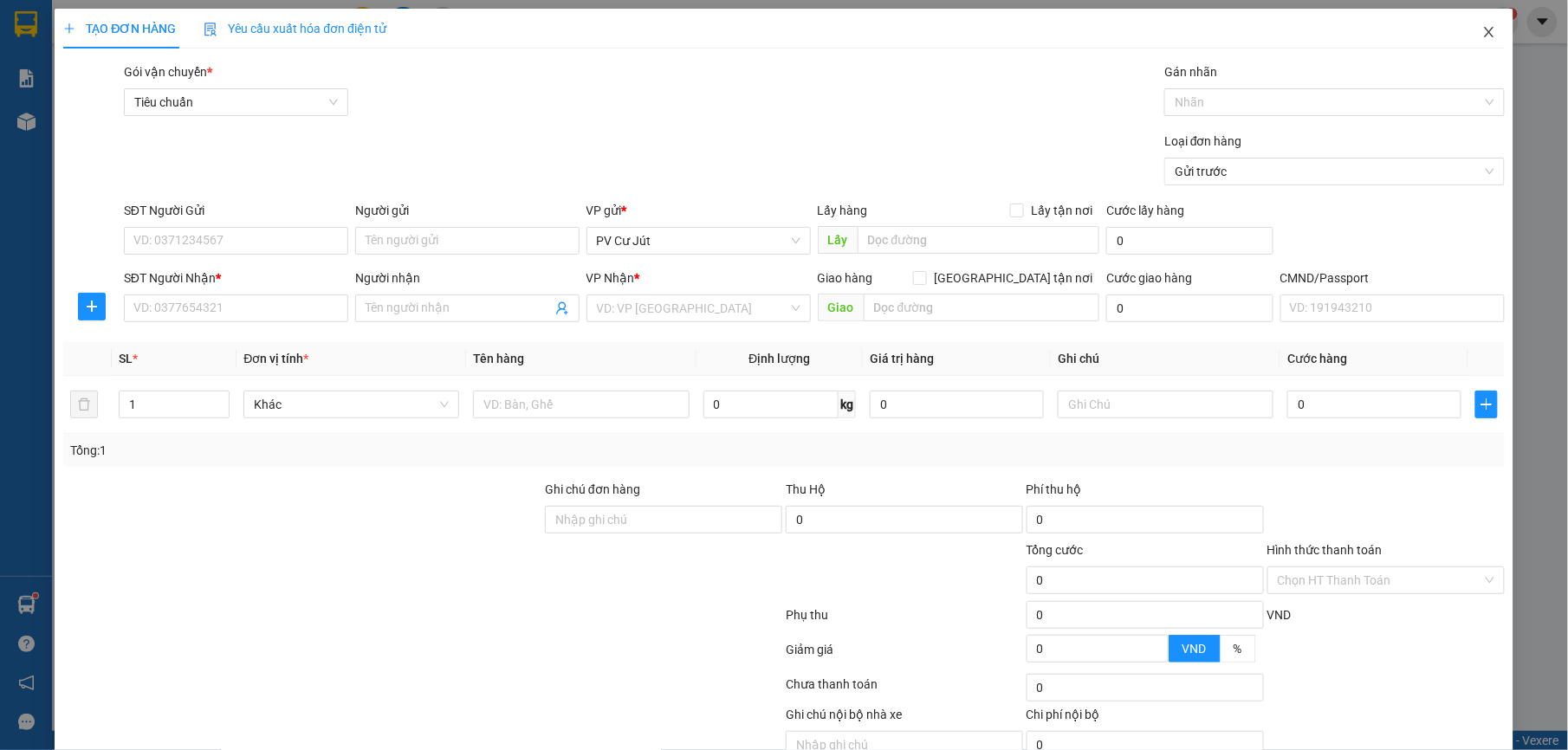
click at [1482, 33] on icon "close" at bounding box center [1488, 32] width 14 height 14
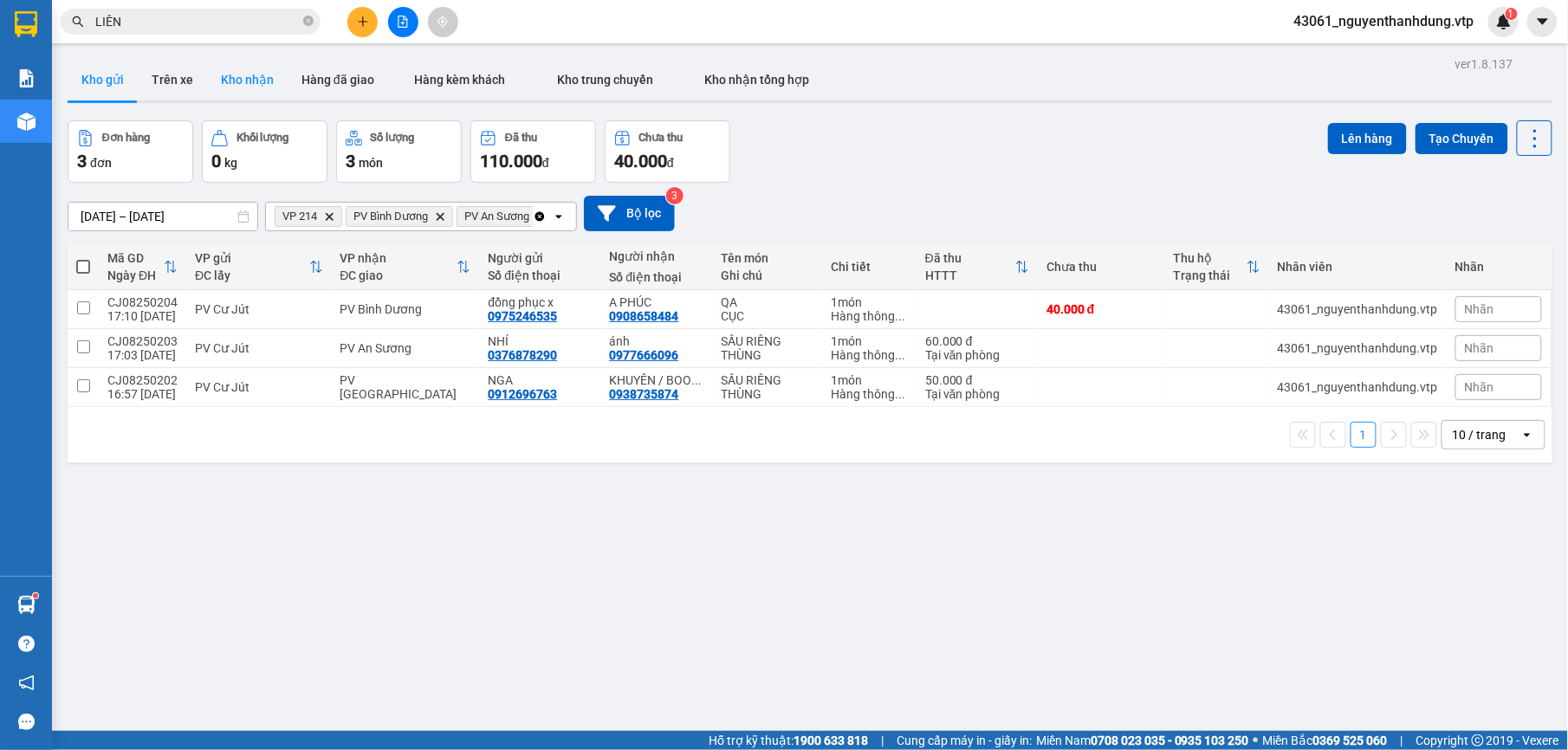
click at [245, 73] on button "Kho nhận" at bounding box center [247, 80] width 81 height 42
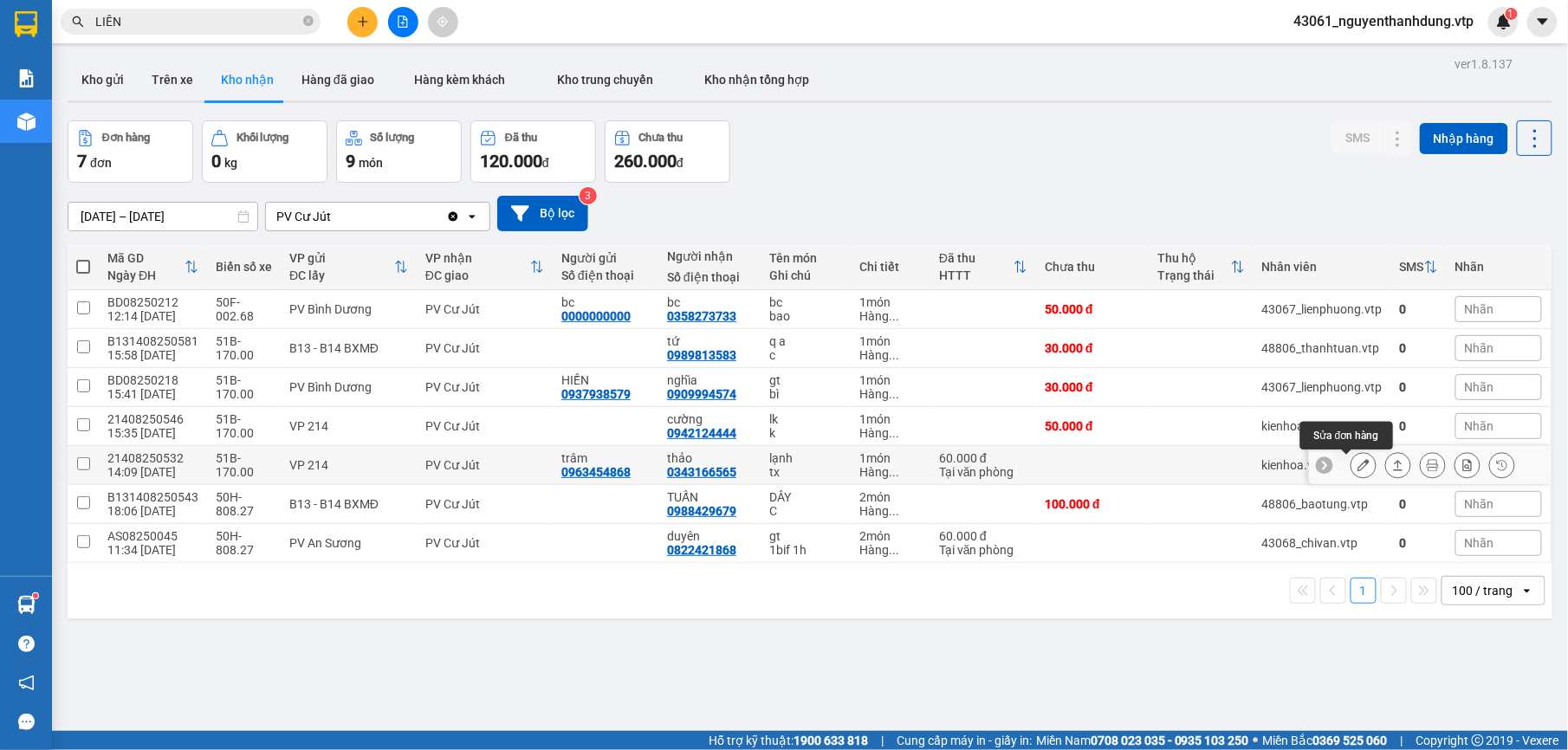
click at [1351, 468] on button at bounding box center [1363, 465] width 24 height 31
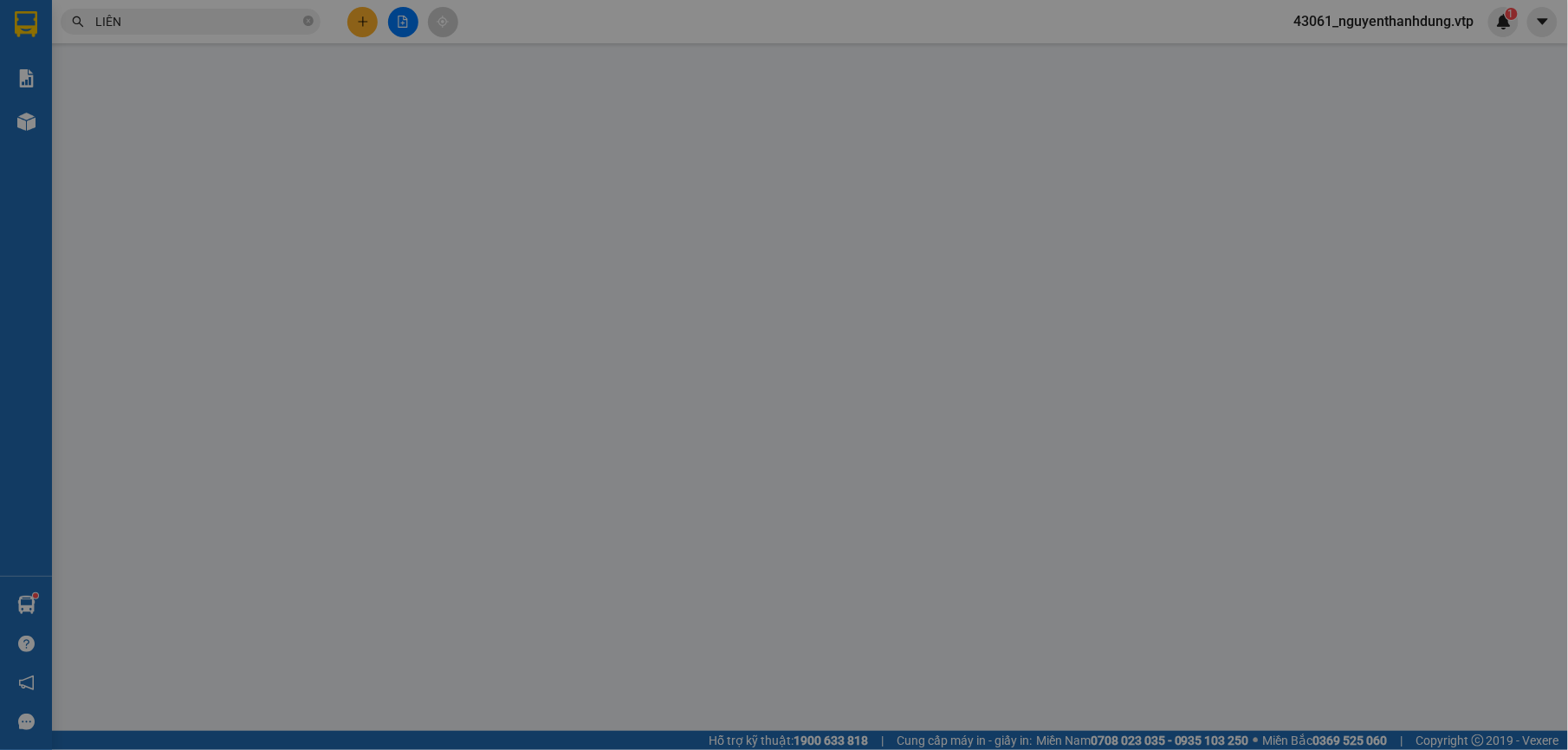
type input "0963454868"
type input "trâm"
type input "0343166565"
type input "thảo"
type input "60.000"
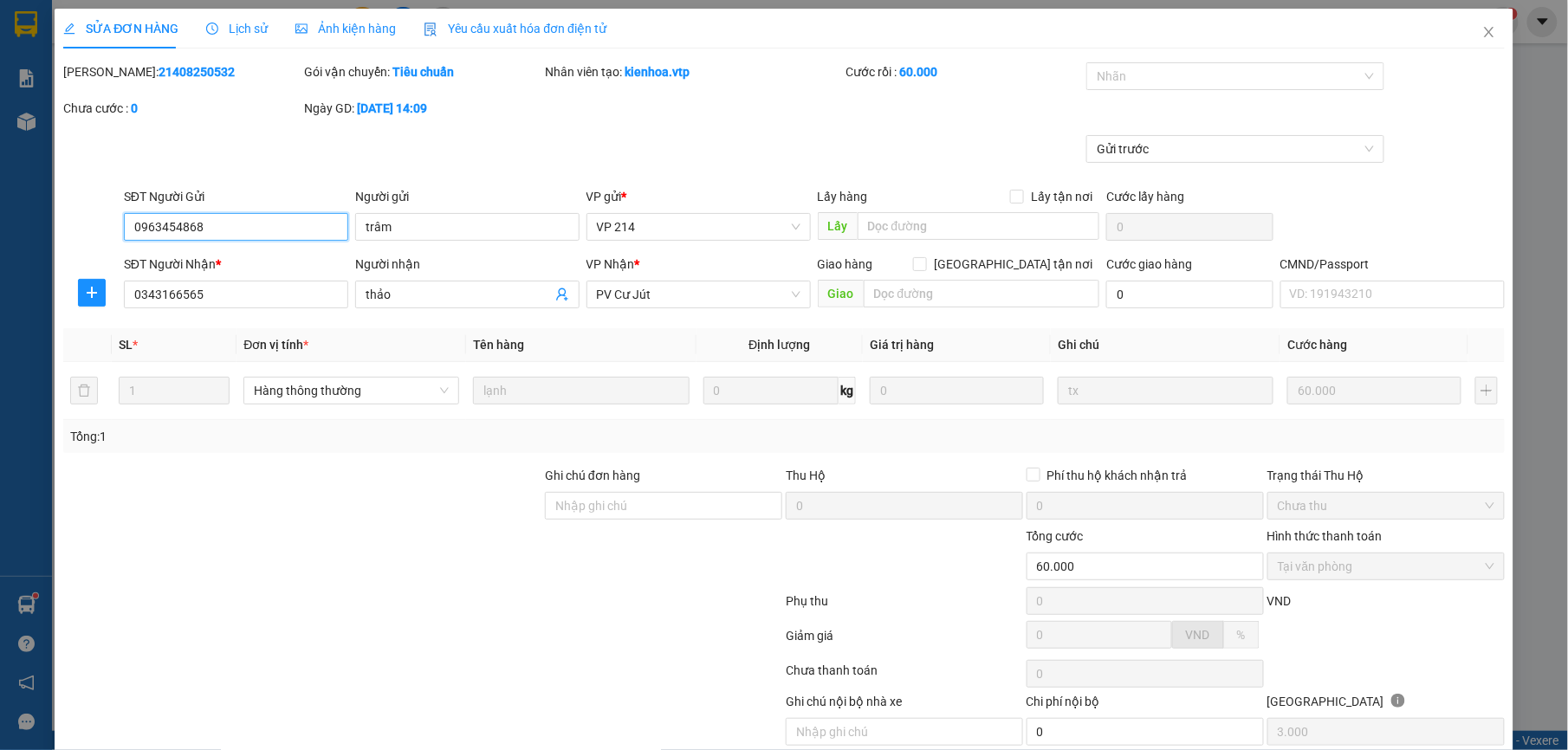
type input "3.000"
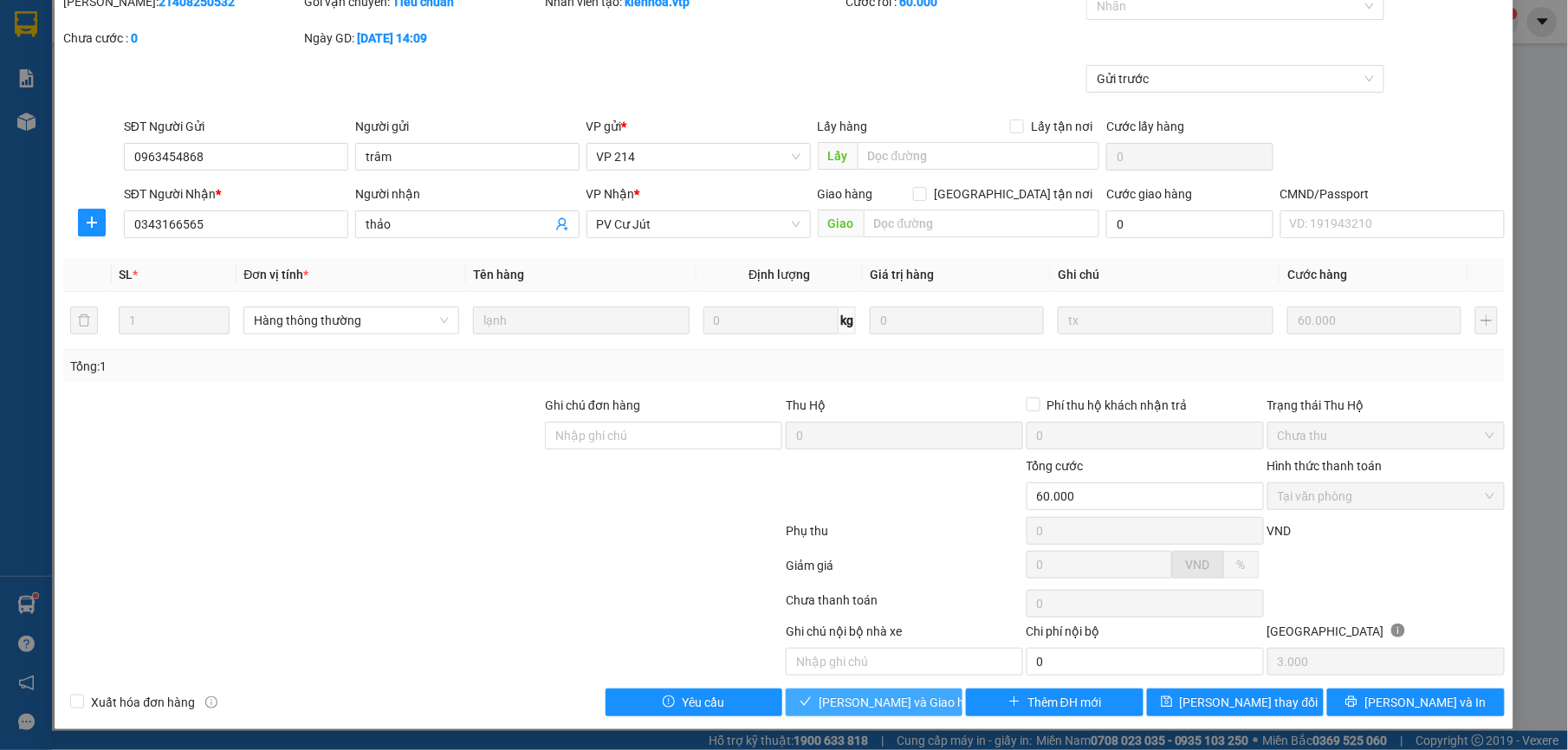
click at [832, 706] on span "[PERSON_NAME] và Giao hàng" at bounding box center [901, 703] width 166 height 19
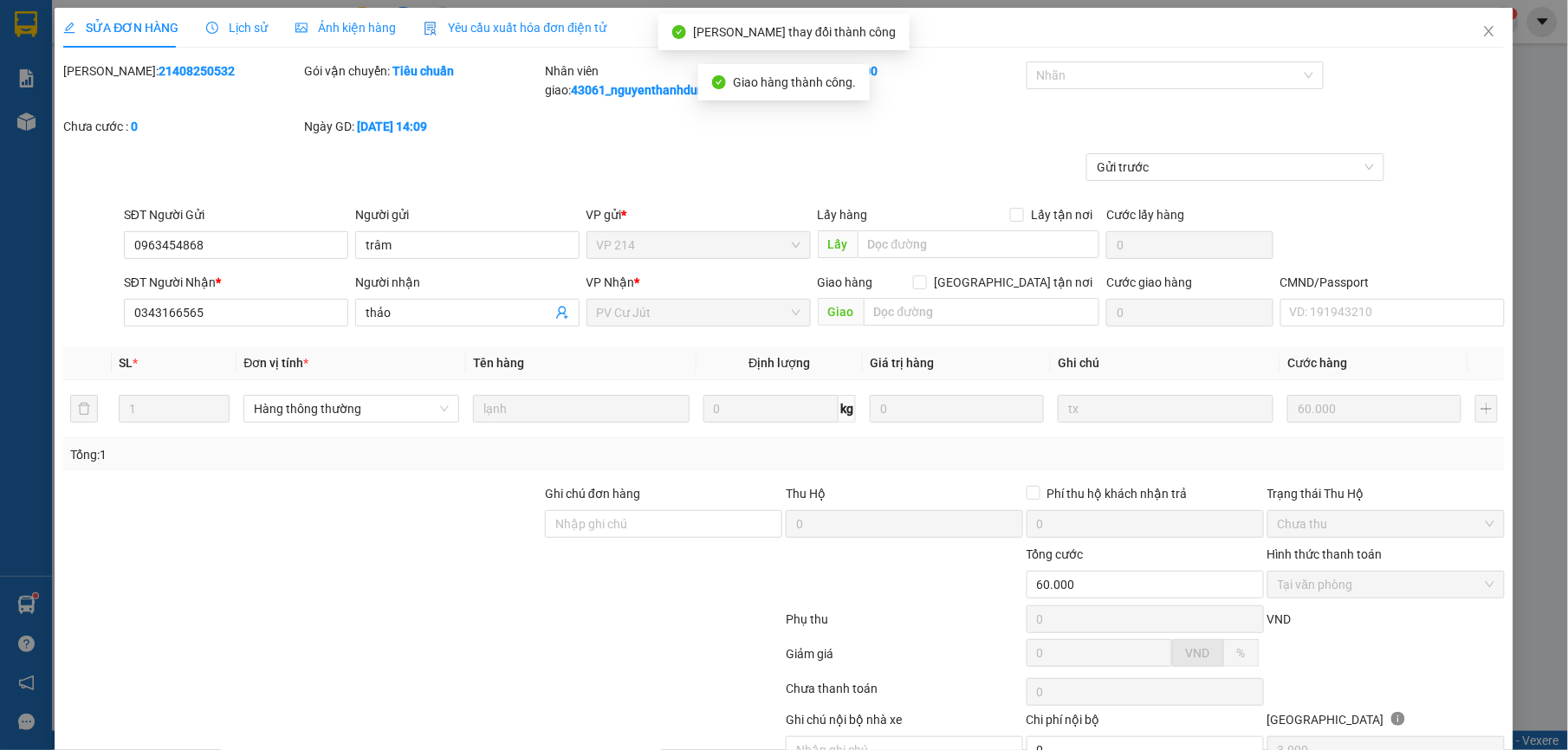
scroll to position [0, 0]
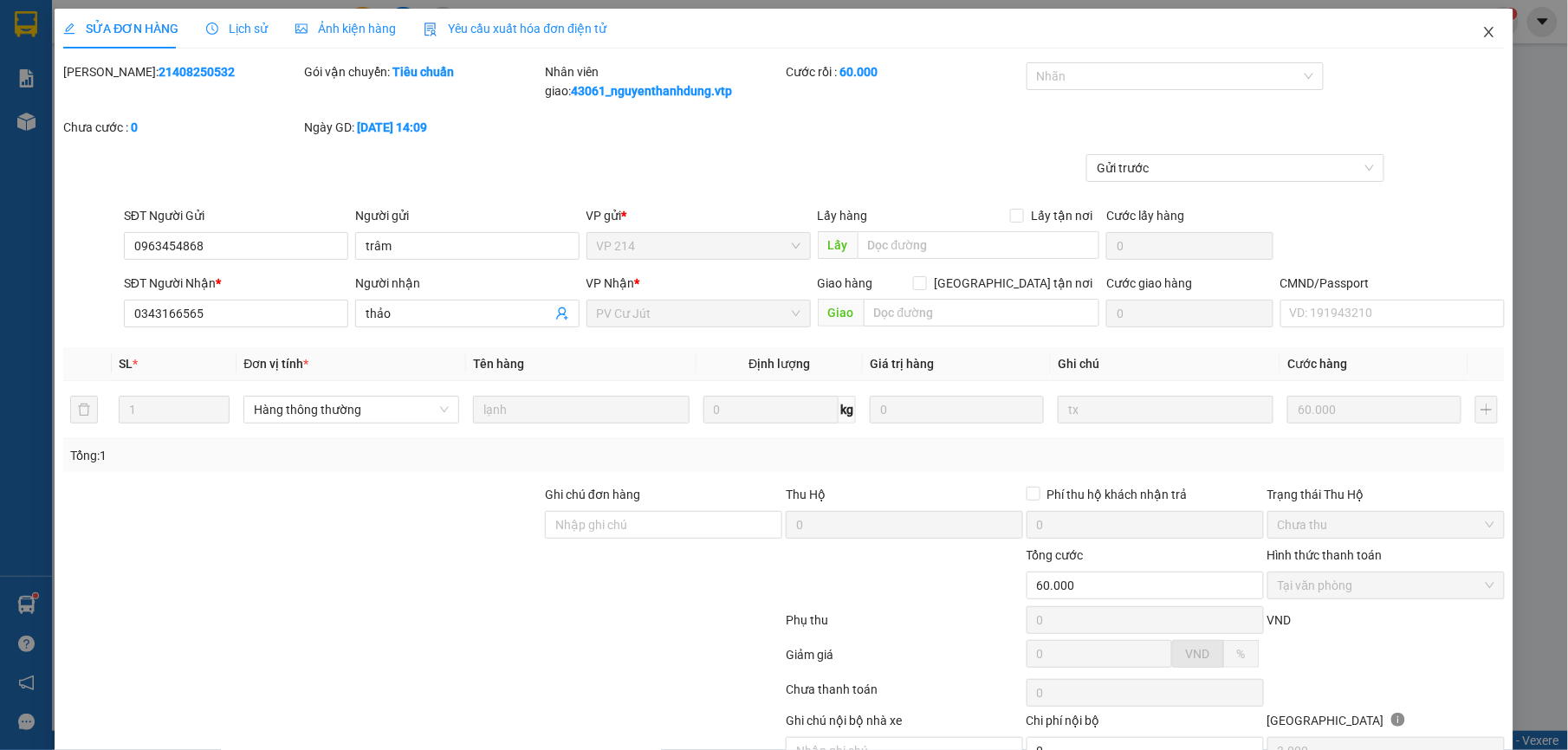
click at [1482, 39] on icon "close" at bounding box center [1488, 32] width 14 height 14
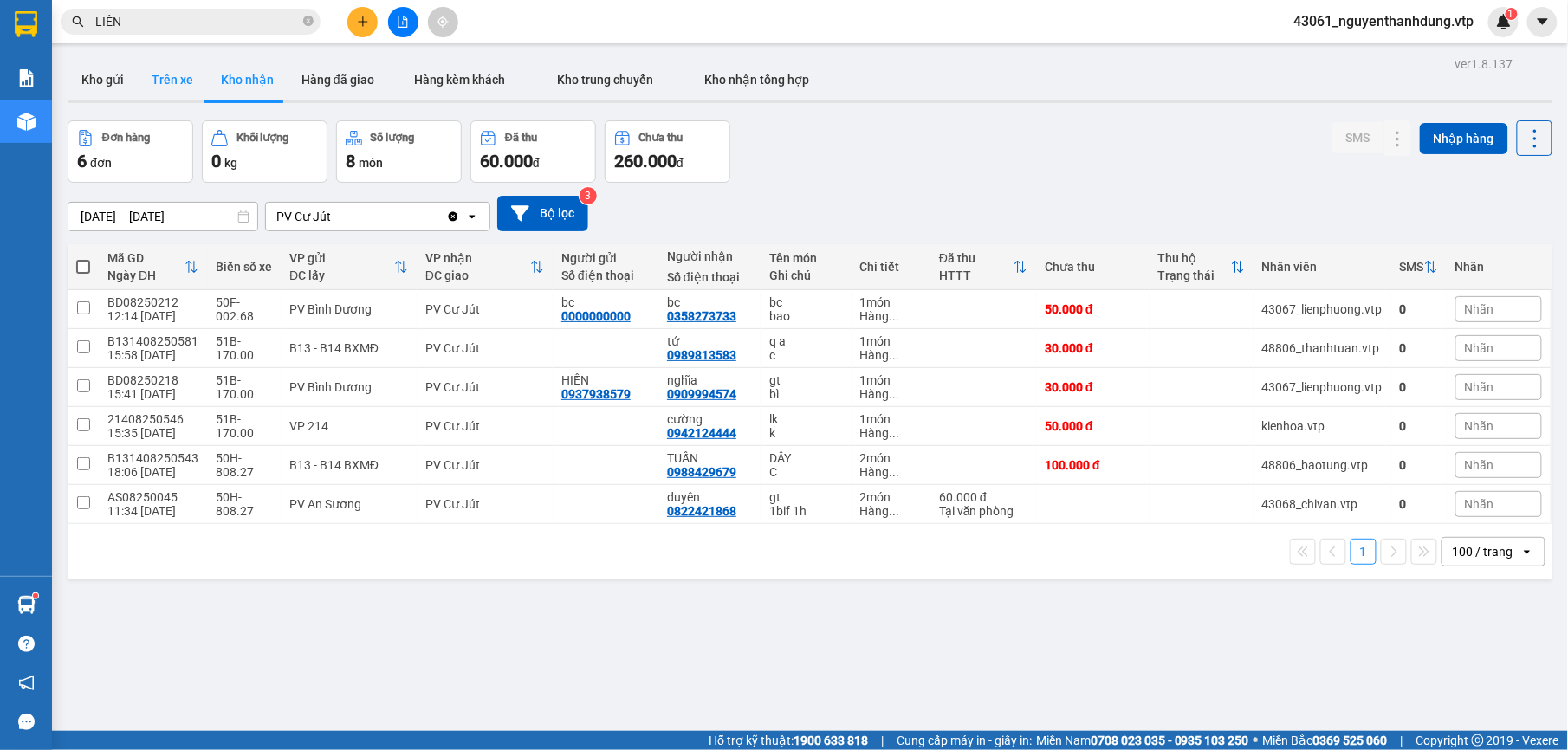
click at [187, 88] on button "Trên xe" at bounding box center [172, 80] width 70 height 42
type input "[DATE] – [DATE]"
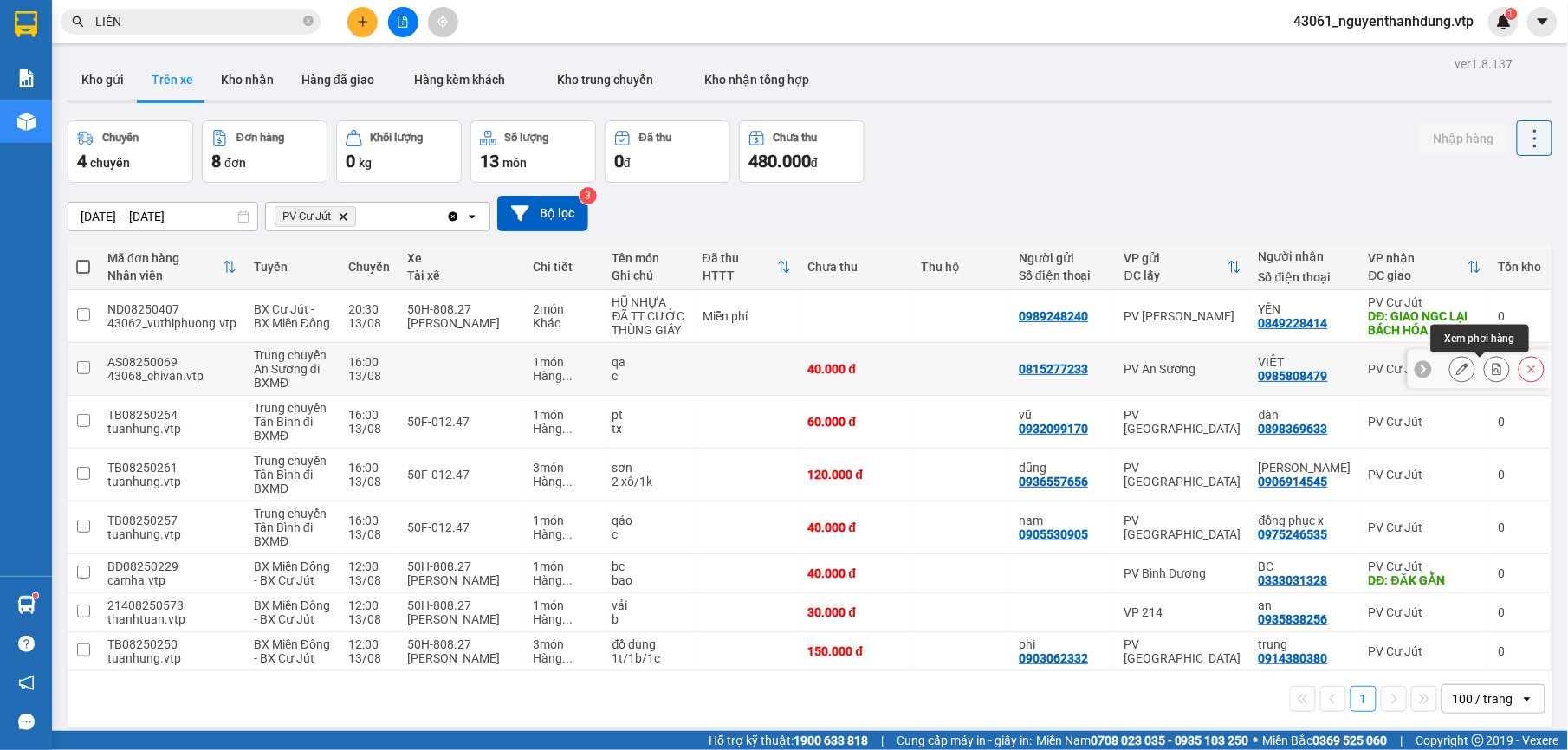
click at [1491, 375] on icon at bounding box center [1497, 369] width 12 height 12
click at [1485, 325] on button at bounding box center [1497, 316] width 24 height 31
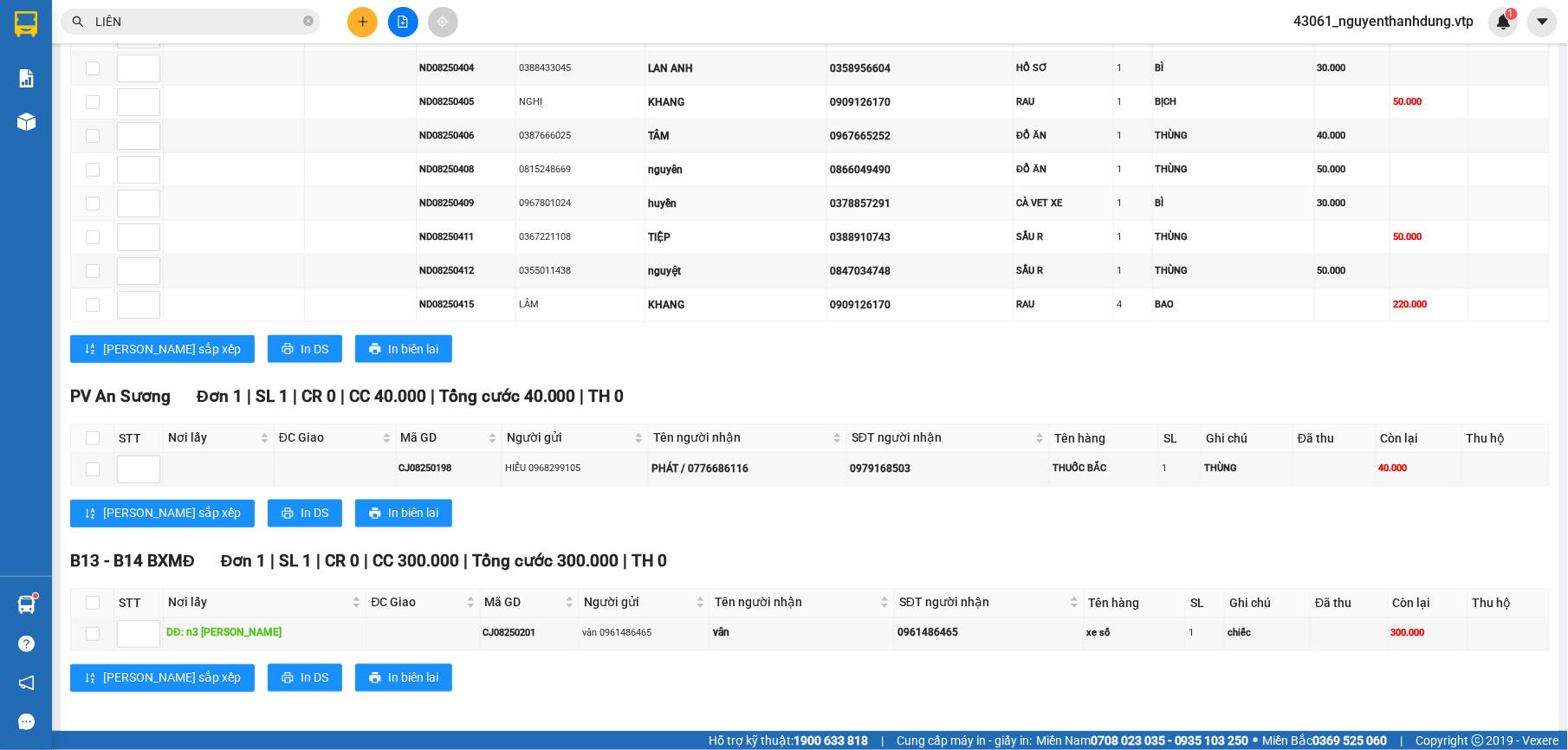
scroll to position [837, 0]
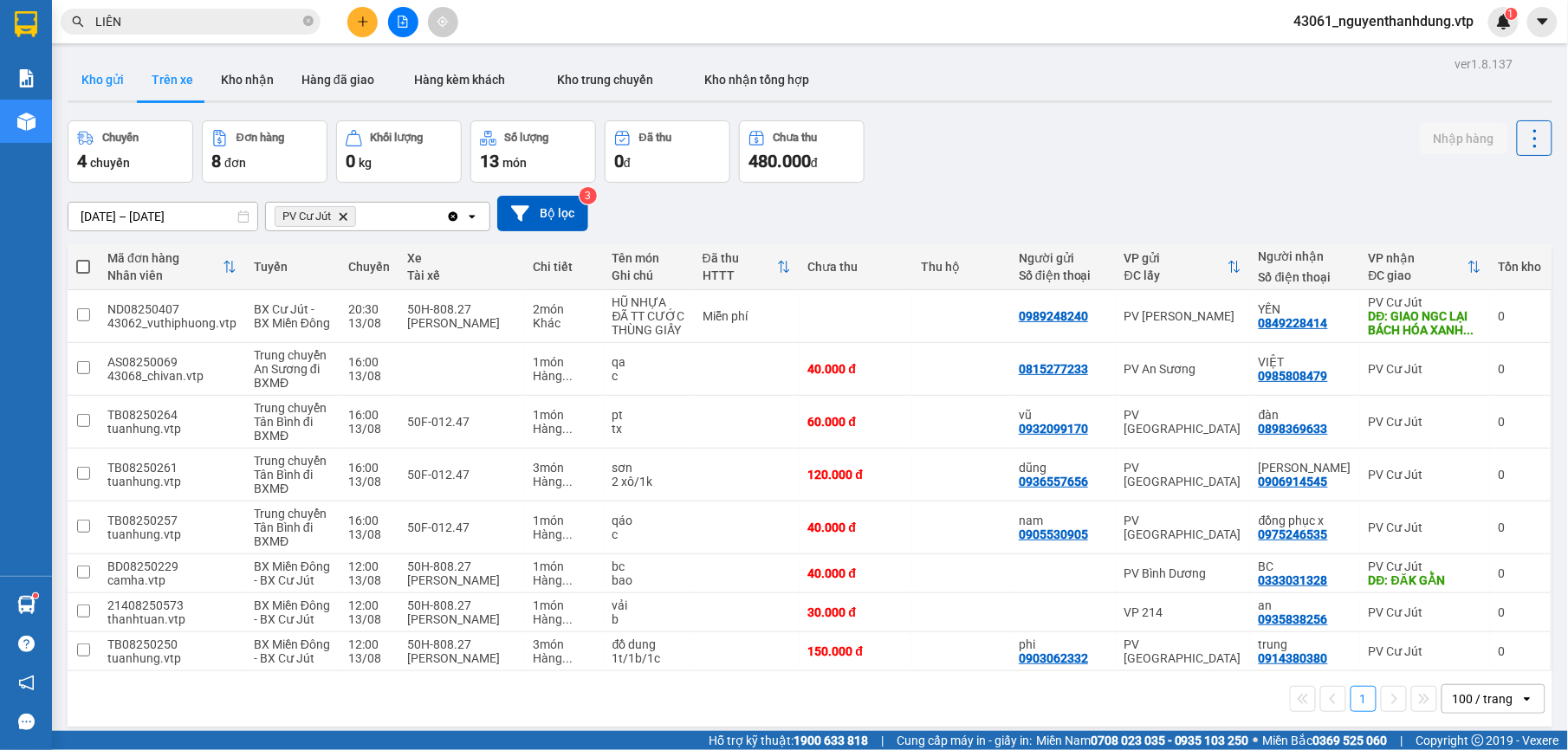
click at [84, 73] on button "Kho gửi" at bounding box center [103, 80] width 70 height 42
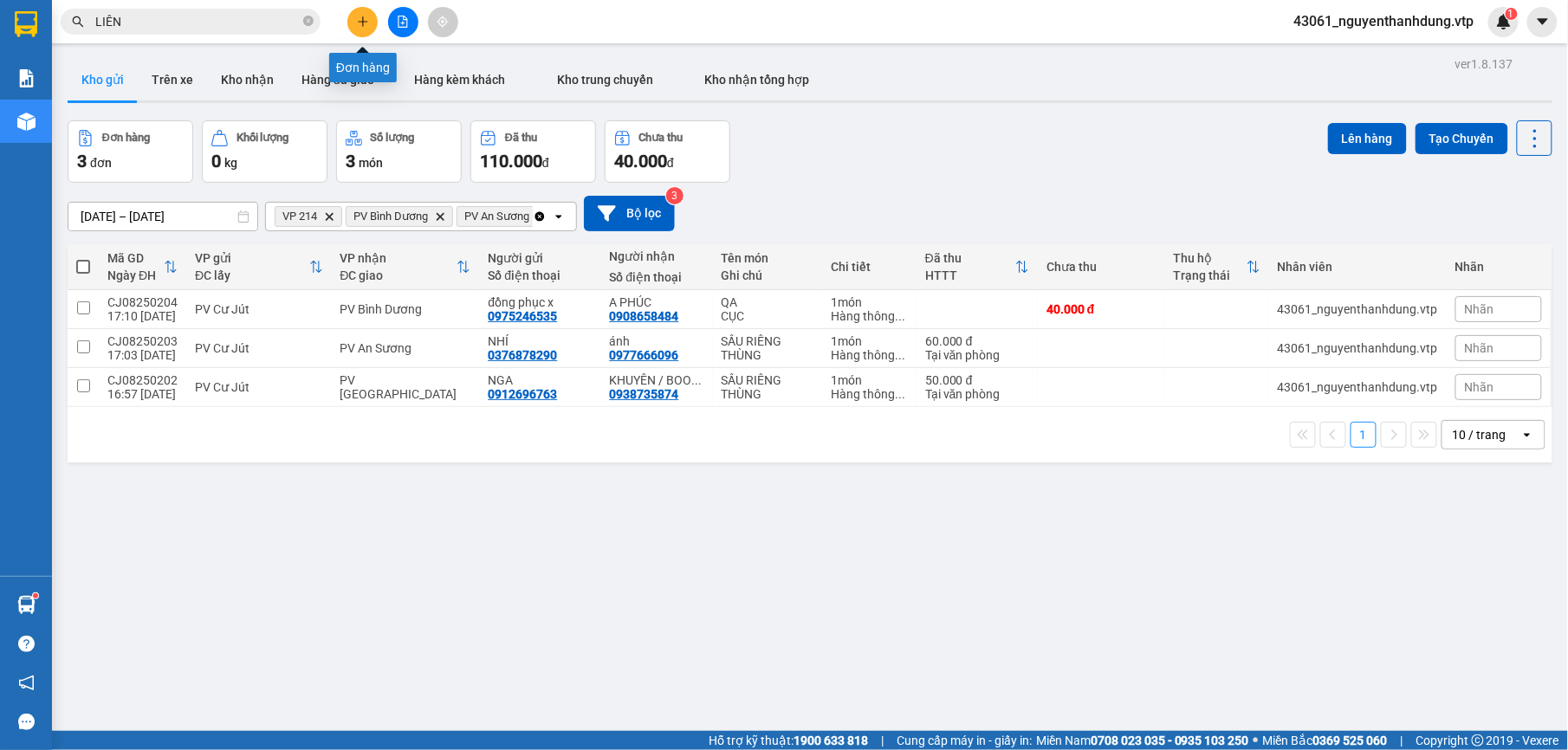
click at [364, 20] on icon "plus" at bounding box center [362, 21] width 12 height 12
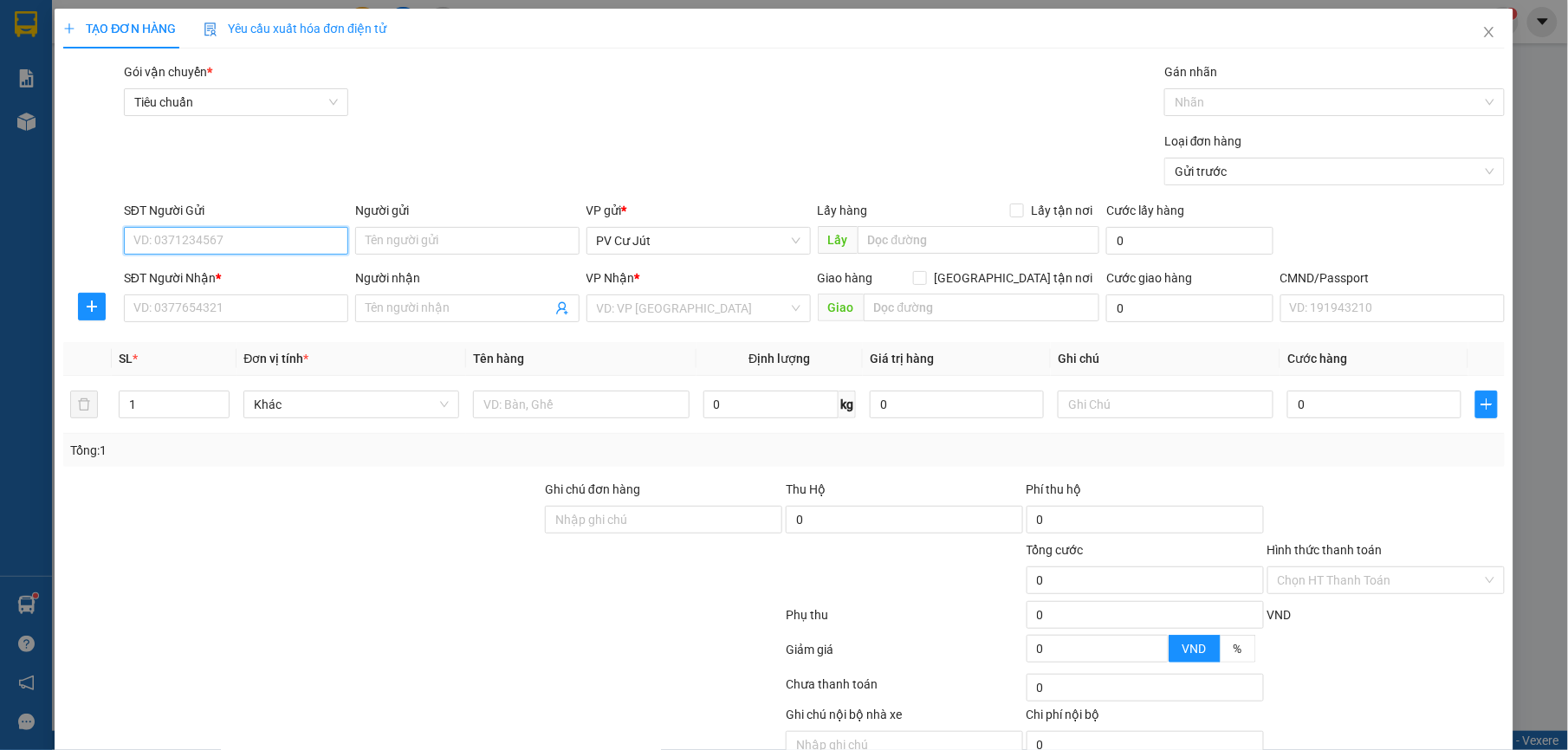
click at [282, 247] on input "SĐT Người Gửi" at bounding box center [236, 241] width 224 height 28
click at [254, 282] on div "0343588690 - QUÂN" at bounding box center [233, 276] width 201 height 19
type input "0343588690"
type input "QUÂN"
type input "0947762322"
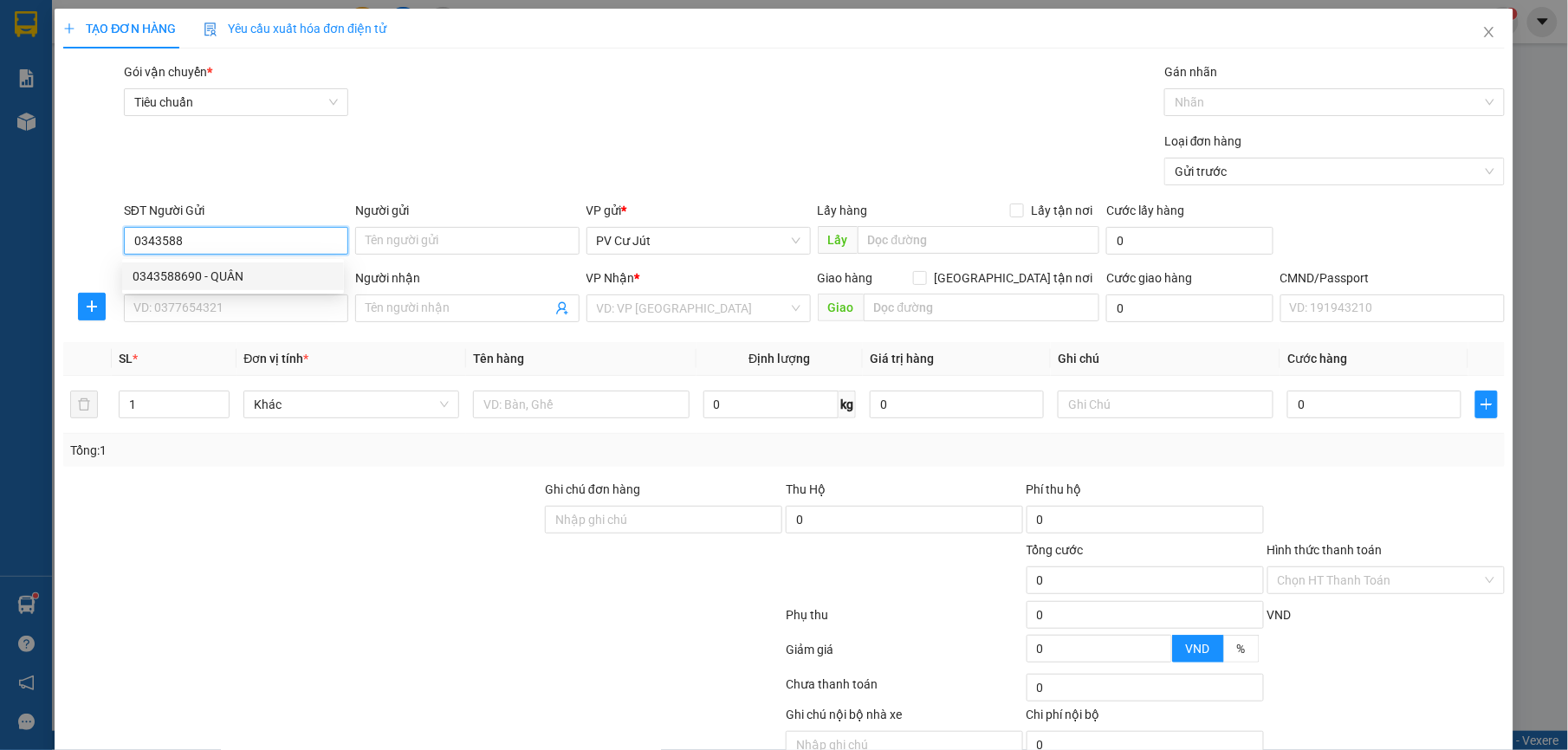
type input "HƯNG"
type input "0343588690"
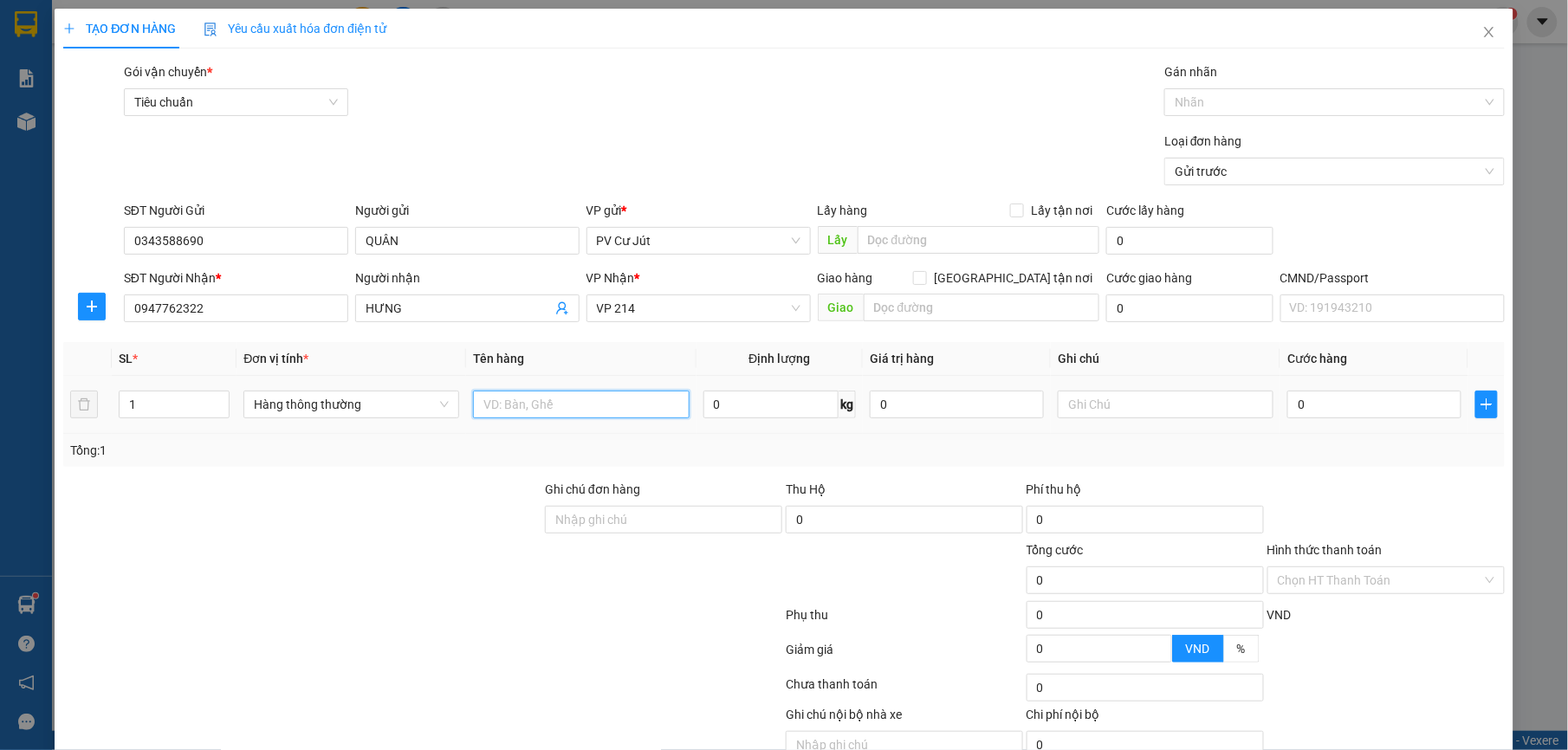
click at [514, 409] on input "text" at bounding box center [580, 405] width 216 height 28
type input "SẦU RIÊNG"
click at [1106, 393] on input "text" at bounding box center [1165, 405] width 216 height 28
type input "THÙNG"
click at [1361, 389] on div "0" at bounding box center [1374, 404] width 174 height 34
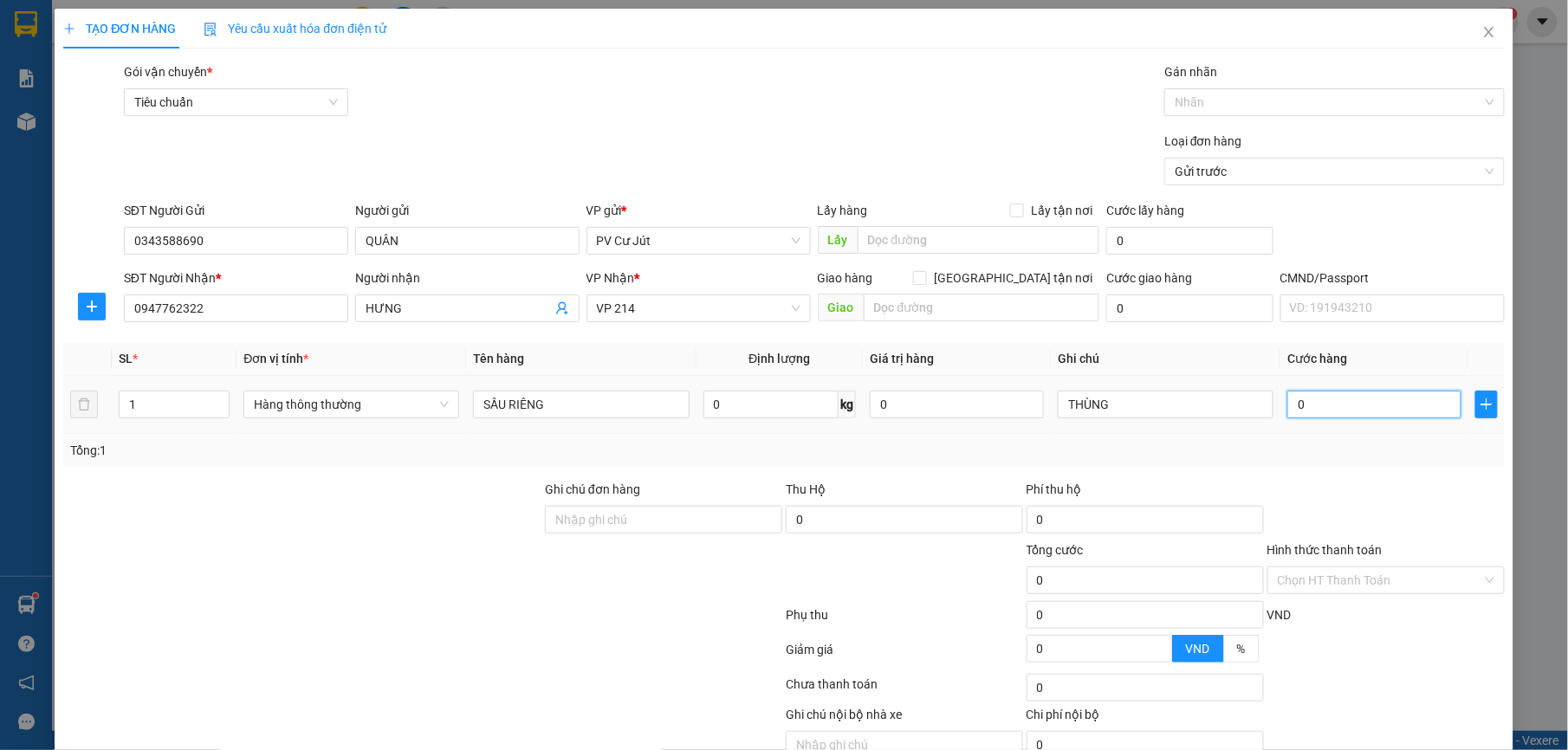
click at [1359, 409] on input "0" at bounding box center [1374, 405] width 174 height 28
type input "5"
type input "50"
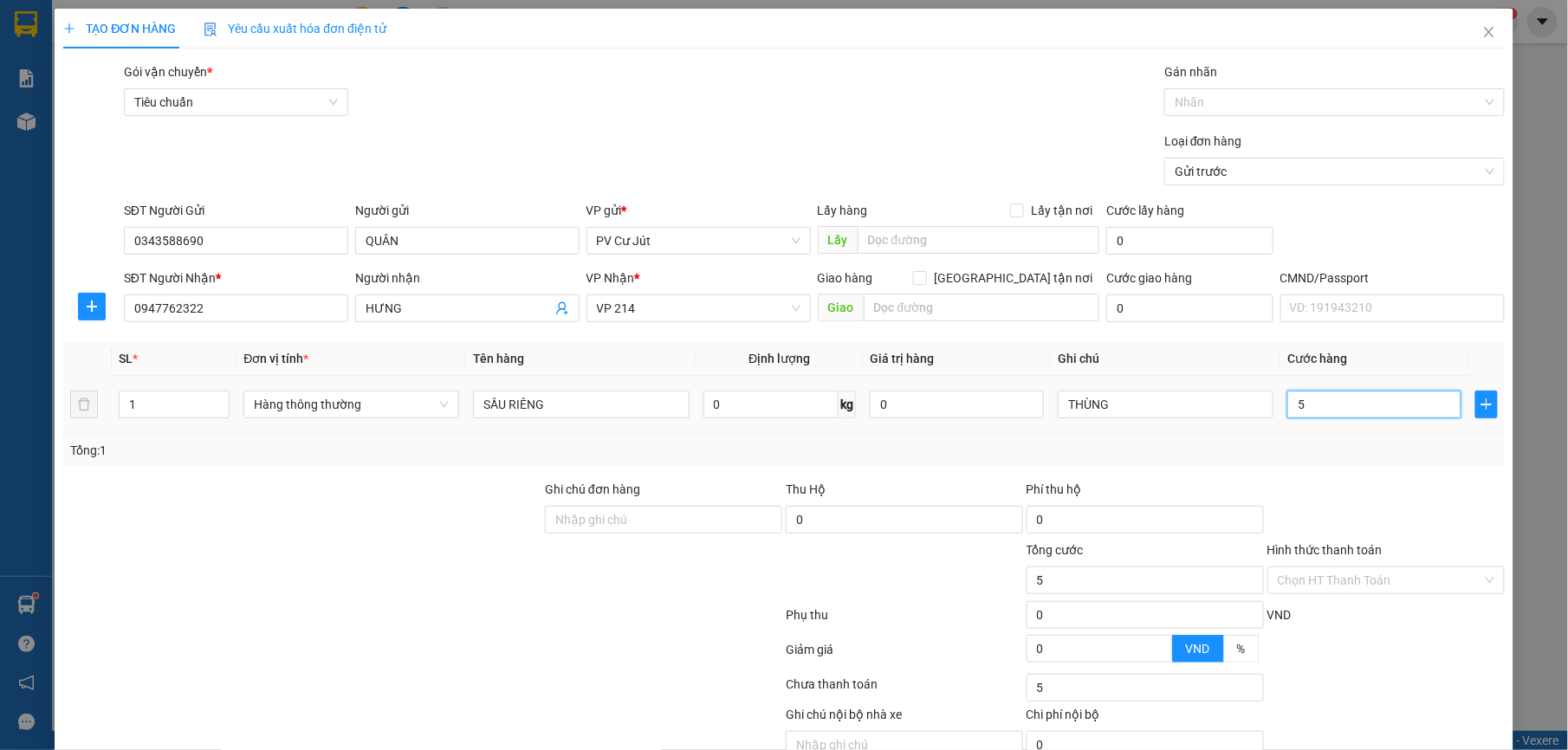
type input "50"
type input "500"
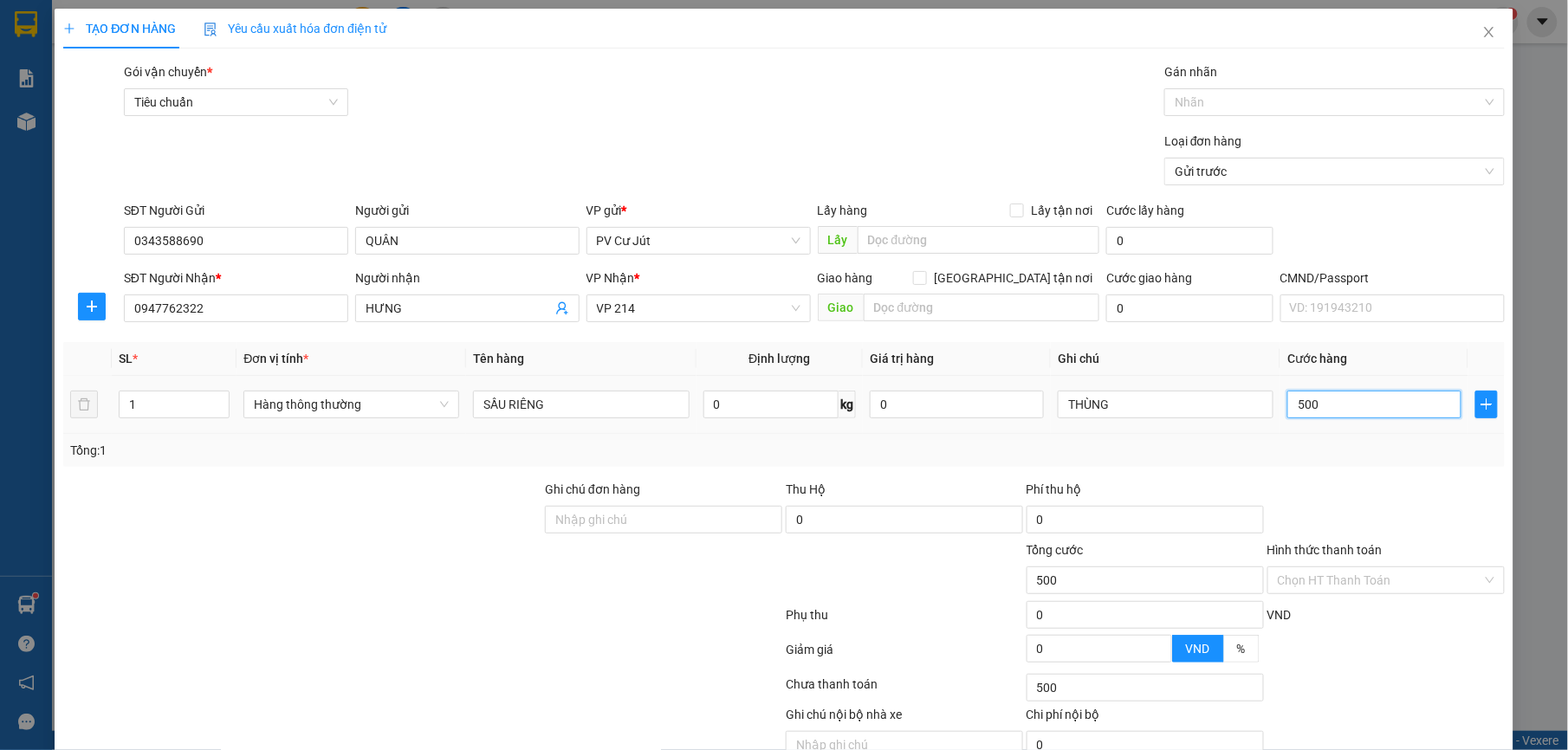
type input "5.000"
type input "50.000"
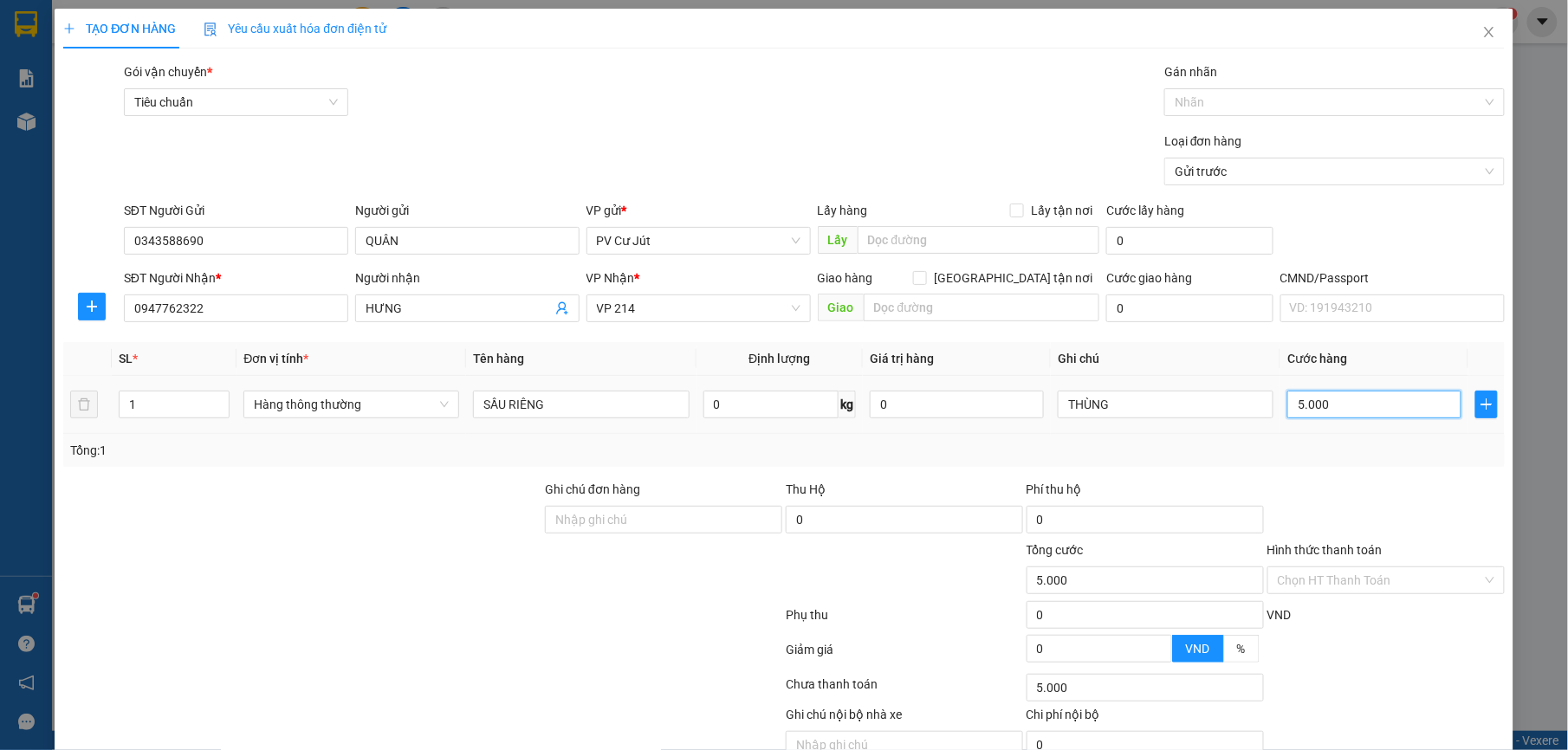
type input "50.000"
click at [1343, 579] on input "Hình thức thanh toán" at bounding box center [1380, 580] width 205 height 26
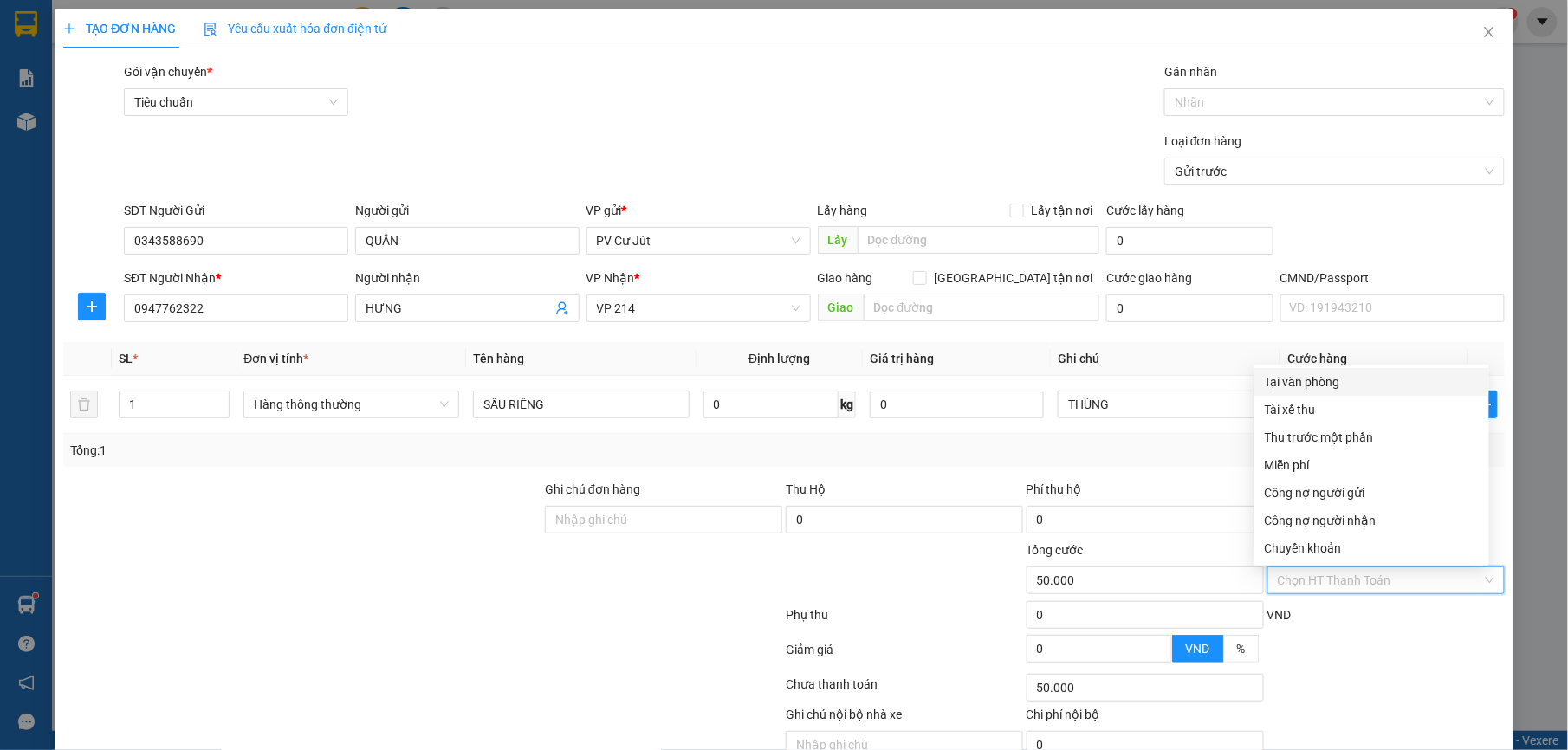
click at [1347, 383] on div "Tại văn phòng" at bounding box center [1372, 382] width 214 height 19
type input "0"
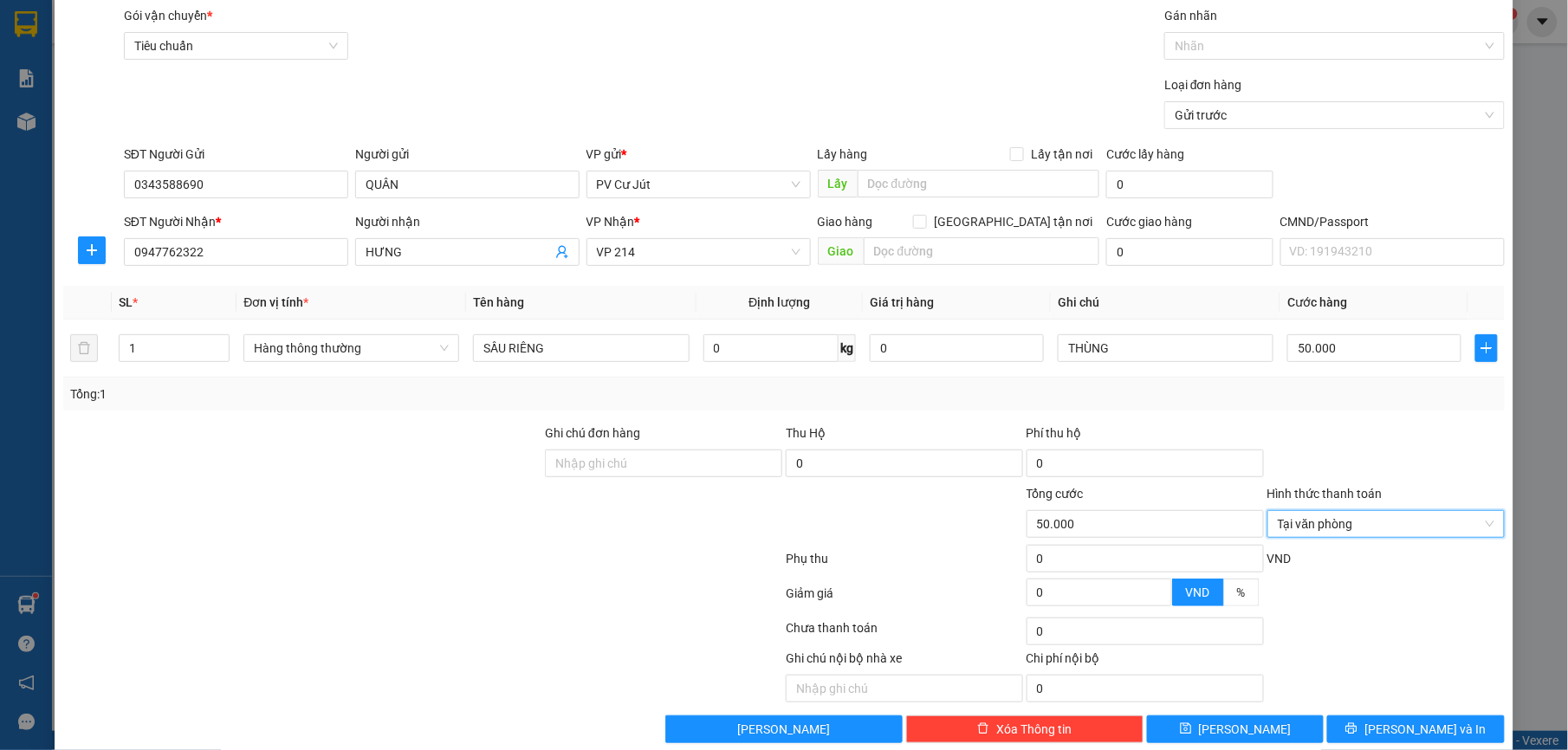
scroll to position [87, 0]
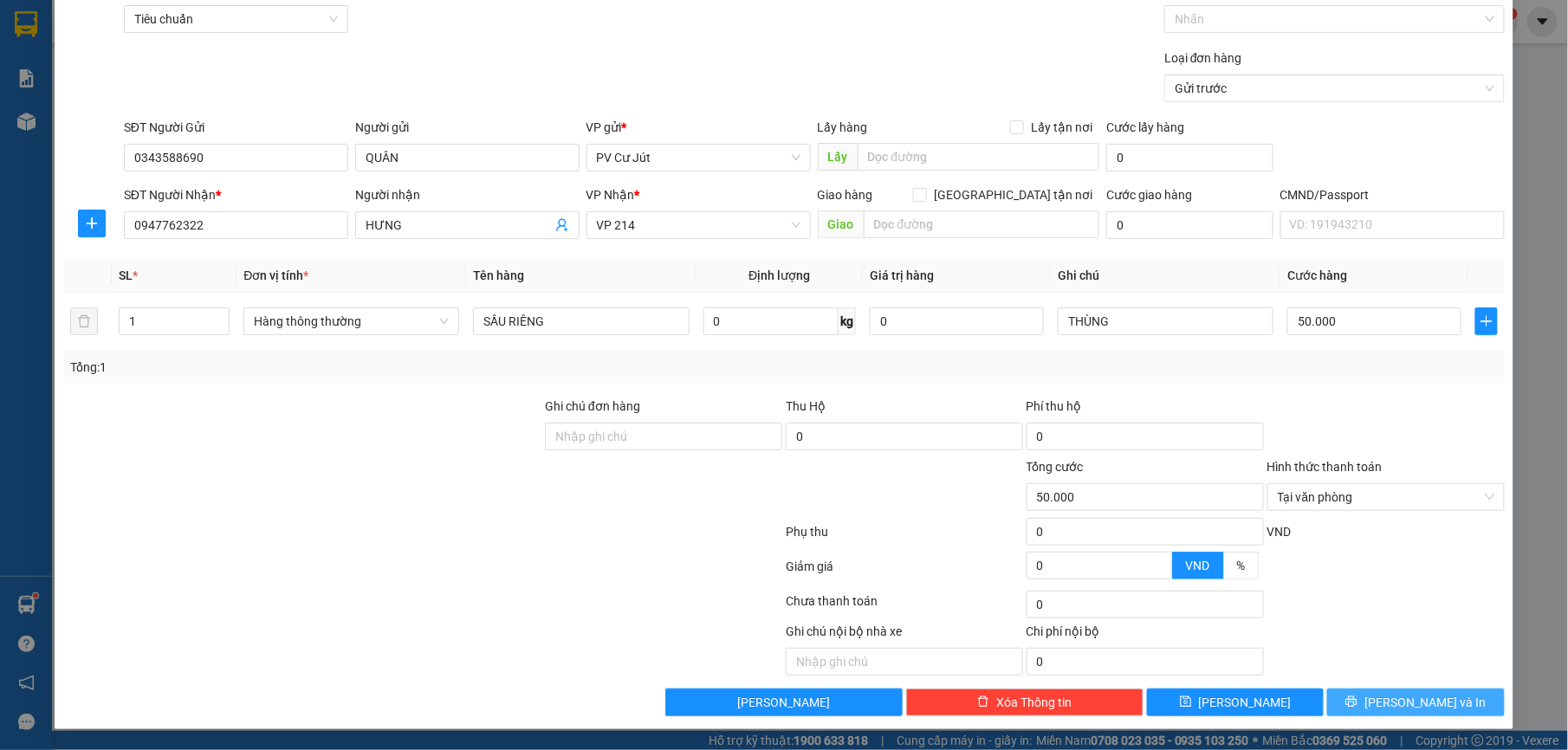
click at [1419, 702] on span "[PERSON_NAME] và In" at bounding box center [1424, 703] width 121 height 19
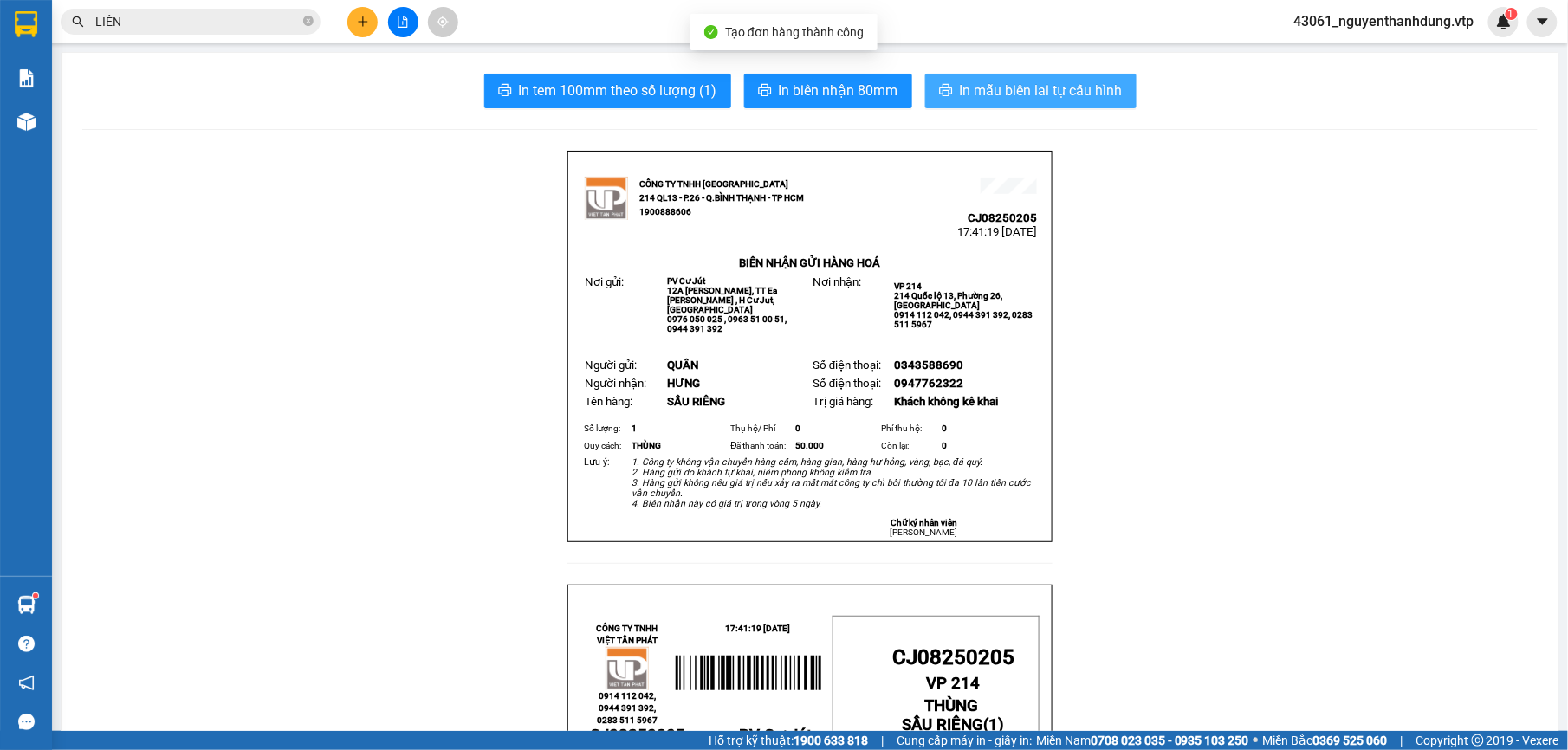
click at [1041, 104] on button "In mẫu biên lai tự cấu hình" at bounding box center [1031, 90] width 211 height 34
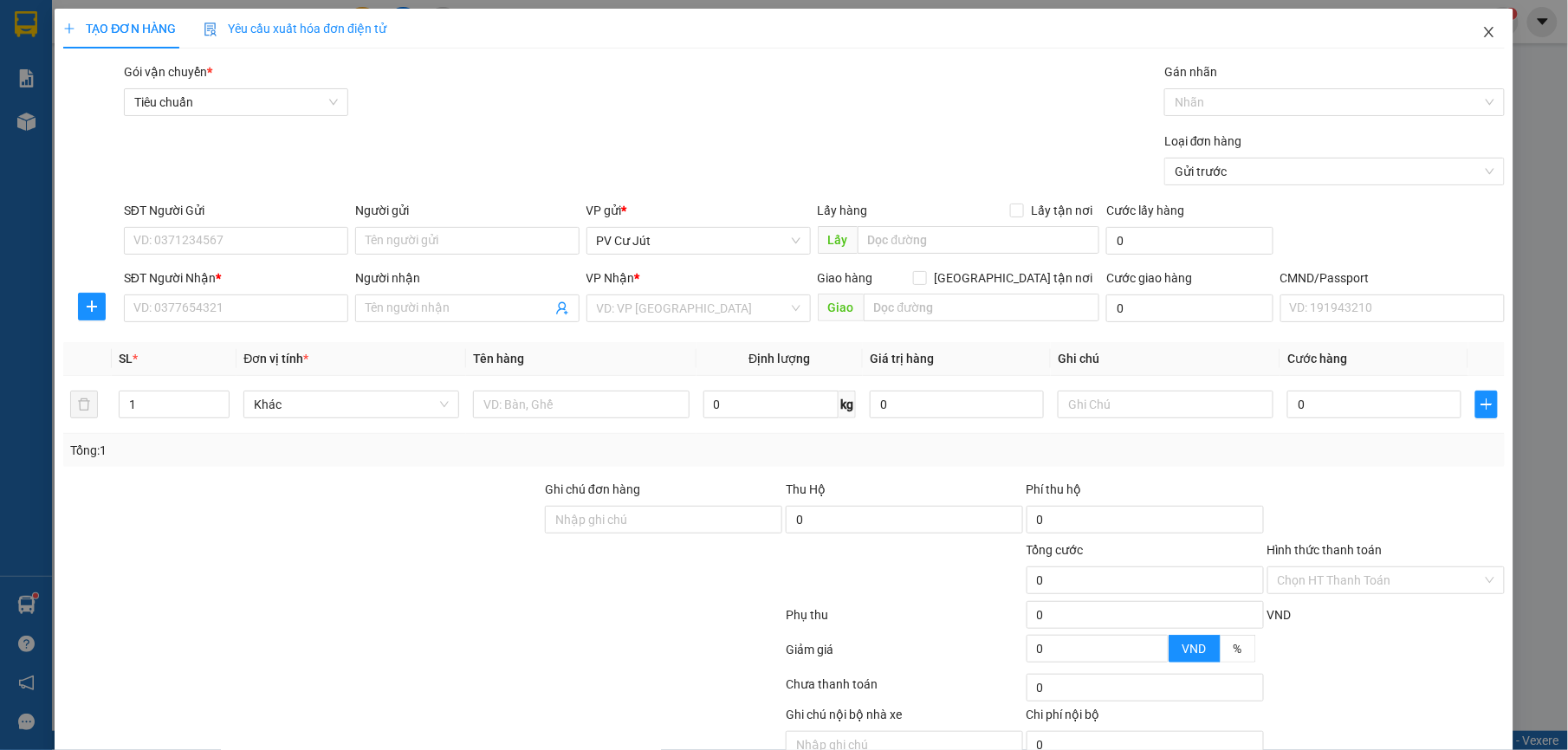
click at [1484, 34] on icon "close" at bounding box center [1488, 32] width 9 height 10
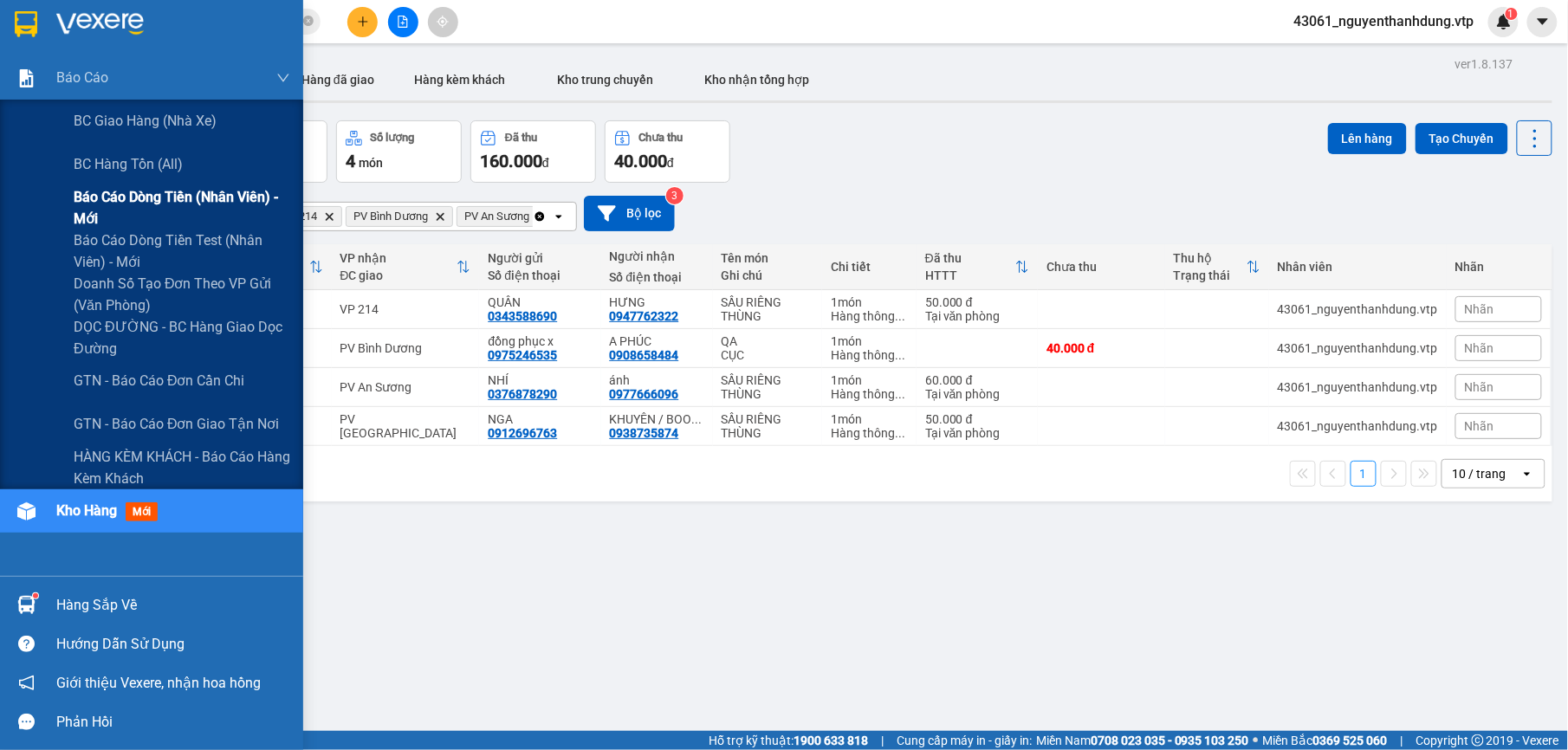
click at [220, 203] on span "Báo cáo dòng tiền (nhân viên) - mới" at bounding box center [182, 208] width 217 height 44
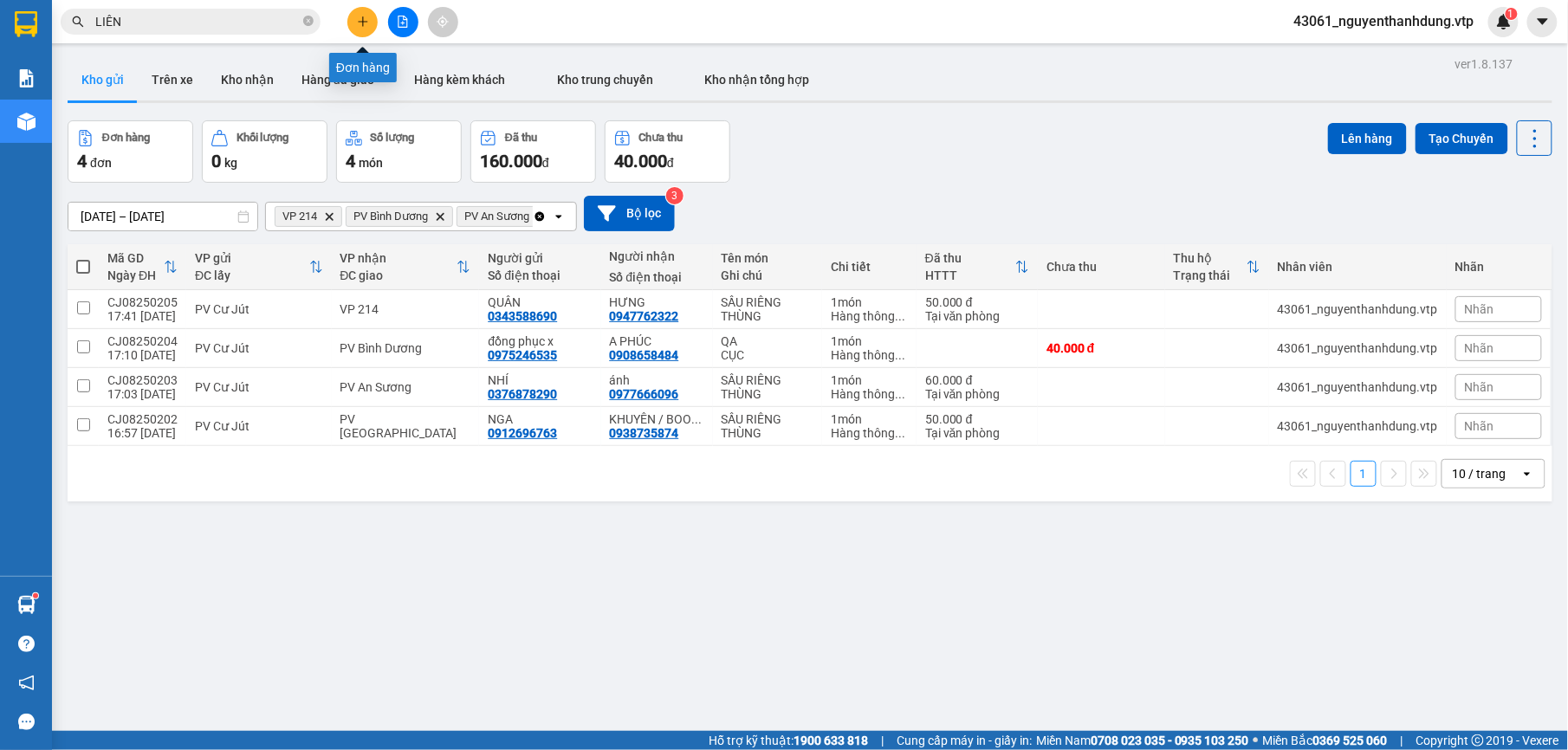
click at [368, 19] on icon "plus" at bounding box center [362, 21] width 12 height 12
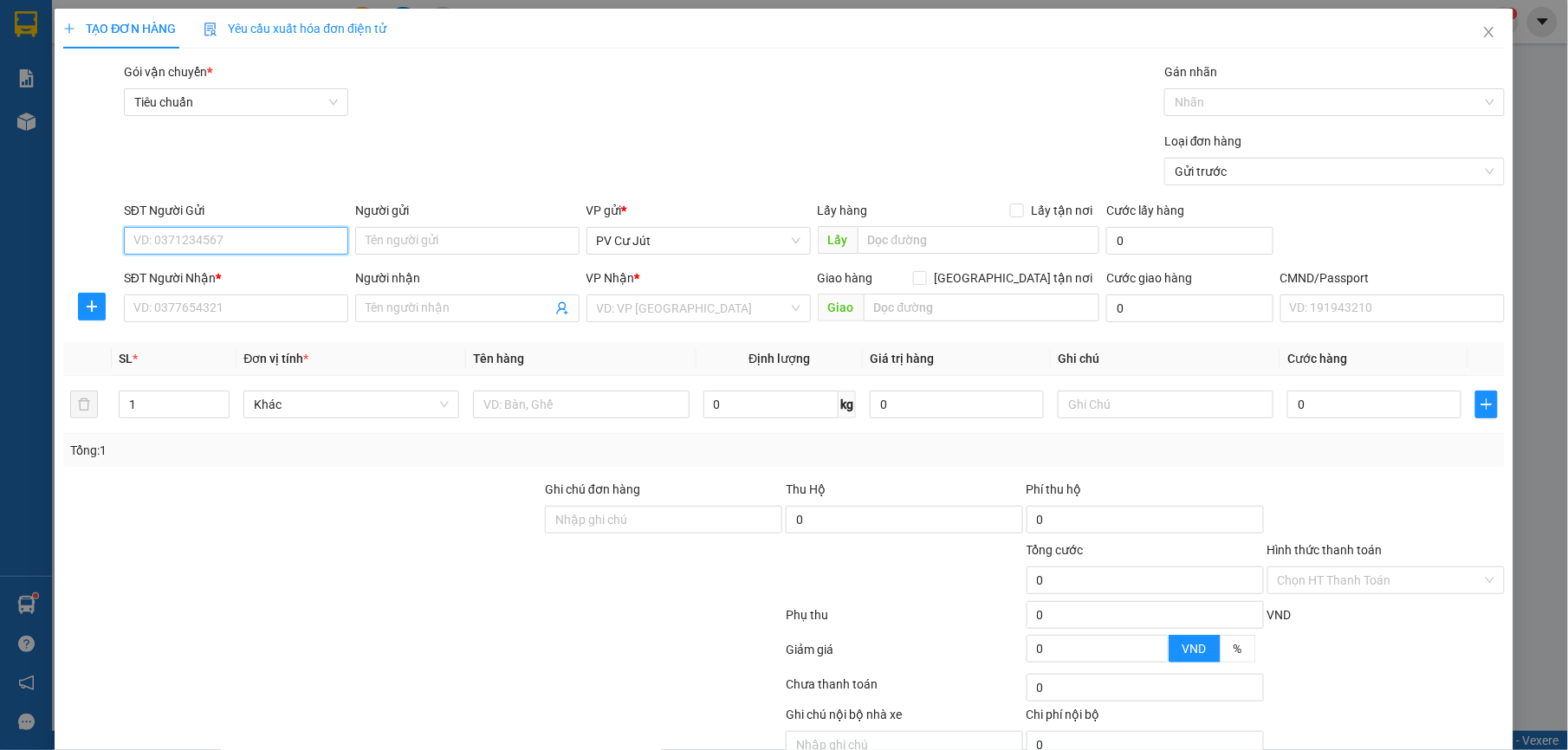
click at [285, 245] on input "SĐT Người Gửi" at bounding box center [236, 241] width 224 height 28
type input "0345052385"
click at [247, 272] on div "0345052385" at bounding box center [233, 276] width 201 height 19
type input "0933240783"
type input "HẠNH"
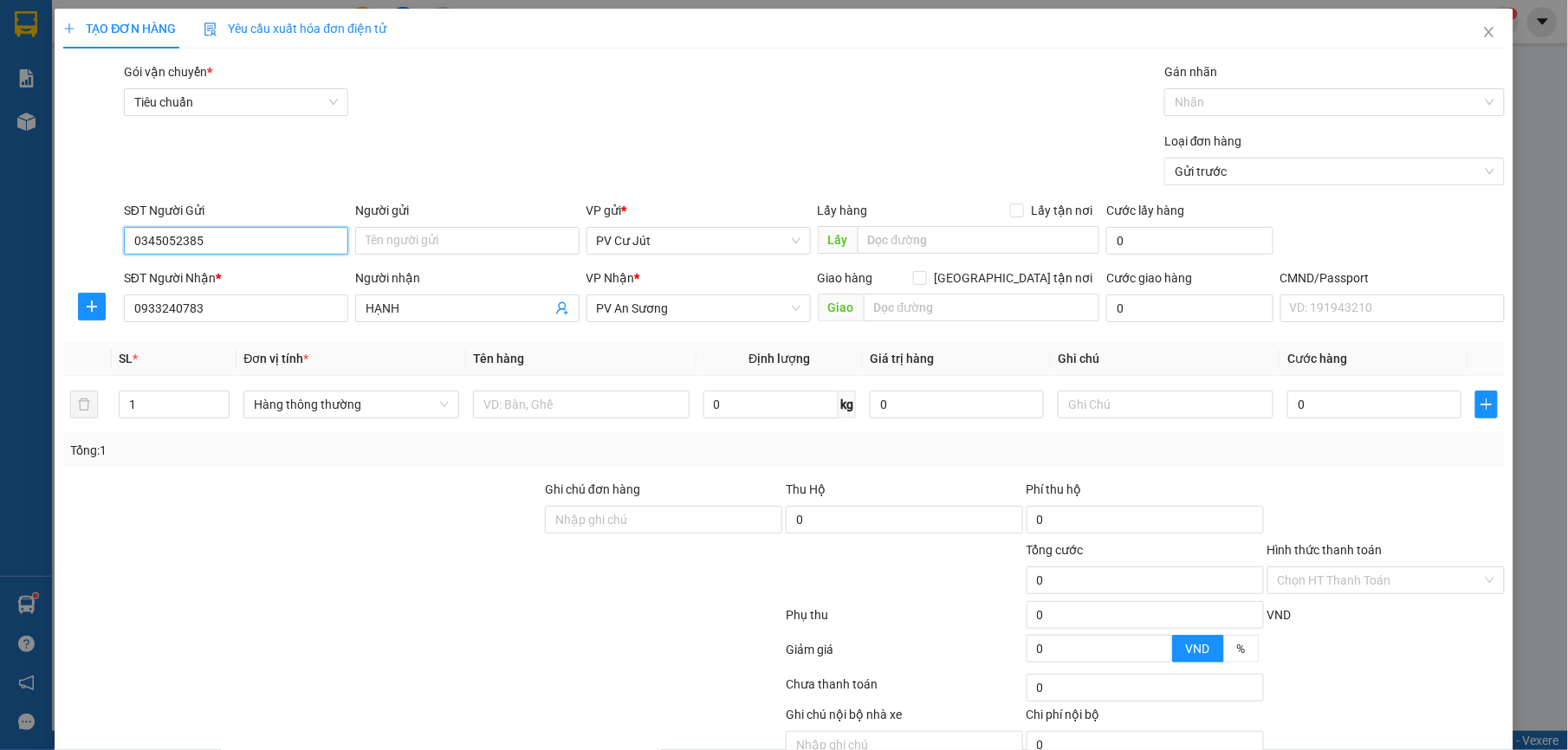
drag, startPoint x: 696, startPoint y: 307, endPoint x: 524, endPoint y: 337, distance: 174.6
click at [430, 299] on div "SĐT Người Nhận * 0933240783 Người nhận HẠNH VP Nhận * PV An Sương Giao hàng Gia…" at bounding box center [814, 299] width 1387 height 60
drag, startPoint x: 681, startPoint y: 306, endPoint x: 613, endPoint y: 324, distance: 70.3
click at [587, 324] on div "VP Nhận * PV An Sương" at bounding box center [699, 299] width 224 height 60
click at [664, 307] on span "PV An Sương" at bounding box center [699, 309] width 204 height 26
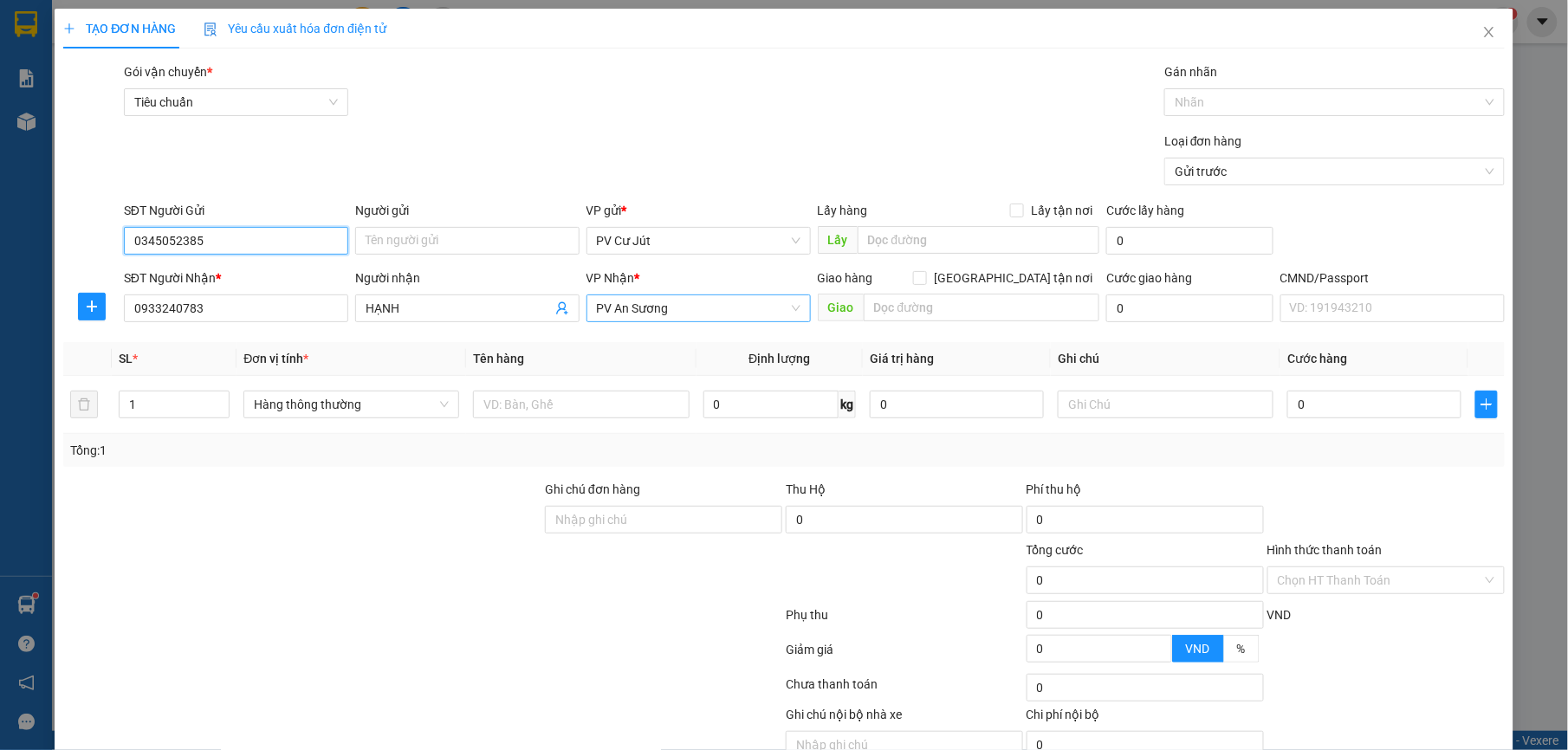
type input "0345052385"
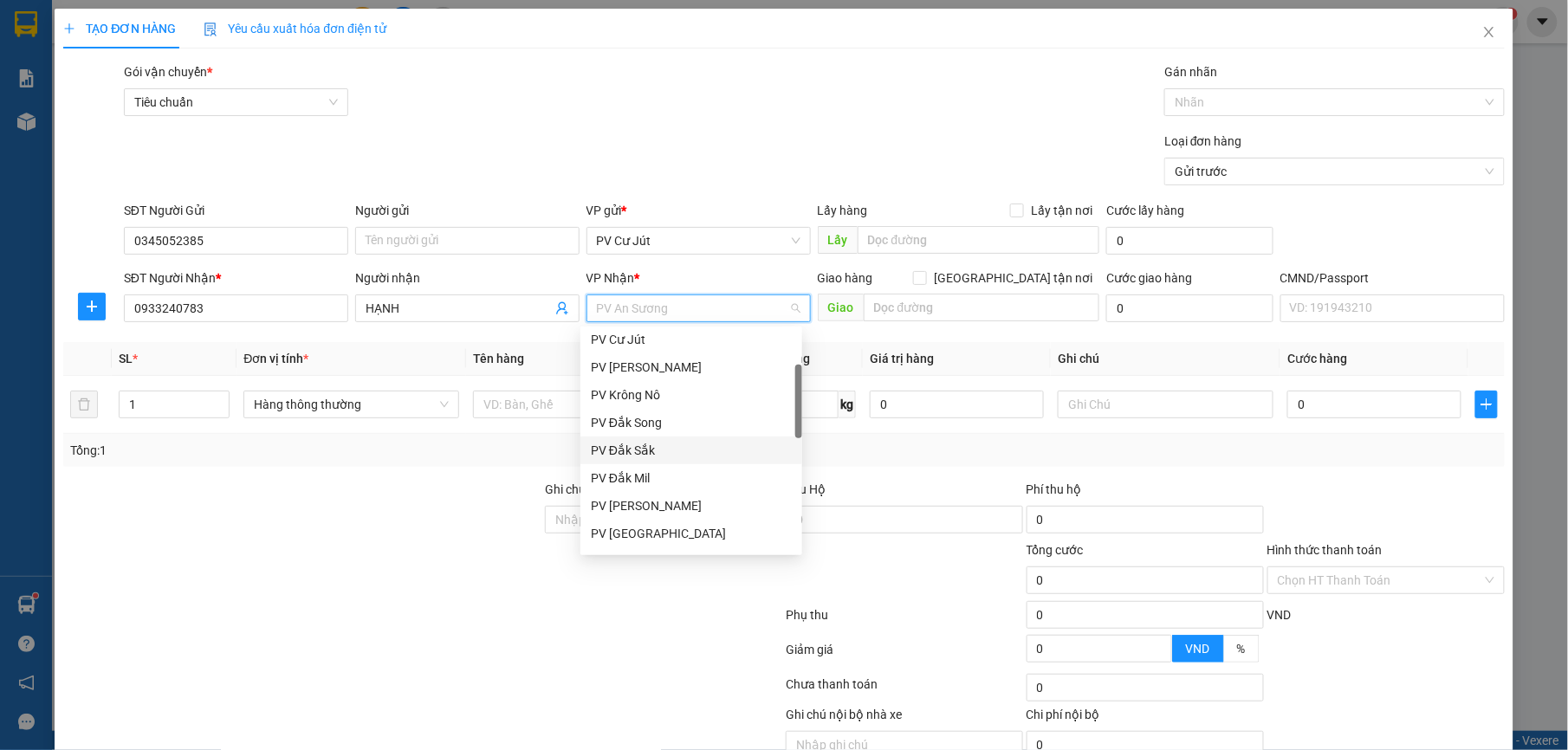
scroll to position [231, 0]
click at [646, 516] on div "PV Bình Dương" at bounding box center [690, 529] width 221 height 28
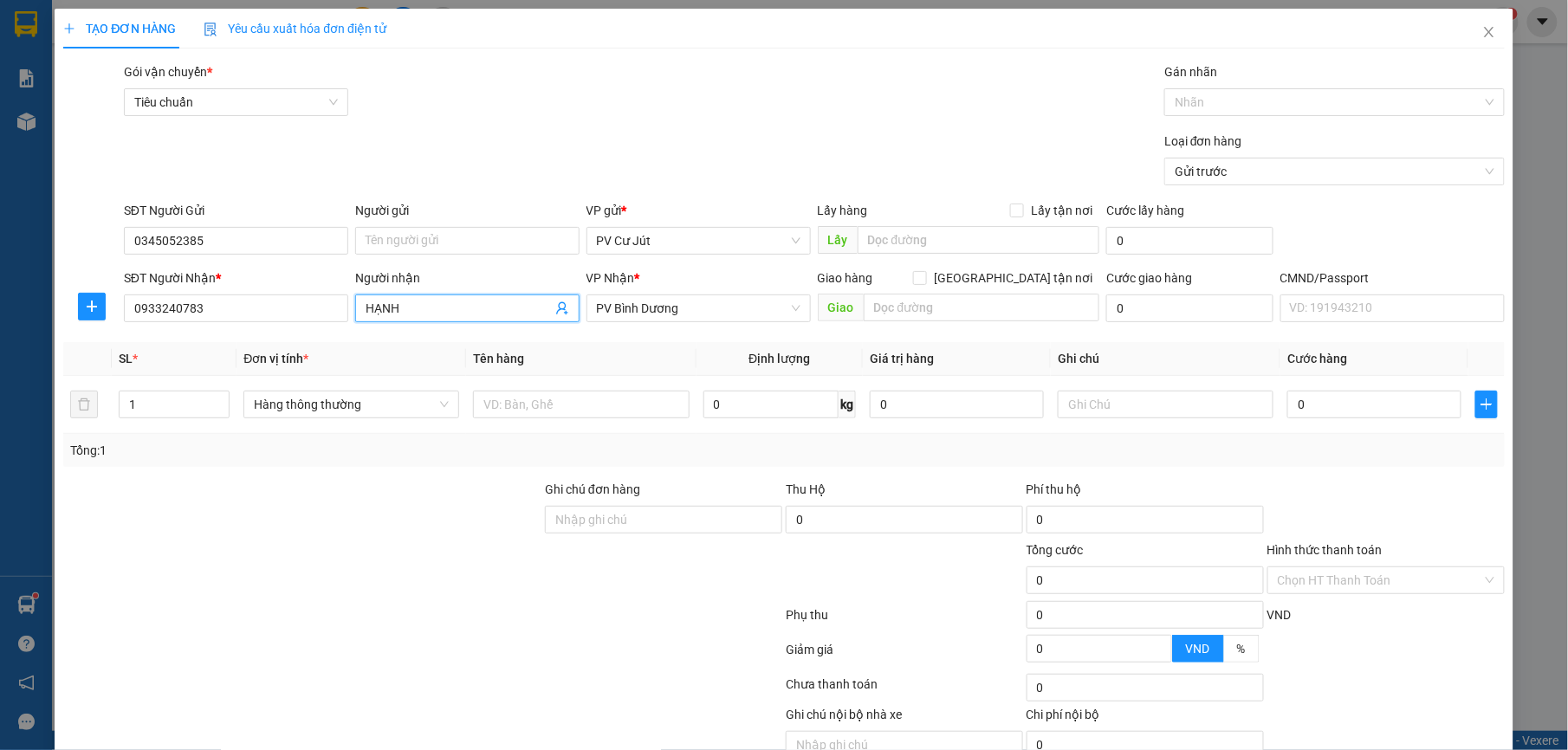
click at [428, 306] on input "HẠNH" at bounding box center [458, 308] width 186 height 19
type input "H"
type input "BIỂN"
drag, startPoint x: 206, startPoint y: 310, endPoint x: 92, endPoint y: 295, distance: 115.0
click at [92, 295] on div "SĐT Người Nhận * 0933240783 Người nhận BIỂN VP Nhận * PV Bình Dương Giao hàng […" at bounding box center [783, 299] width 1444 height 60
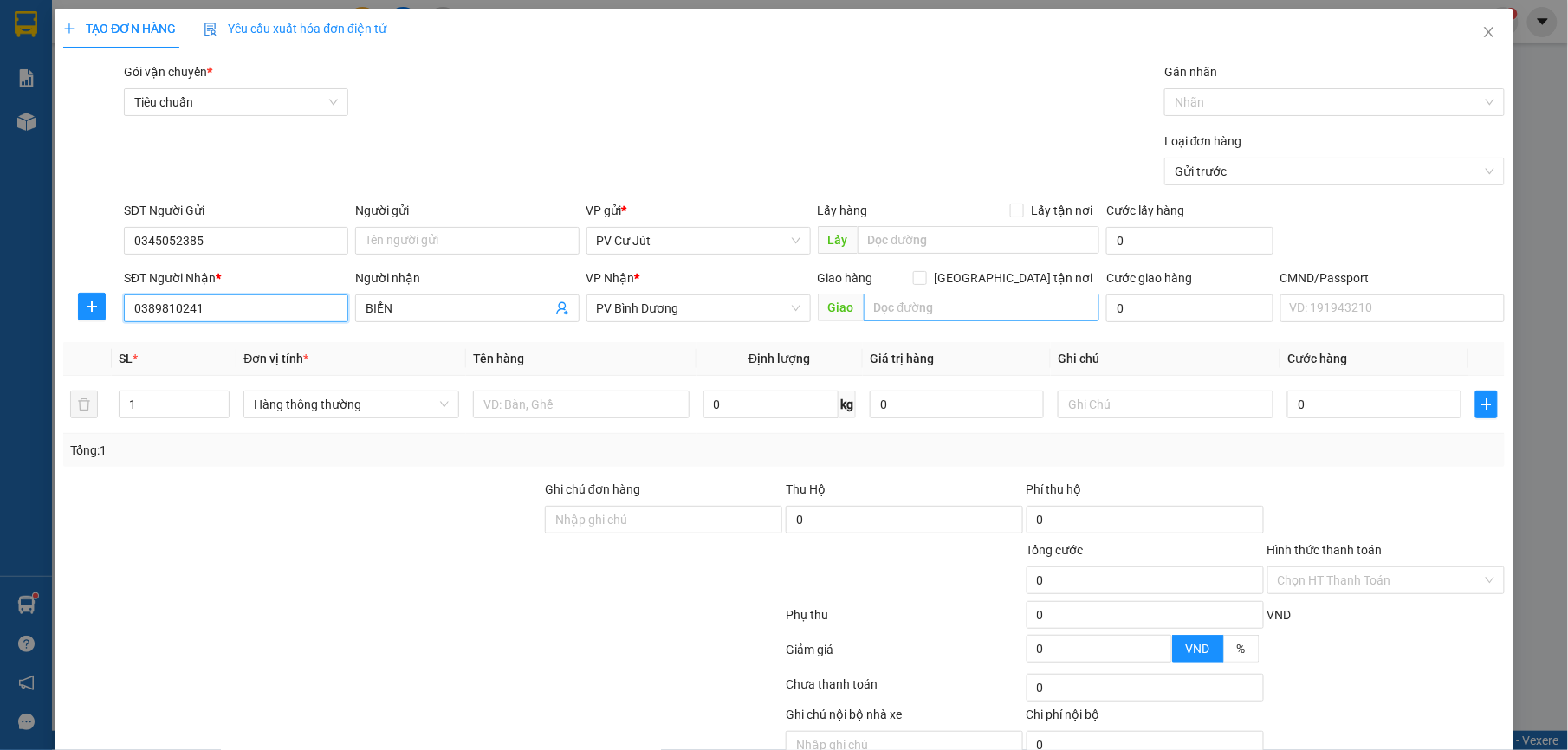
type input "0389810241"
click at [982, 311] on input "text" at bounding box center [981, 308] width 236 height 28
type input "CẦU ÔNG BỐ"
drag, startPoint x: 133, startPoint y: 405, endPoint x: 122, endPoint y: 406, distance: 11.0
click at [122, 406] on input "1" at bounding box center [174, 404] width 110 height 26
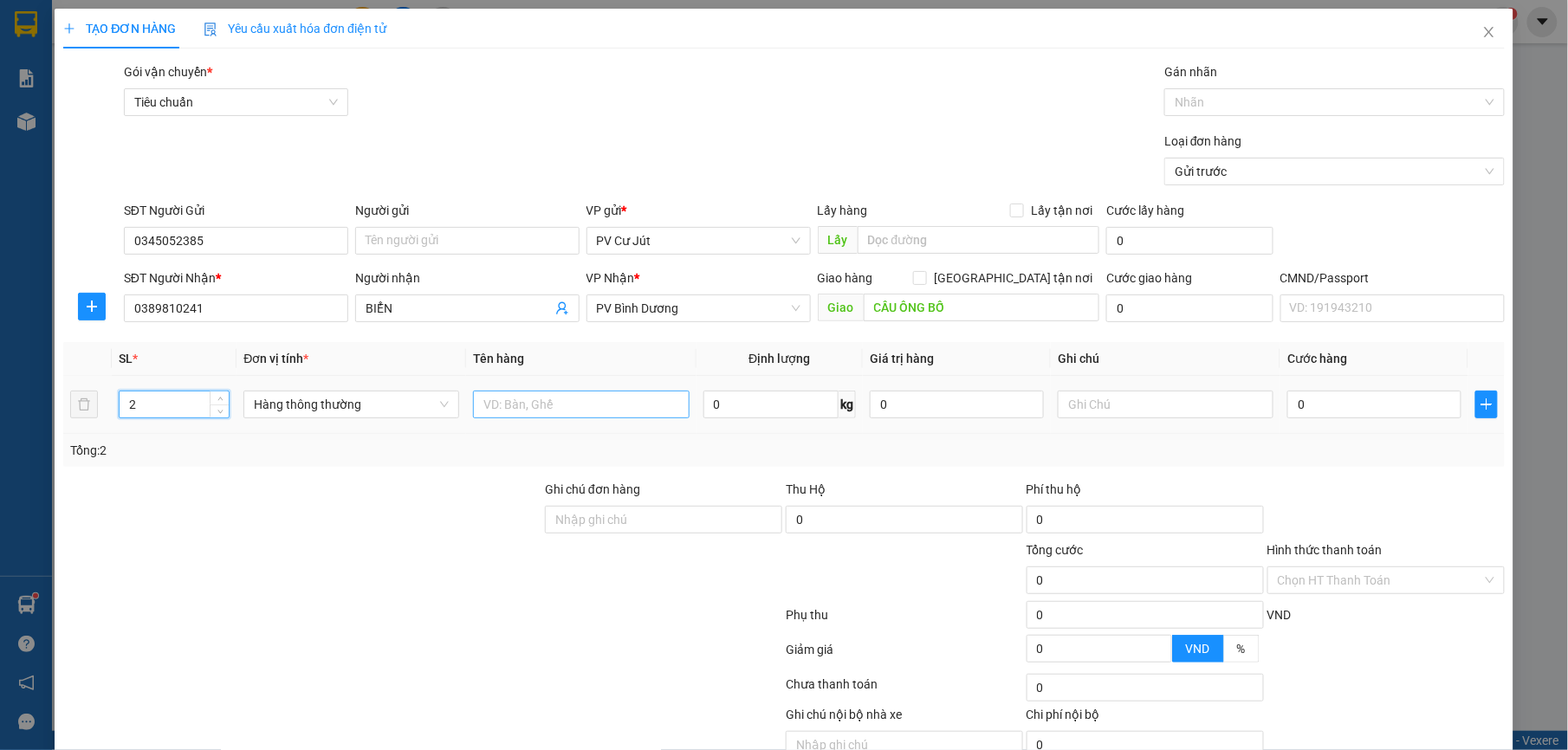
type input "2"
click at [592, 405] on input "text" at bounding box center [580, 405] width 216 height 28
type input "D"
type input "ĐẬU PHỤNG + DẦU"
click at [1180, 396] on input "text" at bounding box center [1165, 405] width 216 height 28
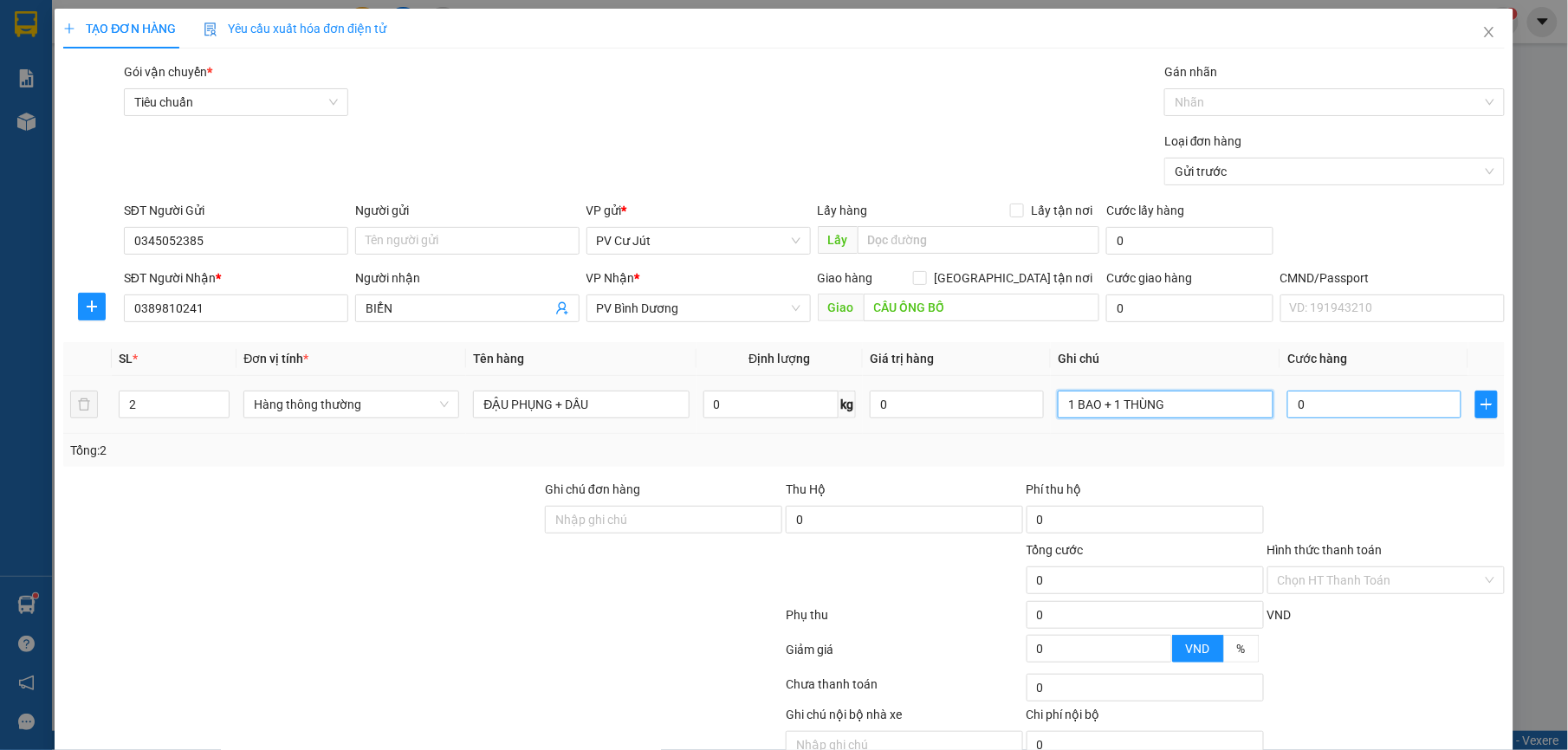
type input "1 BAO + 1 THÙNG"
click at [1306, 402] on input "0" at bounding box center [1374, 405] width 174 height 28
type input "8"
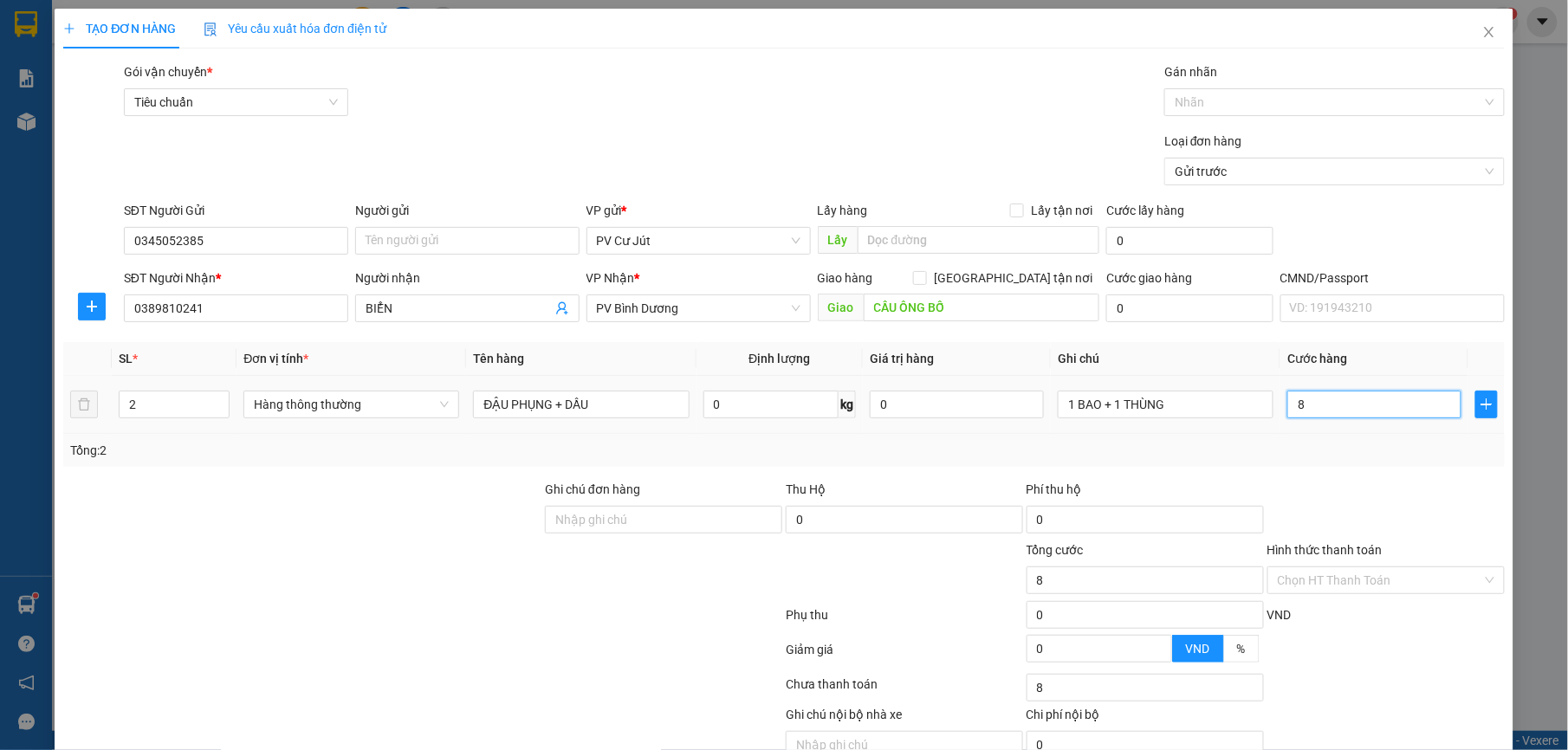
type input "80"
type input "800"
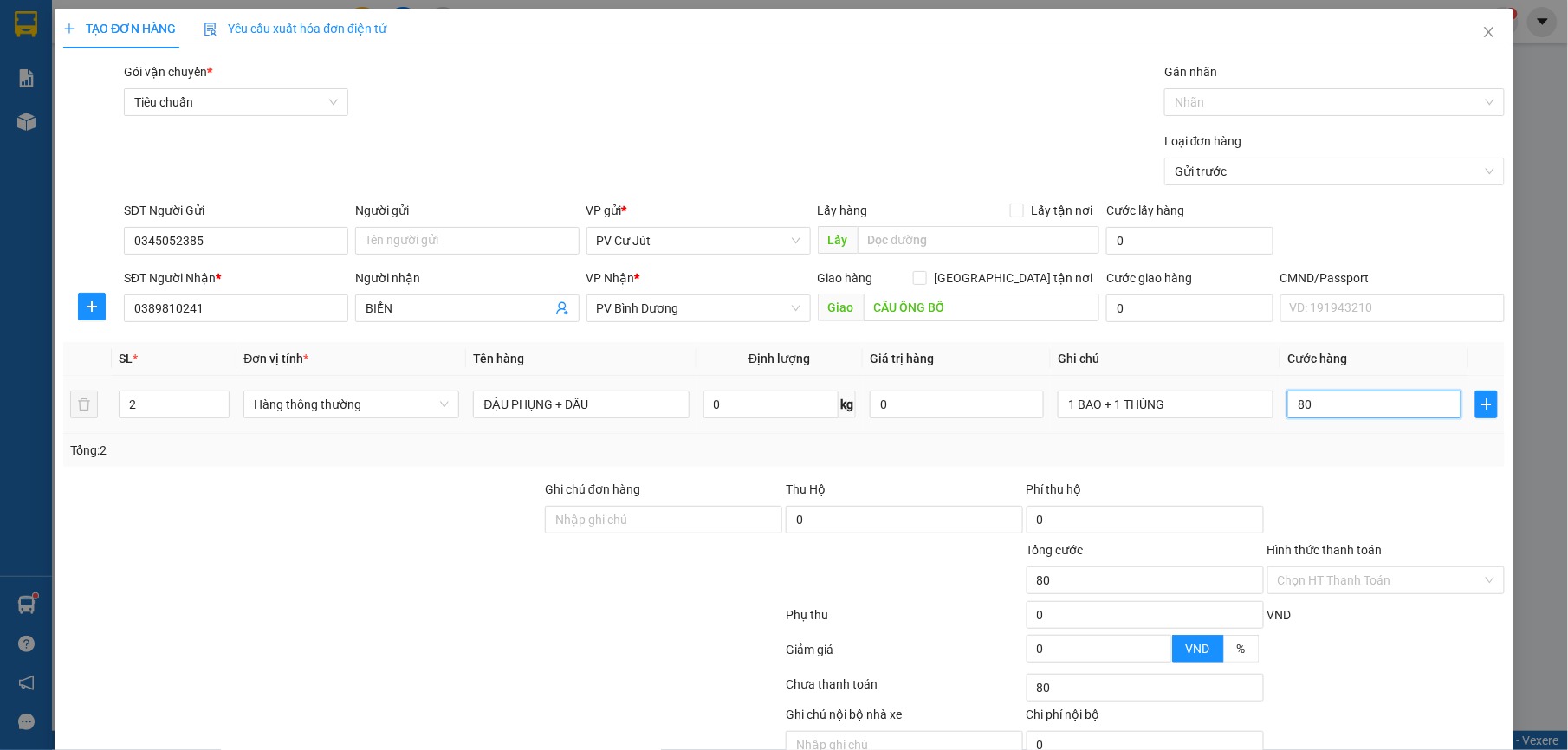
type input "800"
type input "8.000"
type input "80.000"
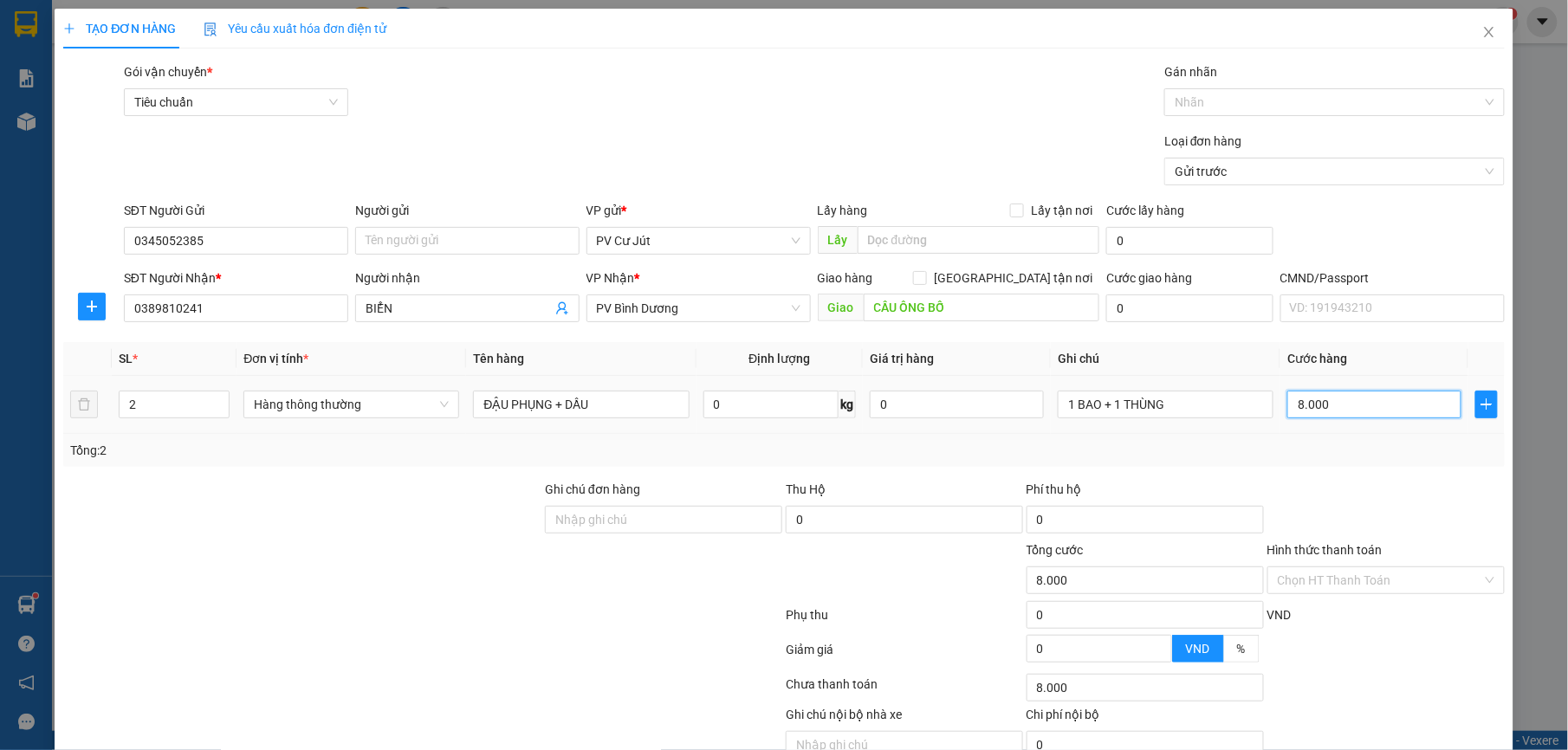
type input "80.000"
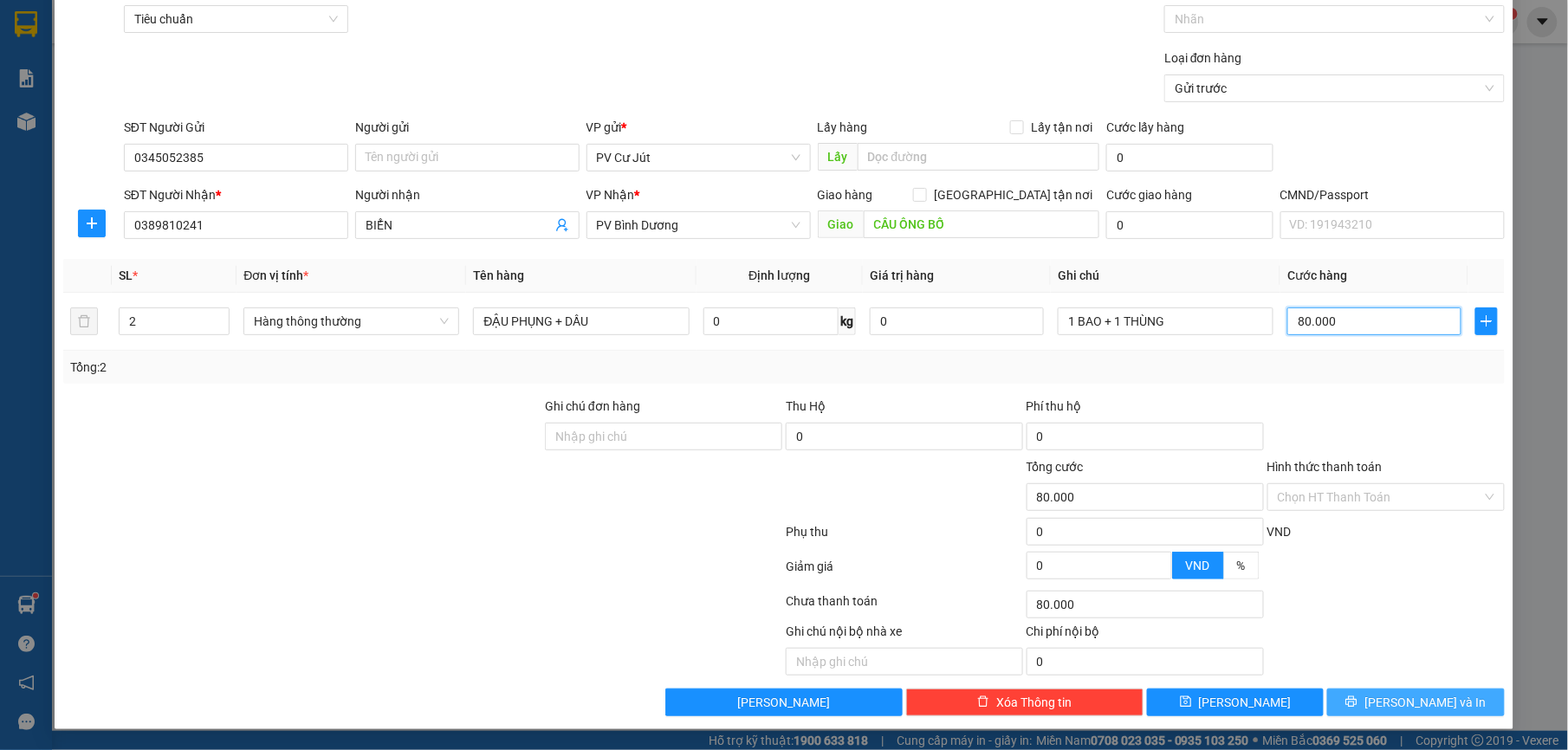
type input "80.000"
click at [1385, 694] on span "[PERSON_NAME] và In" at bounding box center [1424, 703] width 121 height 19
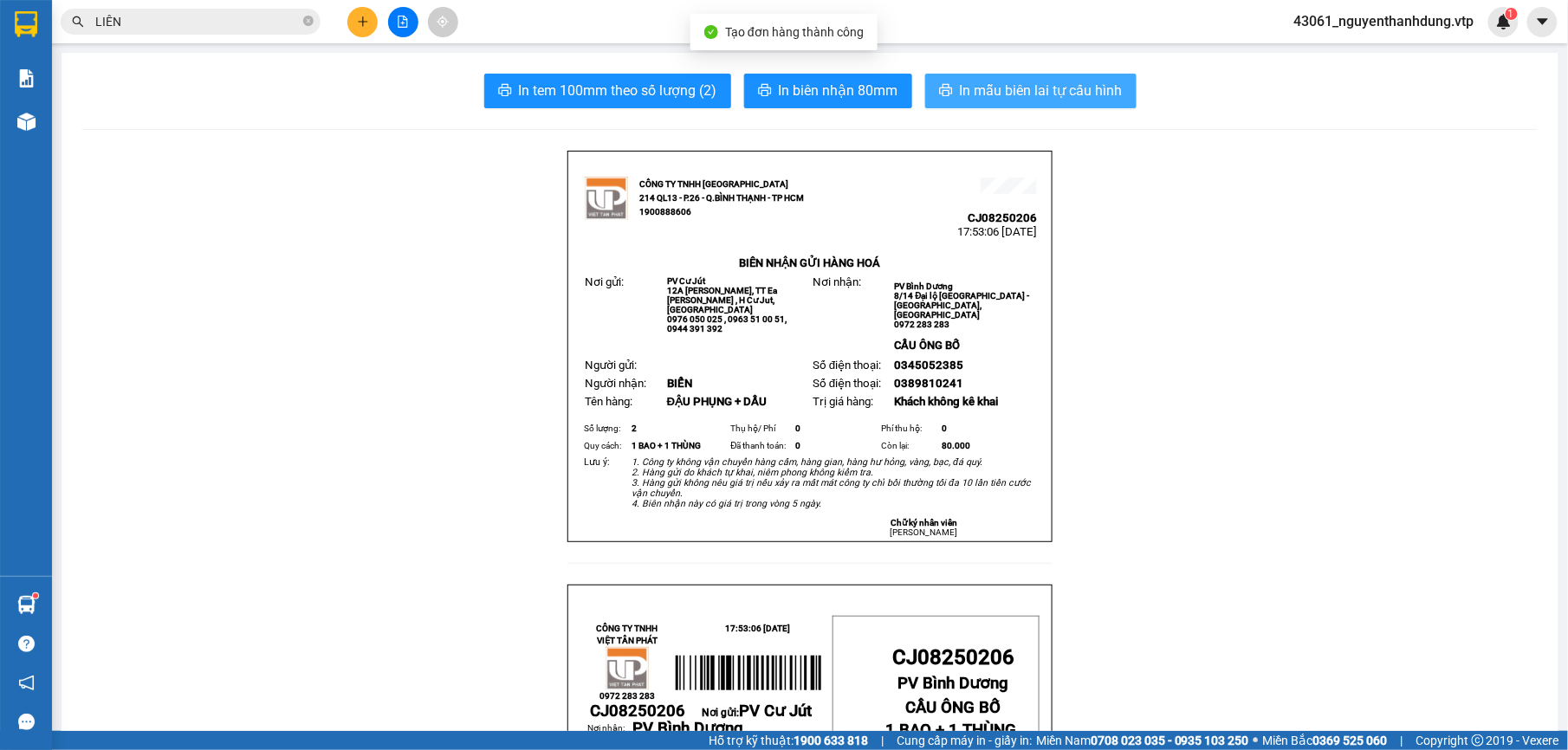
click at [1023, 105] on button "In mẫu biên lai tự cấu hình" at bounding box center [1031, 90] width 211 height 34
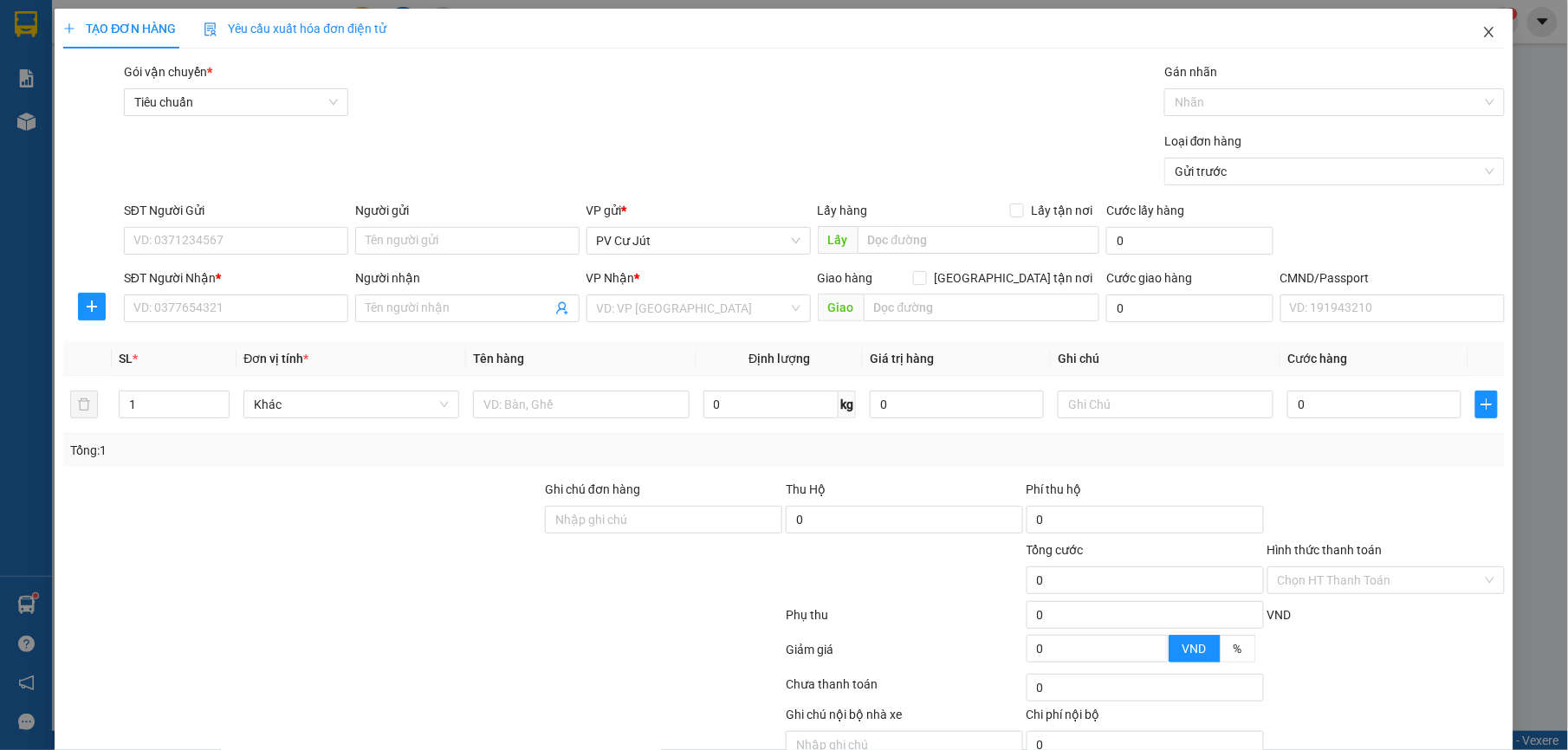
click at [1482, 32] on icon "close" at bounding box center [1488, 32] width 14 height 14
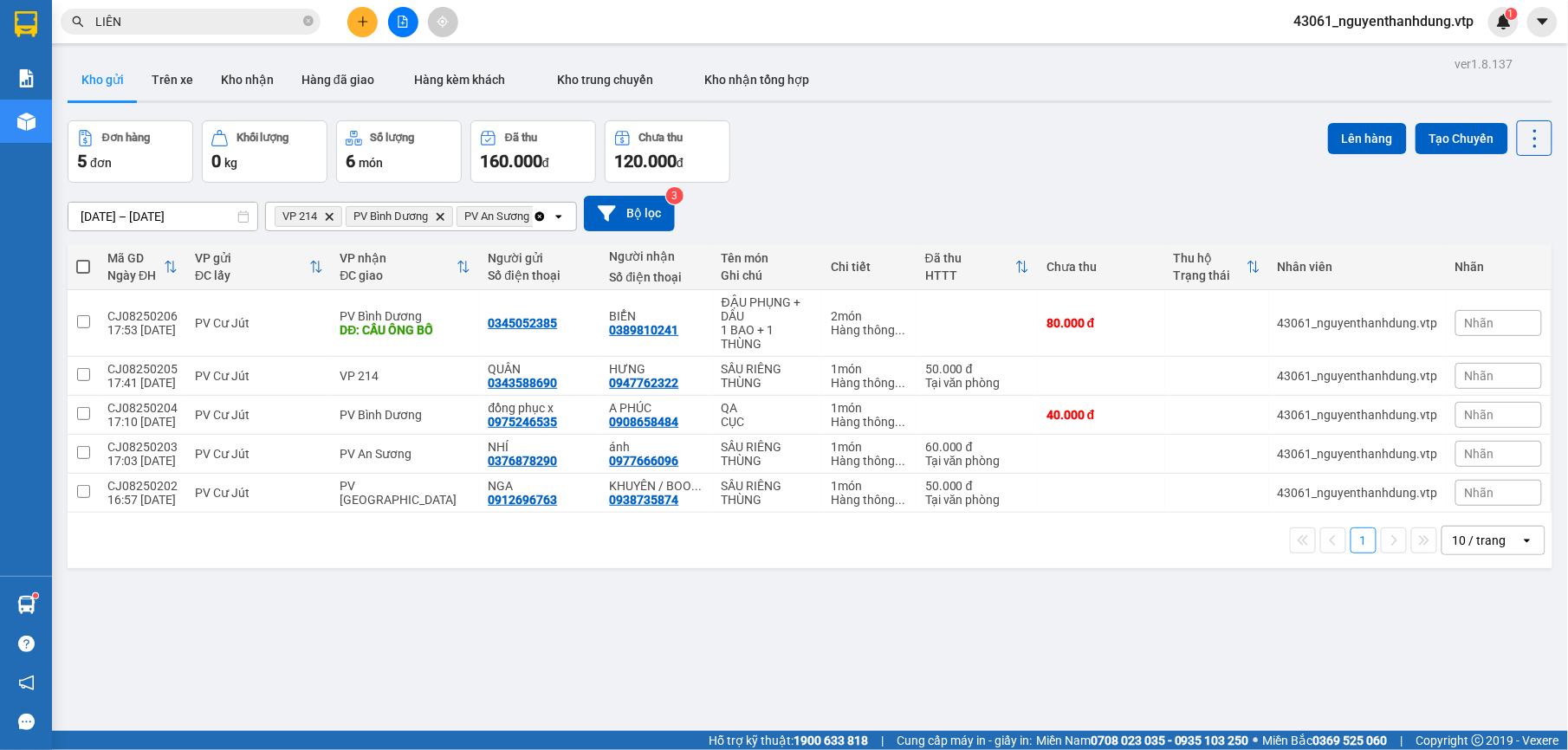
click at [559, 216] on icon "open" at bounding box center [558, 216] width 14 height 14
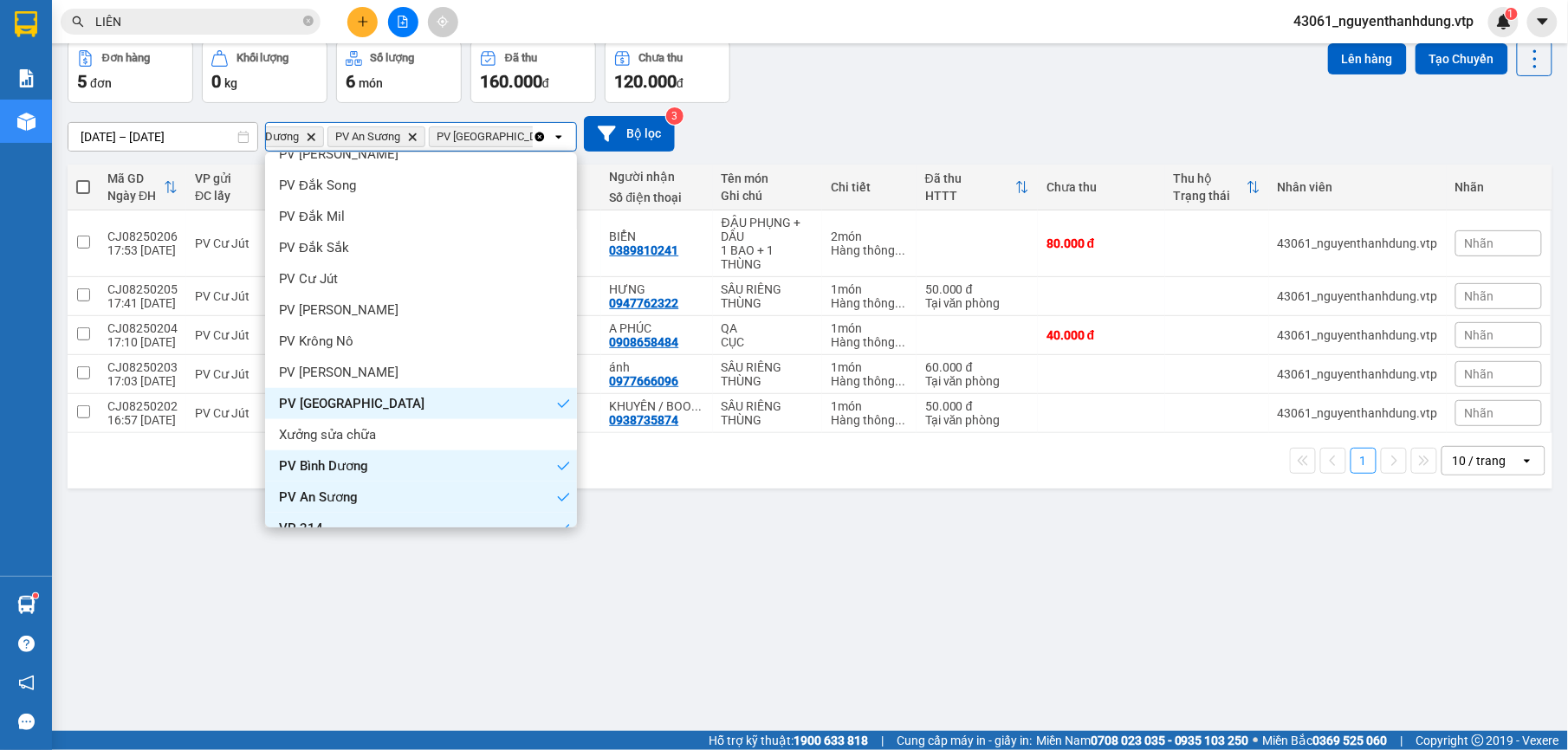
scroll to position [343, 0]
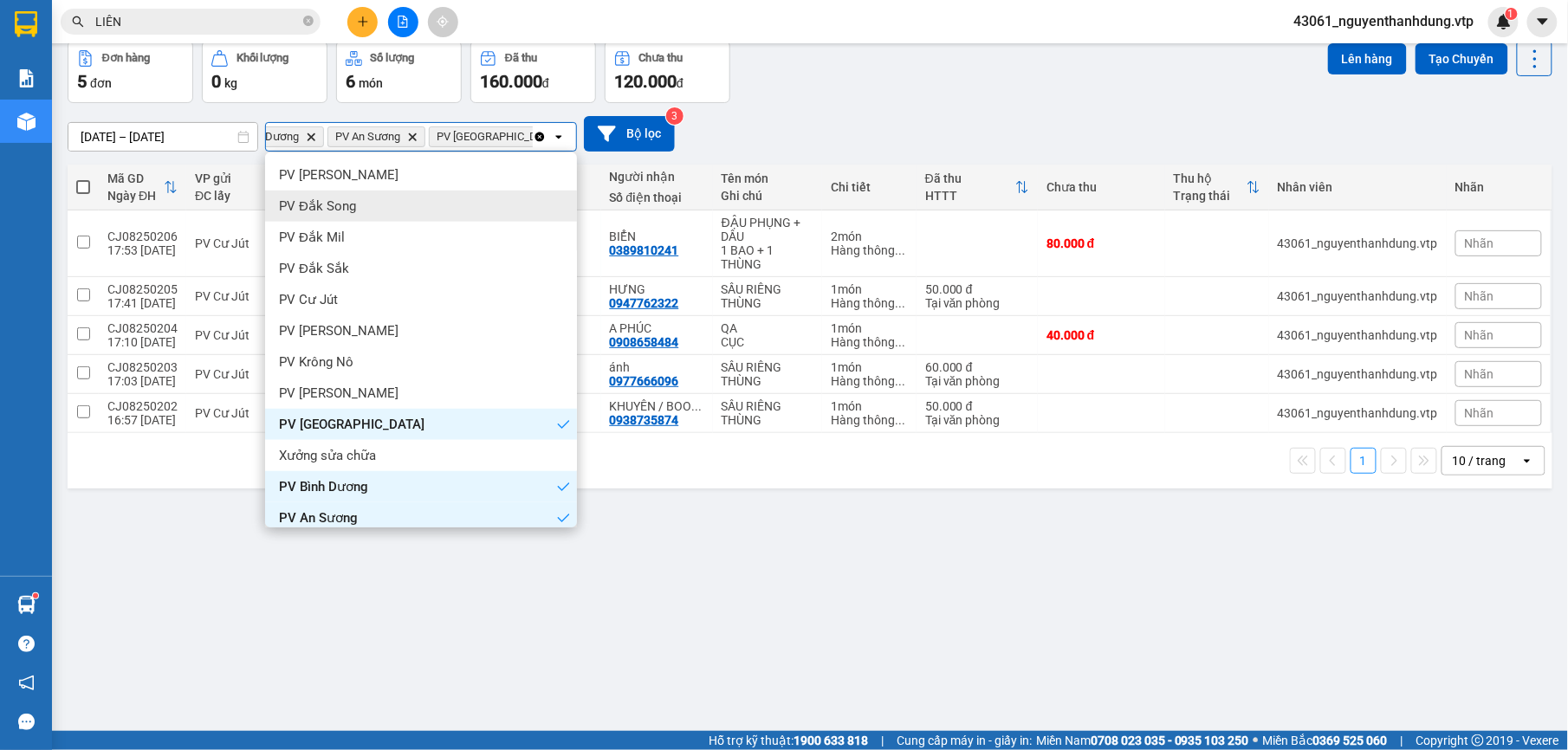
click at [367, 202] on div "PV Đắk Song" at bounding box center [421, 207] width 311 height 32
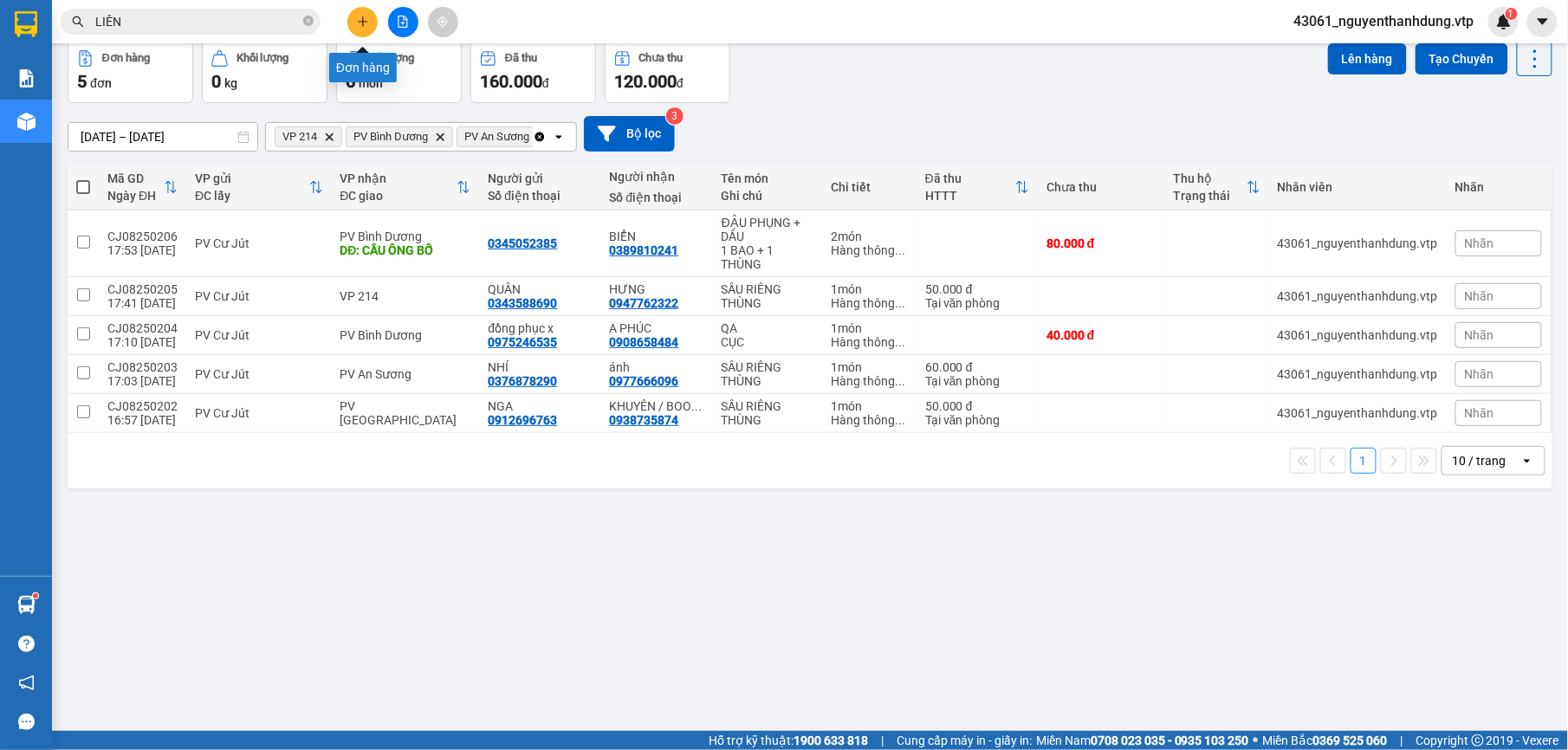
click at [358, 21] on icon "plus" at bounding box center [362, 21] width 12 height 12
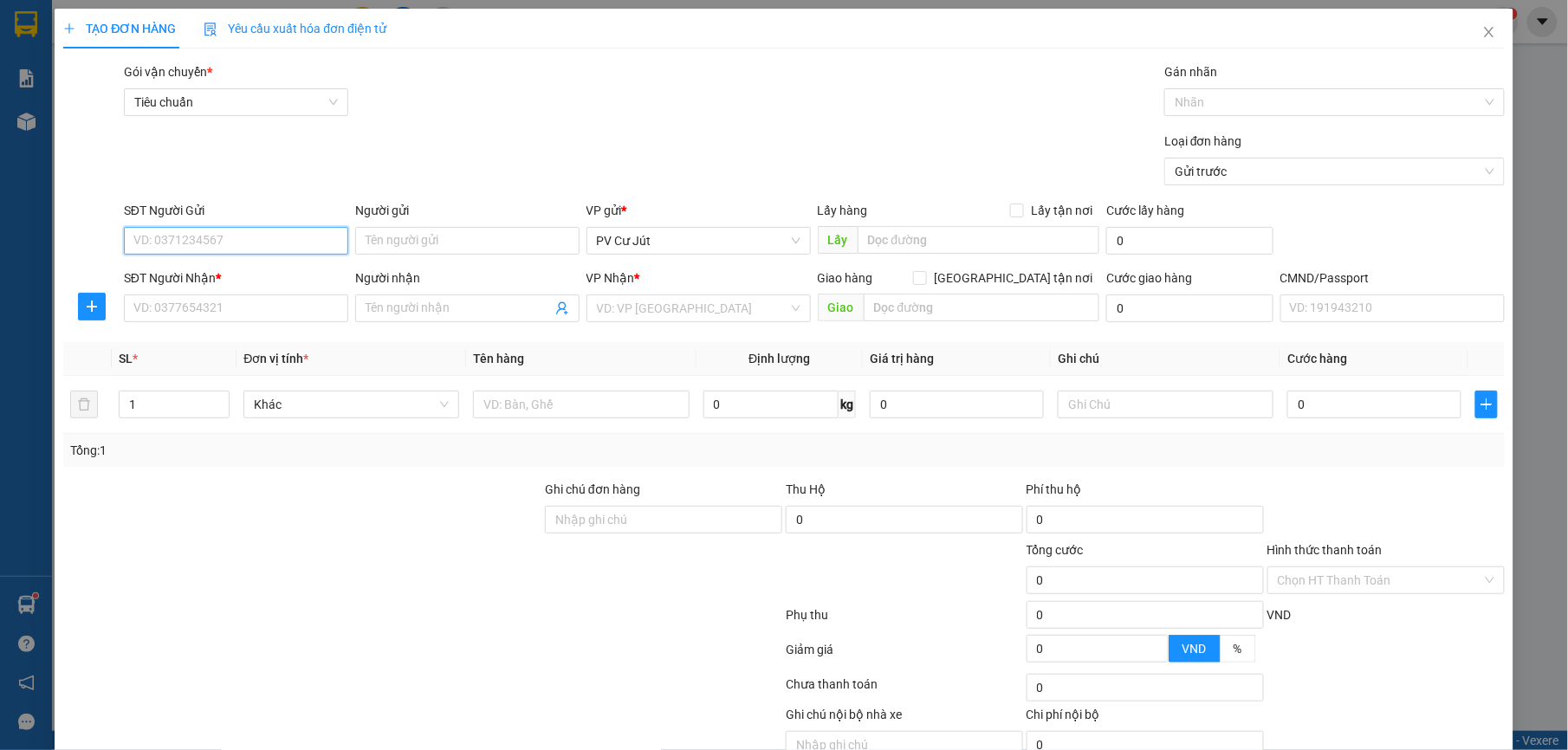
click at [297, 240] on input "SĐT Người Gửi" at bounding box center [236, 241] width 224 height 28
type input "0942011211"
click at [412, 233] on input "Người gửi" at bounding box center [467, 241] width 224 height 28
type input "Y"
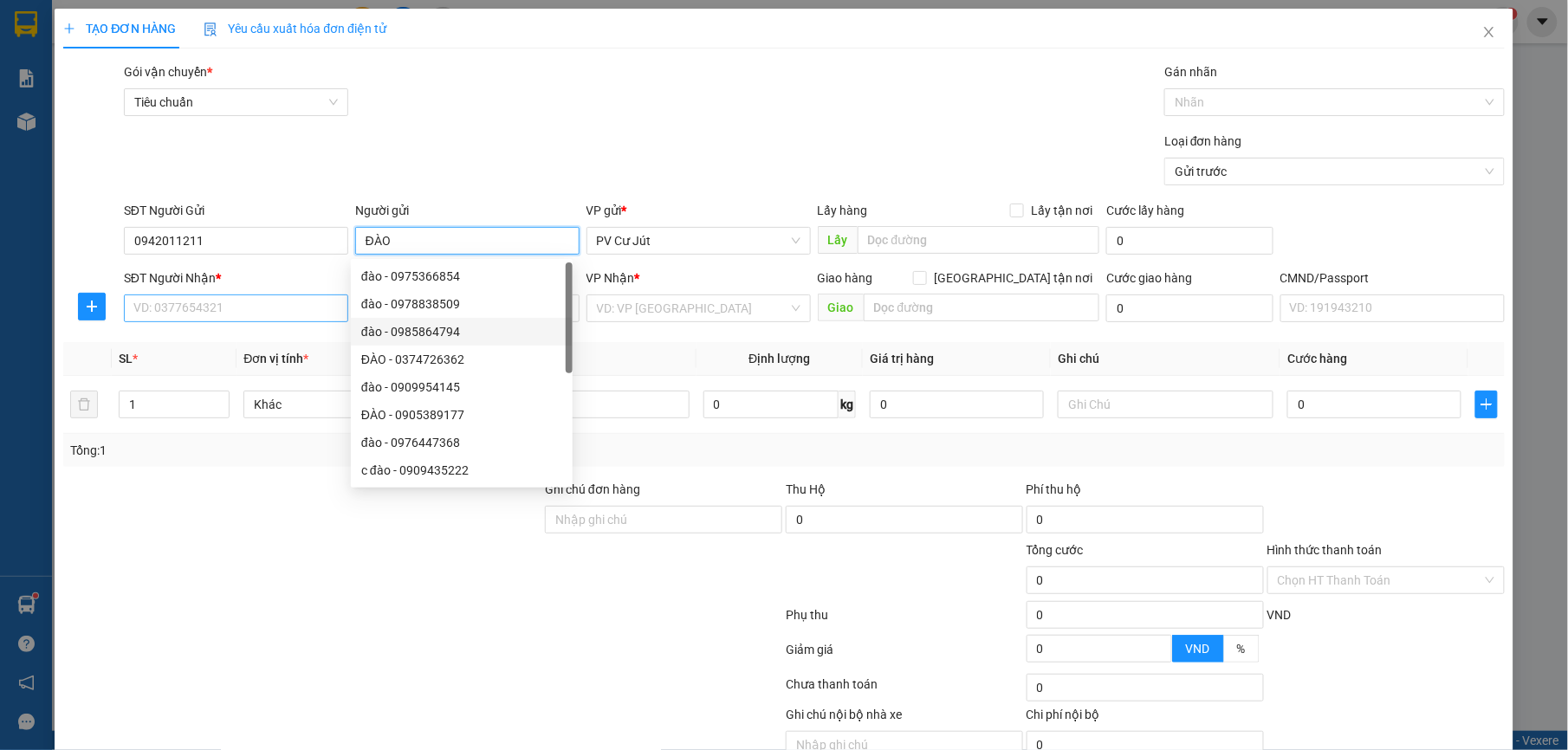
type input "ĐÀO"
click at [247, 302] on input "SĐT Người Nhận *" at bounding box center [236, 309] width 224 height 28
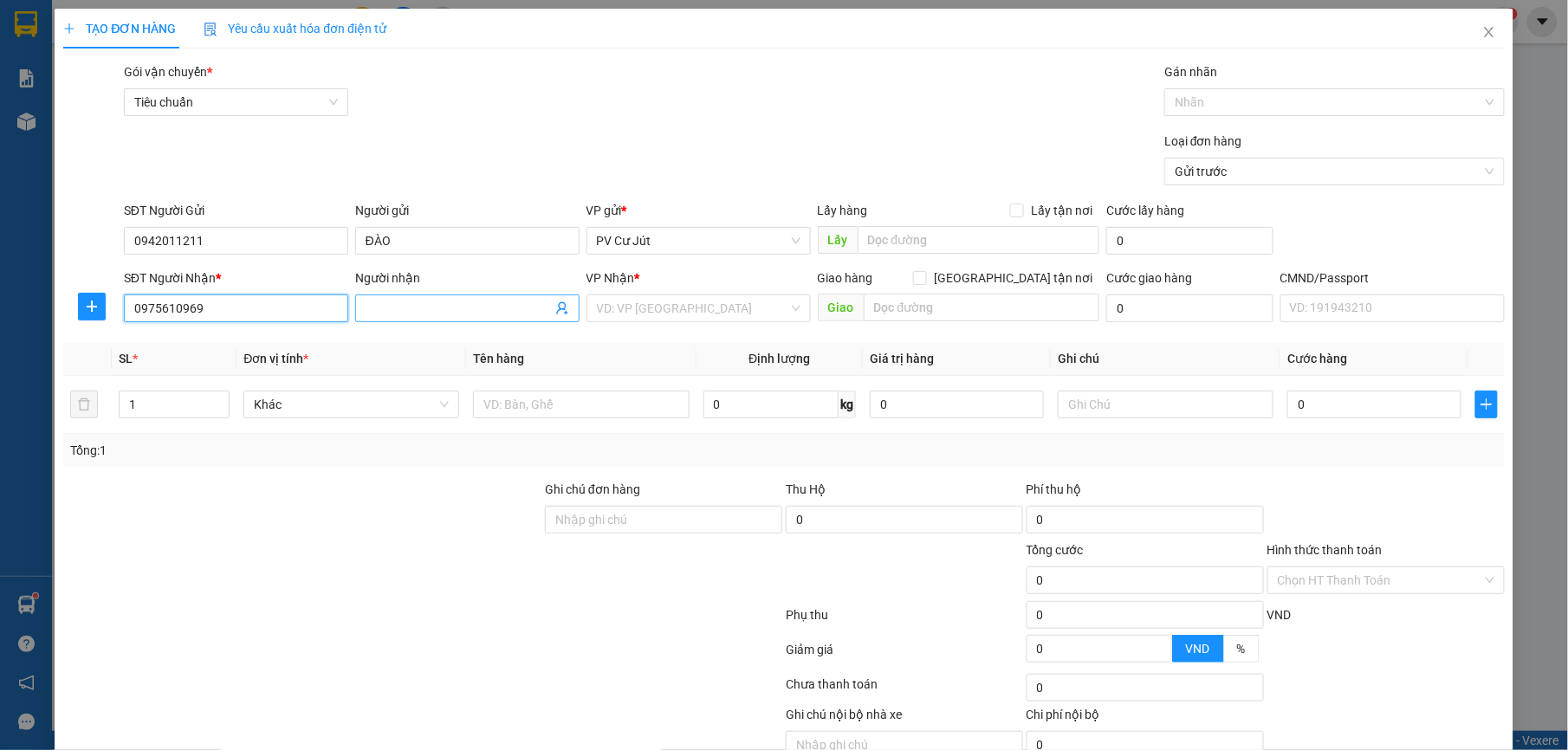
type input "0975610969"
click at [379, 312] on input "Người nhận" at bounding box center [458, 308] width 186 height 19
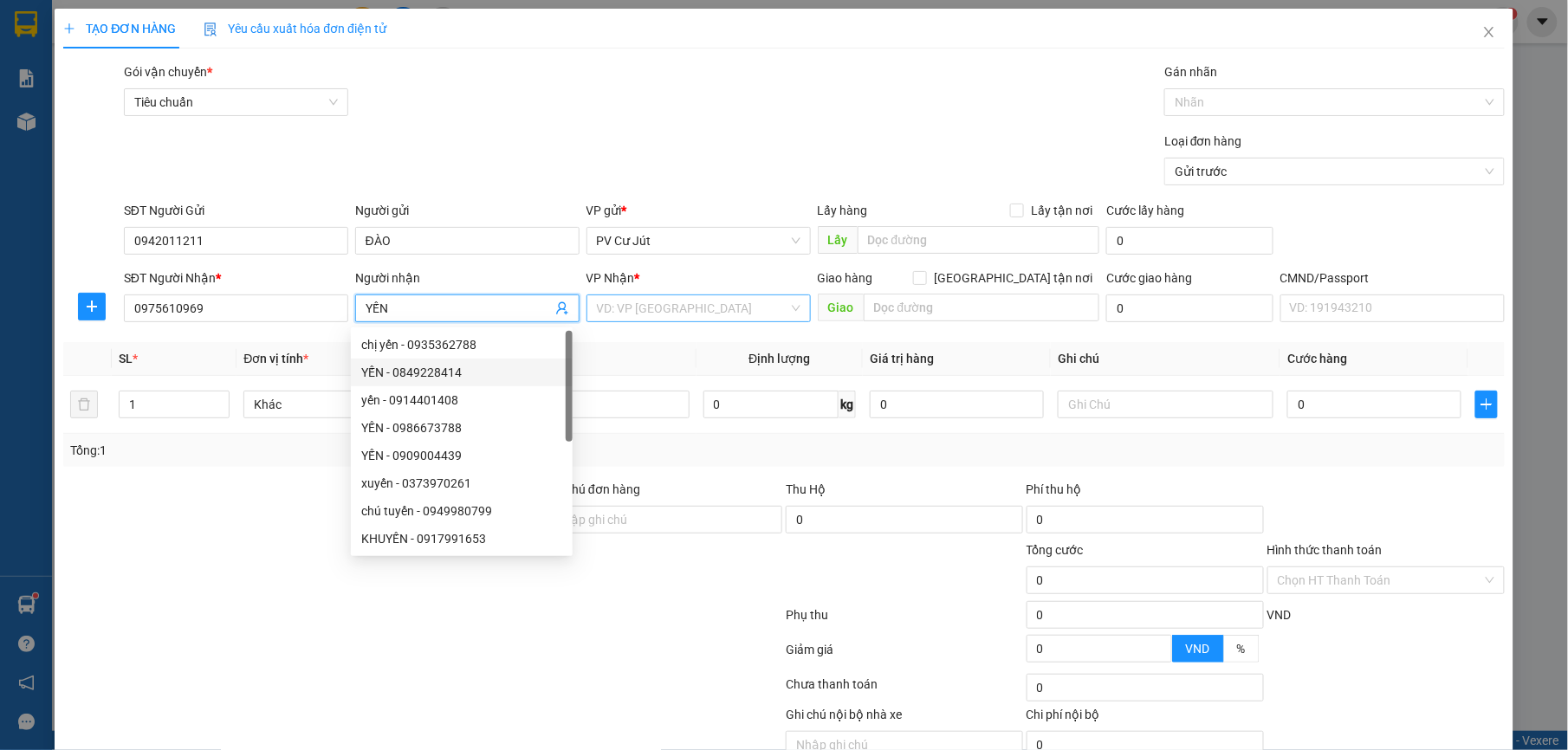
type input "YẾN"
click at [669, 305] on input "search" at bounding box center [692, 309] width 192 height 26
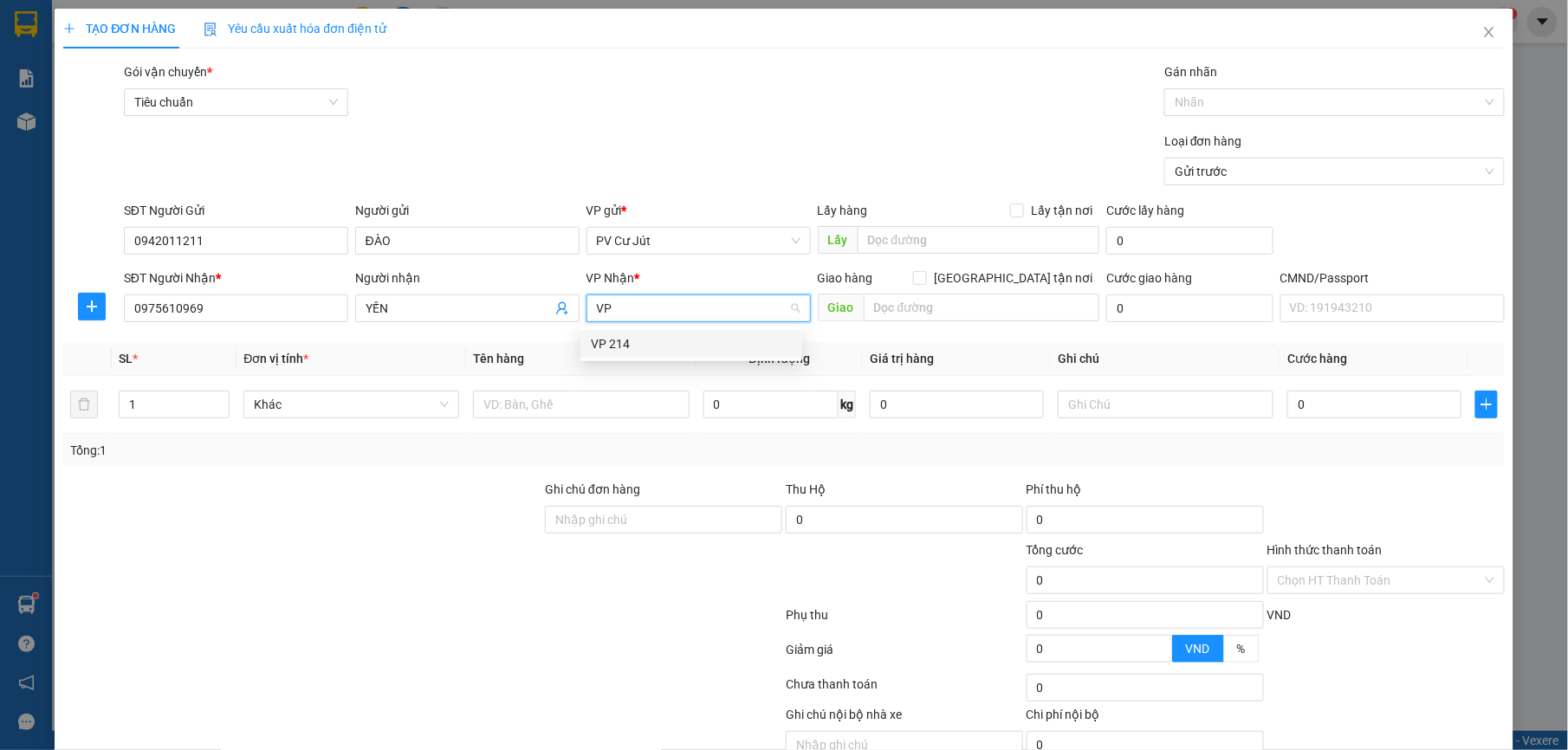
type input "V"
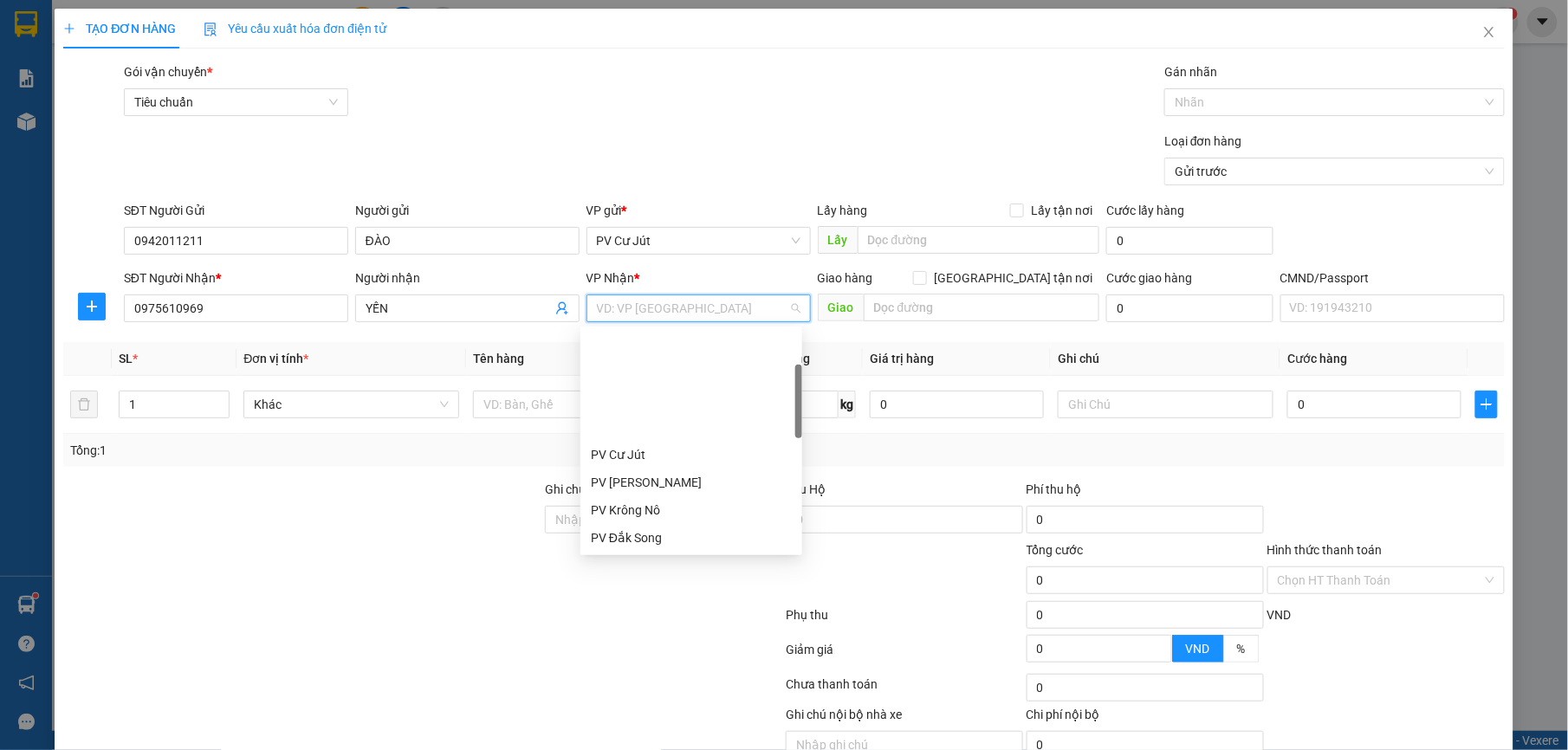
scroll to position [115, 0]
click at [629, 413] on div "PV Đắk Song" at bounding box center [690, 423] width 201 height 19
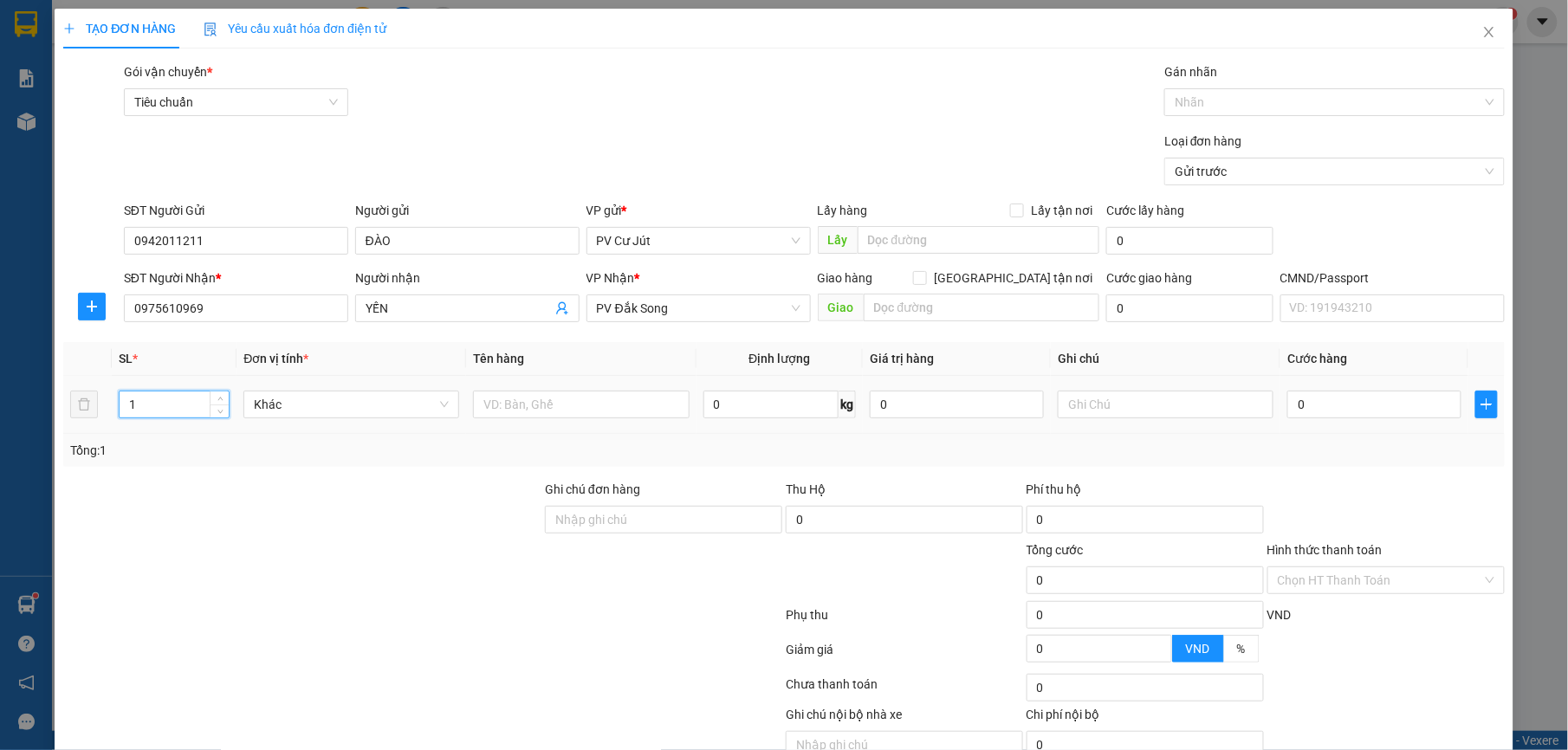
drag, startPoint x: 139, startPoint y: 400, endPoint x: 102, endPoint y: 417, distance: 40.7
click at [102, 417] on tr "1 Khác 0 kg 0 0" at bounding box center [783, 405] width 1440 height 58
type input "2"
click at [525, 402] on input "text" at bounding box center [580, 405] width 216 height 28
type input "SỮA CHUA"
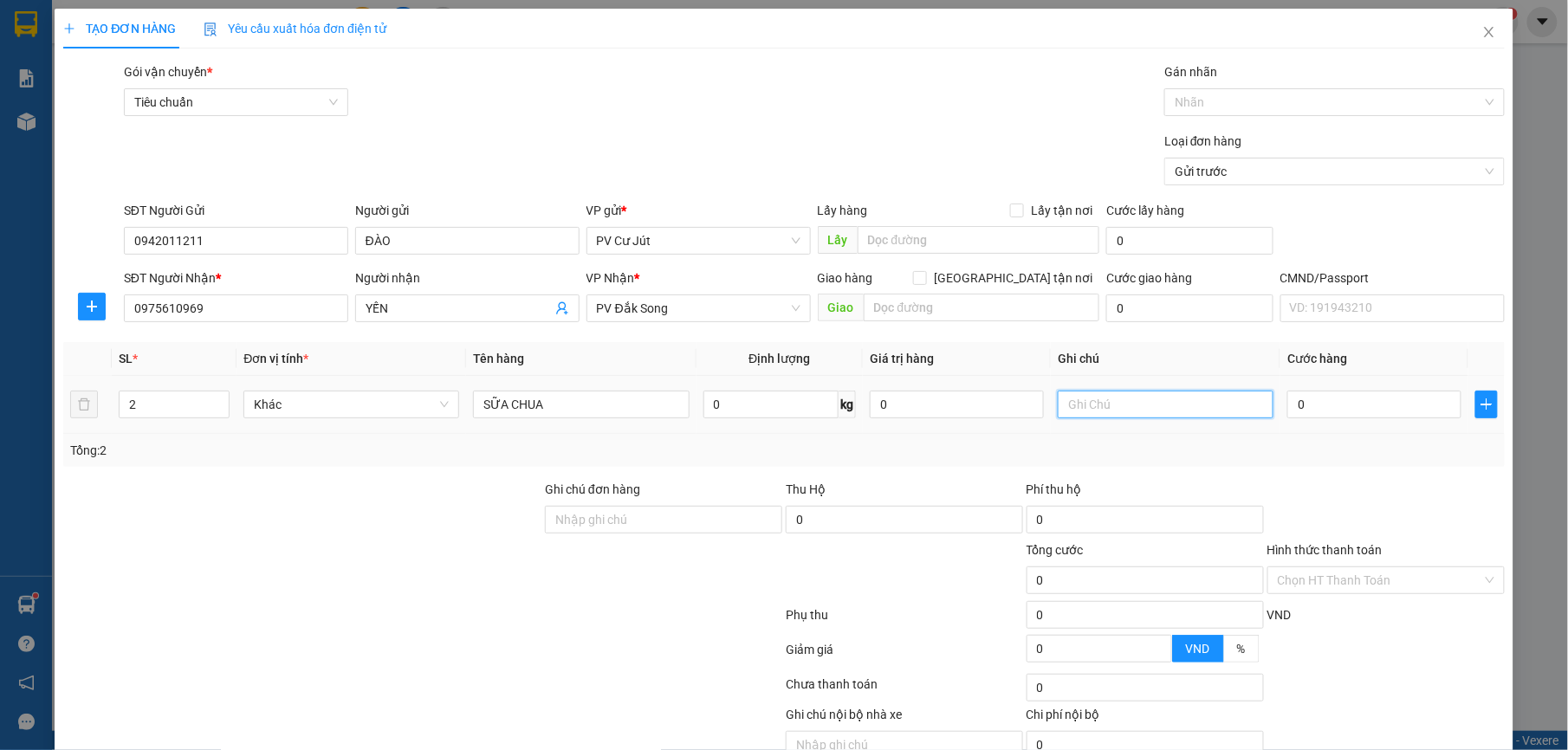
click at [1133, 418] on input "text" at bounding box center [1165, 405] width 216 height 28
type input "THÙNG XỐP"
click at [1335, 413] on input "0" at bounding box center [1374, 405] width 174 height 28
type input "1"
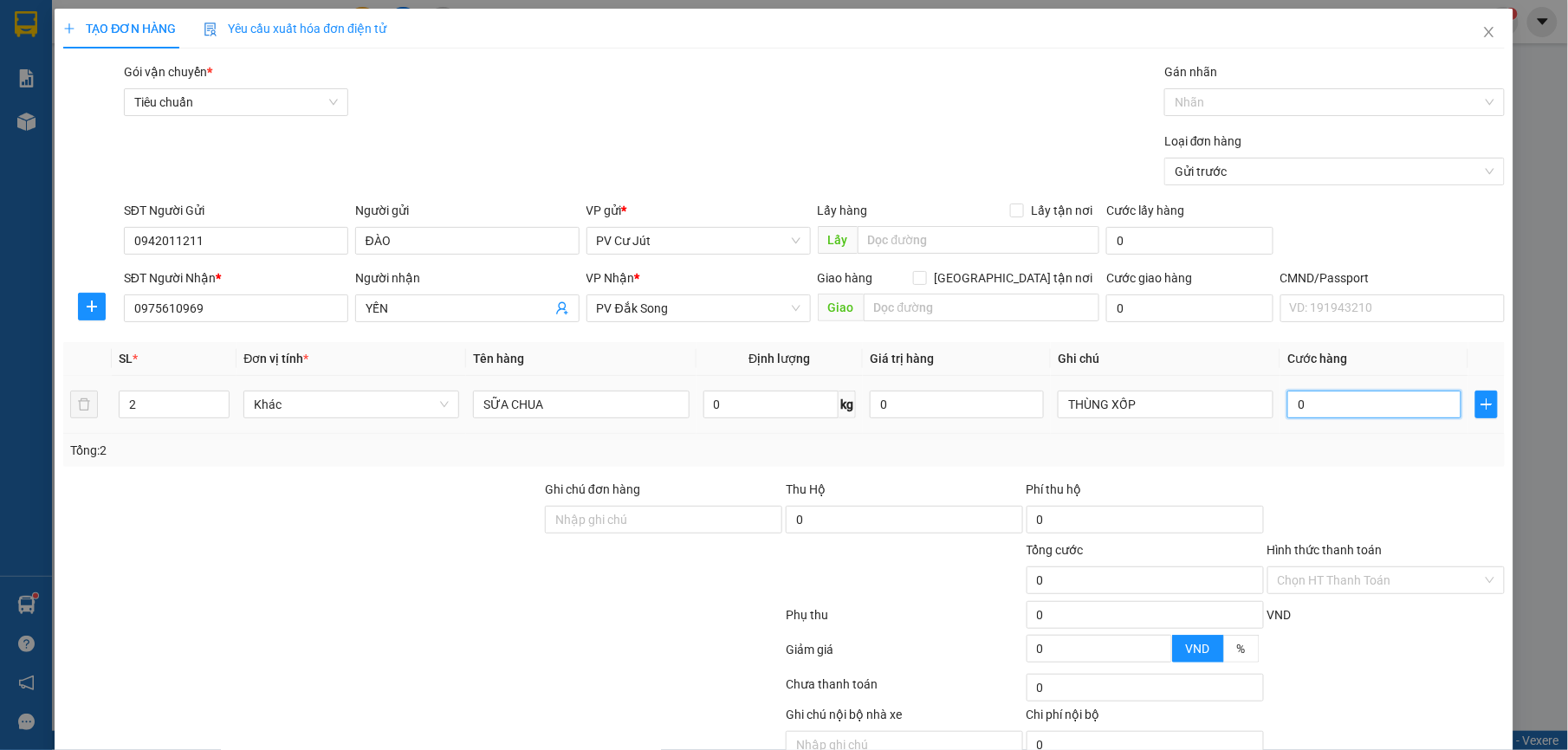
type input "1"
type input "13"
click at [1363, 580] on input "Hình thức thanh toán" at bounding box center [1380, 580] width 205 height 26
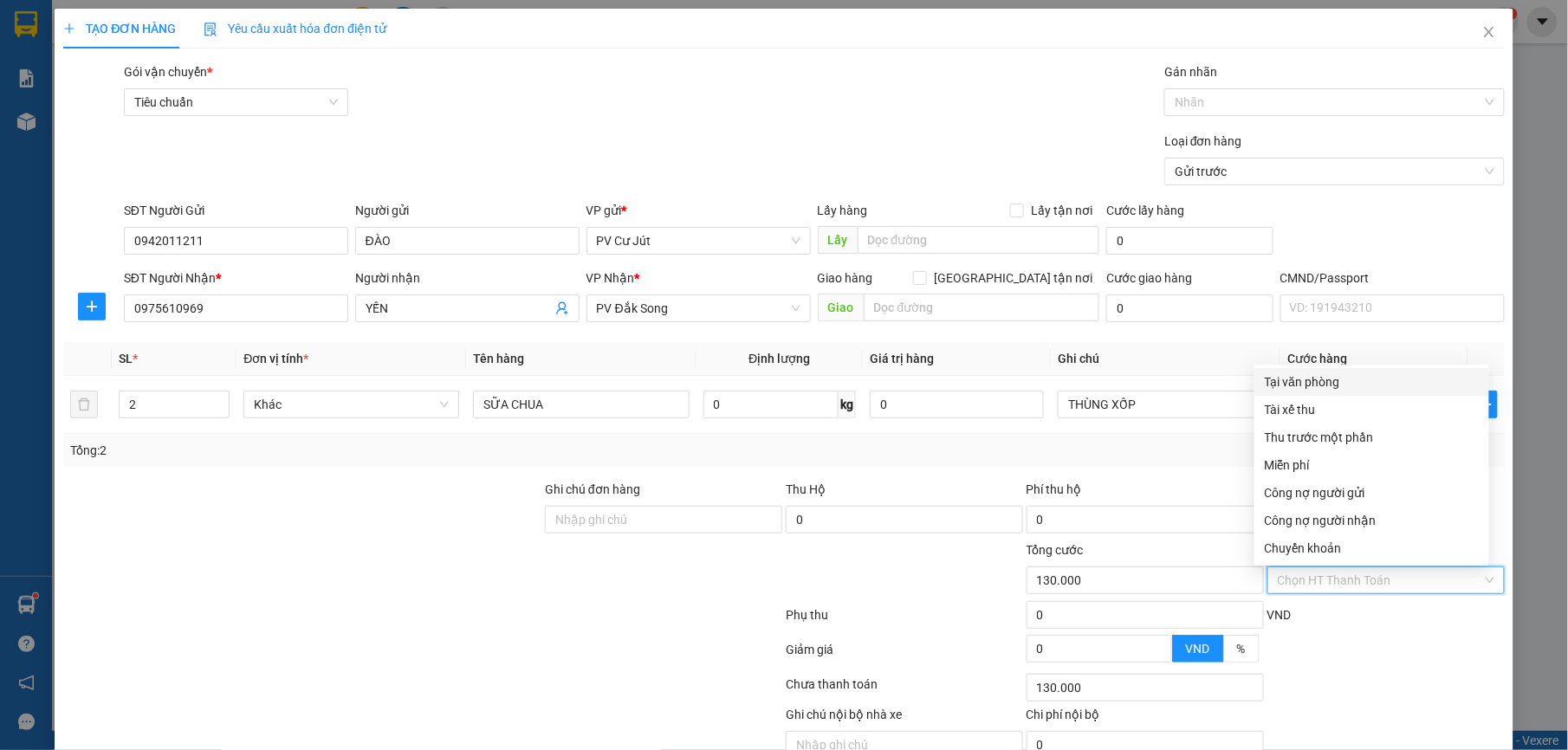
click at [1338, 382] on div "Tại văn phòng" at bounding box center [1372, 382] width 214 height 19
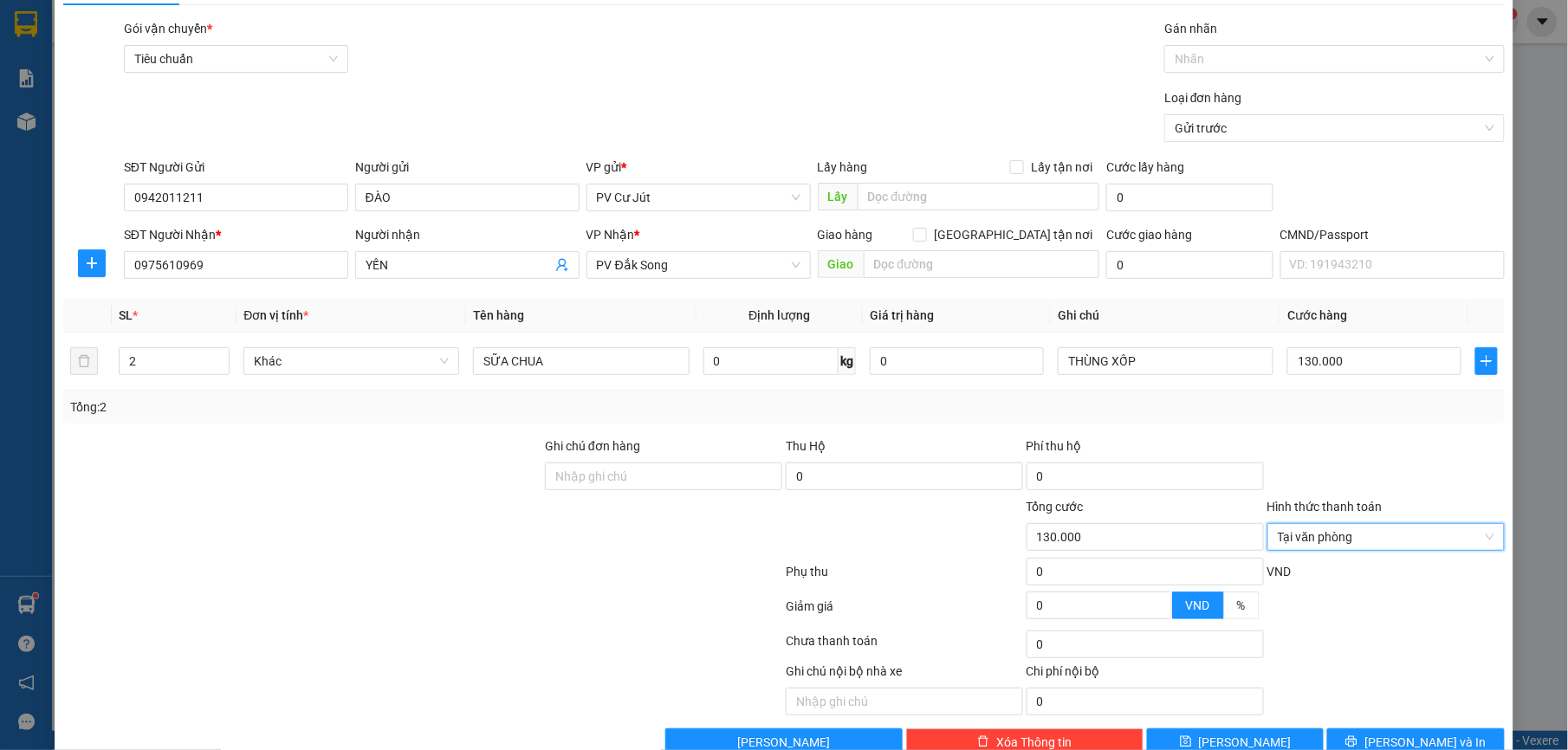
scroll to position [87, 0]
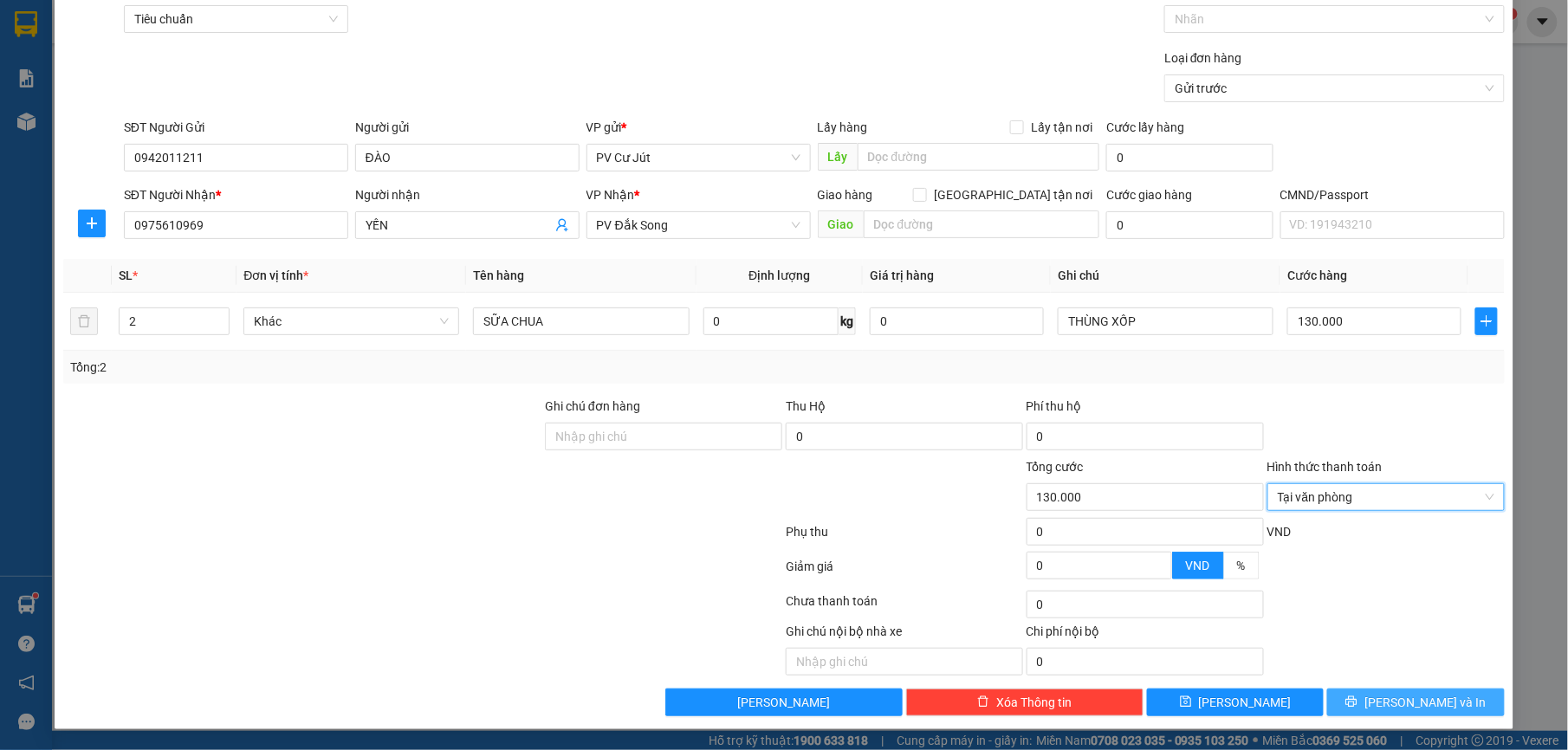
click at [1381, 692] on button "[PERSON_NAME] và In" at bounding box center [1415, 703] width 177 height 28
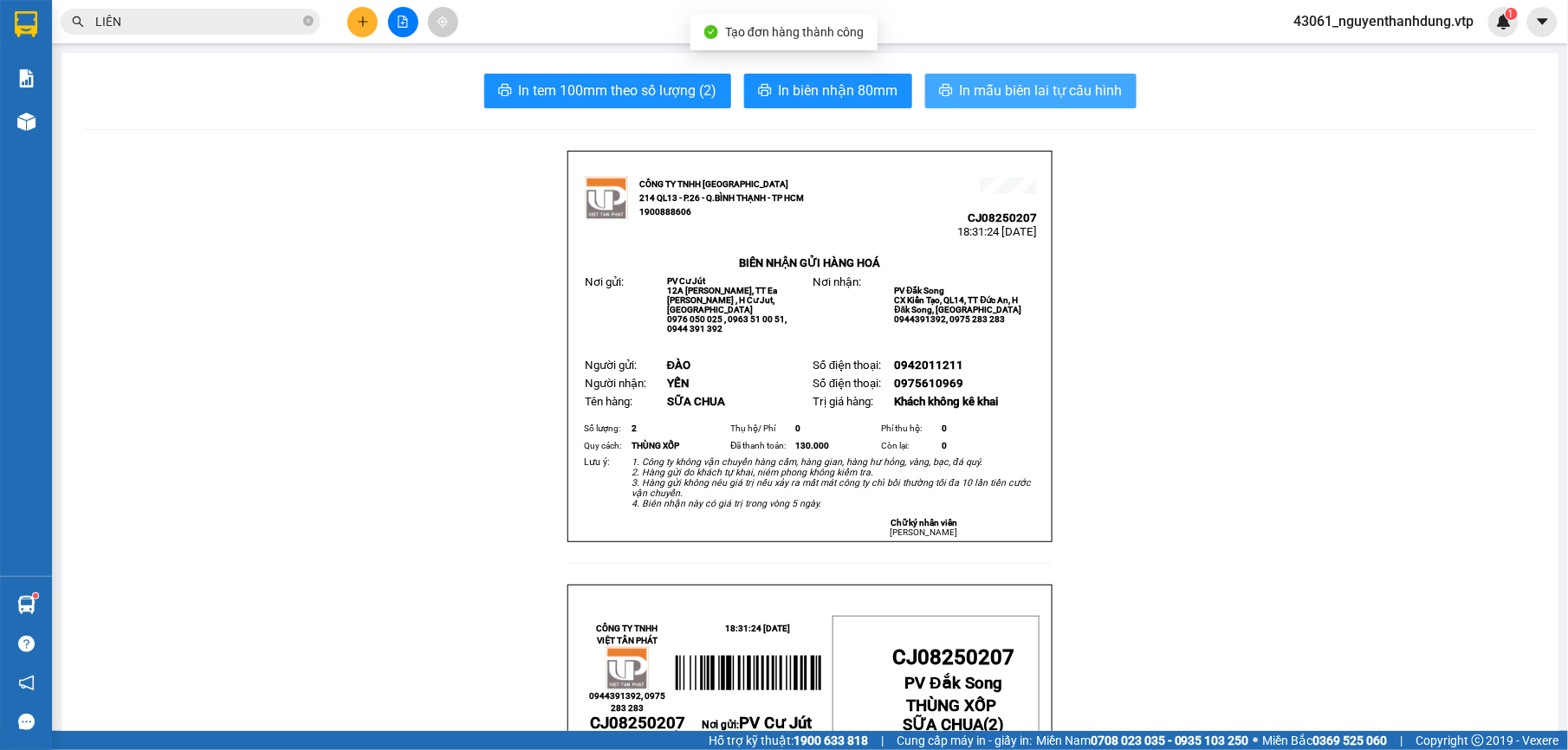
click at [1037, 98] on span "In mẫu biên lai tự cấu hình" at bounding box center [1042, 90] width 163 height 21
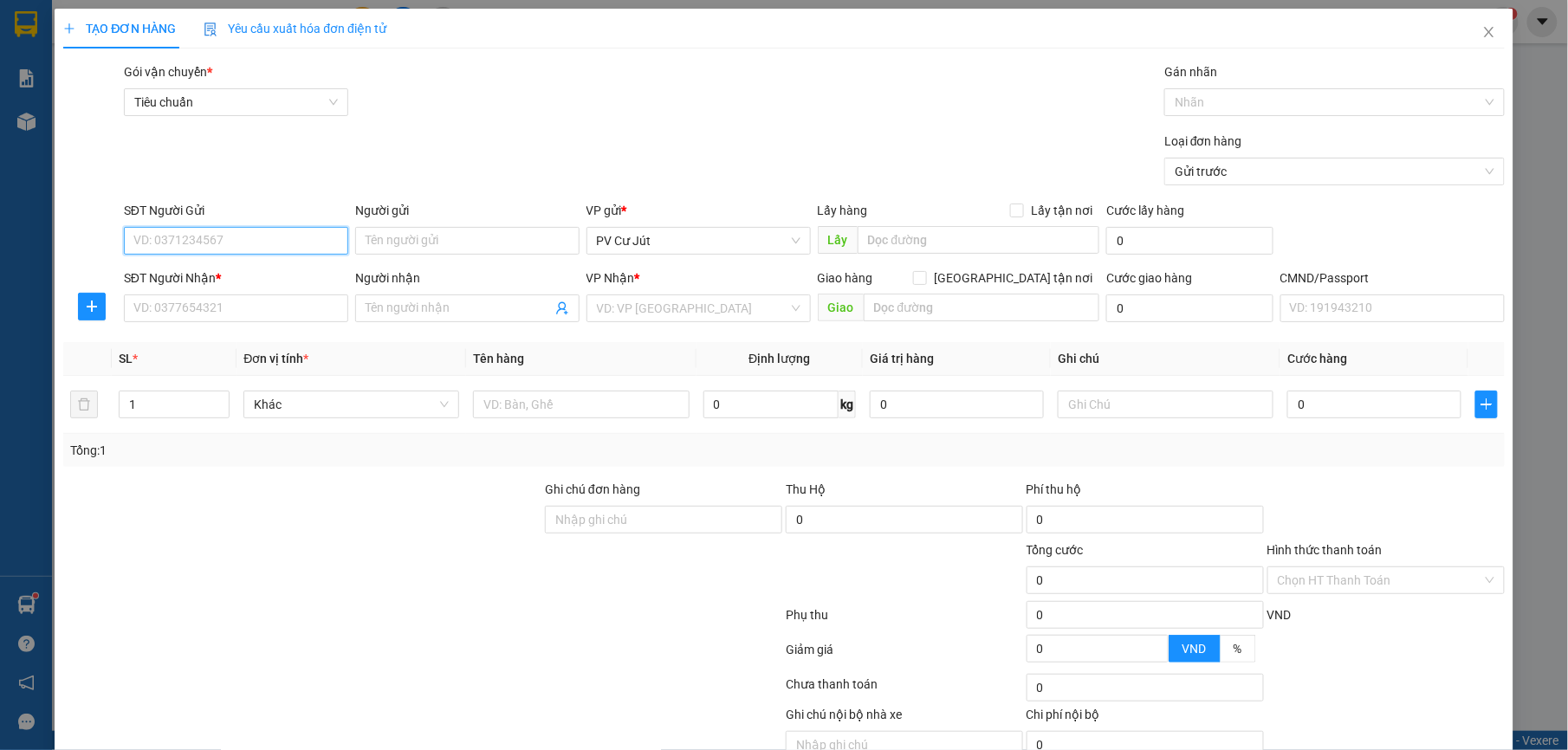
click at [322, 251] on input "SĐT Người Gửi" at bounding box center [236, 241] width 224 height 28
click at [272, 303] on div "0942097070 - pha" at bounding box center [233, 304] width 201 height 19
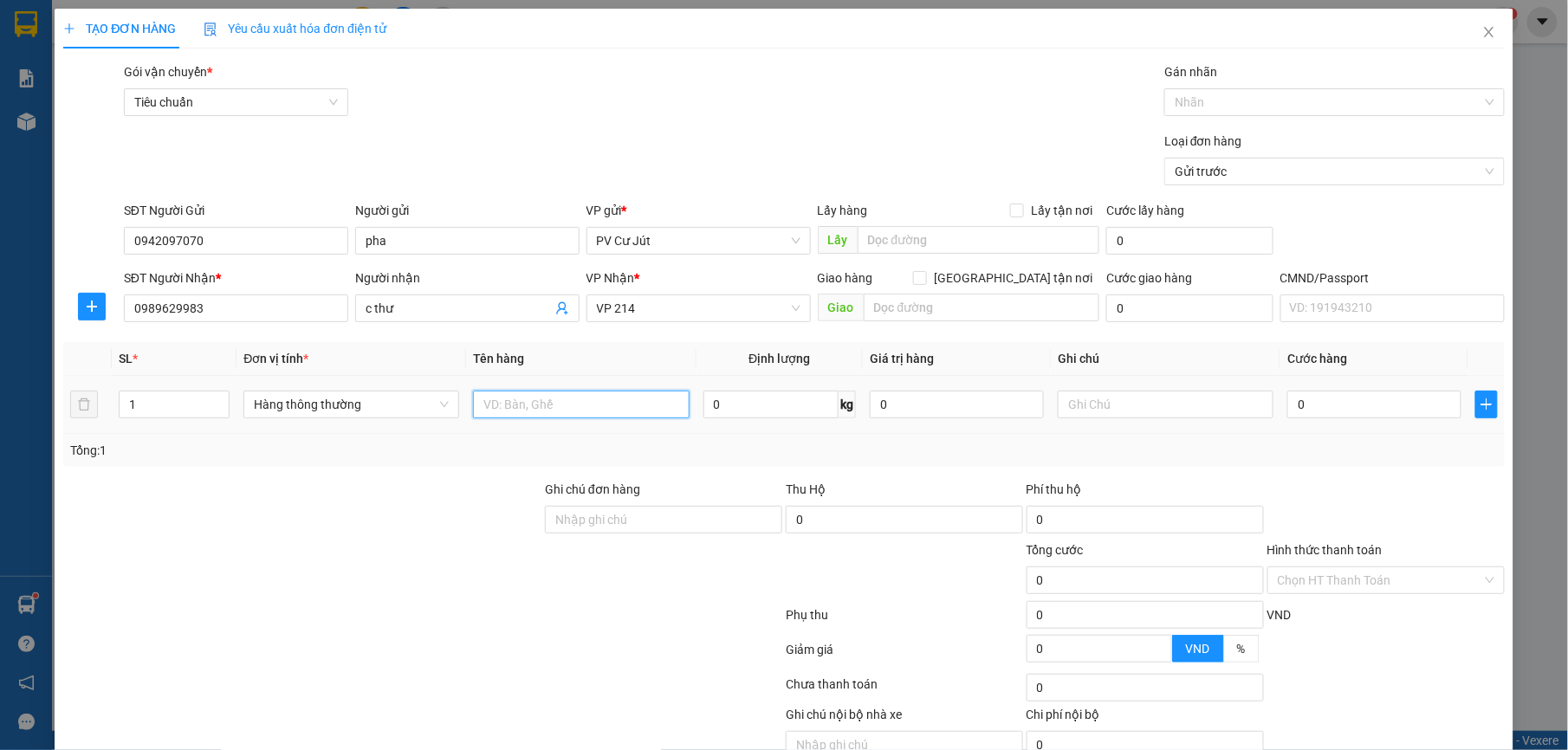
click at [554, 407] on input "text" at bounding box center [580, 405] width 216 height 28
click at [255, 306] on input "0989629983" at bounding box center [236, 309] width 224 height 28
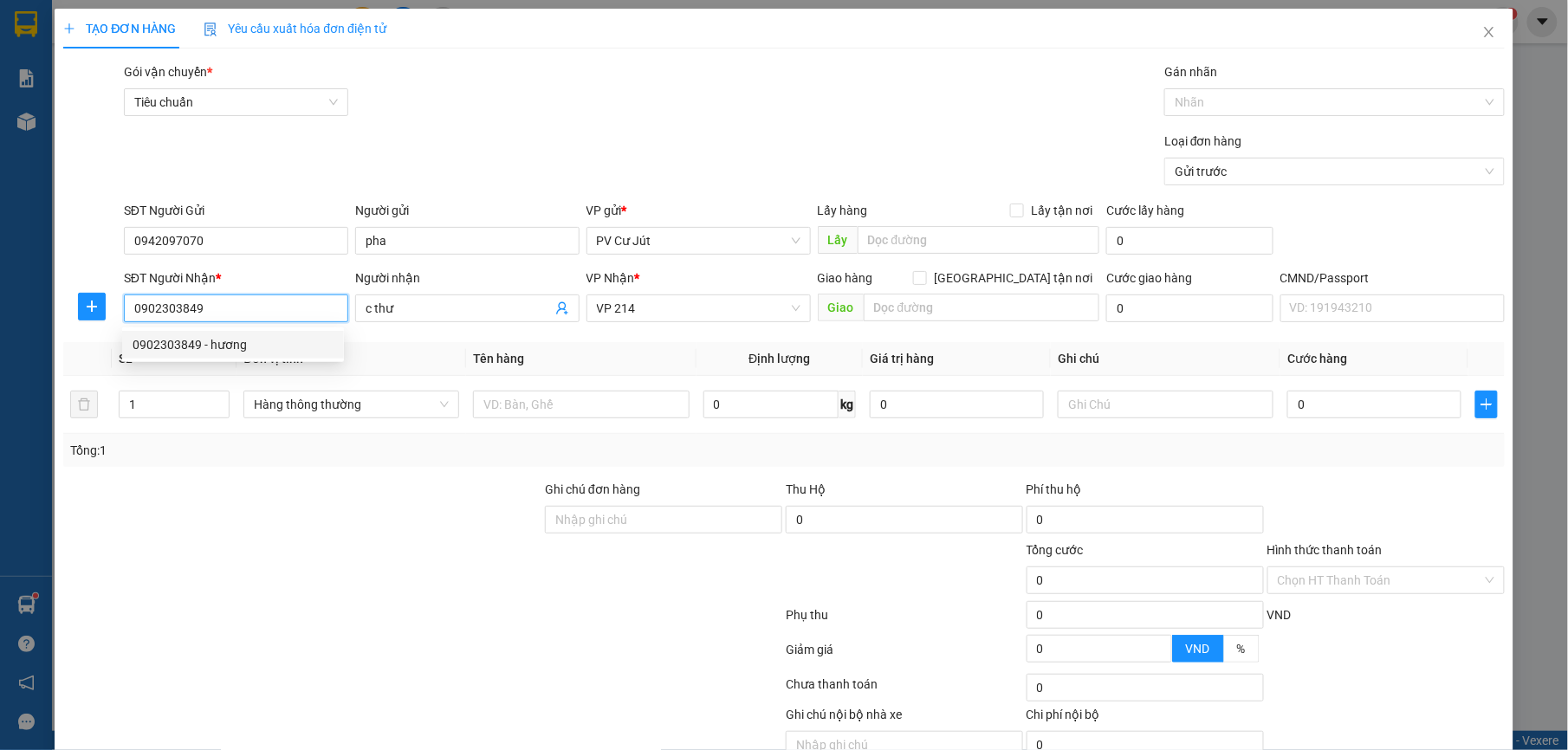
click at [303, 351] on div "0902303849 - hương" at bounding box center [233, 345] width 201 height 19
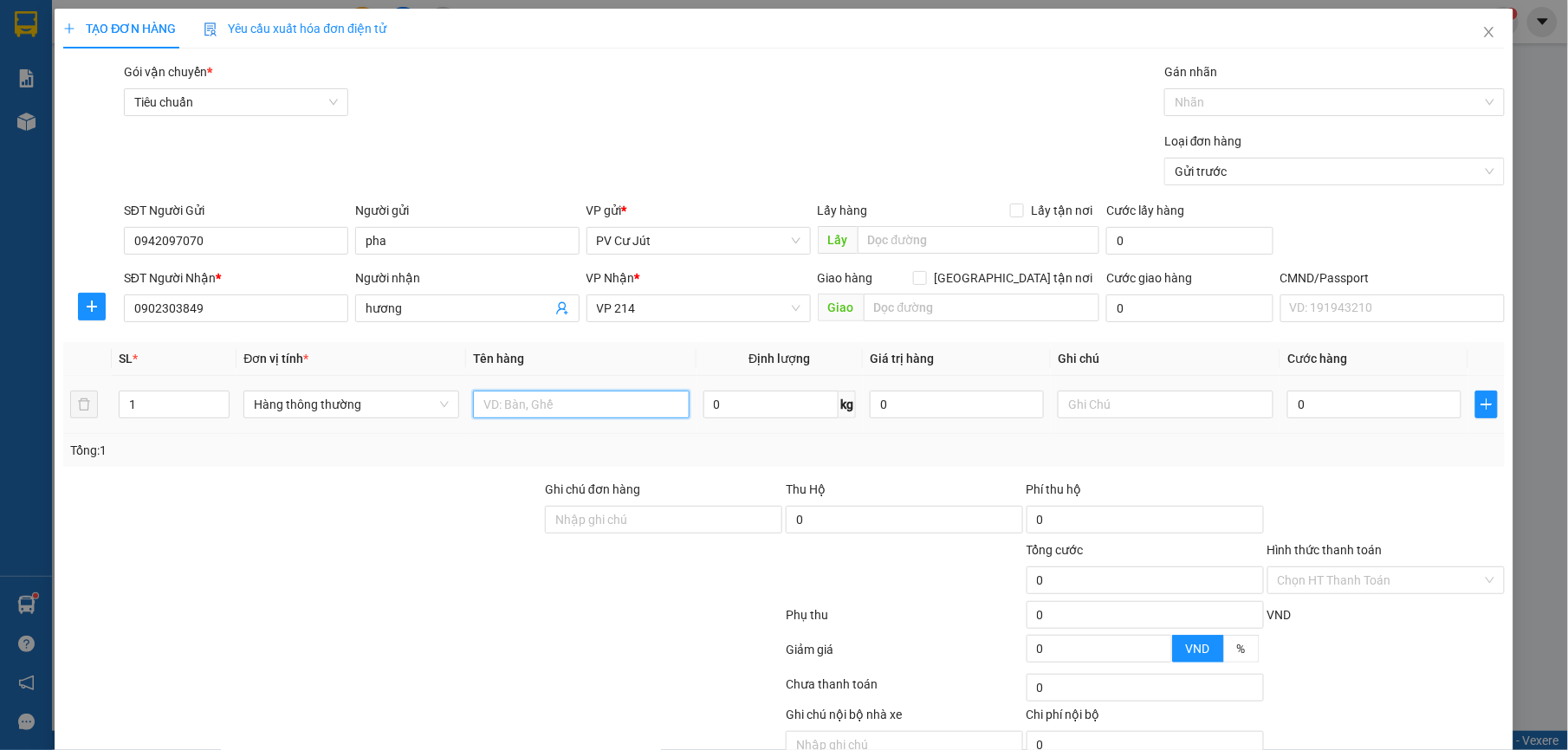
click at [527, 413] on input "text" at bounding box center [580, 405] width 216 height 28
click at [1090, 403] on input "text" at bounding box center [1165, 405] width 216 height 28
click at [1334, 425] on td "0" at bounding box center [1373, 405] width 188 height 58
click at [1347, 402] on input "0" at bounding box center [1374, 405] width 174 height 28
click at [1303, 591] on input "Hình thức thanh toán" at bounding box center [1380, 580] width 205 height 26
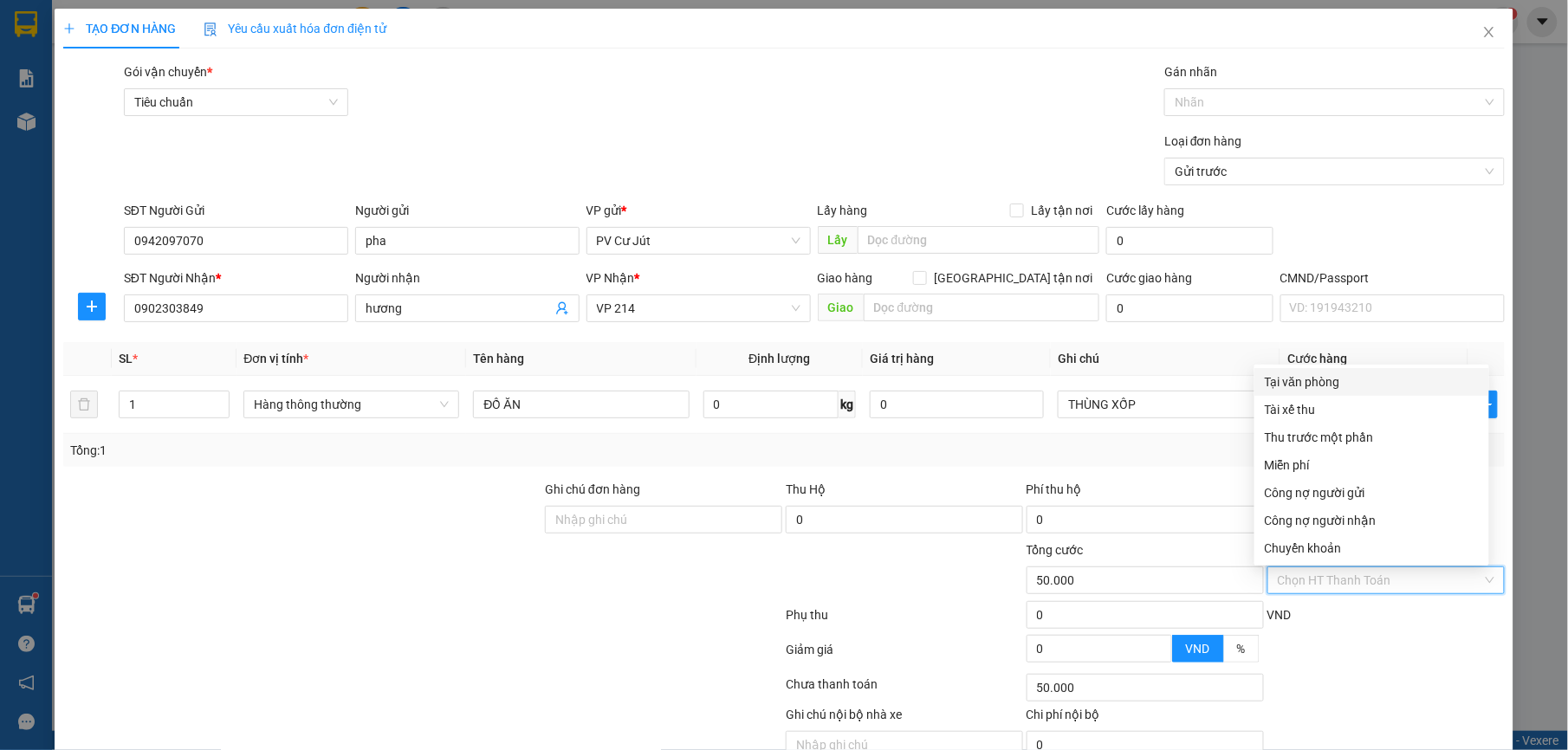
click at [1332, 379] on div "Tại văn phòng" at bounding box center [1372, 382] width 214 height 19
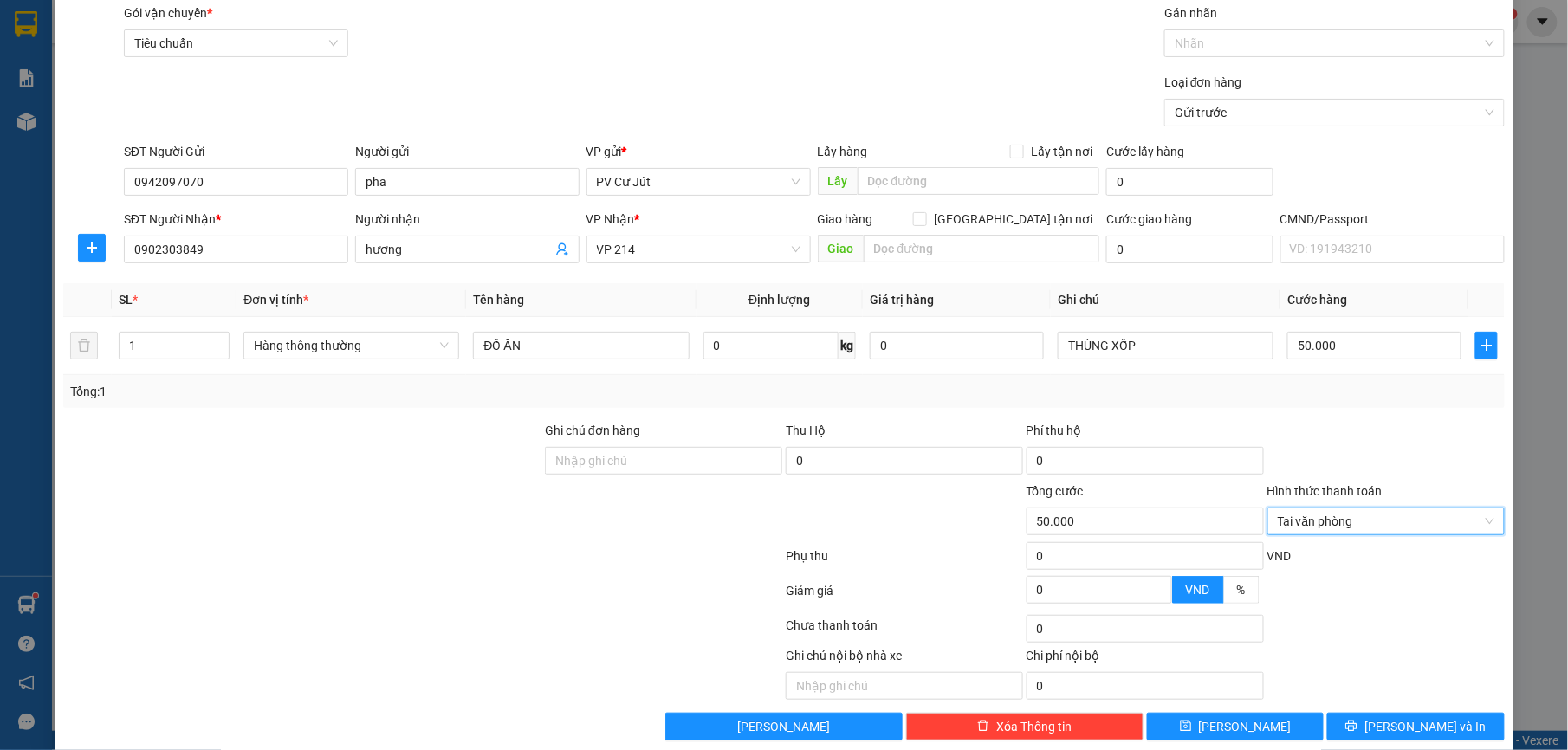
scroll to position [87, 0]
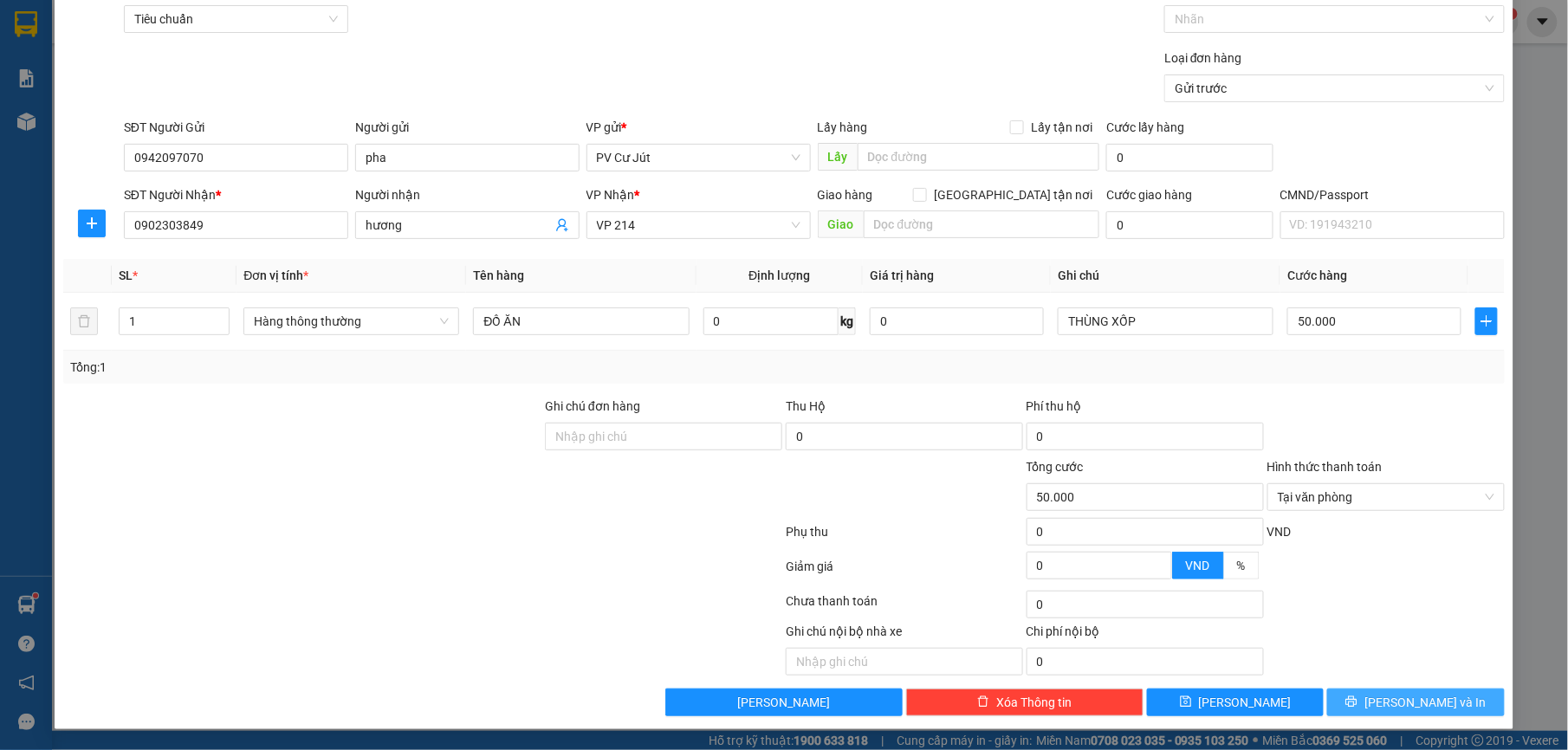
click at [1358, 701] on icon "printer" at bounding box center [1351, 702] width 11 height 11
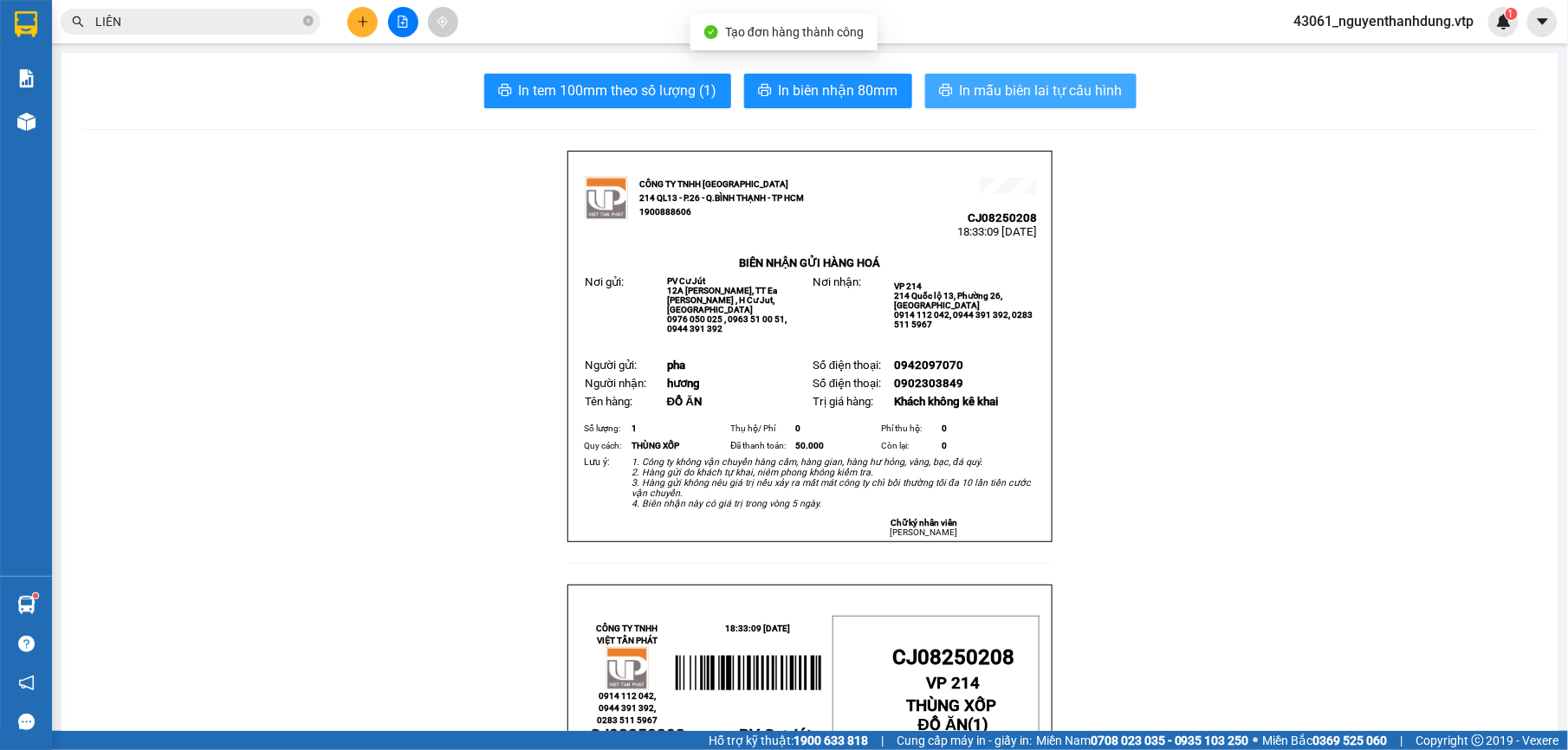
click at [1015, 91] on span "In mẫu biên lai tự cấu hình" at bounding box center [1042, 90] width 163 height 21
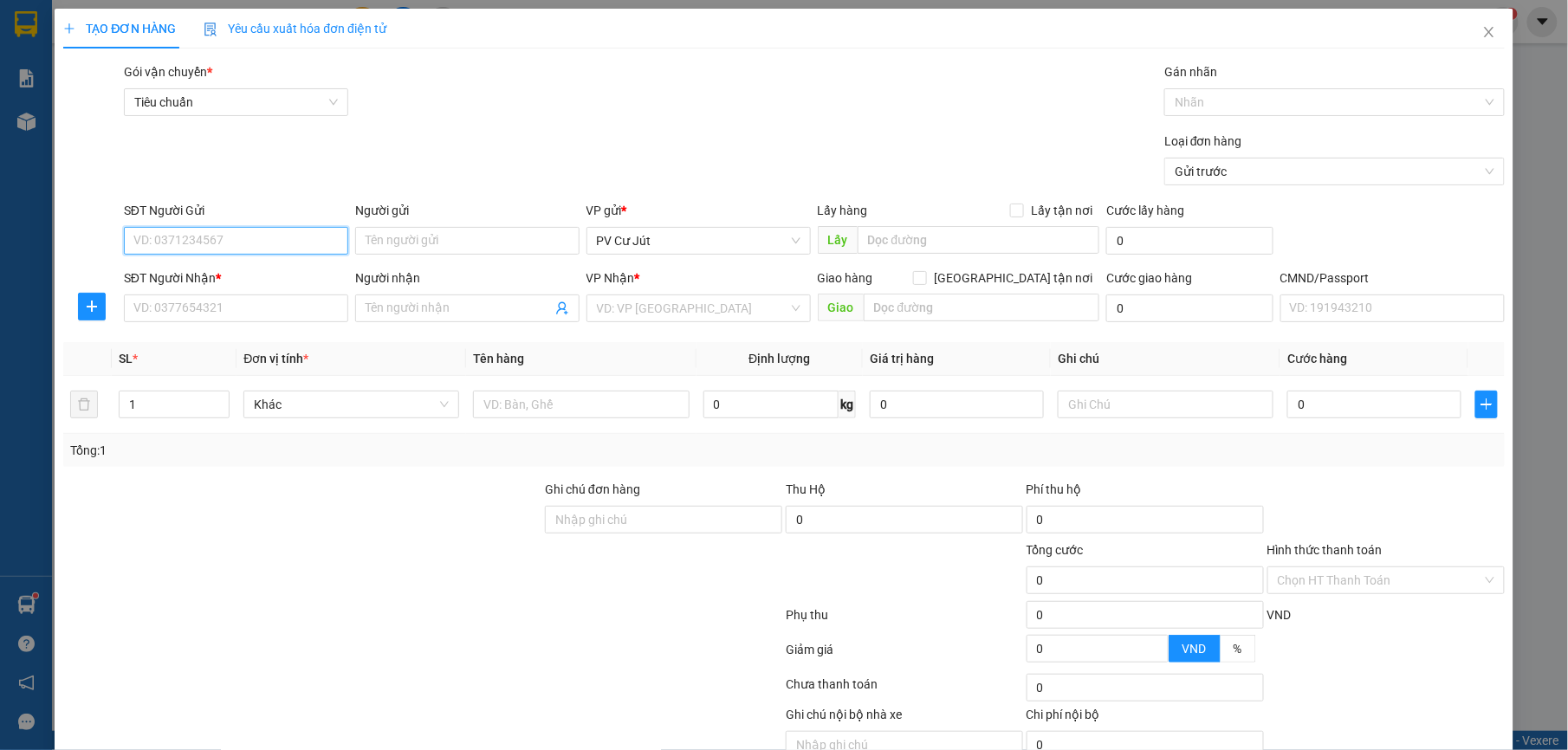
click at [271, 241] on input "SĐT Người Gửi" at bounding box center [236, 241] width 224 height 28
click at [438, 244] on input "Người gửi" at bounding box center [467, 241] width 224 height 28
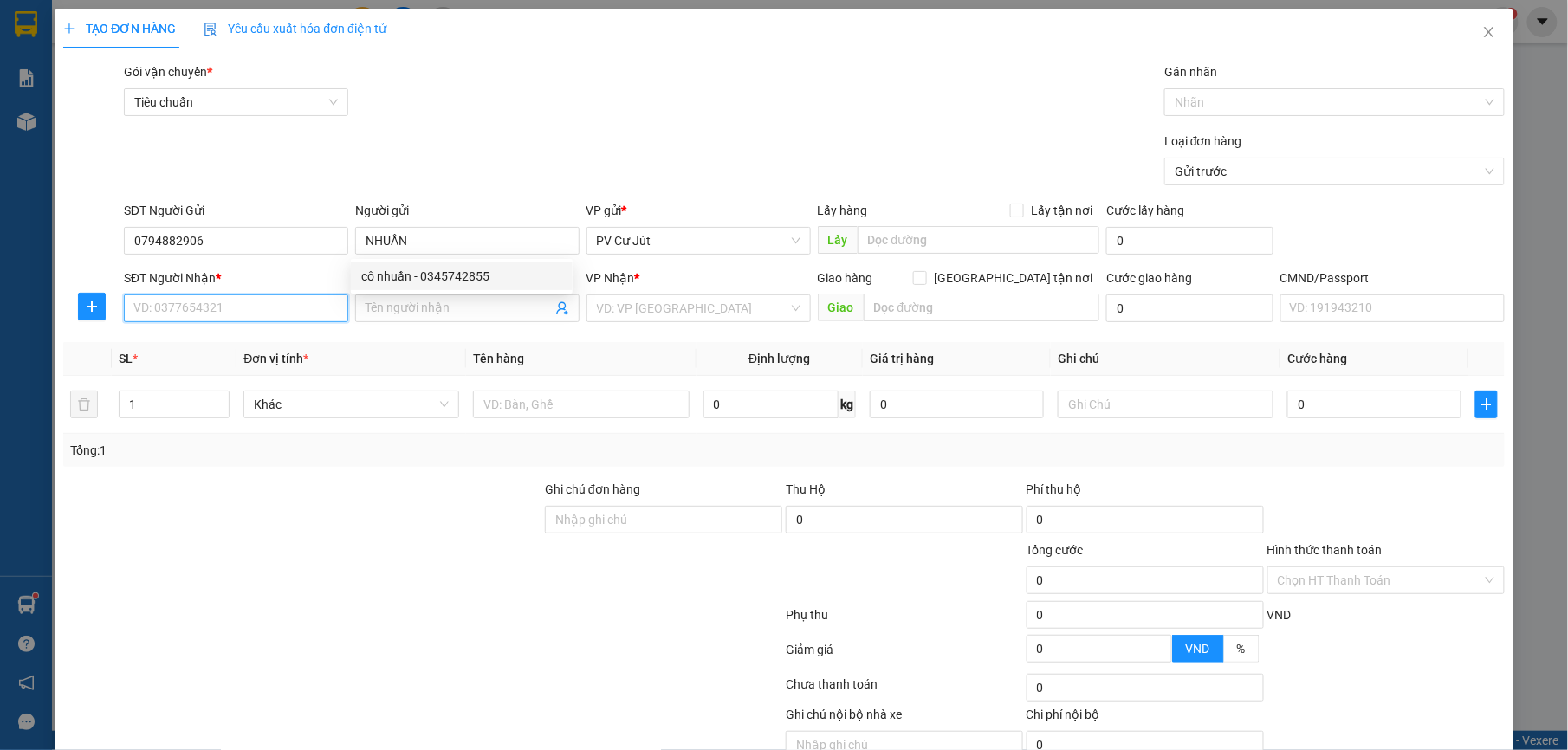
click at [264, 312] on input "SĐT Người Nhận *" at bounding box center [236, 309] width 224 height 28
click at [403, 311] on input "Người nhận" at bounding box center [458, 308] width 186 height 19
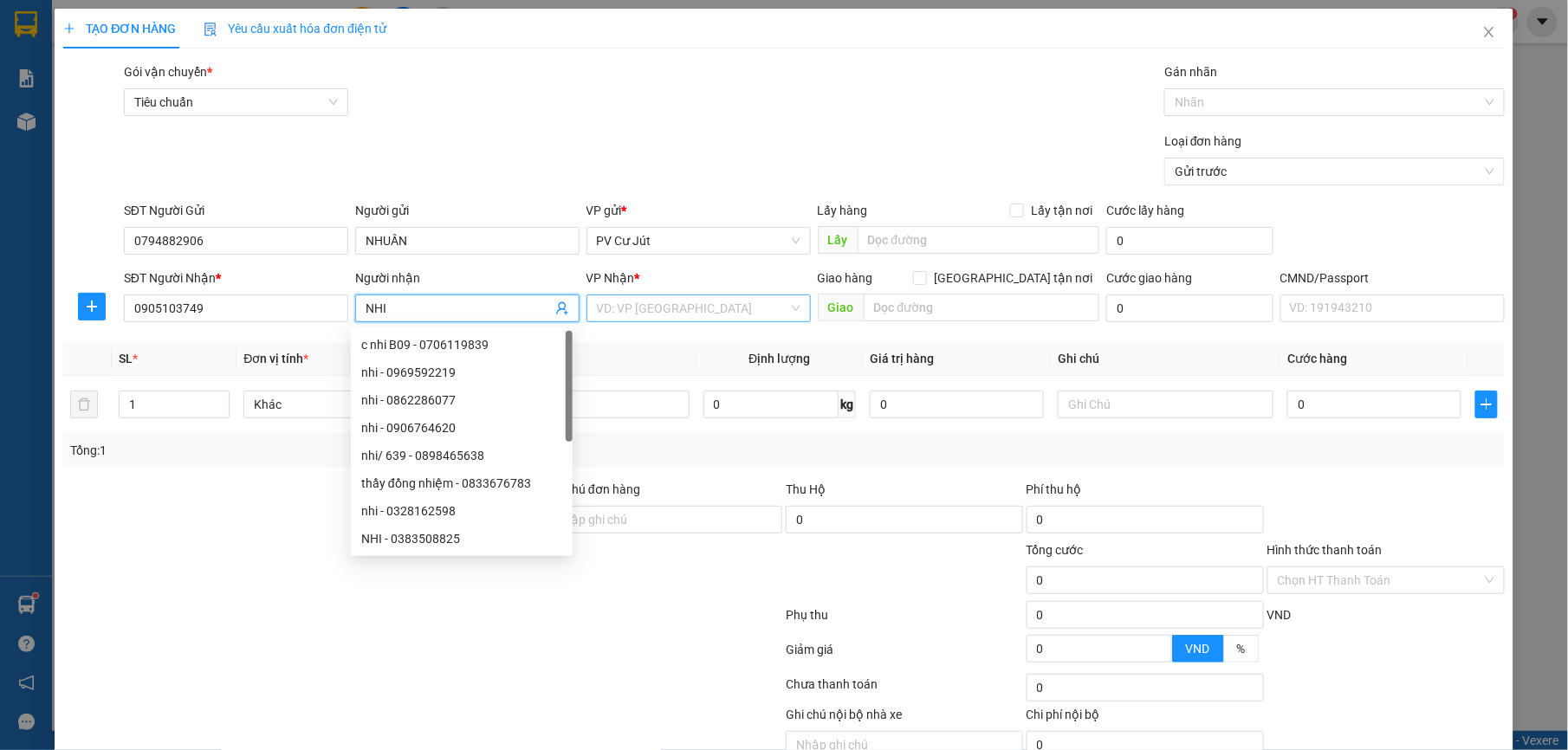
click at [727, 303] on input "search" at bounding box center [692, 309] width 192 height 26
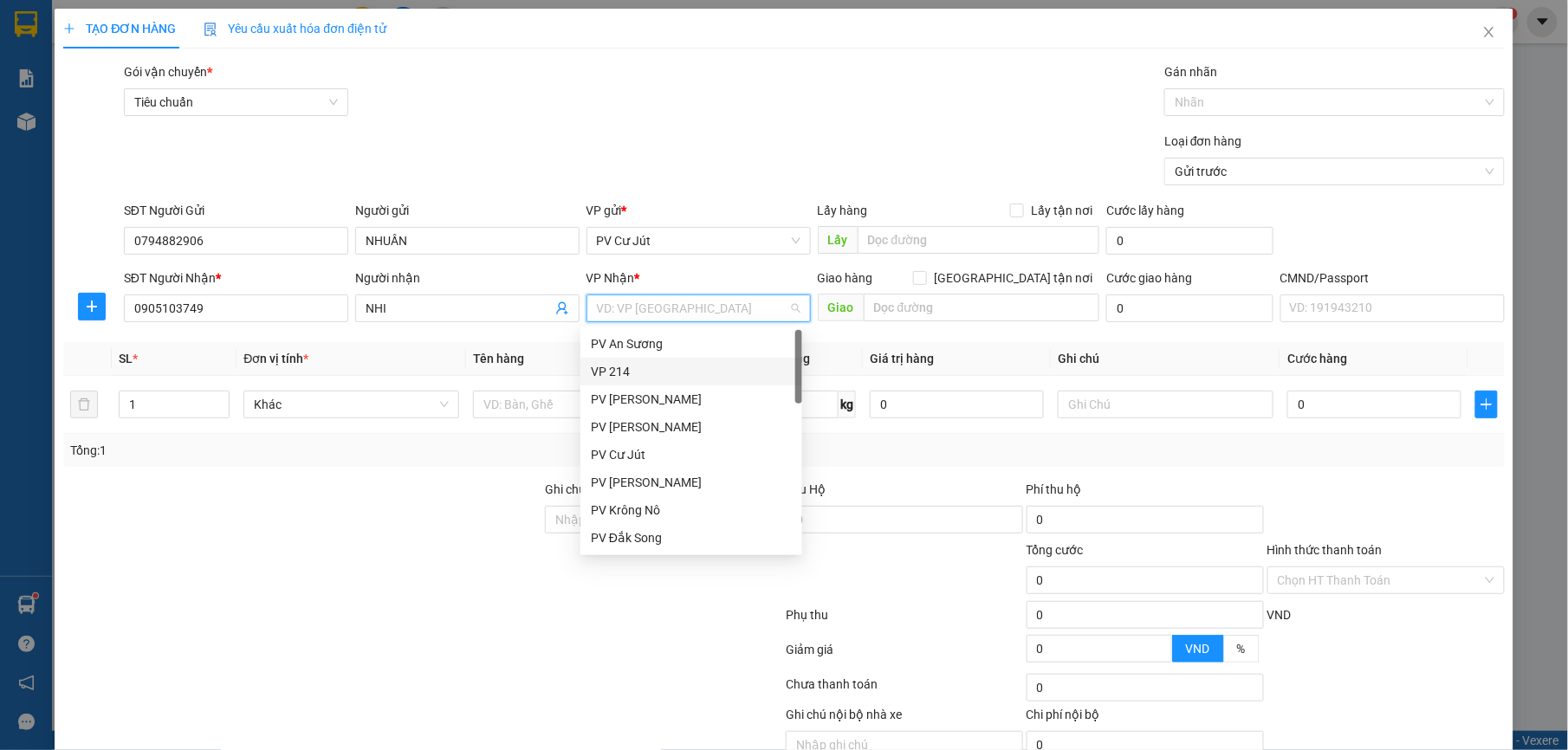
click at [641, 378] on div "VP 214" at bounding box center [690, 372] width 201 height 19
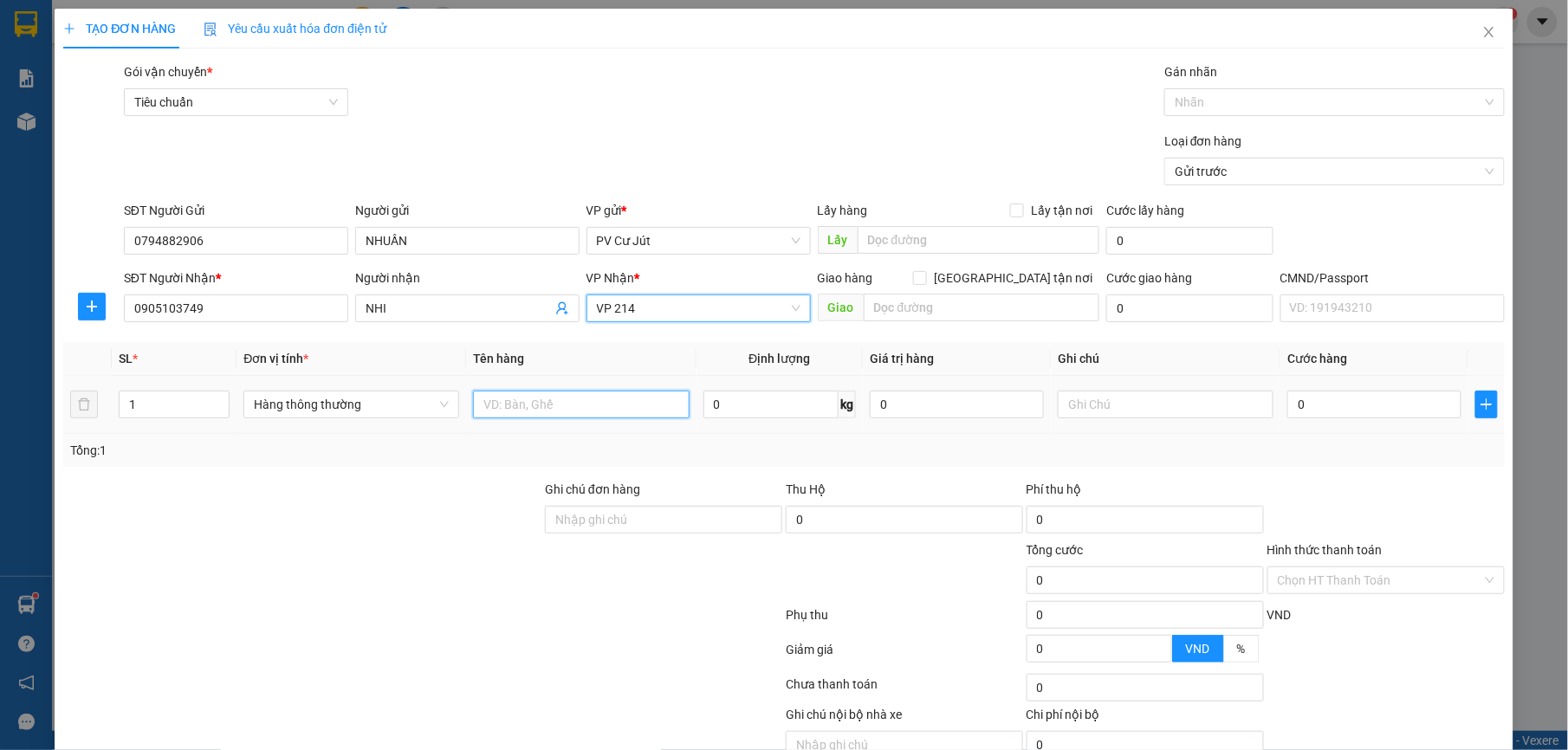
click at [566, 409] on input "text" at bounding box center [580, 405] width 216 height 28
click at [1133, 400] on input "text" at bounding box center [1165, 405] width 216 height 28
click at [1342, 418] on input "0" at bounding box center [1374, 405] width 174 height 28
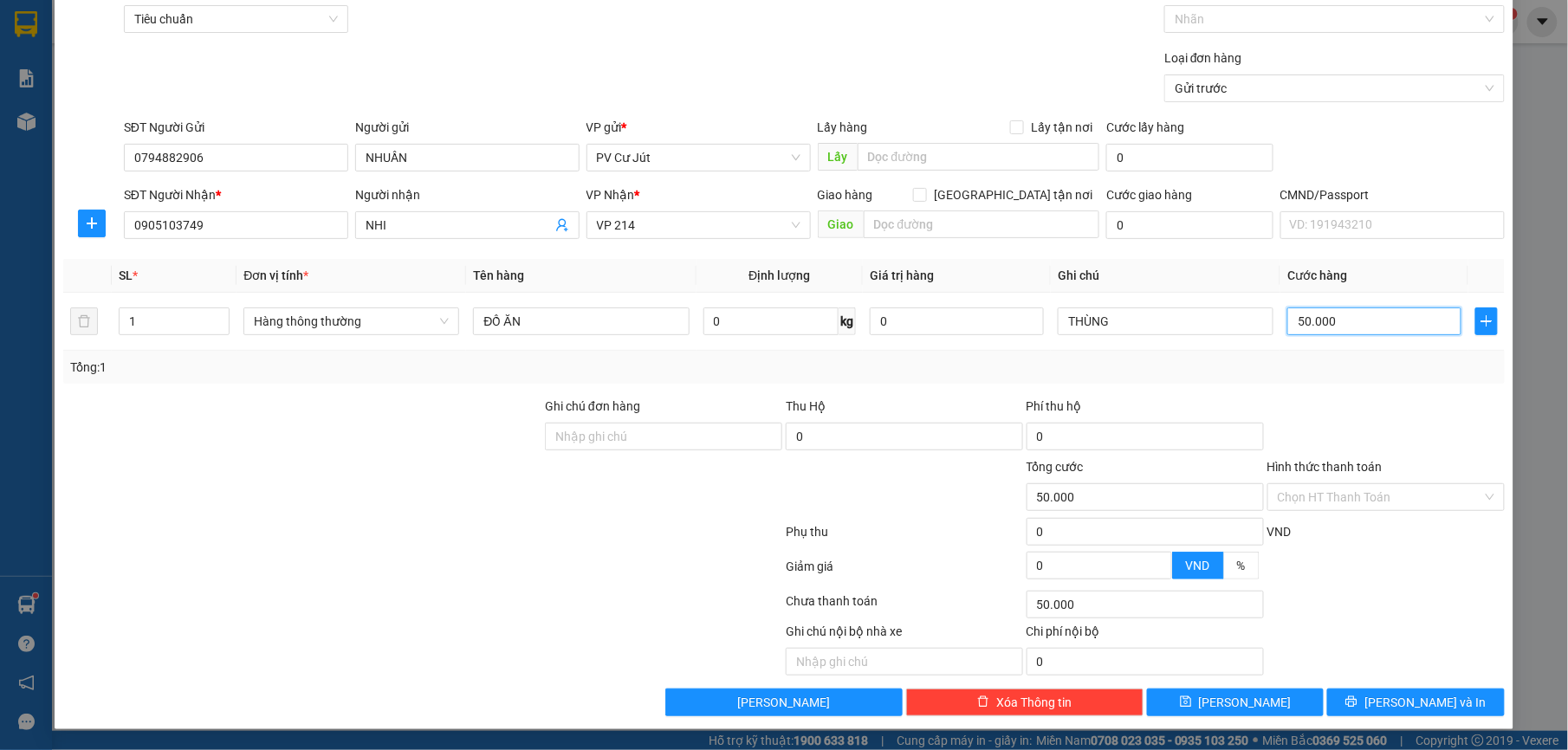
scroll to position [87, 0]
click at [1415, 697] on span "[PERSON_NAME] và In" at bounding box center [1424, 703] width 121 height 19
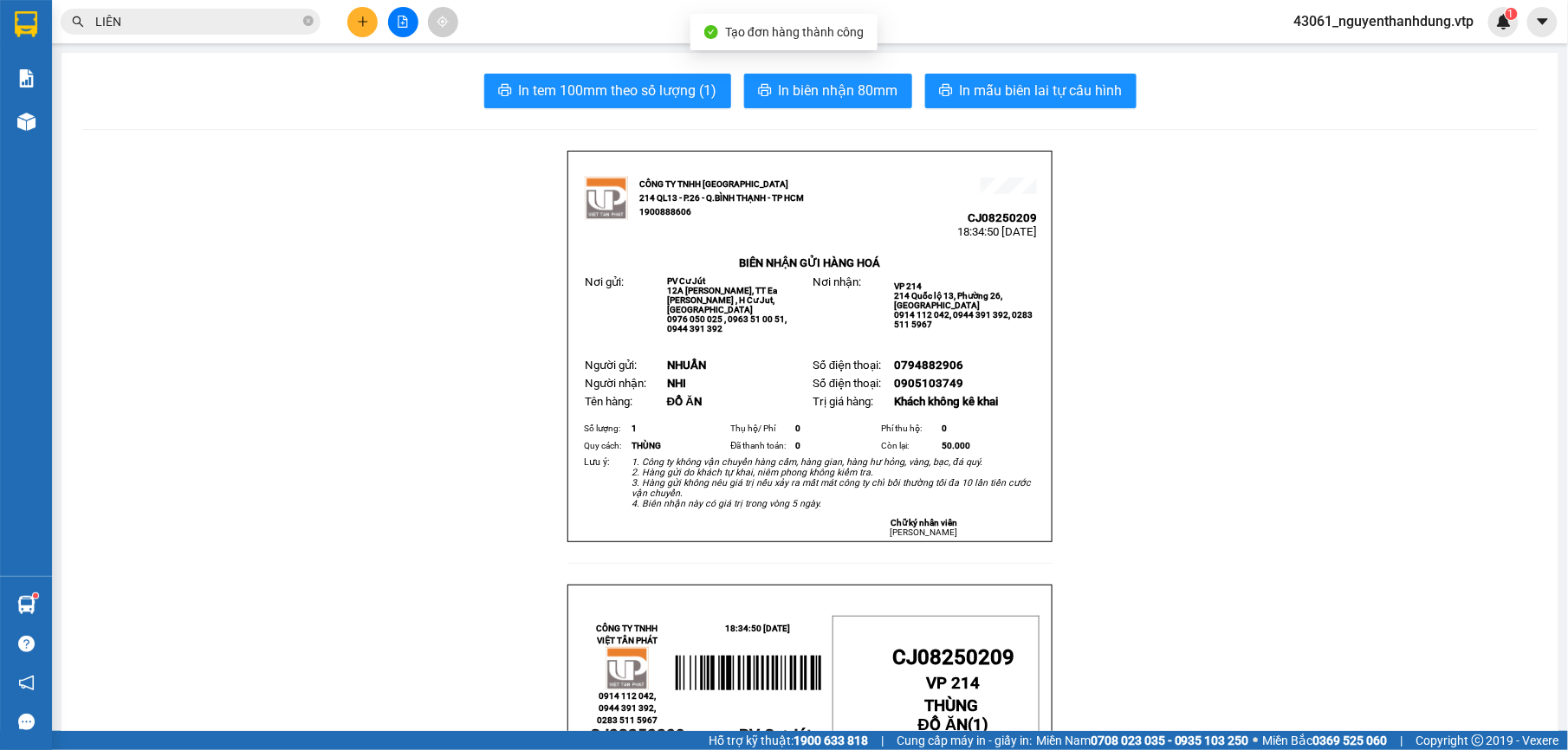
click at [1022, 38] on div "Kết quả tìm kiếm ( 118 ) Bộ lọc Mã ĐH Trạng thái Món hàng Thu hộ Tổng cước Chưa…" at bounding box center [784, 21] width 1568 height 44
click at [1002, 82] on span "In mẫu biên lai tự cấu hình" at bounding box center [1042, 90] width 163 height 21
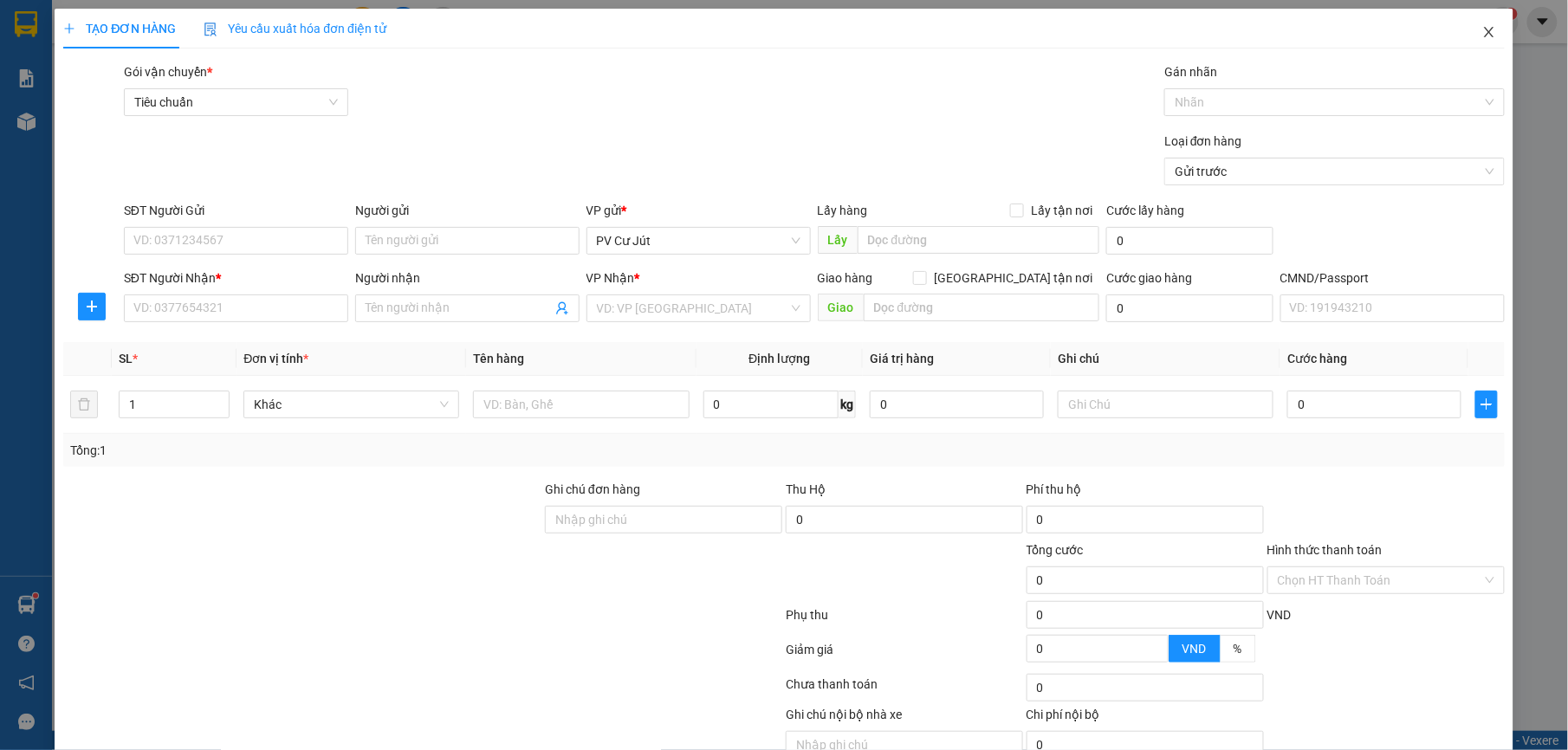
click at [1482, 32] on icon "close" at bounding box center [1488, 32] width 14 height 14
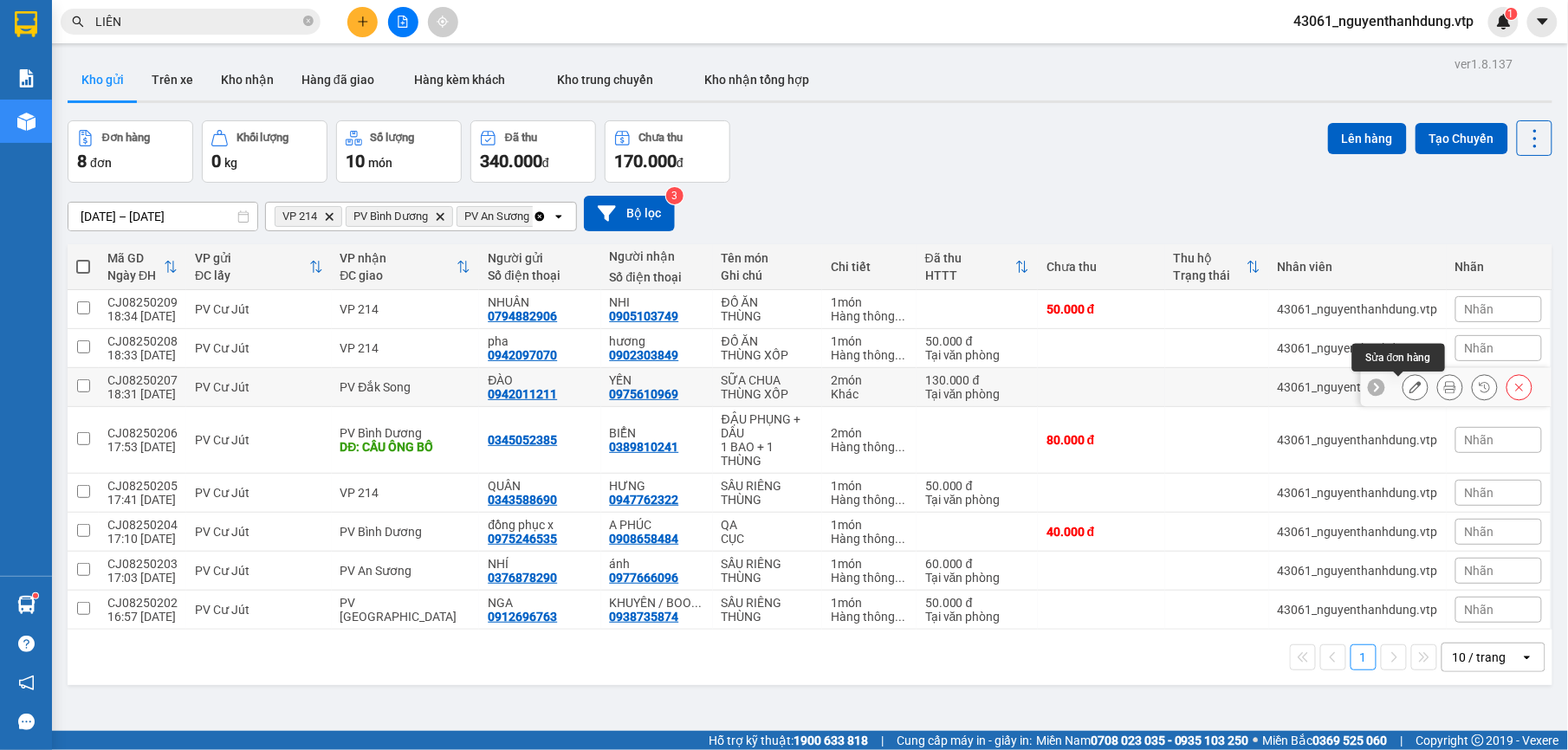
click at [1403, 379] on button at bounding box center [1415, 388] width 24 height 31
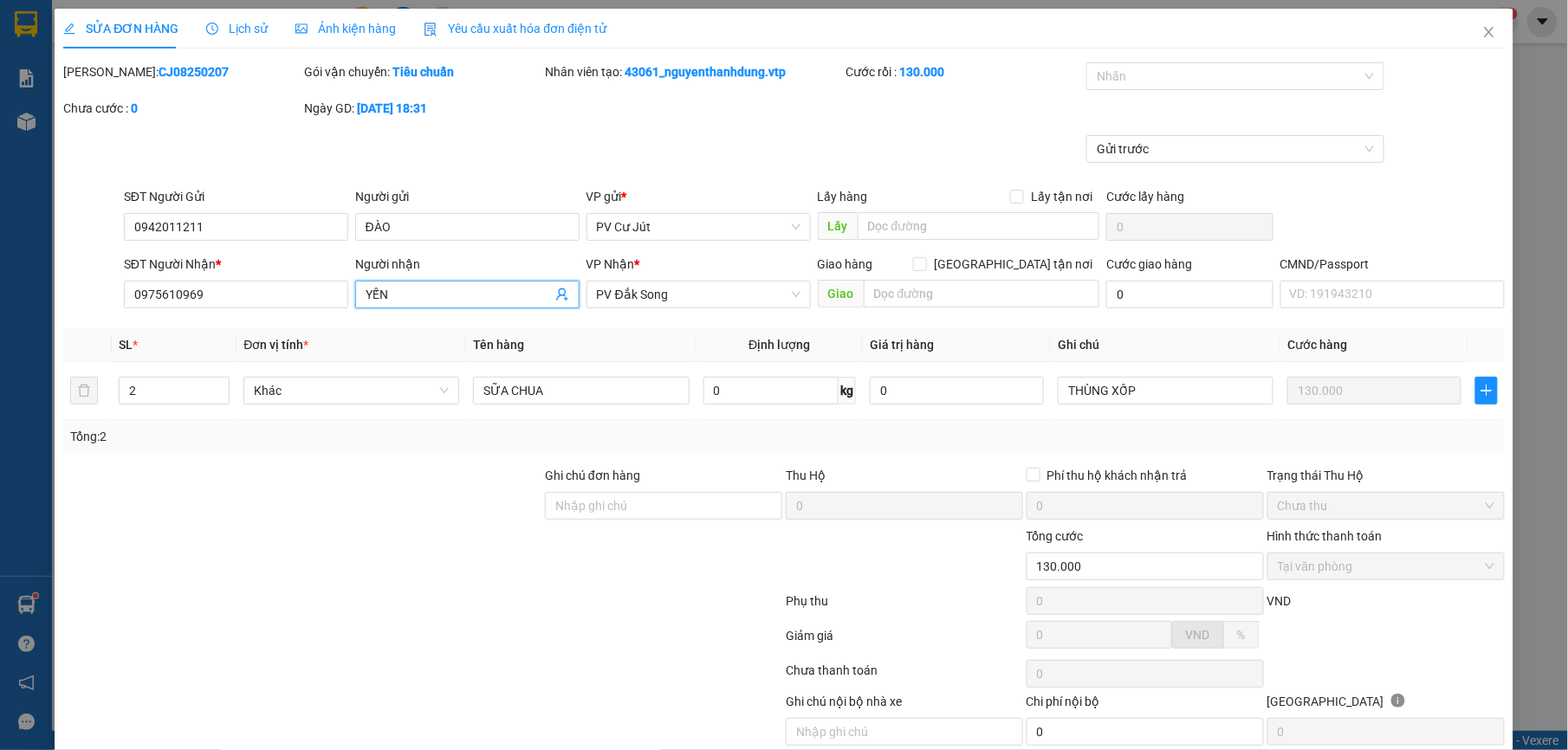
click at [438, 289] on input "YẾN" at bounding box center [458, 294] width 186 height 19
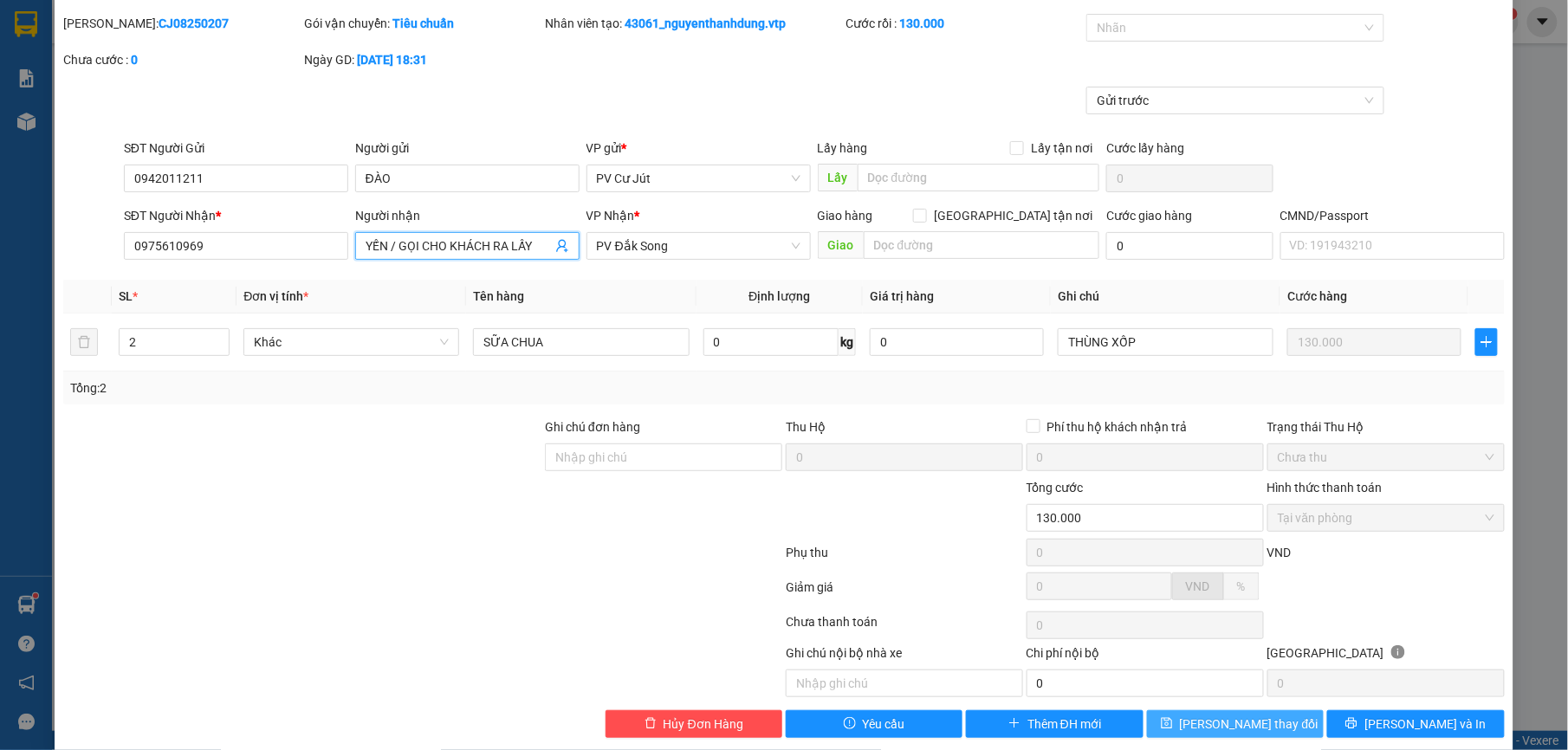
scroll to position [73, 0]
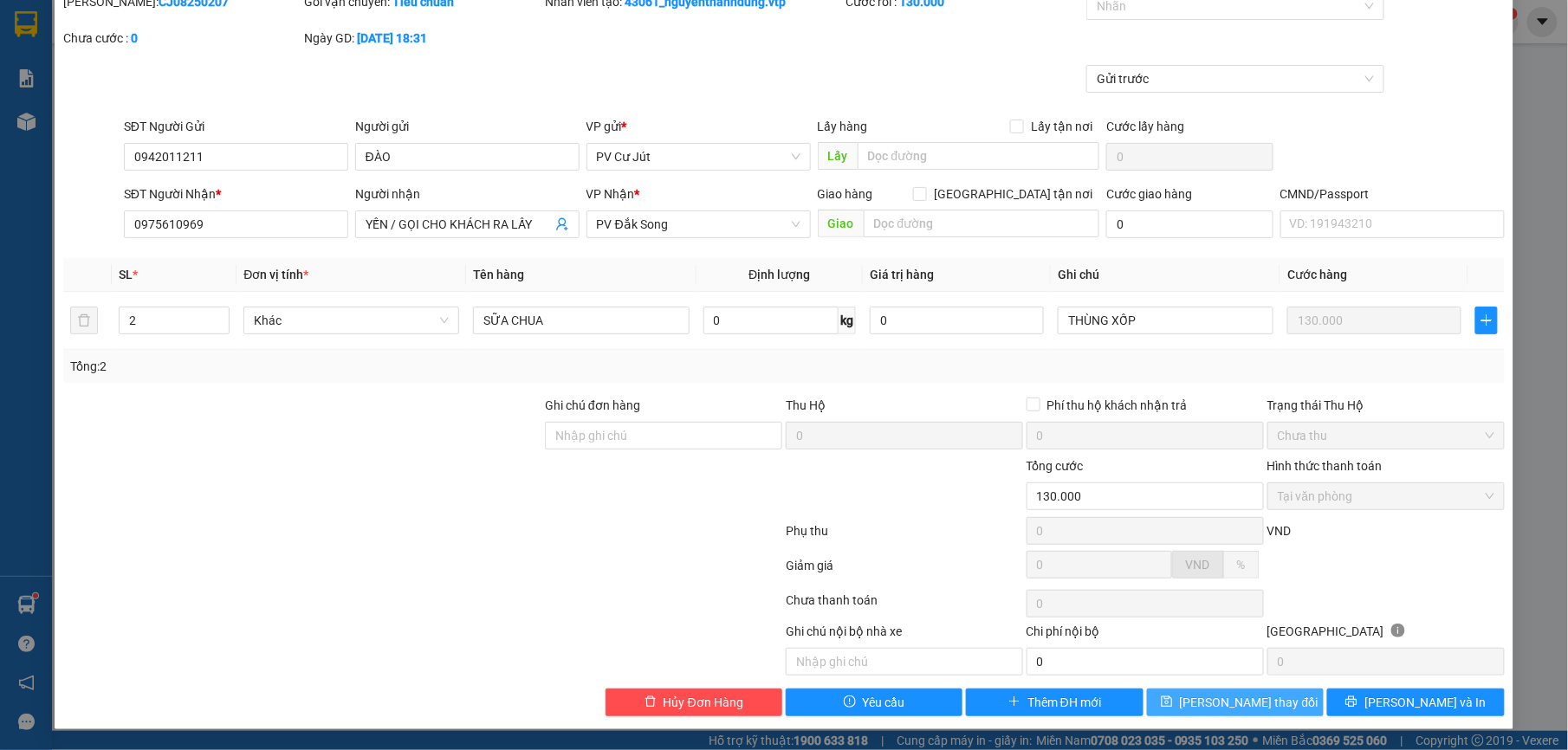
click at [1221, 701] on span "[PERSON_NAME] thay đổi" at bounding box center [1249, 703] width 139 height 19
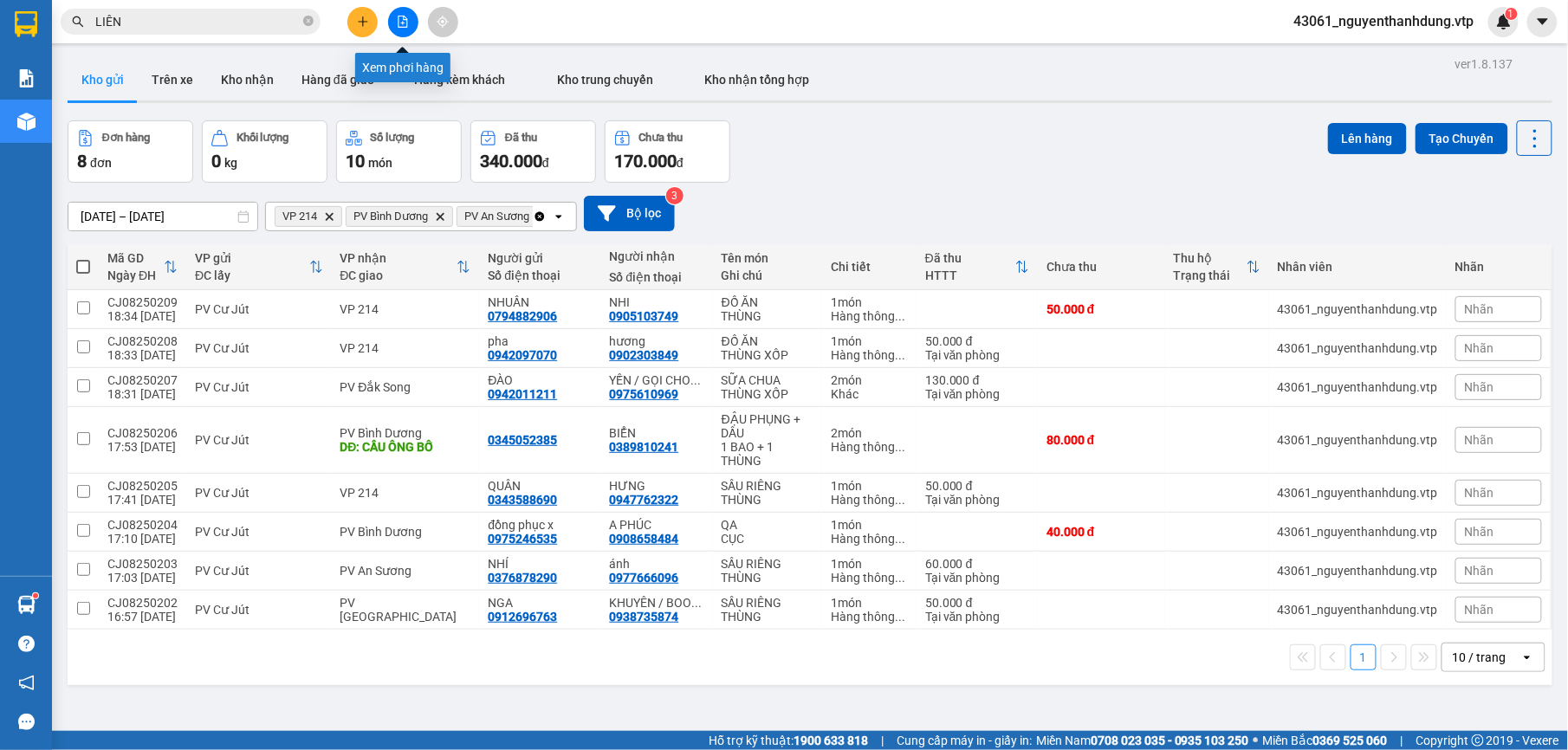
click at [404, 18] on icon "file-add" at bounding box center [402, 21] width 12 height 12
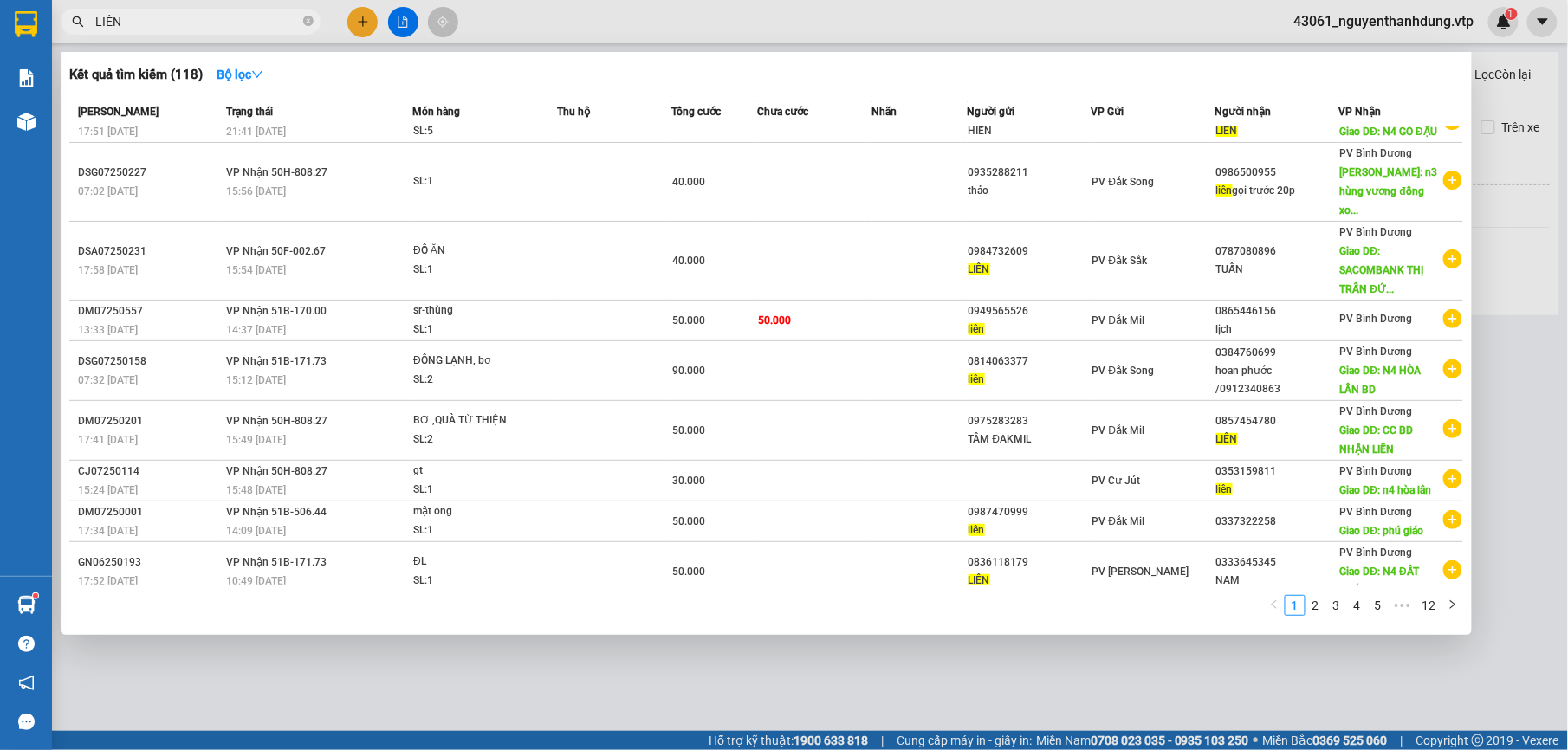
click at [183, 24] on input "LIÊN" at bounding box center [197, 21] width 205 height 19
click at [780, 7] on div at bounding box center [784, 375] width 1568 height 750
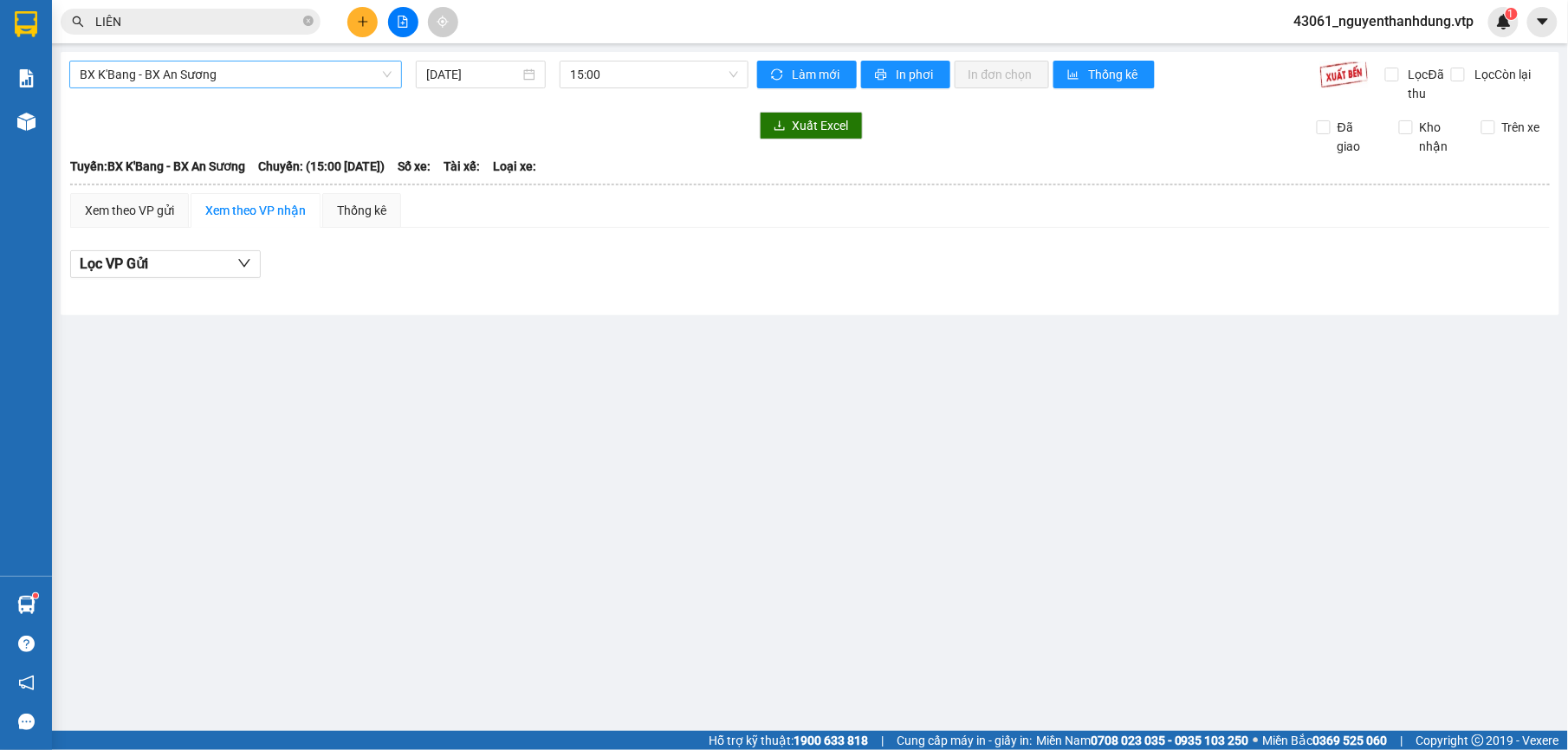
click at [229, 73] on span "BX K'Bang - BX An Sương" at bounding box center [235, 74] width 311 height 26
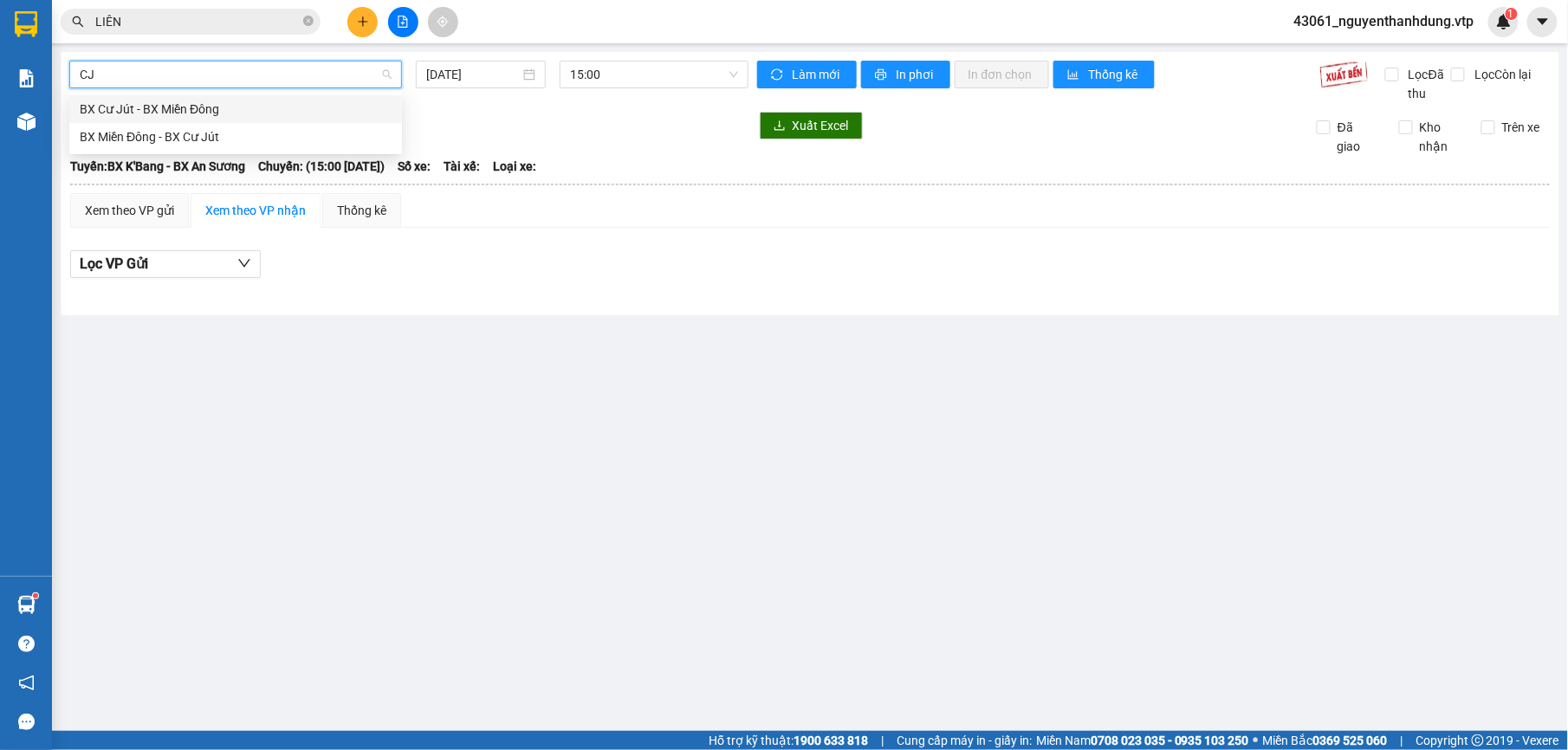
click at [219, 112] on div "BX Cư Jút - BX Miền Đông" at bounding box center [235, 108] width 311 height 19
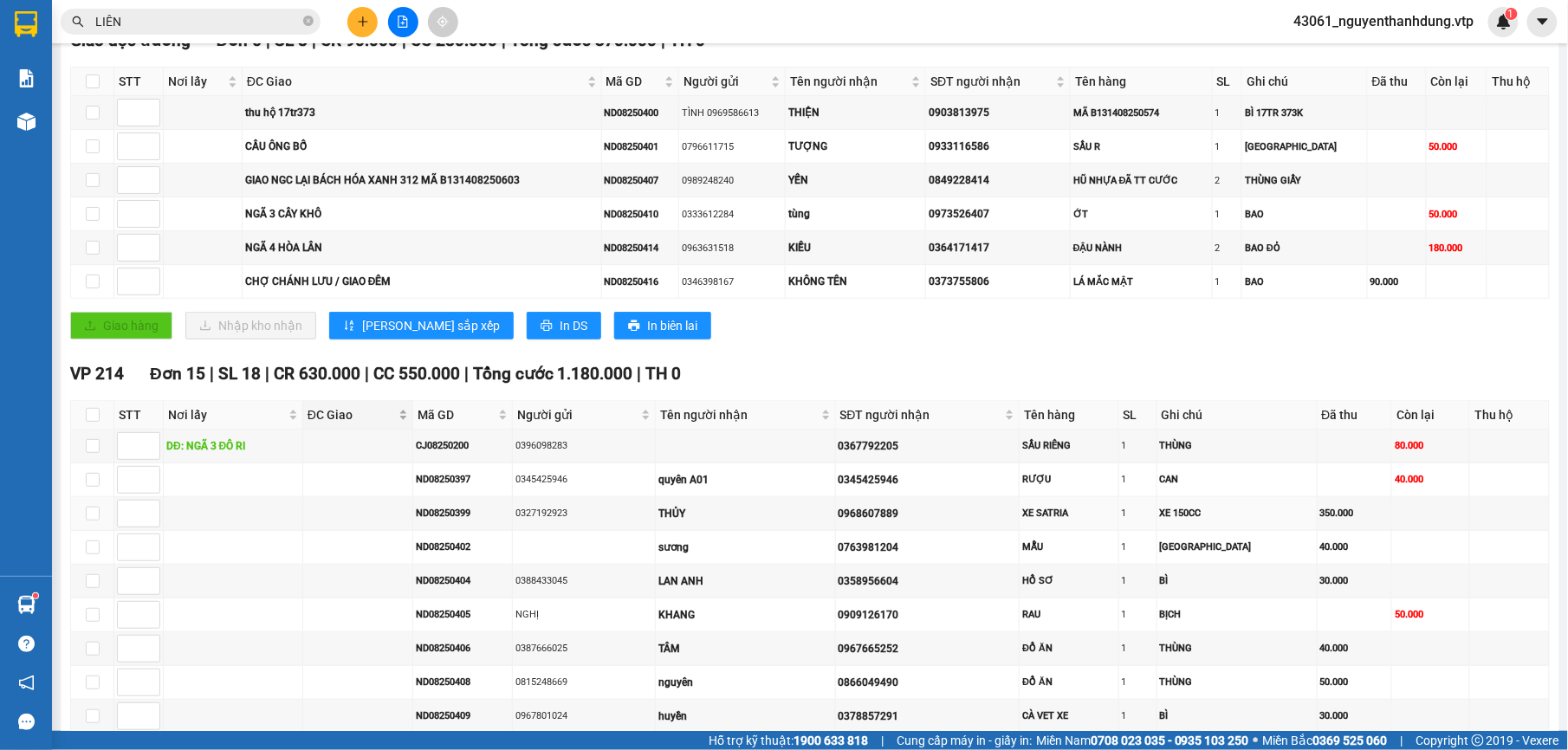
scroll to position [347, 0]
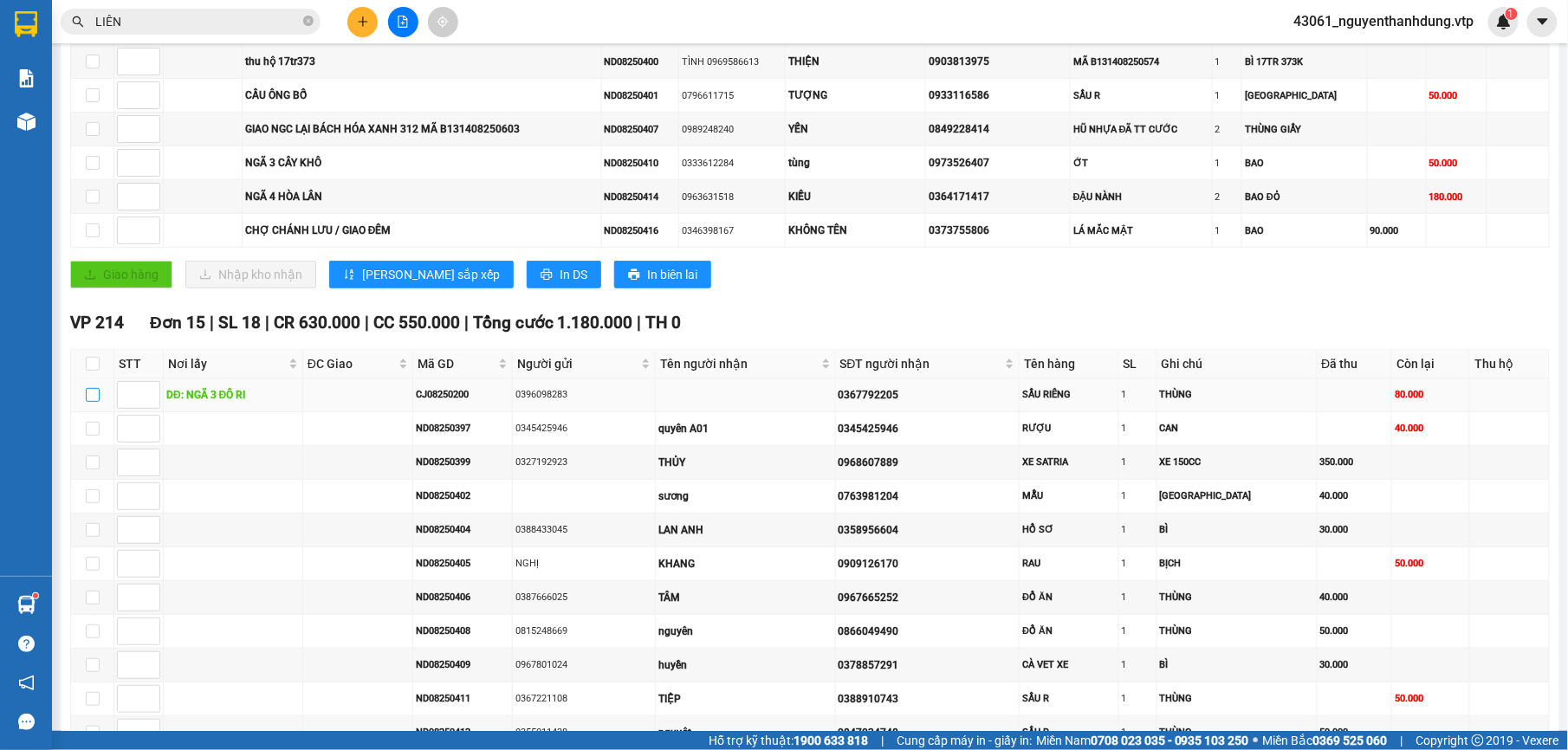
click at [88, 402] on input "checkbox" at bounding box center [93, 395] width 14 height 14
checkbox input "true"
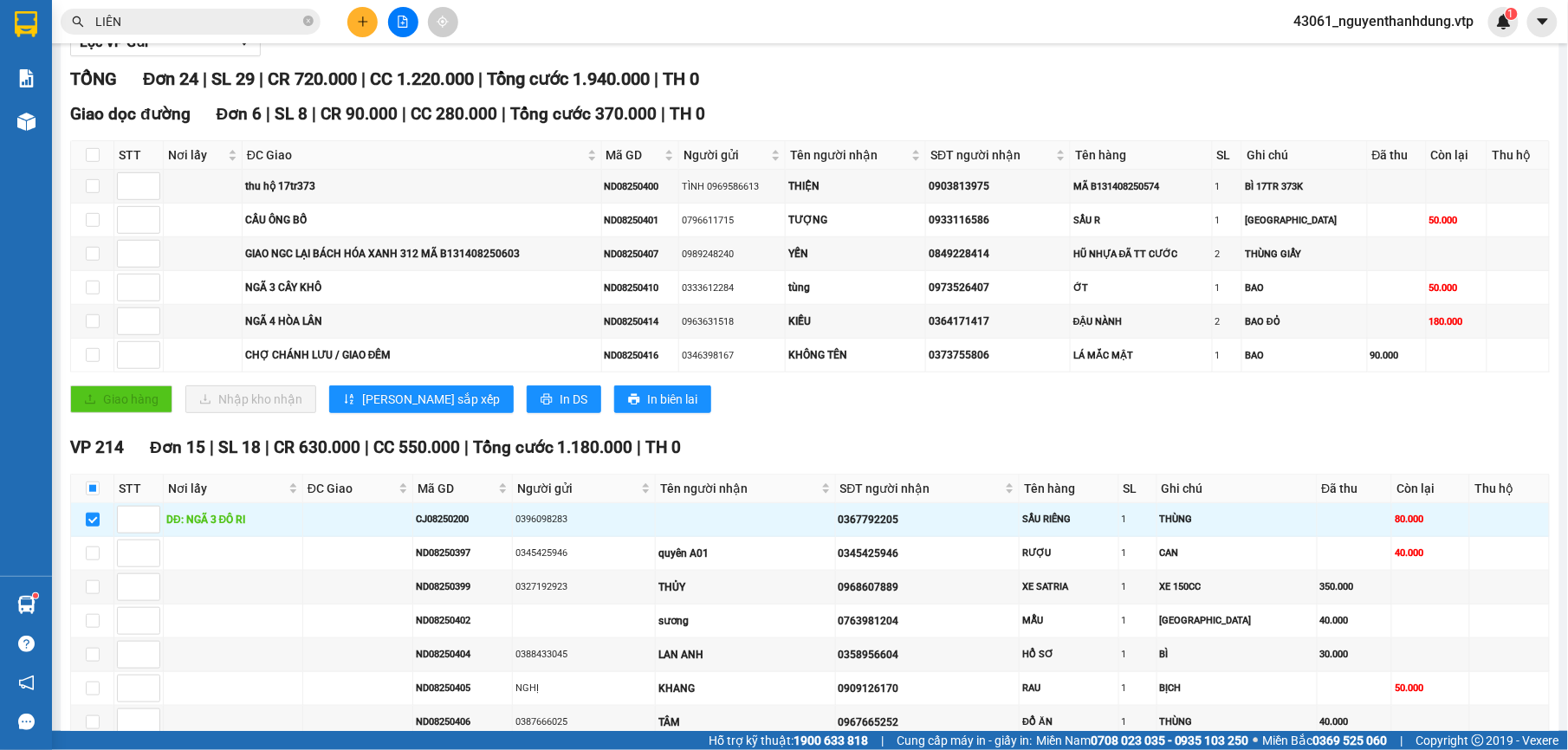
scroll to position [0, 0]
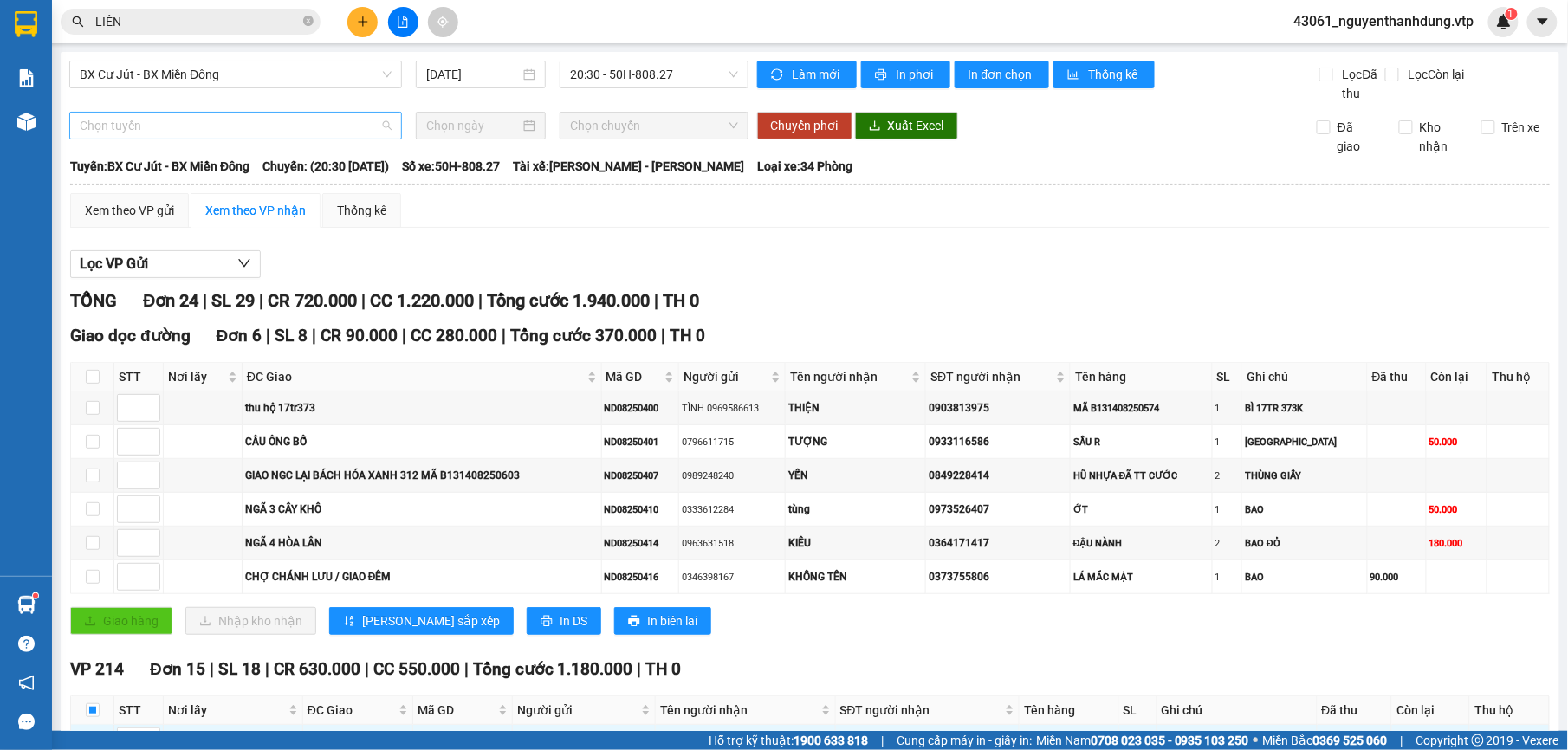
click at [184, 125] on span "Chọn tuyến" at bounding box center [235, 126] width 311 height 26
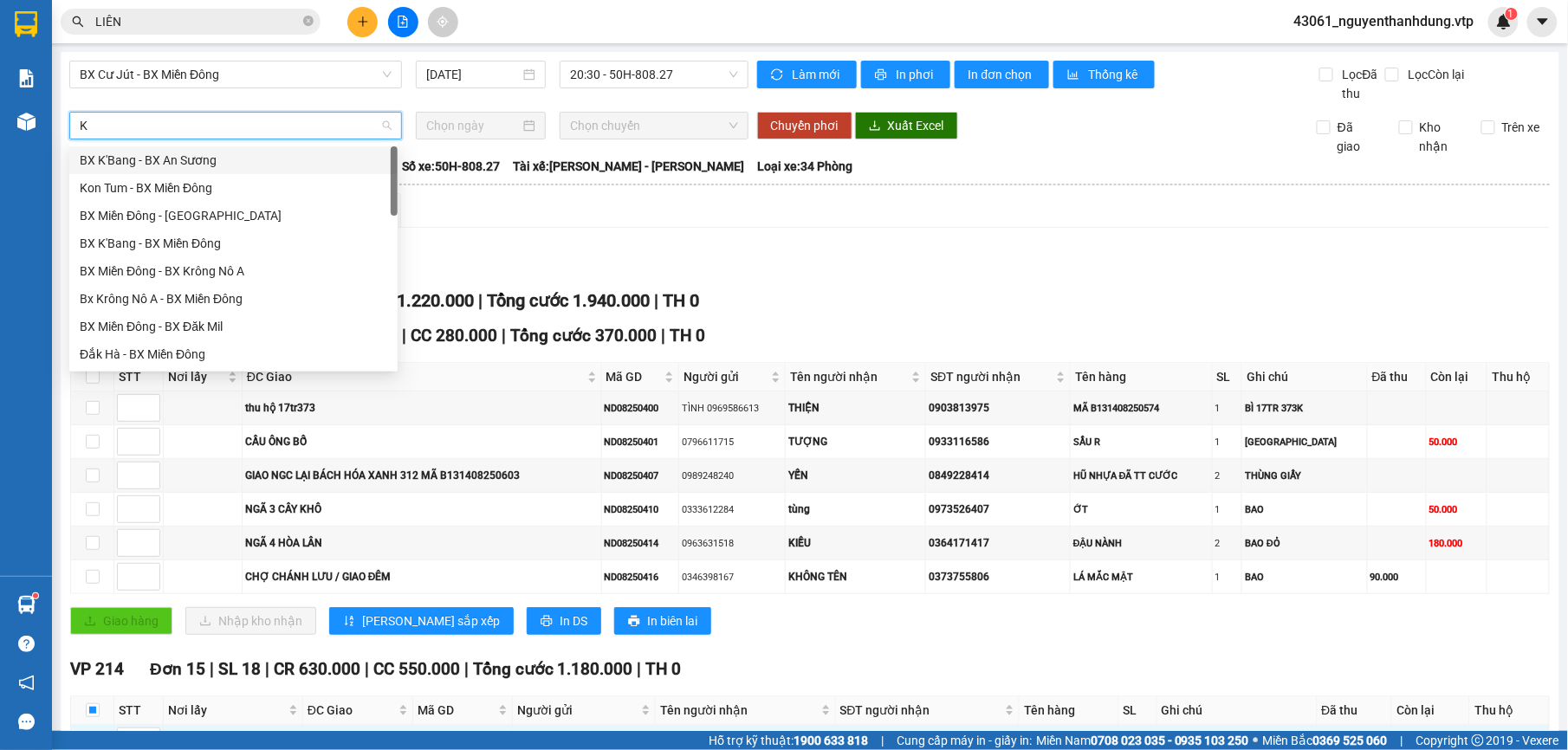
type input "KN"
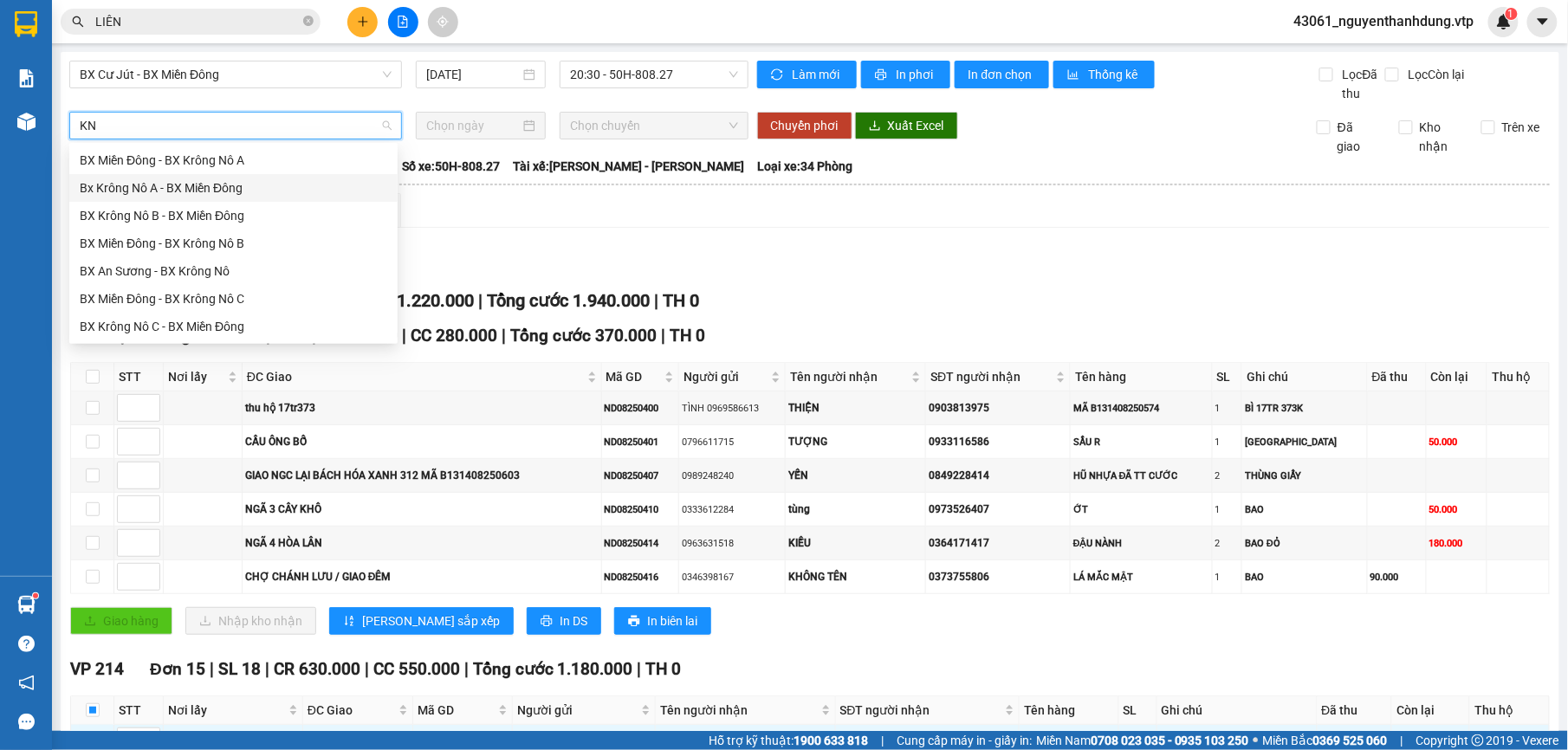
click at [160, 180] on div "Bx Krông Nô A - BX Miền Đông" at bounding box center [234, 188] width 308 height 19
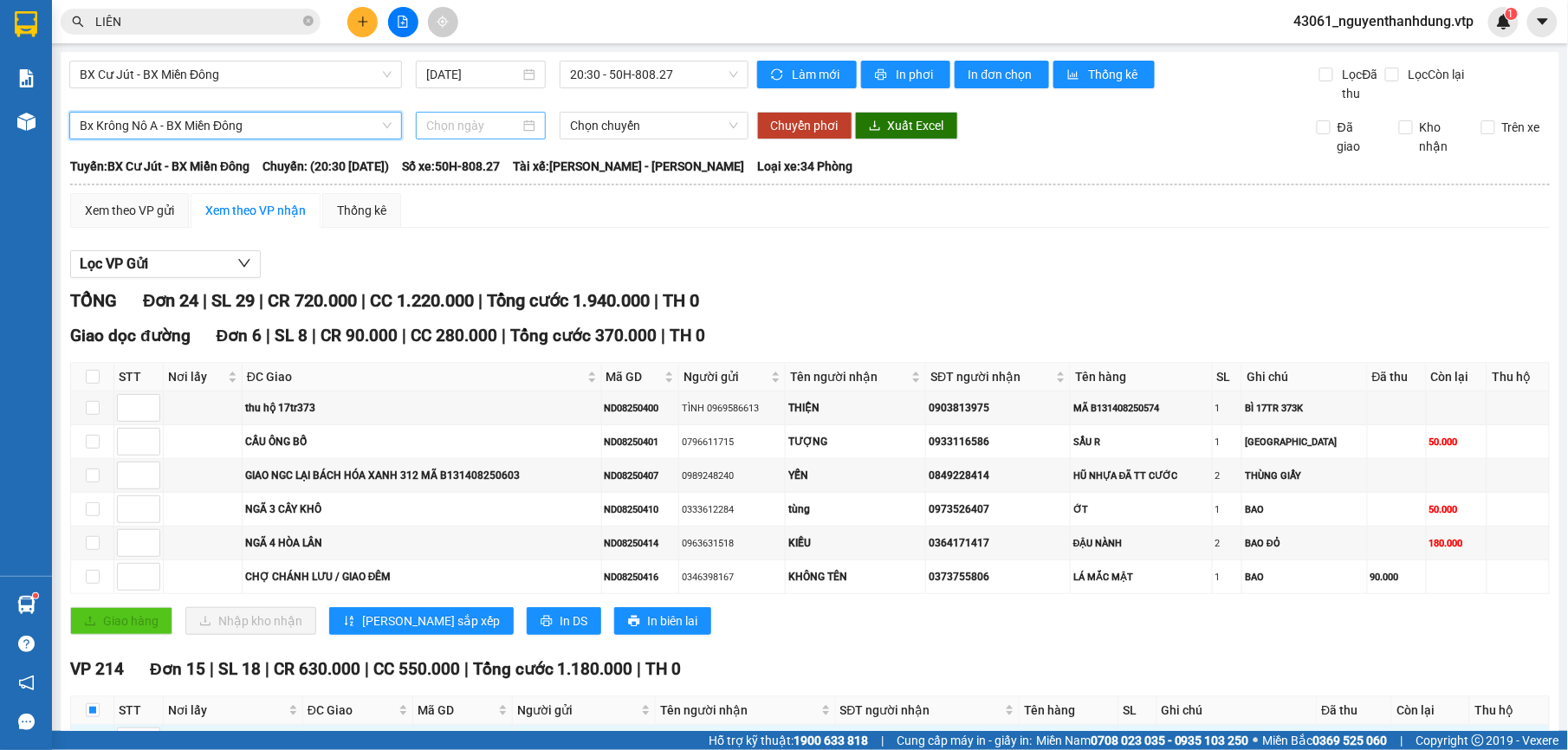
click at [508, 119] on input at bounding box center [474, 125] width 95 height 19
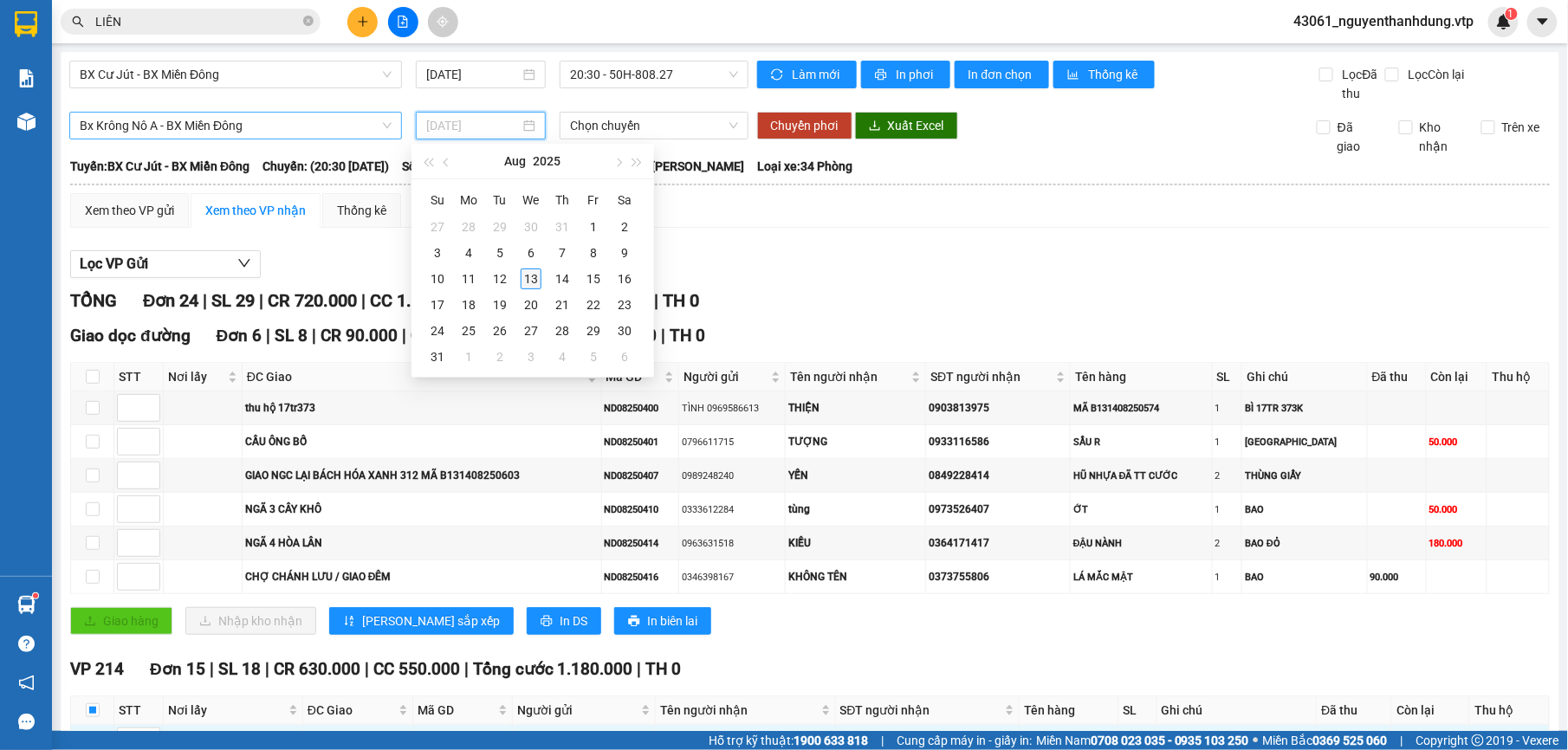
type input "[DATE]"
click at [516, 272] on td "13" at bounding box center [531, 279] width 32 height 26
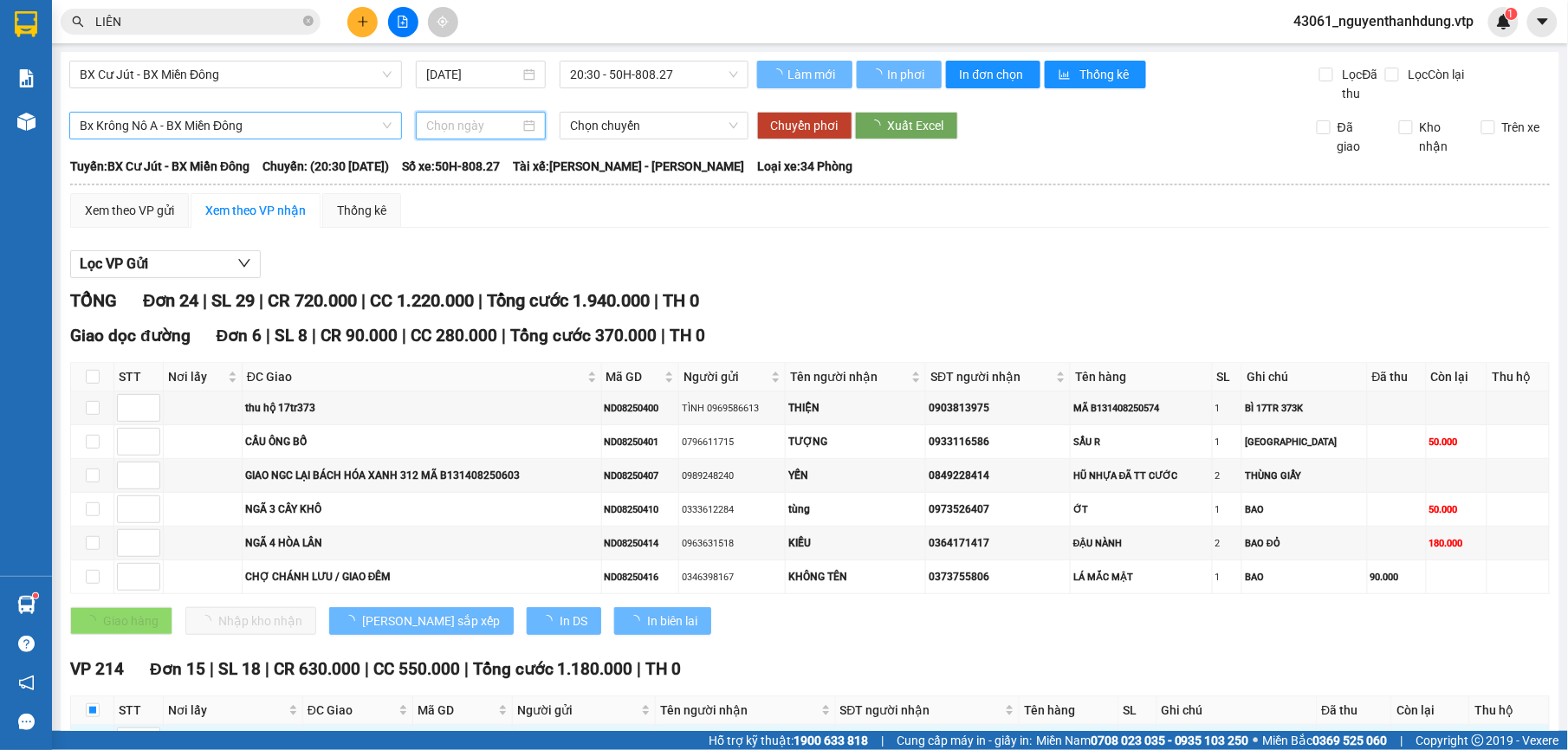
type input "[DATE]"
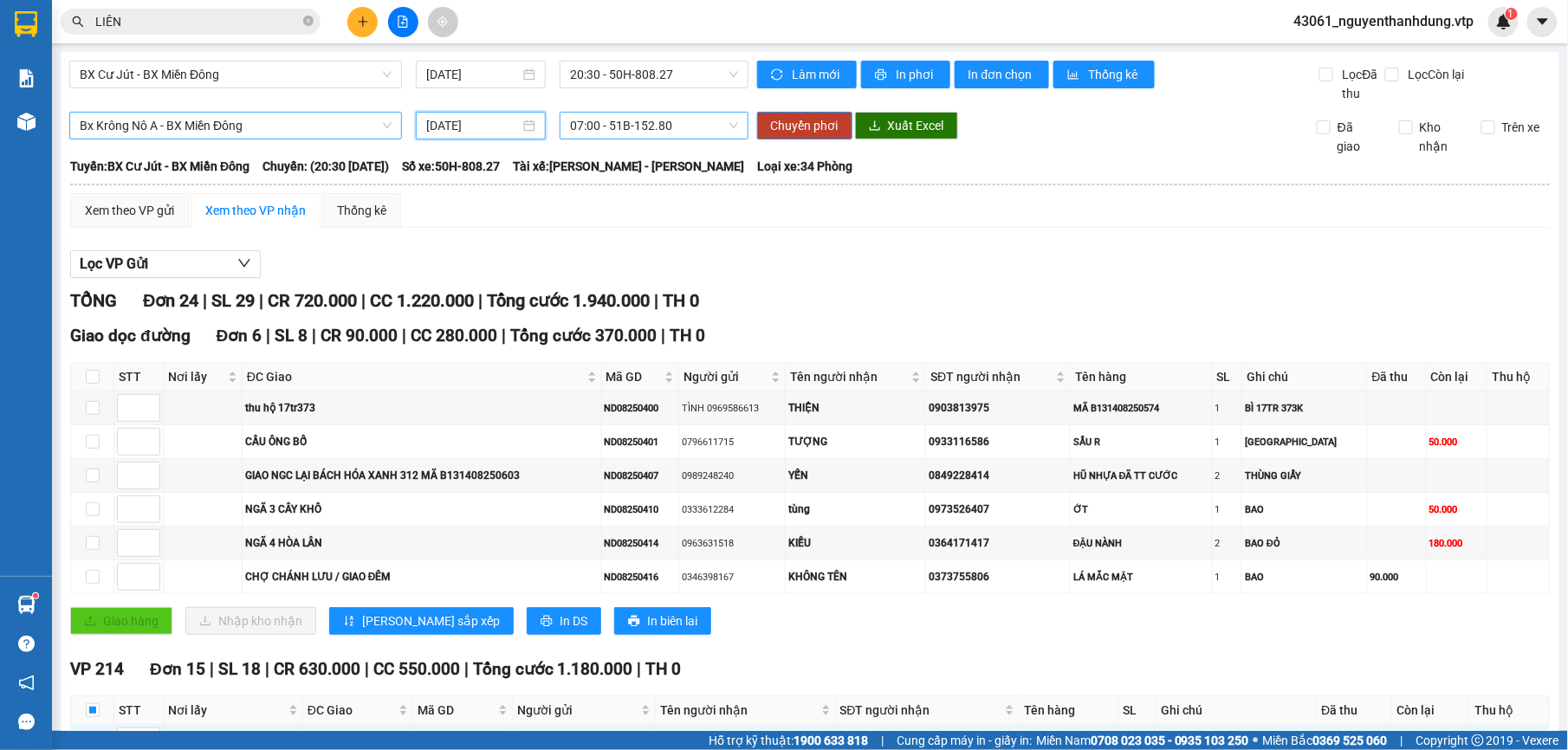
click at [696, 121] on span "07:00 - 51B-152.80" at bounding box center [653, 126] width 167 height 26
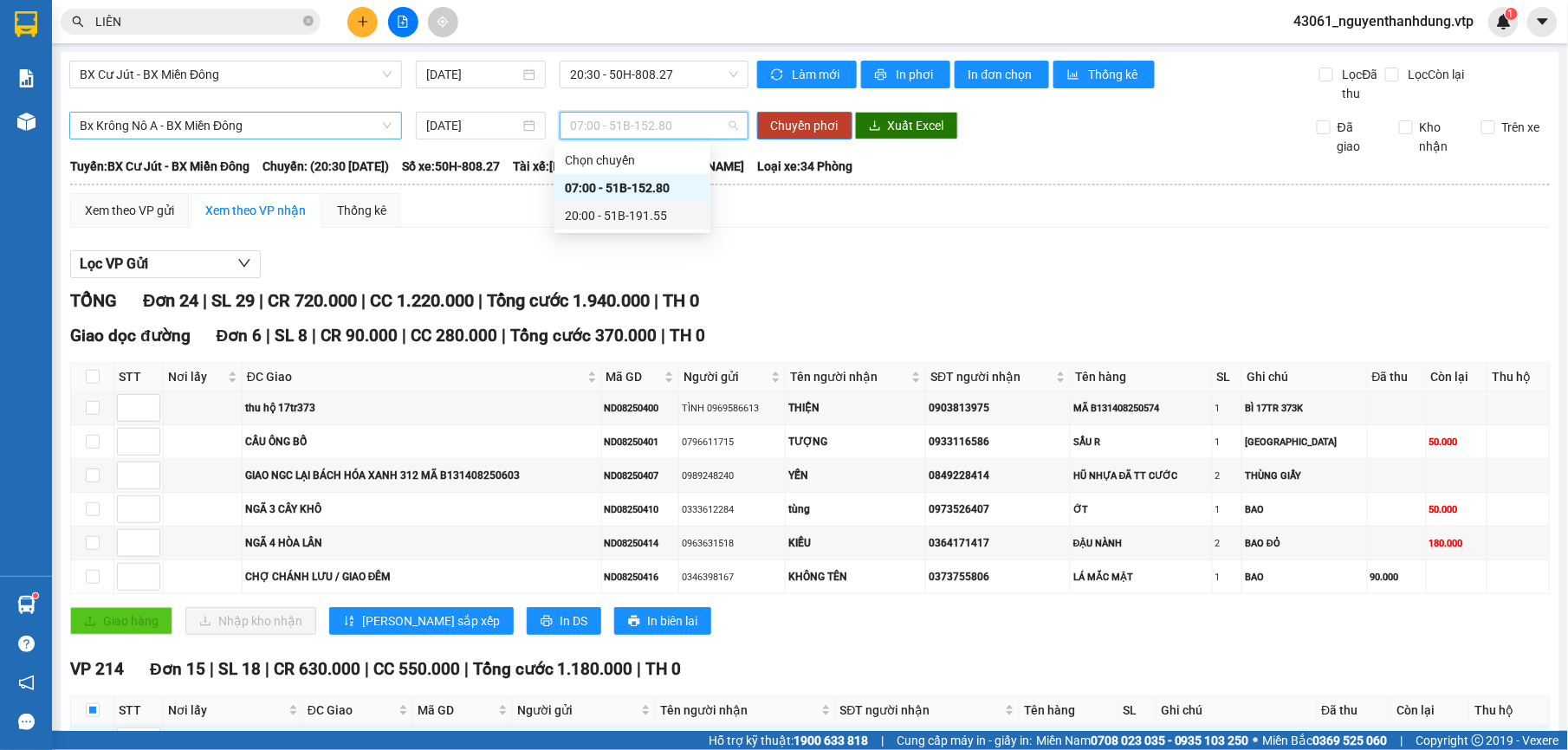
click at [656, 215] on div "20:00 - 51B-191.55" at bounding box center [632, 215] width 135 height 19
click at [794, 129] on span "Chuyển phơi" at bounding box center [804, 125] width 68 height 19
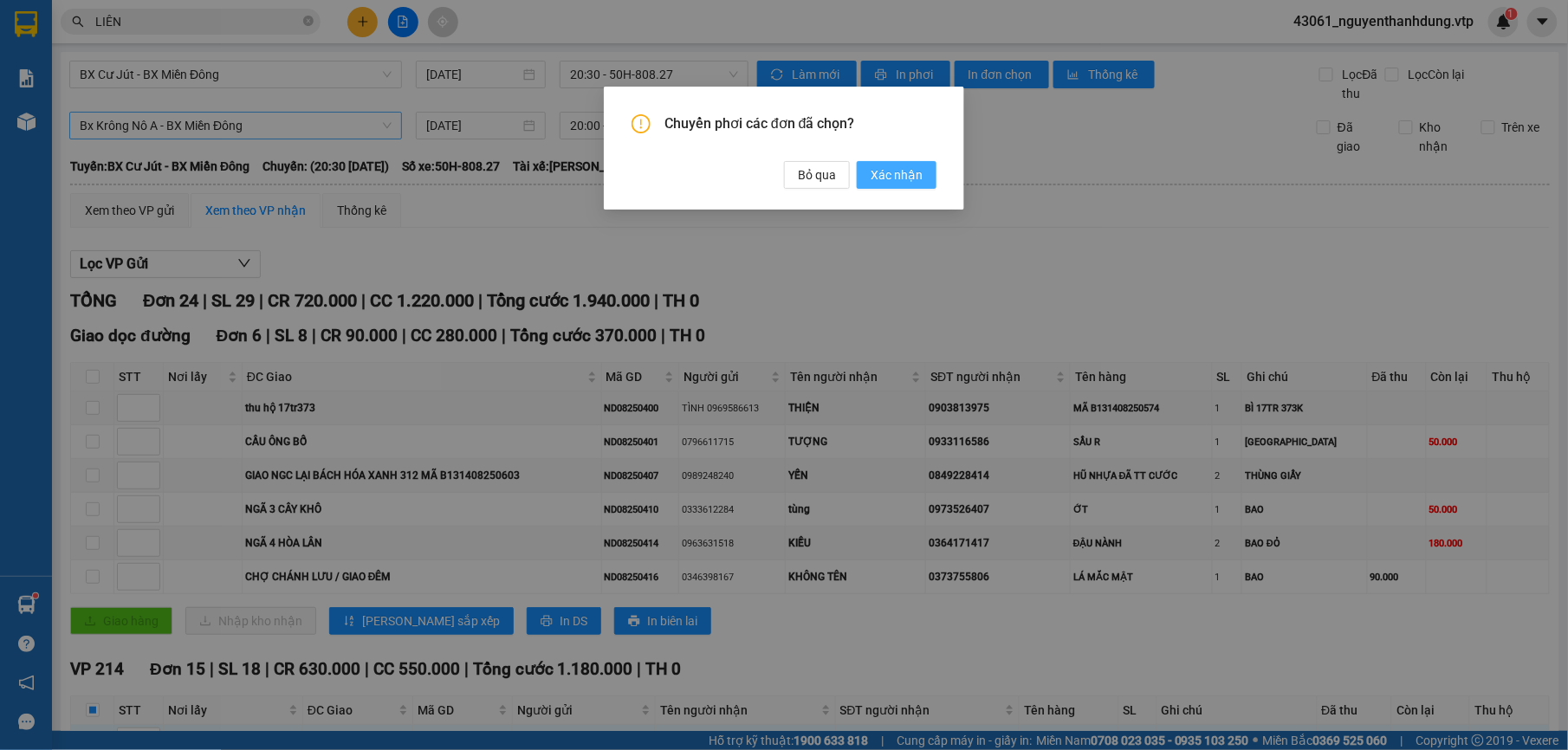
click at [881, 173] on span "Xác nhận" at bounding box center [896, 175] width 52 height 19
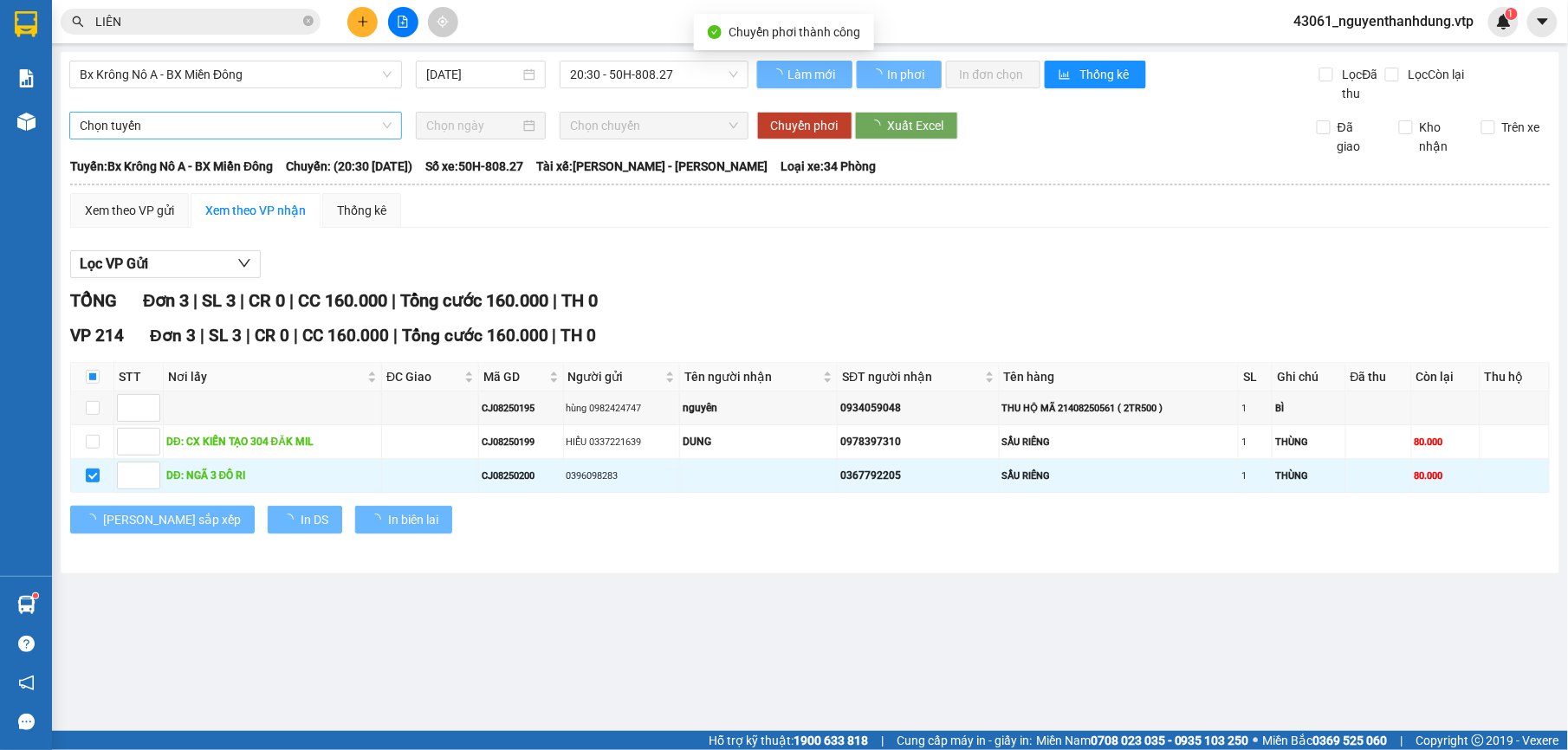
checkbox input "false"
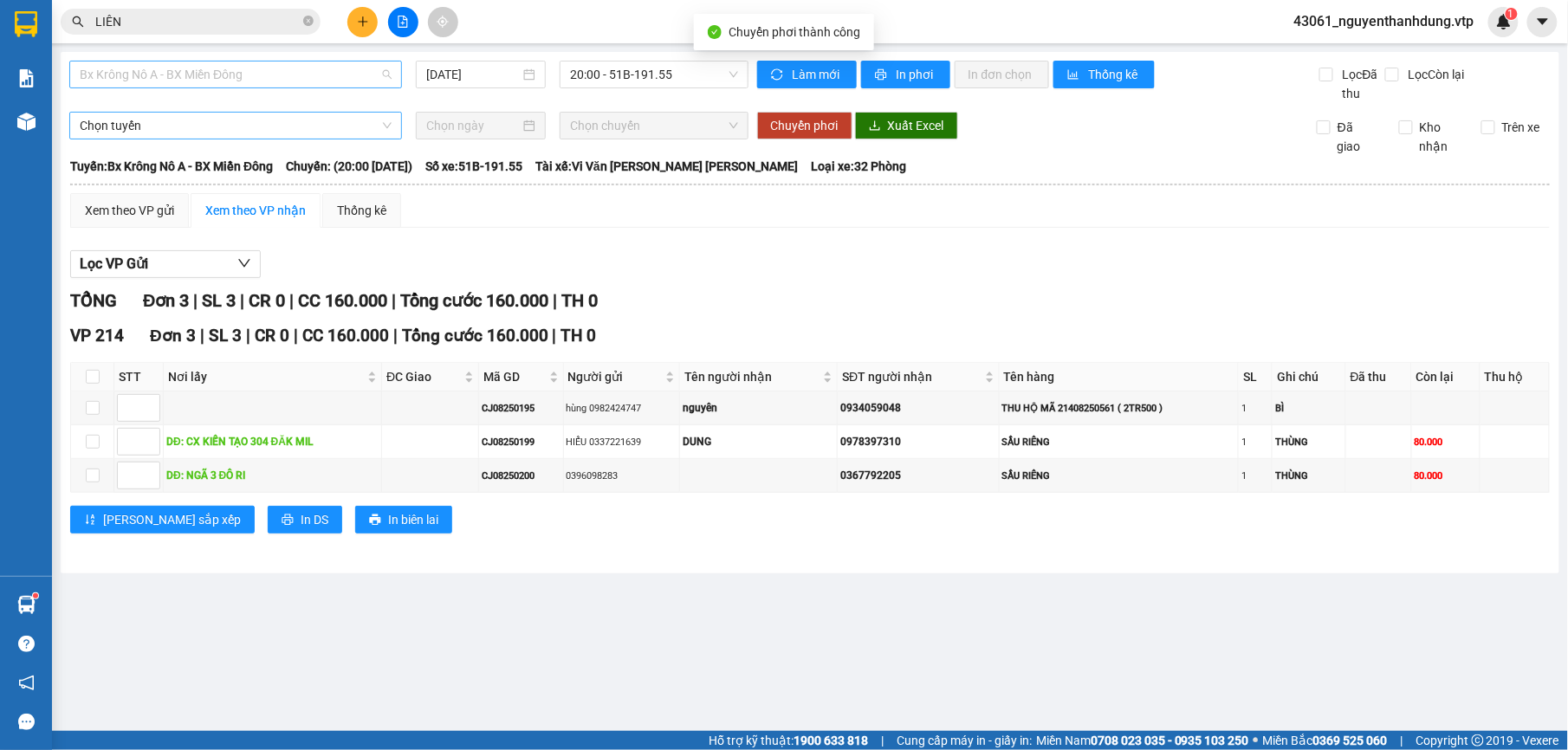
click at [254, 68] on span "Bx Krông Nô A - BX Miền Đông" at bounding box center [235, 74] width 311 height 26
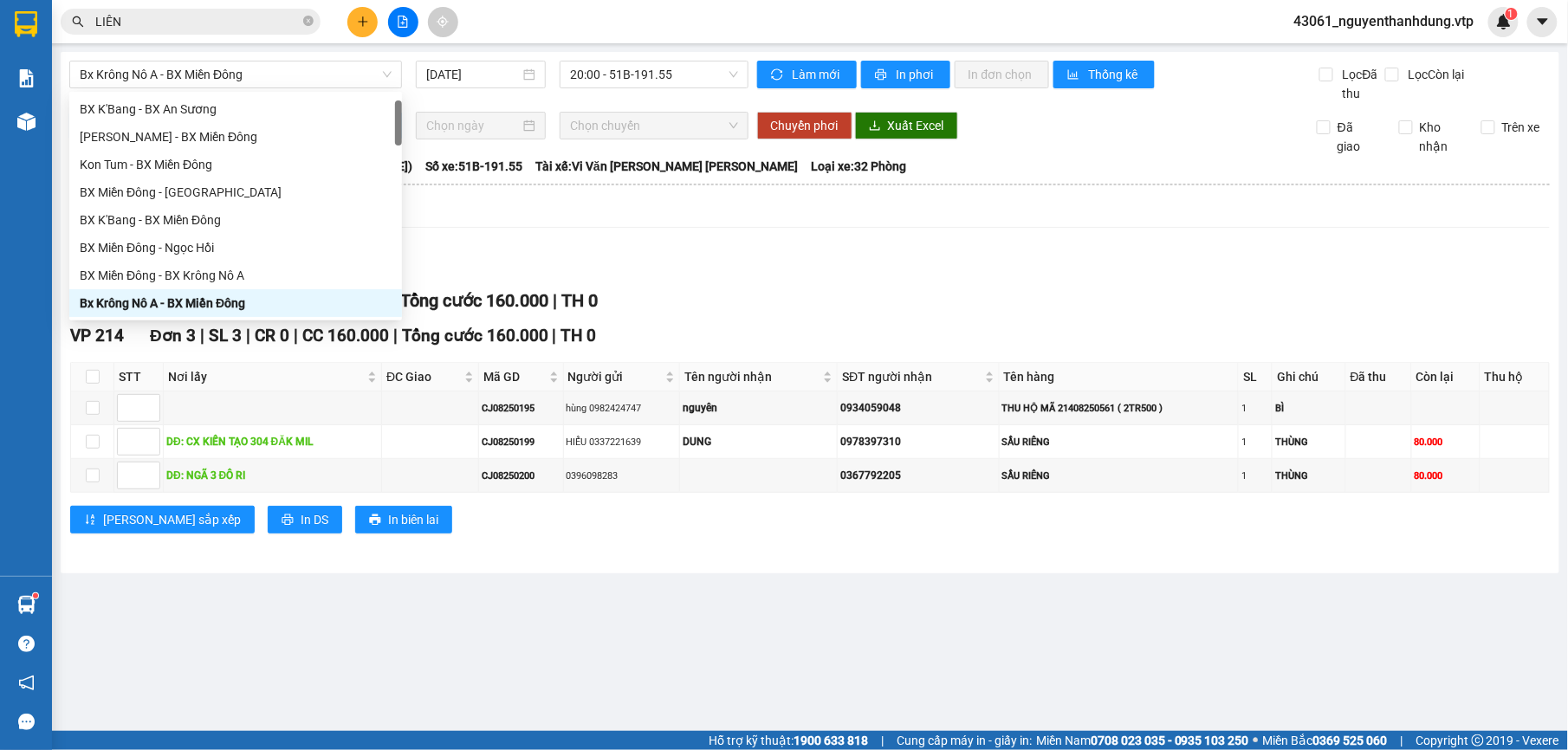
click at [775, 259] on div "Lọc VP Gửi" at bounding box center [810, 264] width 1479 height 29
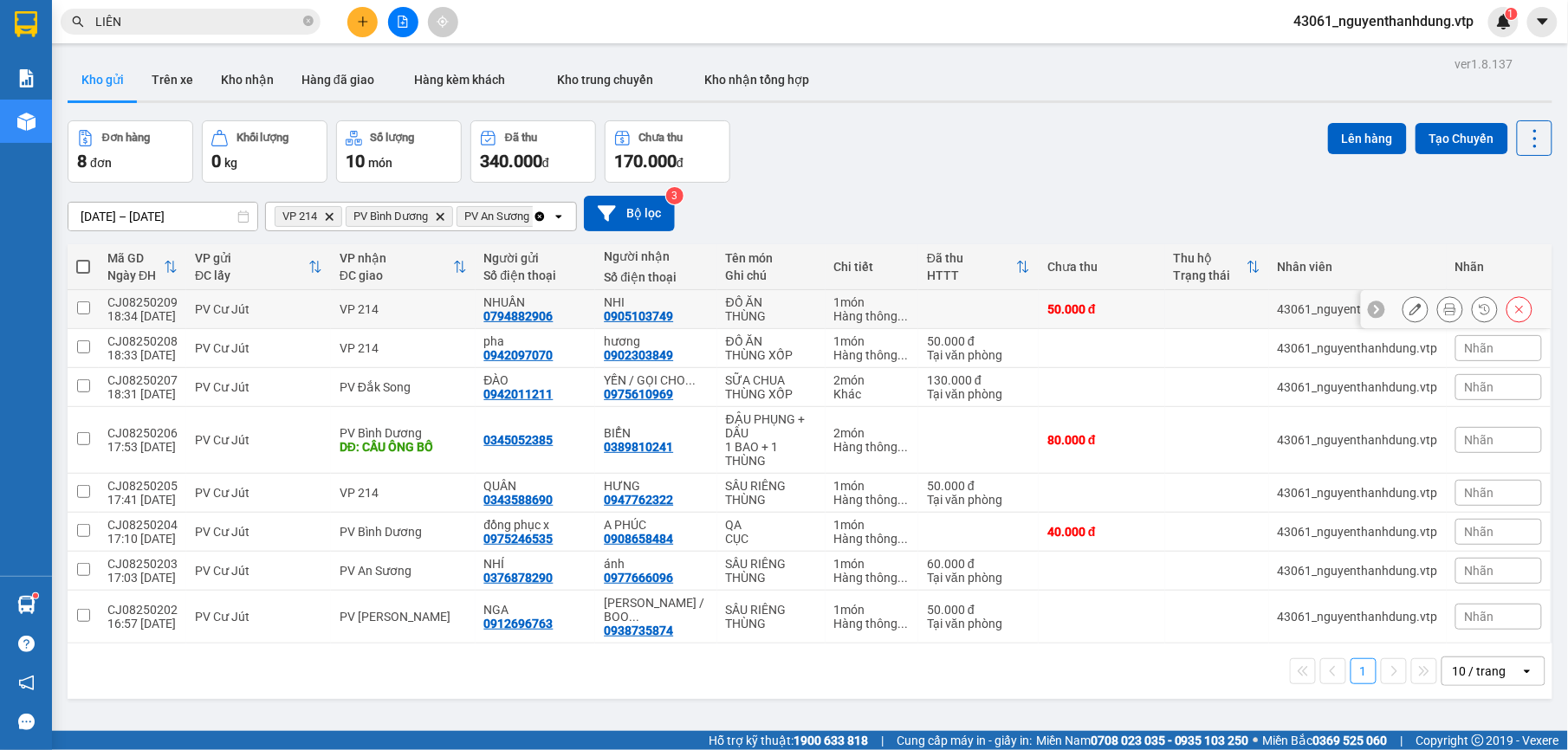
click at [84, 305] on input "checkbox" at bounding box center [83, 308] width 13 height 13
checkbox input "true"
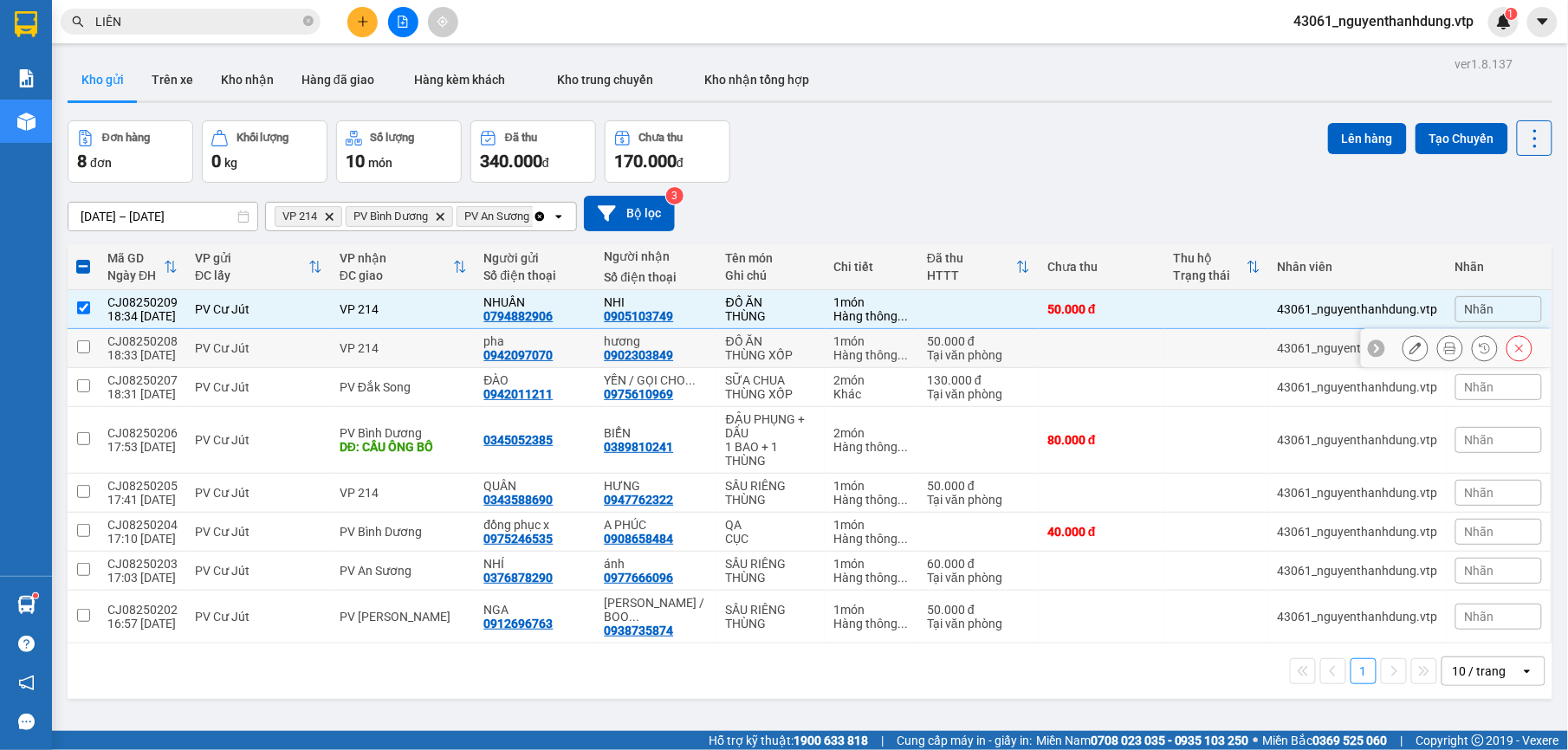
click at [94, 338] on td at bounding box center [83, 349] width 32 height 39
checkbox input "true"
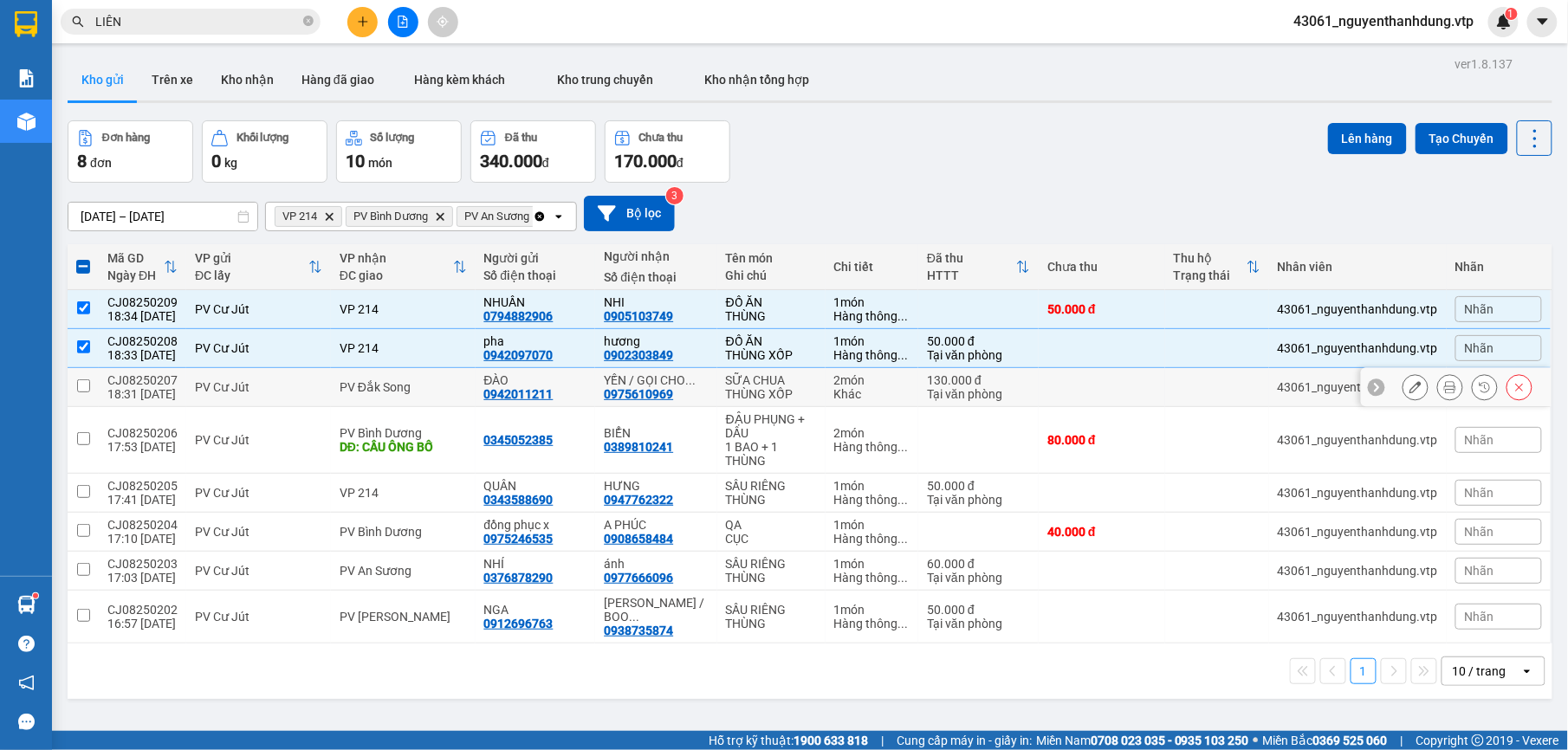
click at [94, 395] on td at bounding box center [83, 388] width 32 height 39
checkbox input "true"
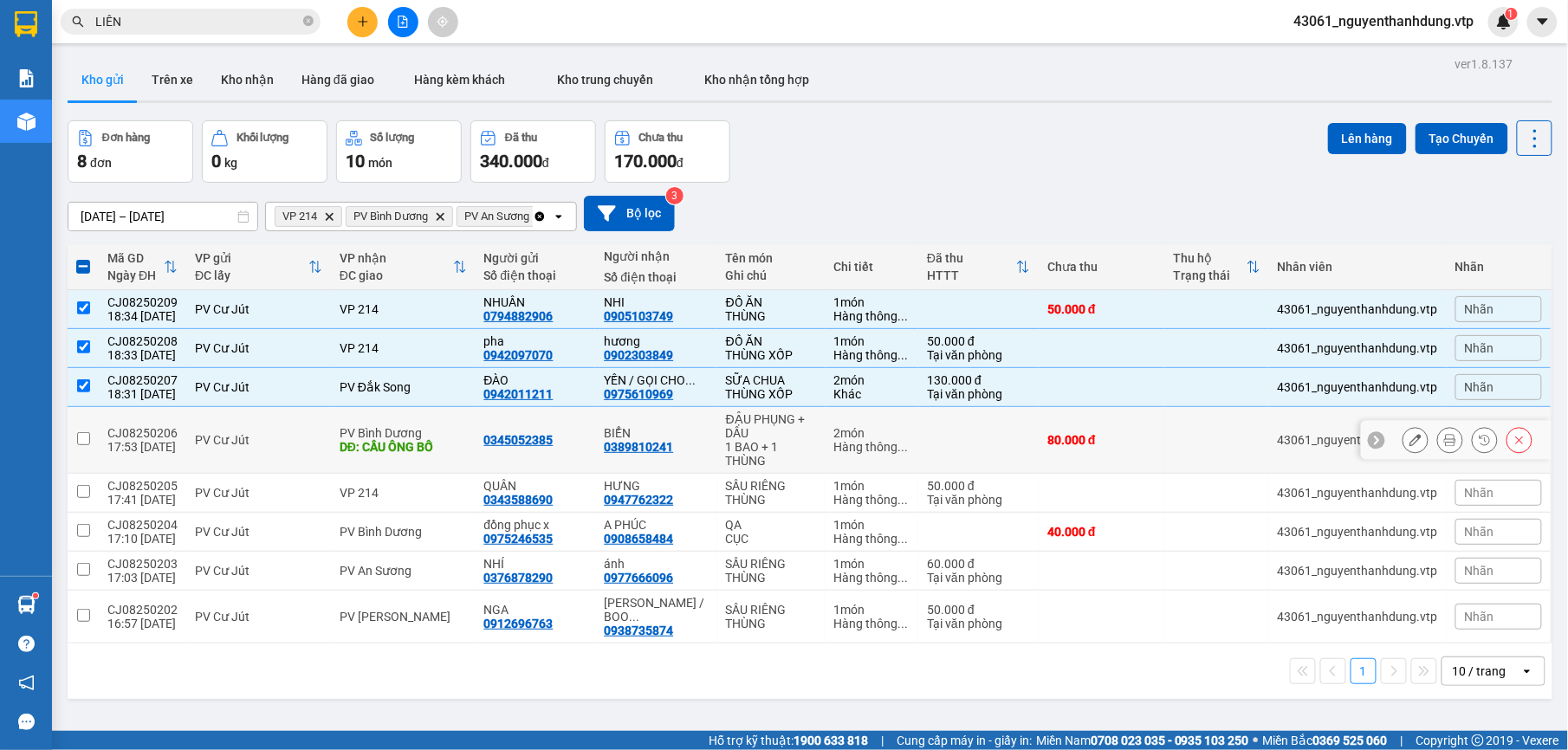
click at [85, 431] on td at bounding box center [83, 440] width 32 height 67
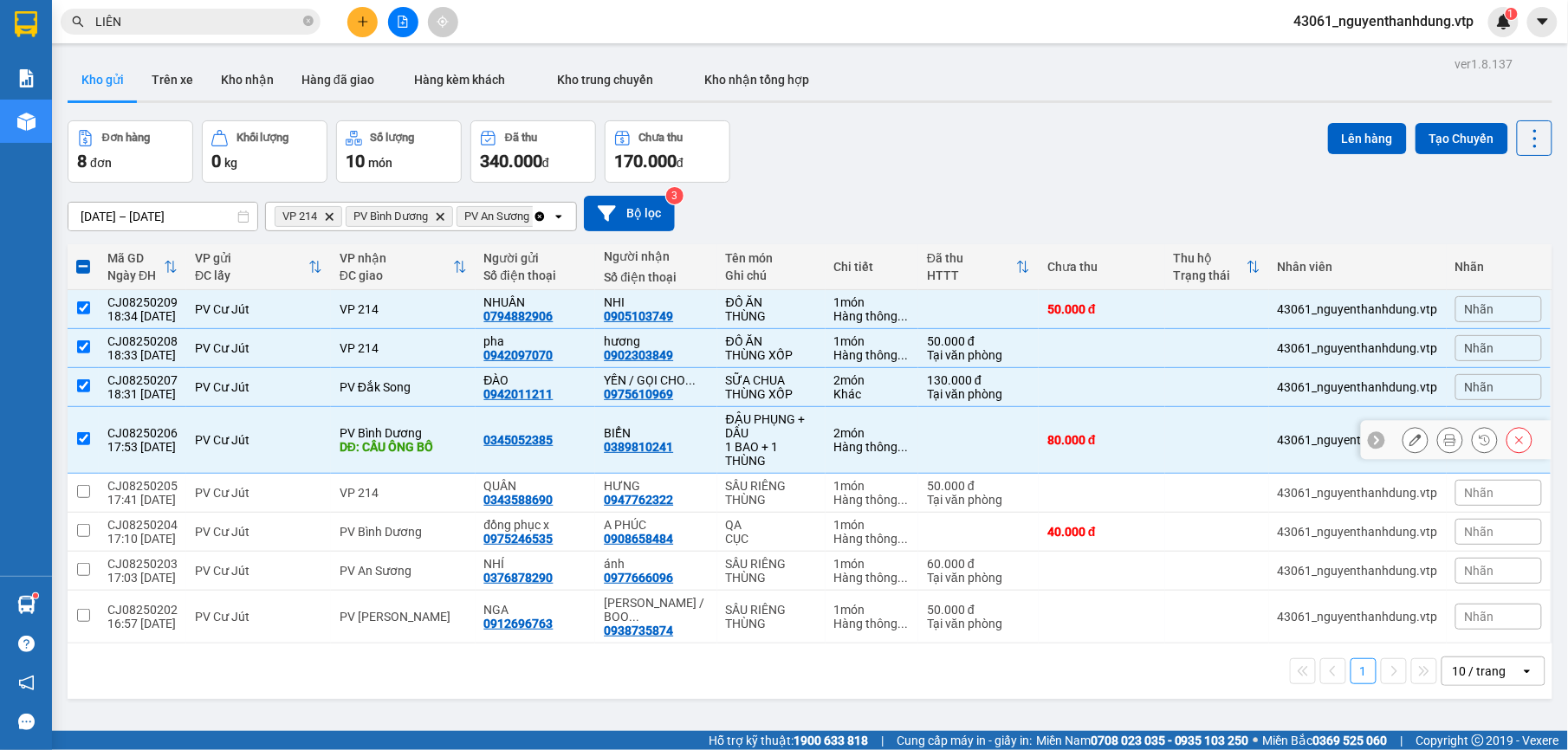
click at [97, 459] on td at bounding box center [83, 440] width 32 height 67
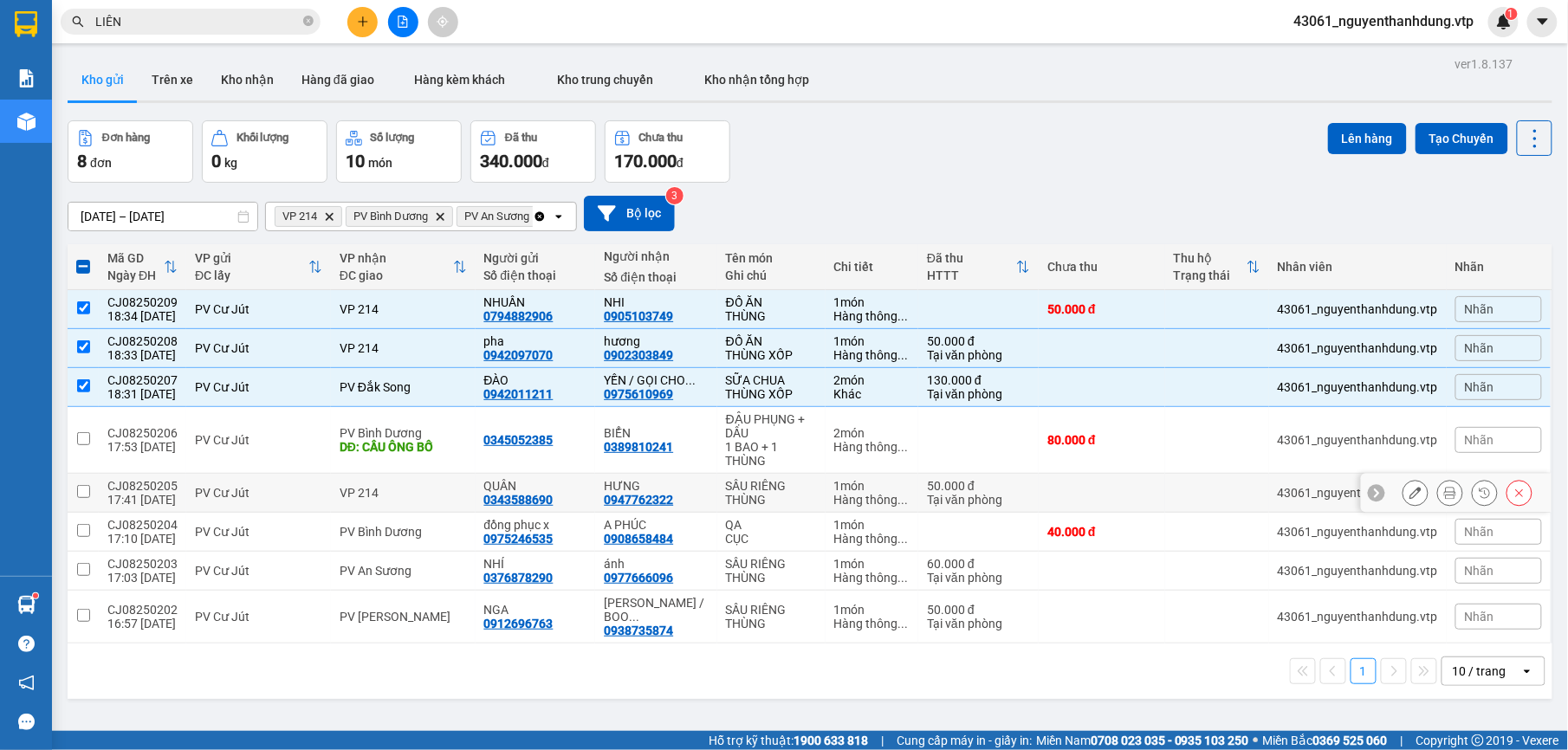
click at [83, 464] on td at bounding box center [83, 440] width 32 height 67
checkbox input "true"
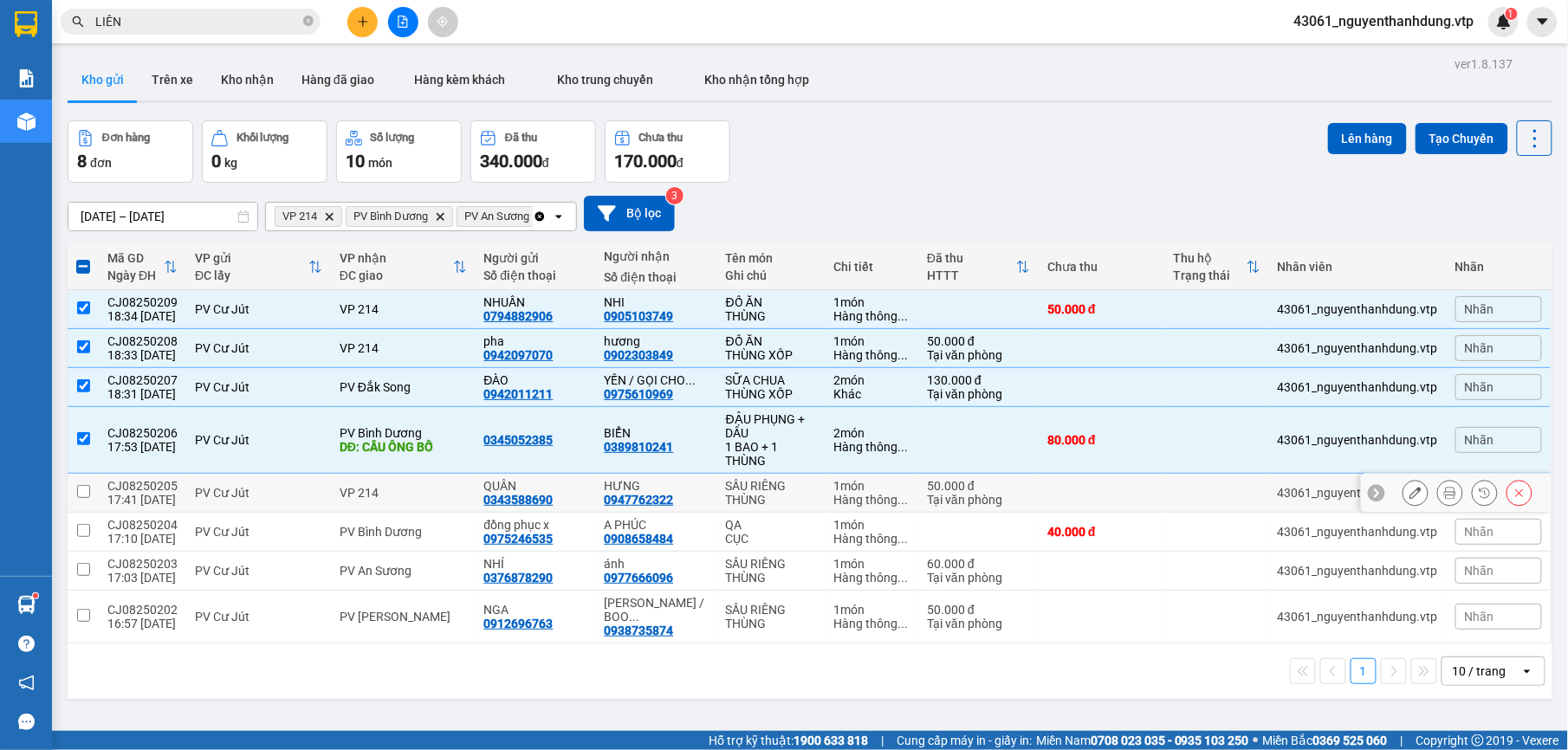
click at [83, 498] on input "checkbox" at bounding box center [83, 491] width 13 height 13
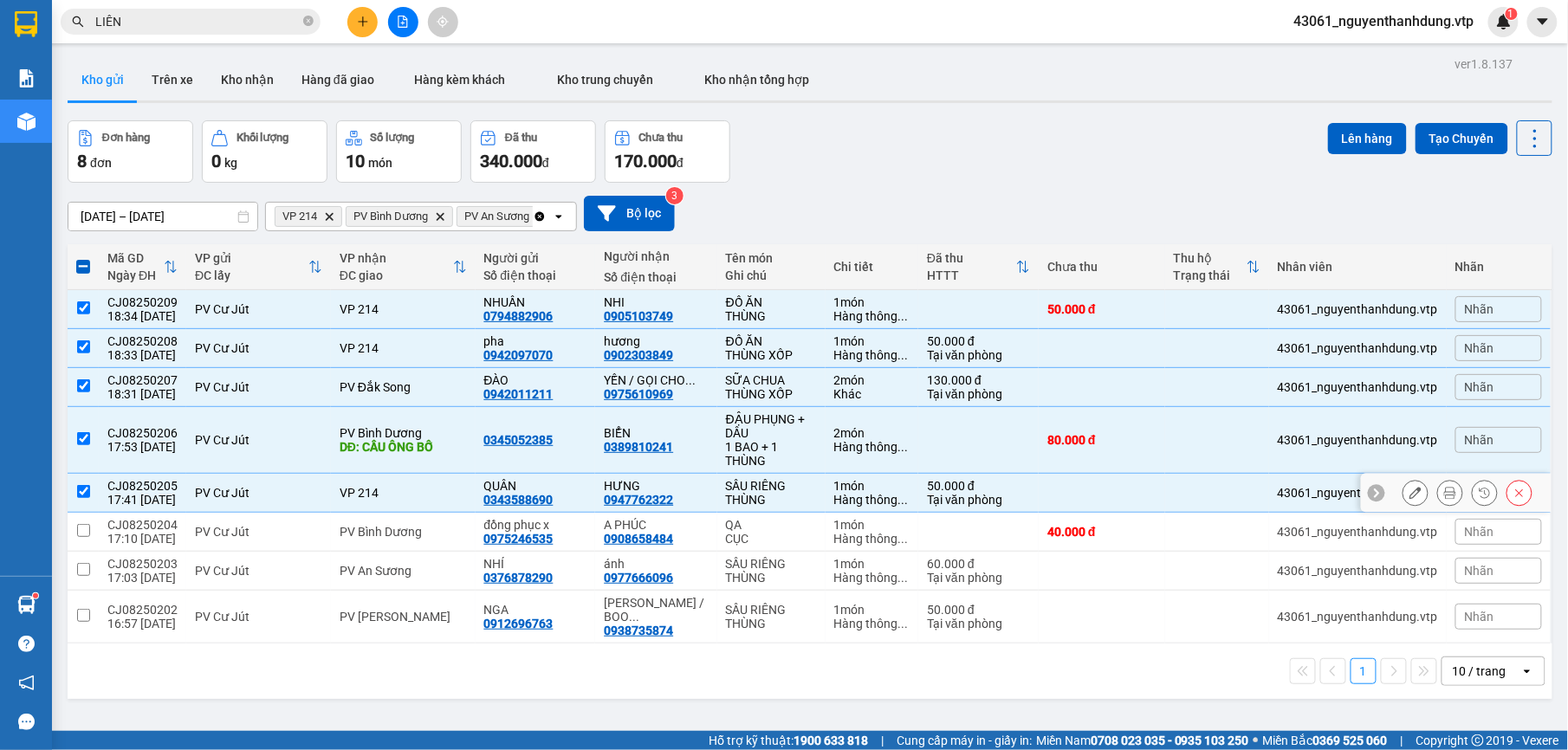
click at [91, 513] on td at bounding box center [83, 493] width 32 height 39
checkbox input "false"
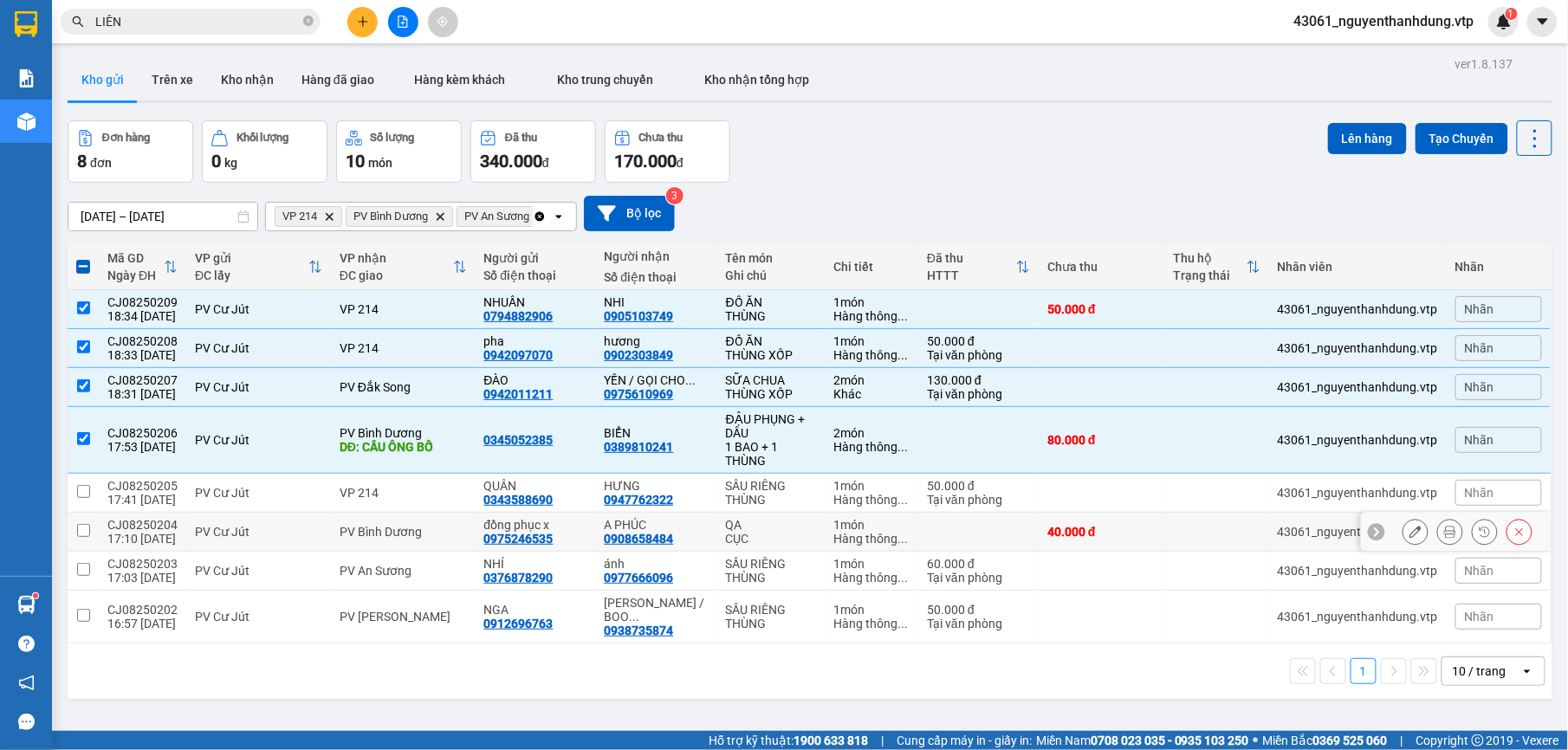
click at [82, 548] on td at bounding box center [83, 532] width 32 height 39
checkbox input "true"
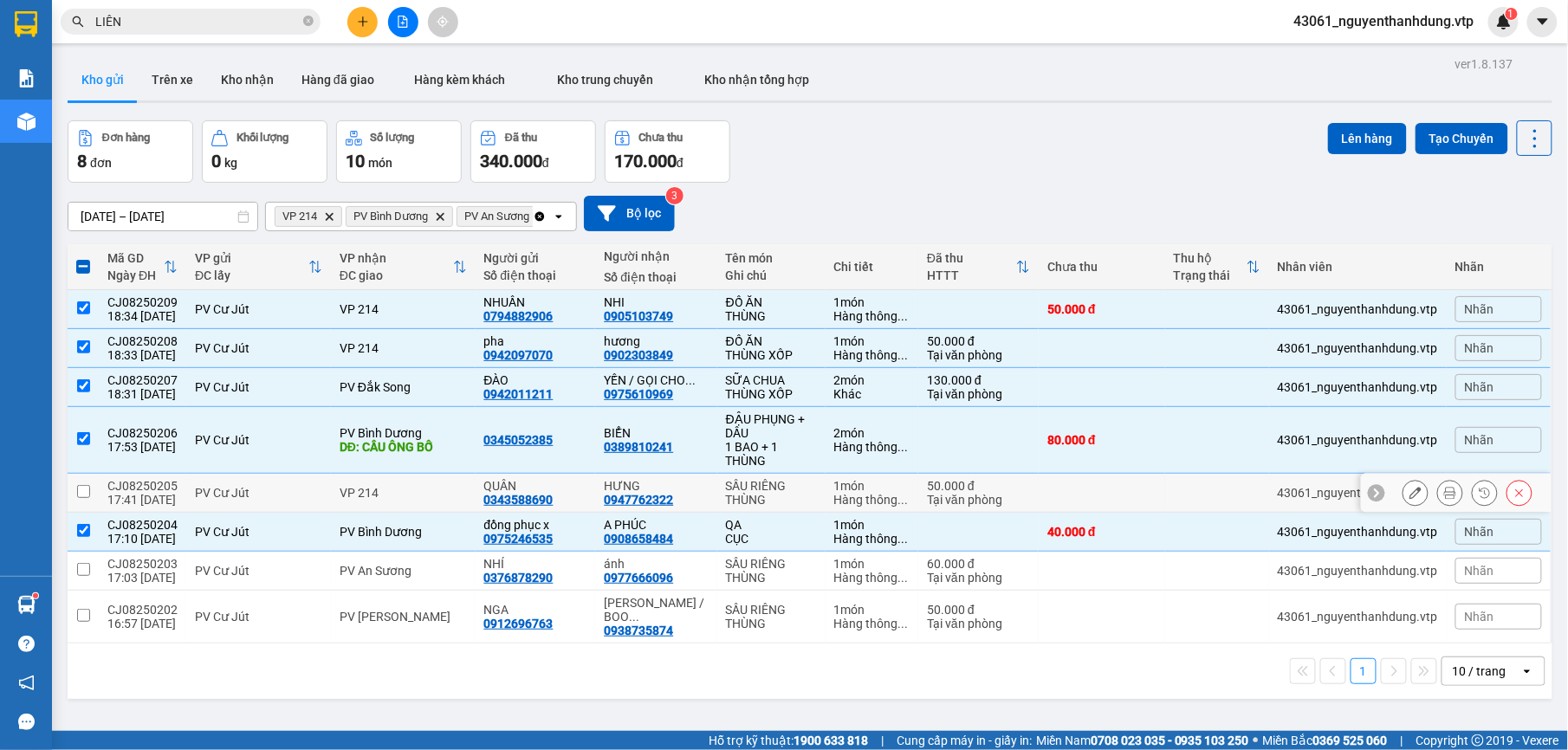
click at [74, 502] on td at bounding box center [83, 493] width 32 height 39
checkbox input "true"
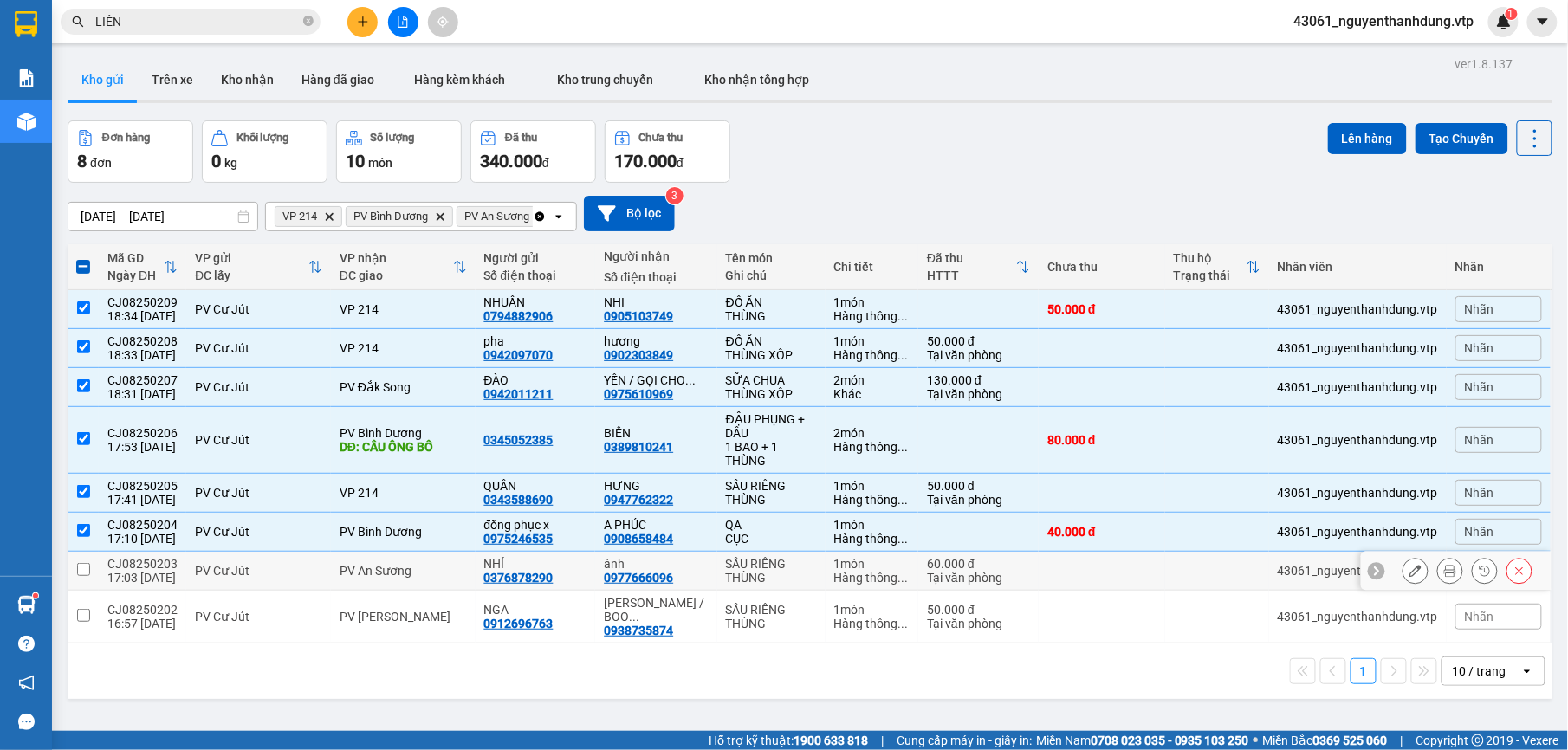
click at [85, 588] on td at bounding box center [83, 571] width 32 height 39
checkbox input "true"
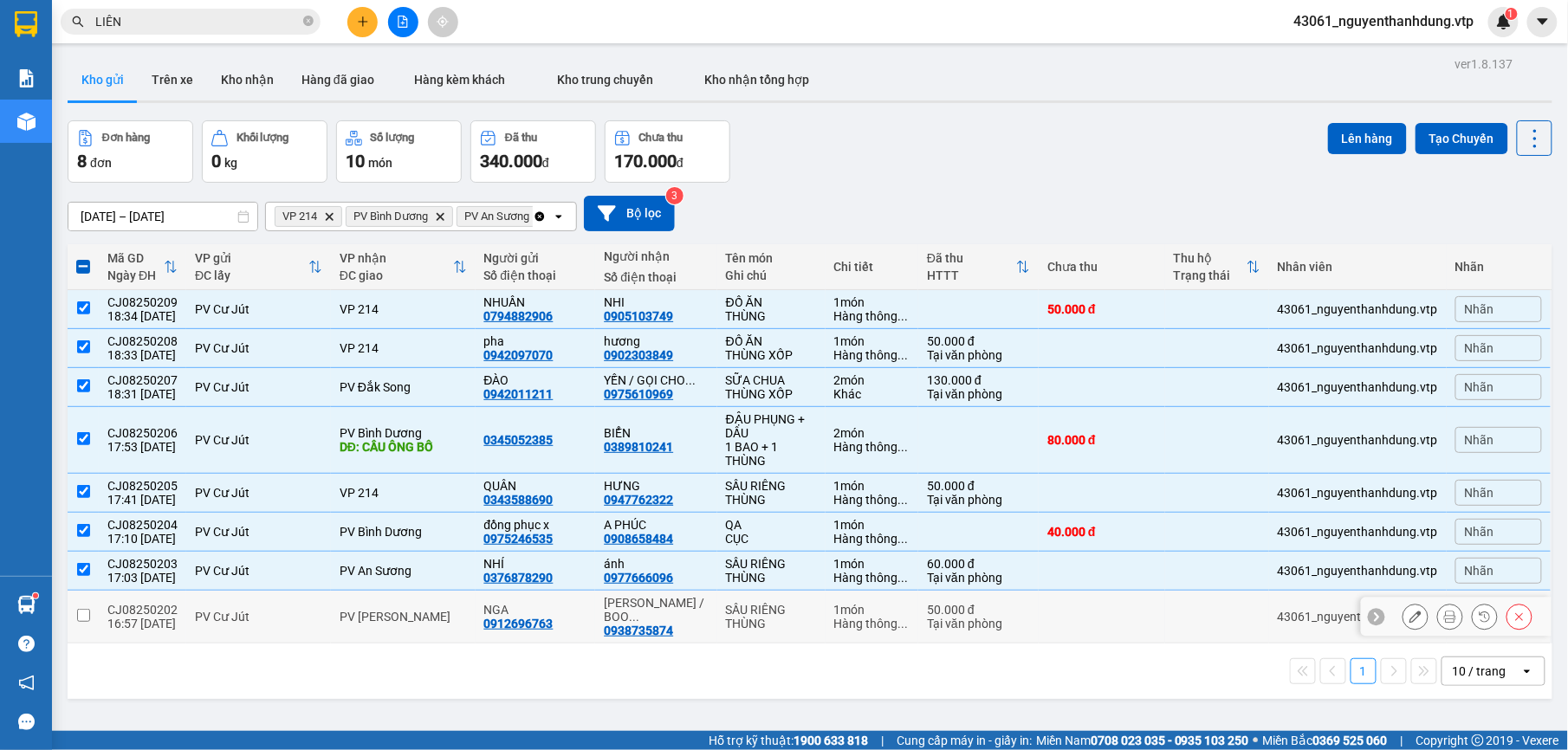
click at [85, 621] on td at bounding box center [83, 617] width 32 height 53
checkbox input "true"
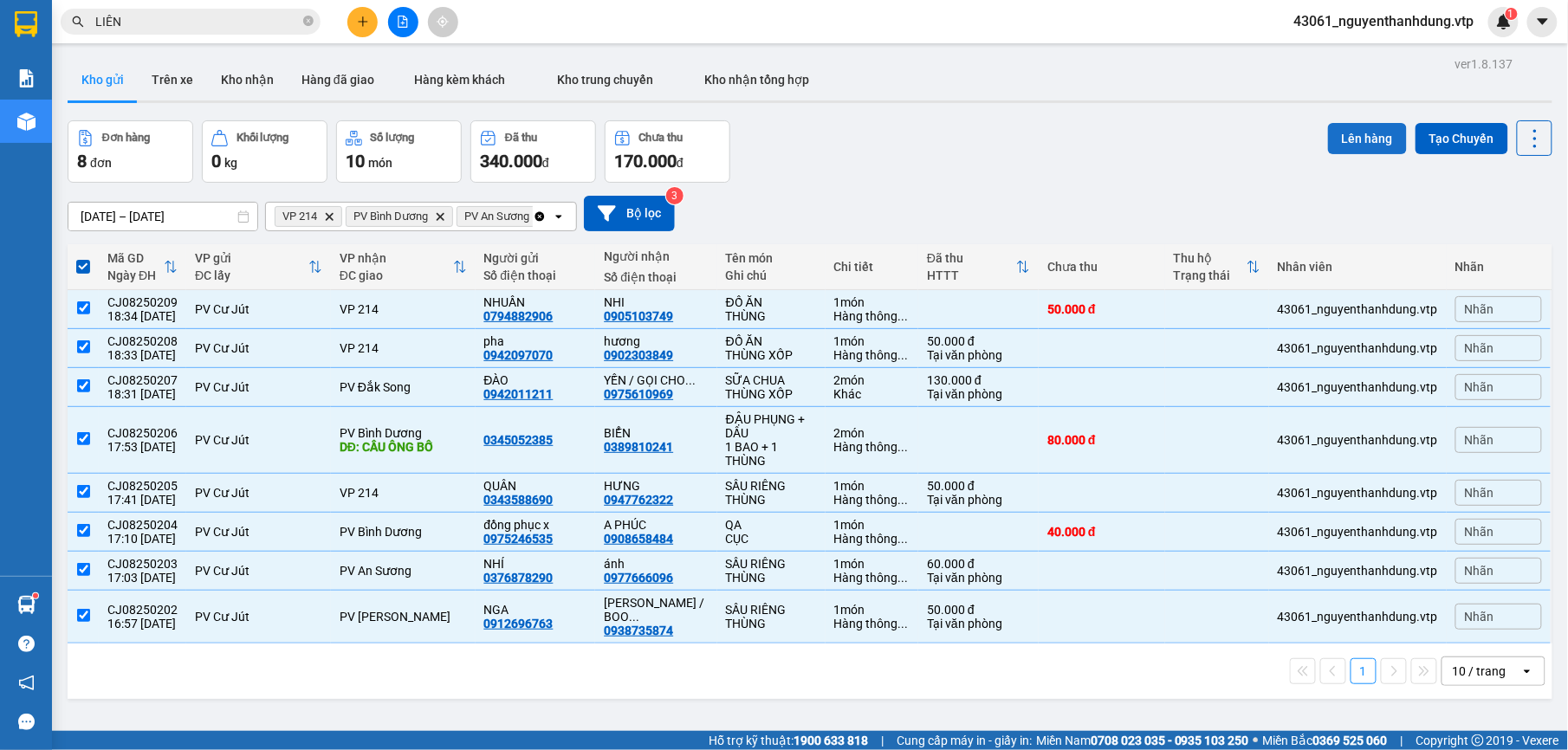
click at [1342, 143] on button "Lên hàng" at bounding box center [1367, 139] width 79 height 32
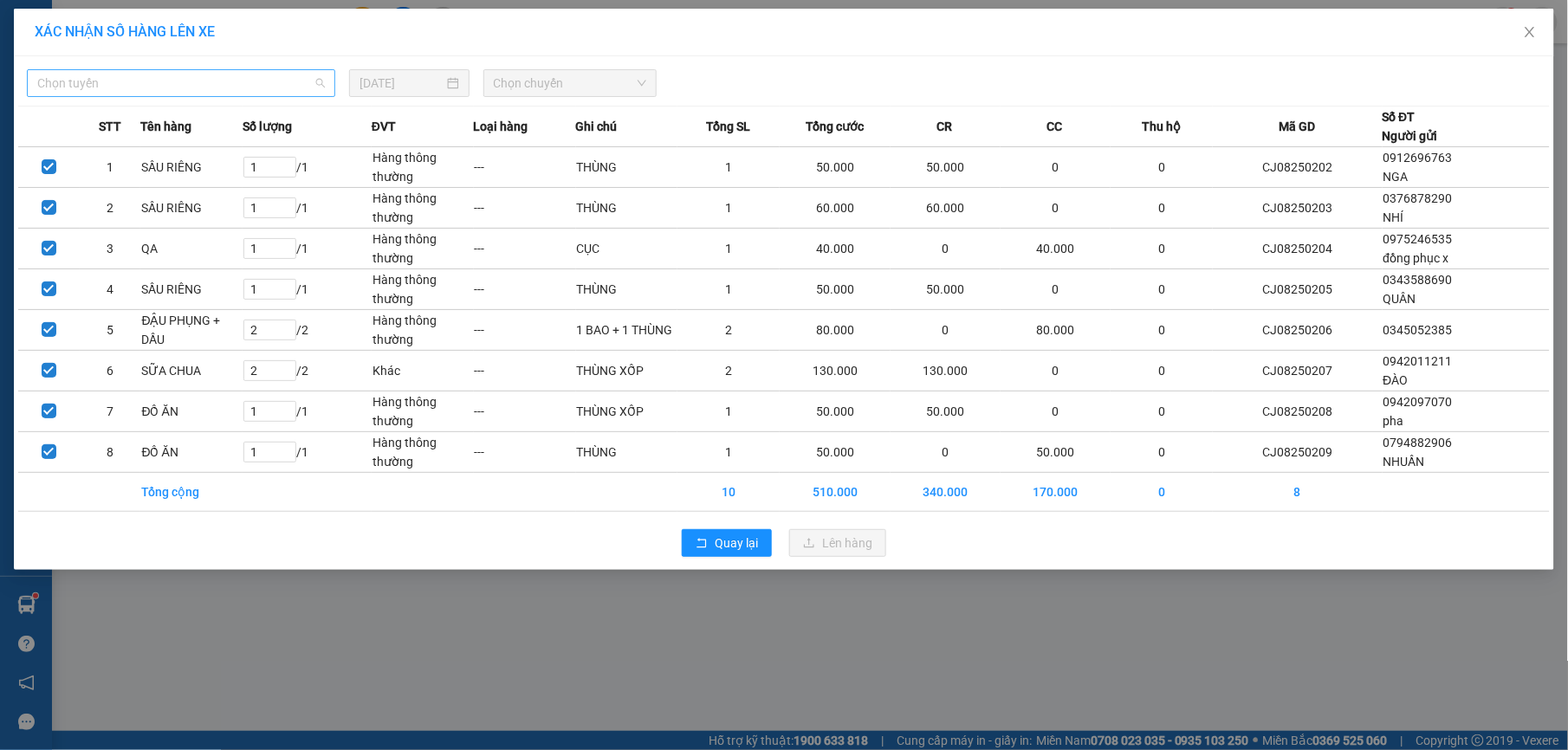
click at [195, 82] on span "Chọn tuyến" at bounding box center [181, 83] width 287 height 26
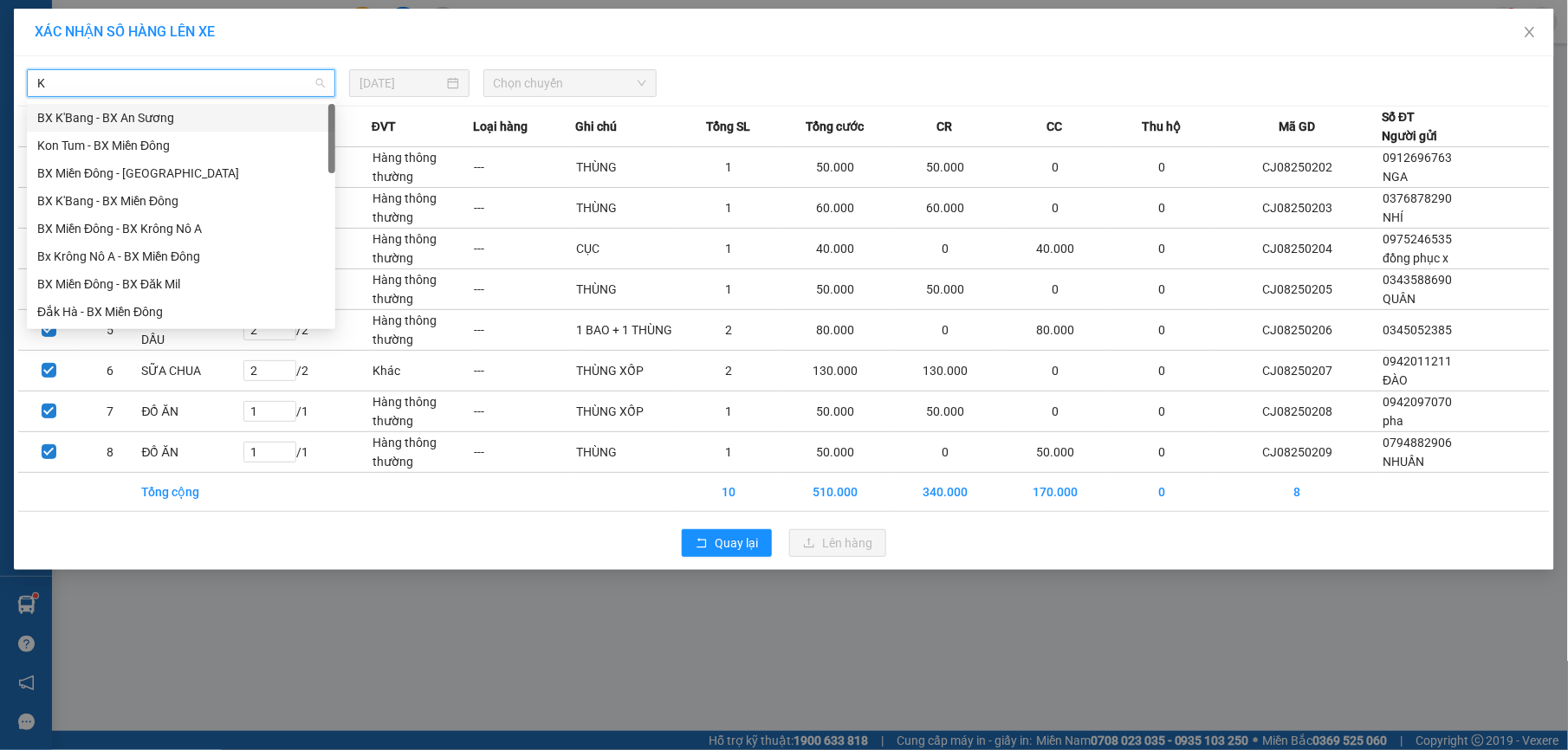
type input "KN"
click at [215, 144] on div "Bx Krông Nô A - BX Miền Đông" at bounding box center [181, 146] width 287 height 19
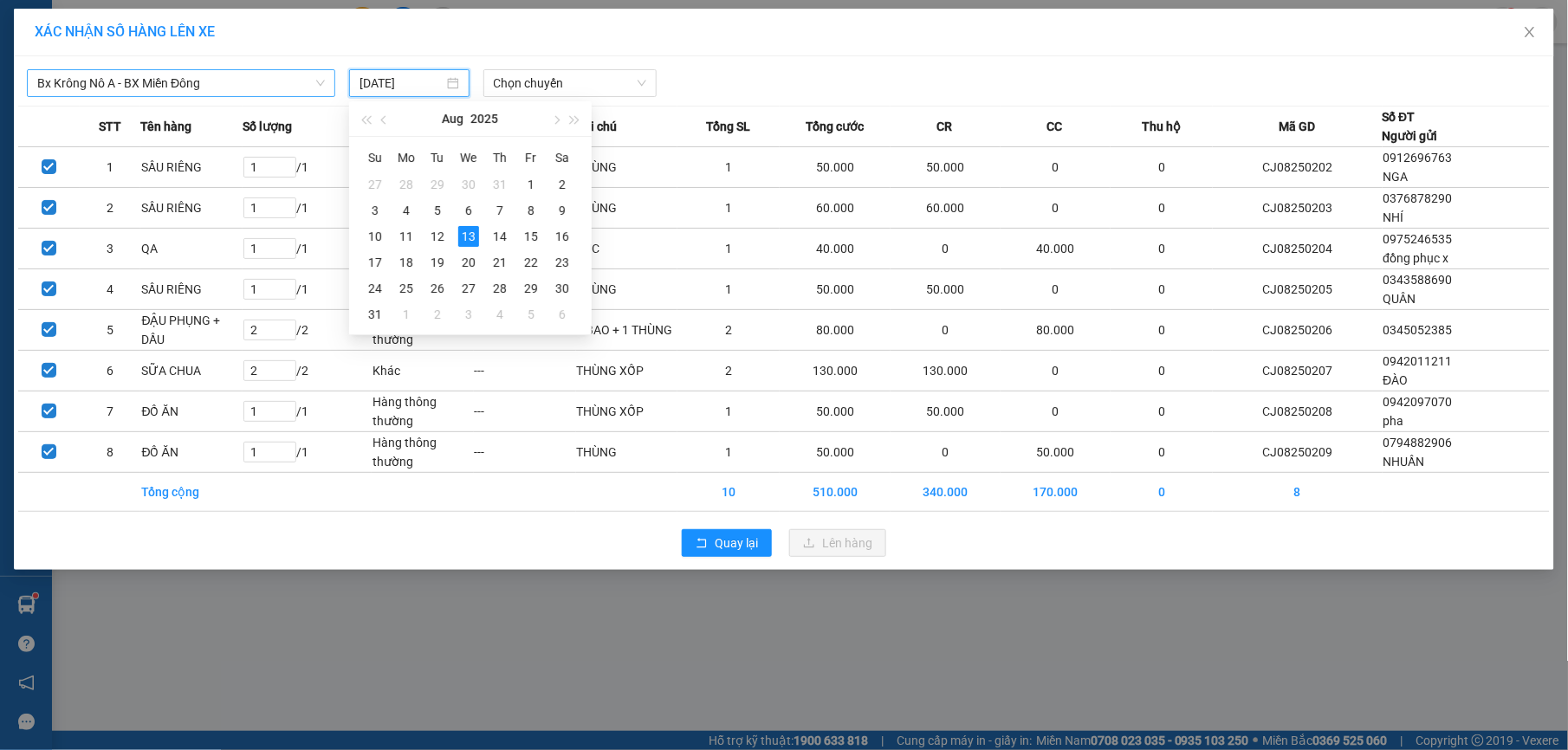
click at [434, 84] on input "[DATE]" at bounding box center [401, 83] width 84 height 19
type input "[DATE]"
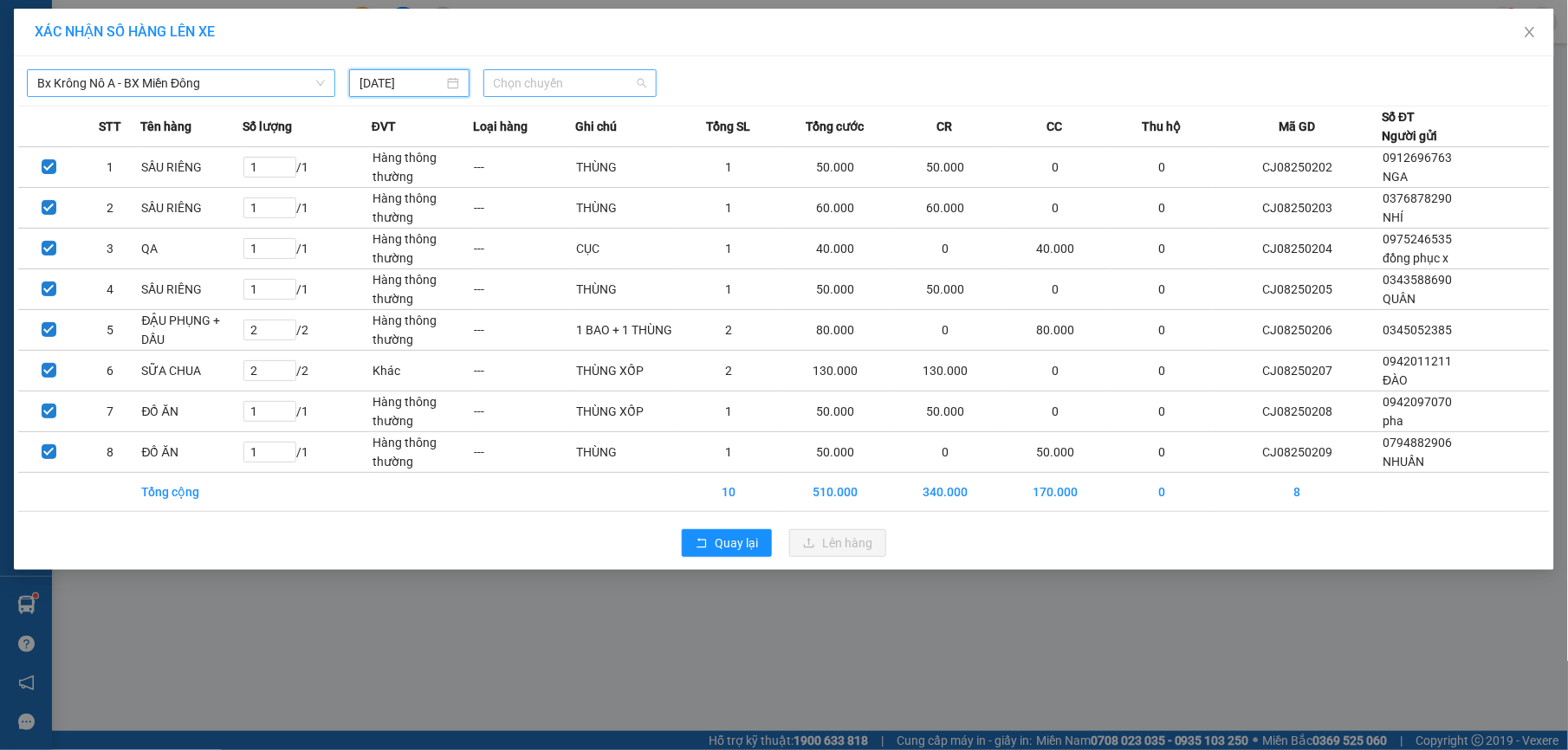
click at [616, 76] on span "Chọn chuyến" at bounding box center [570, 83] width 153 height 26
click at [583, 178] on div "20:00 - 51B-191.55" at bounding box center [562, 173] width 135 height 19
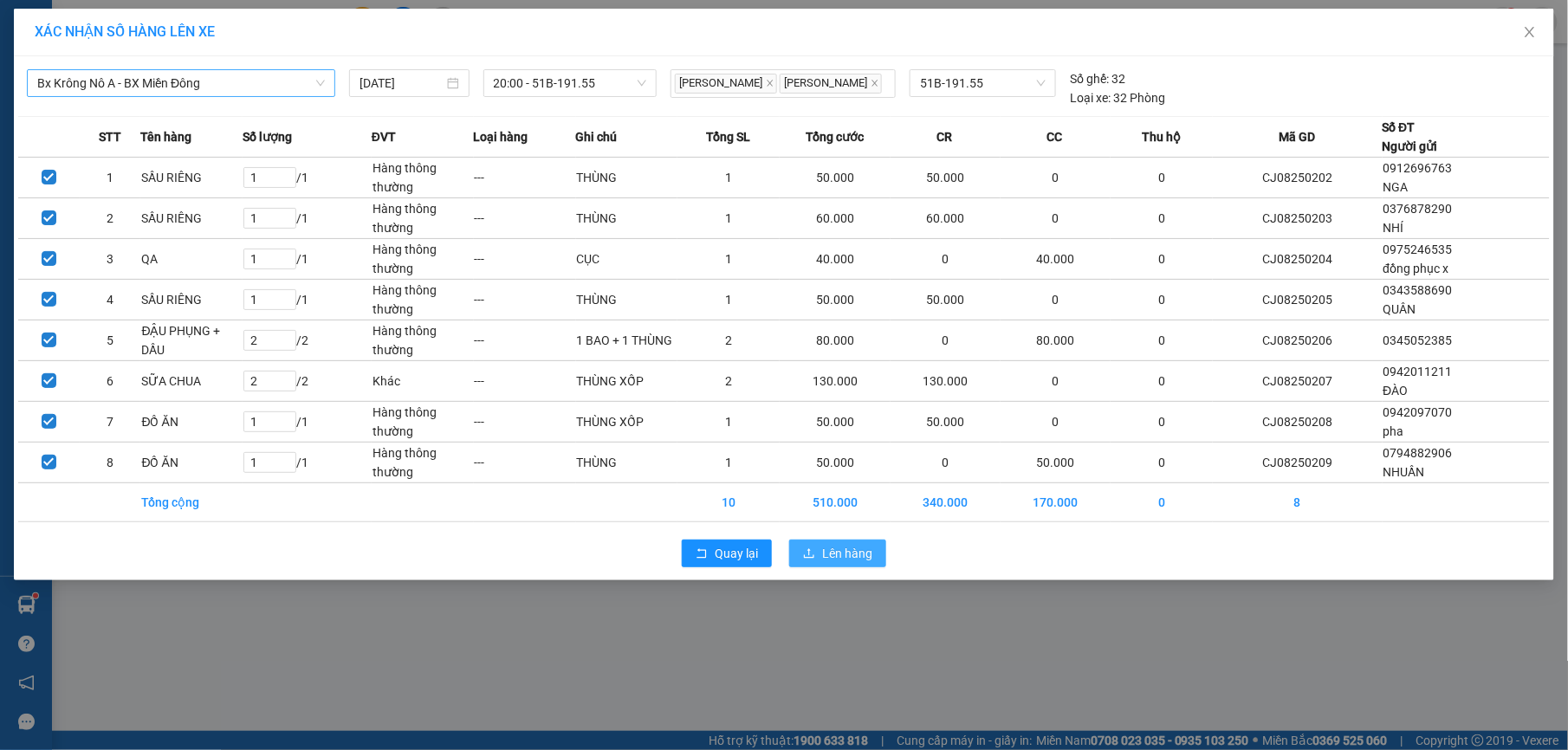
click at [850, 558] on span "Lên hàng" at bounding box center [847, 553] width 50 height 19
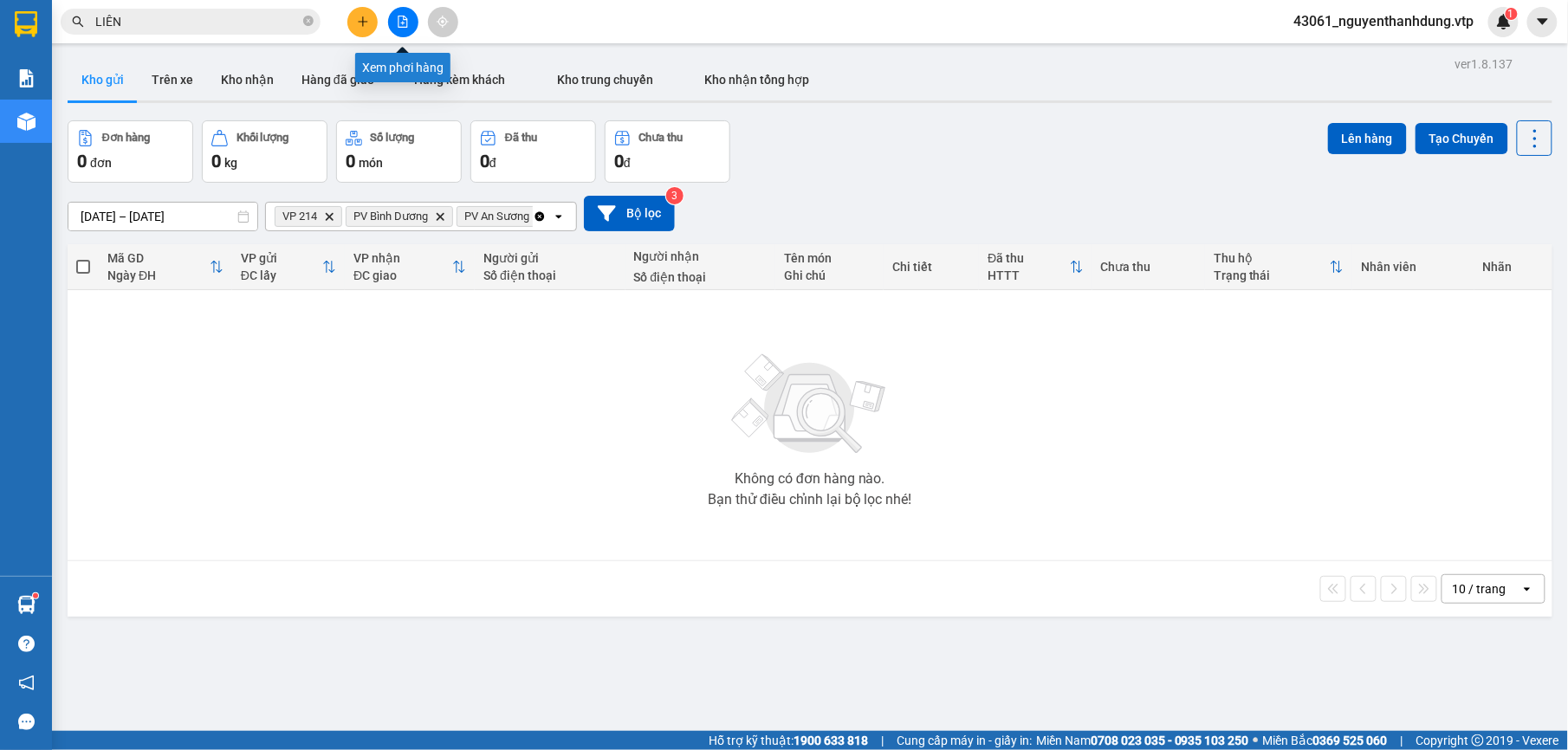
click at [406, 24] on icon "file-add" at bounding box center [402, 21] width 12 height 12
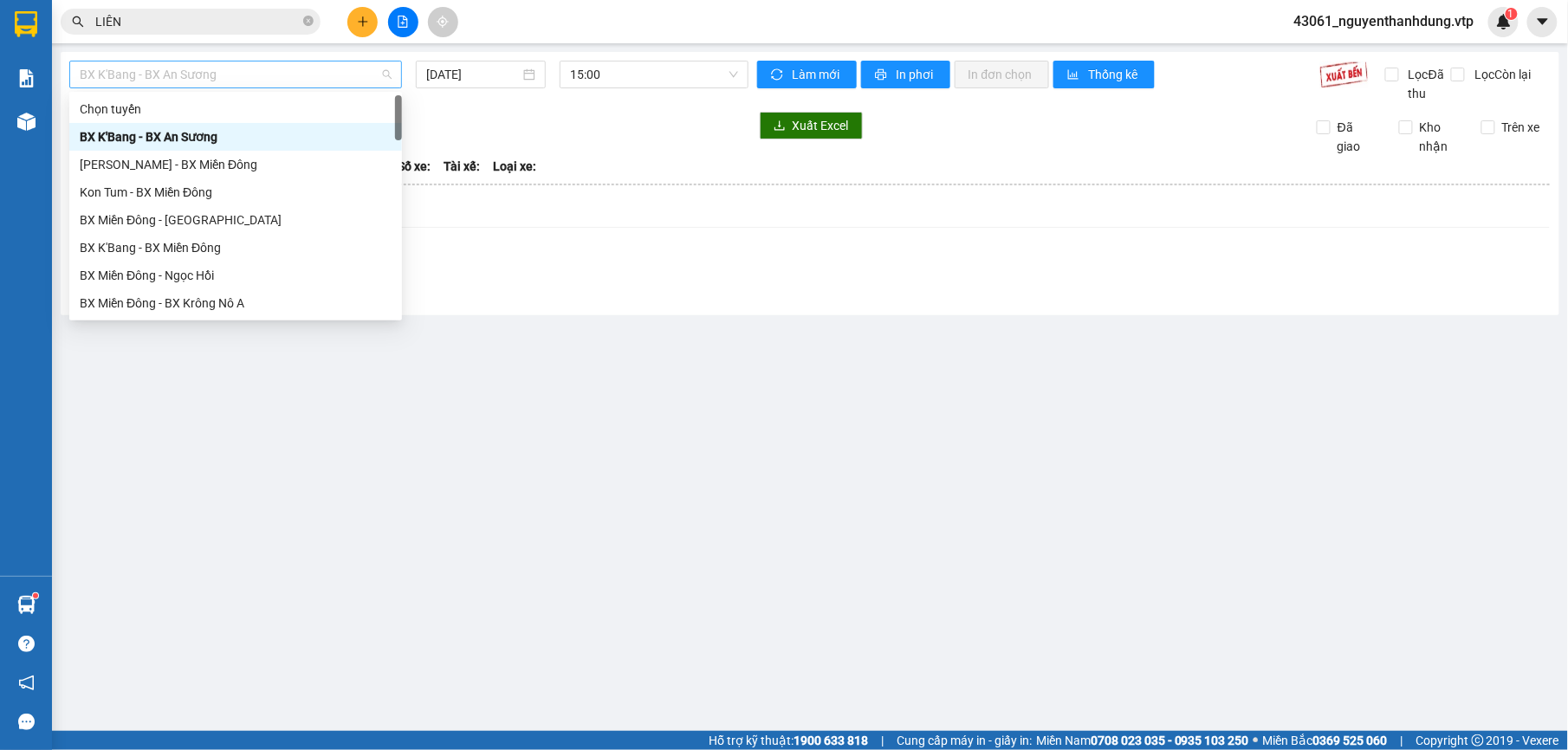
click at [312, 76] on span "BX K'Bang - BX An Sương" at bounding box center [235, 74] width 311 height 26
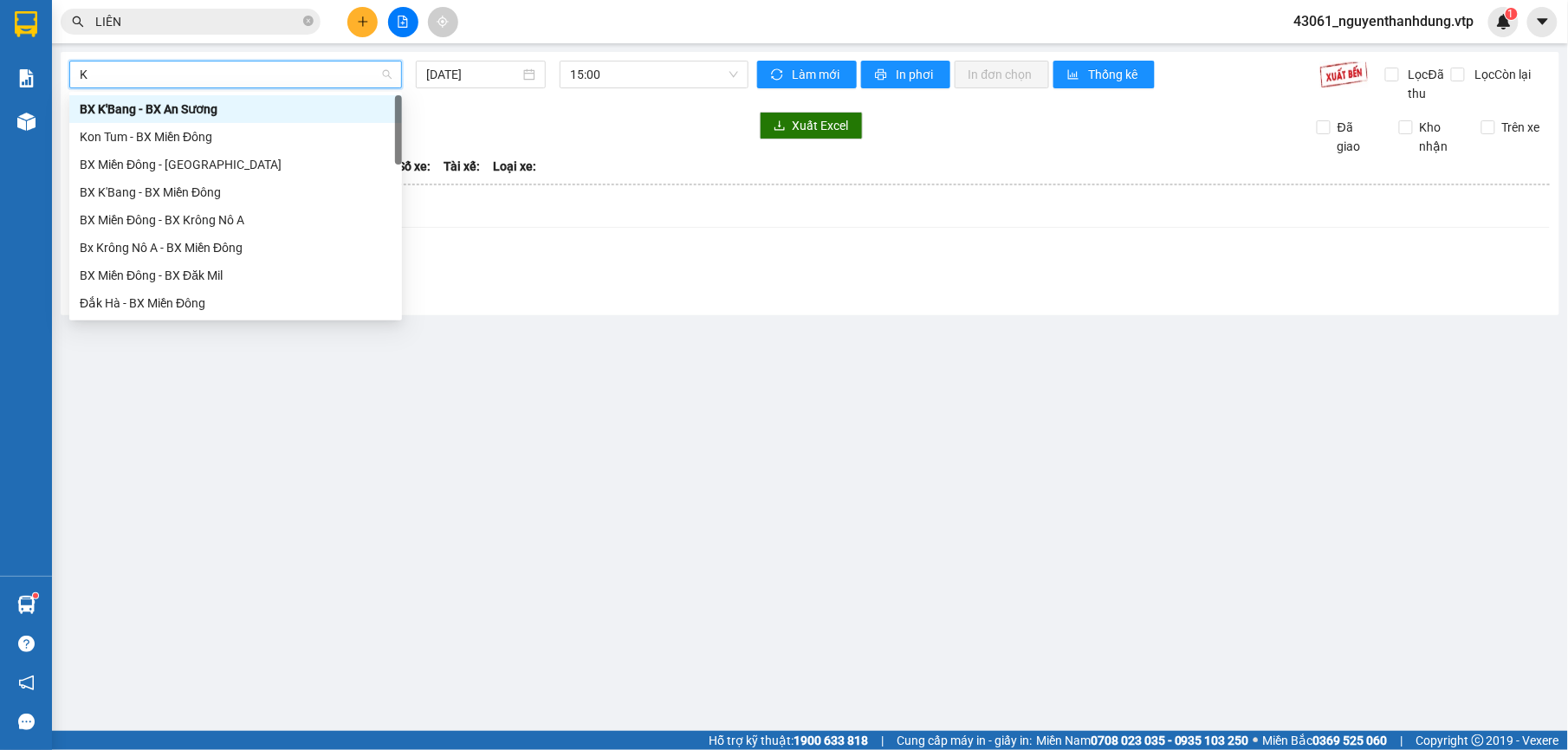
type input "KN"
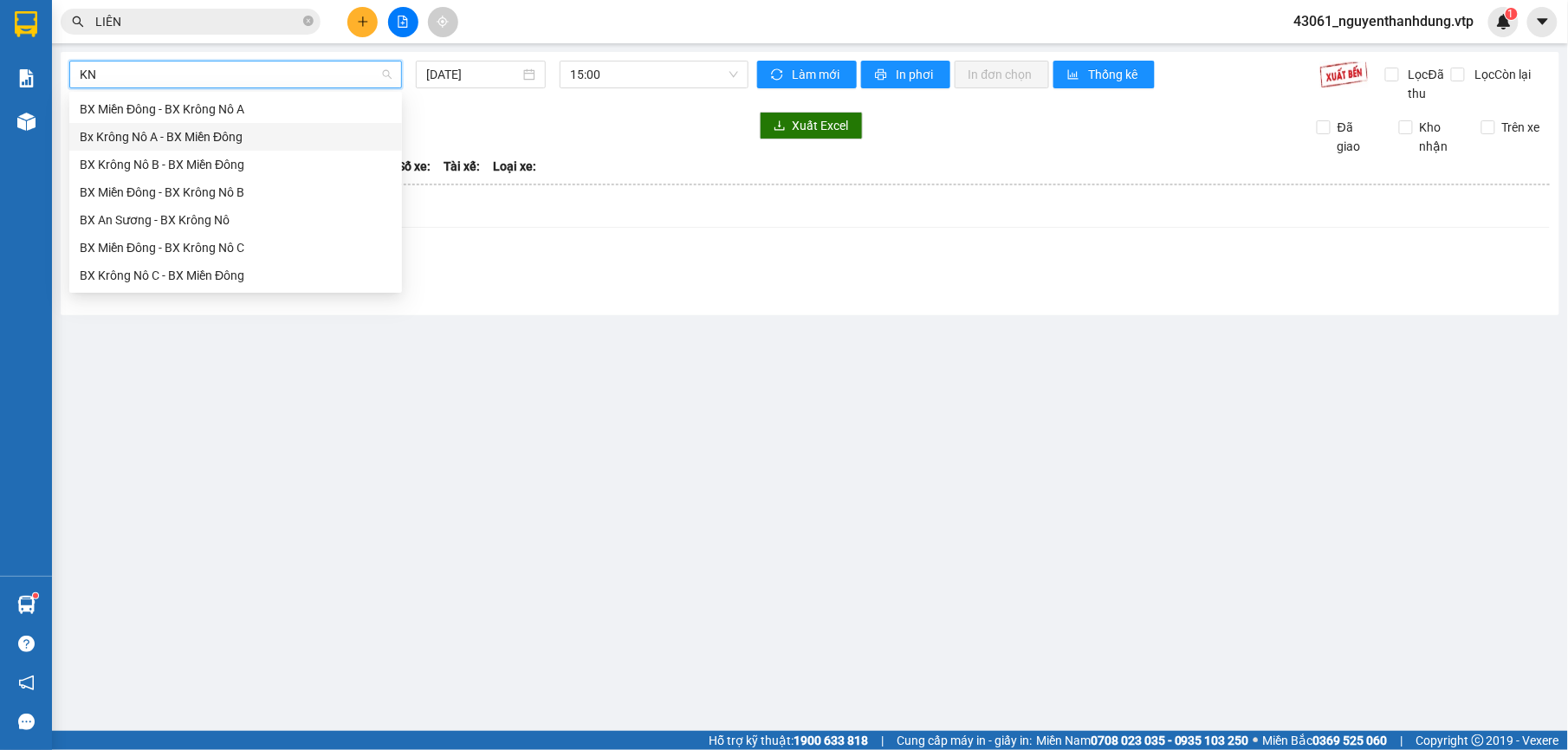
click at [222, 133] on div "Bx Krông Nô A - BX Miền Đông" at bounding box center [235, 136] width 311 height 19
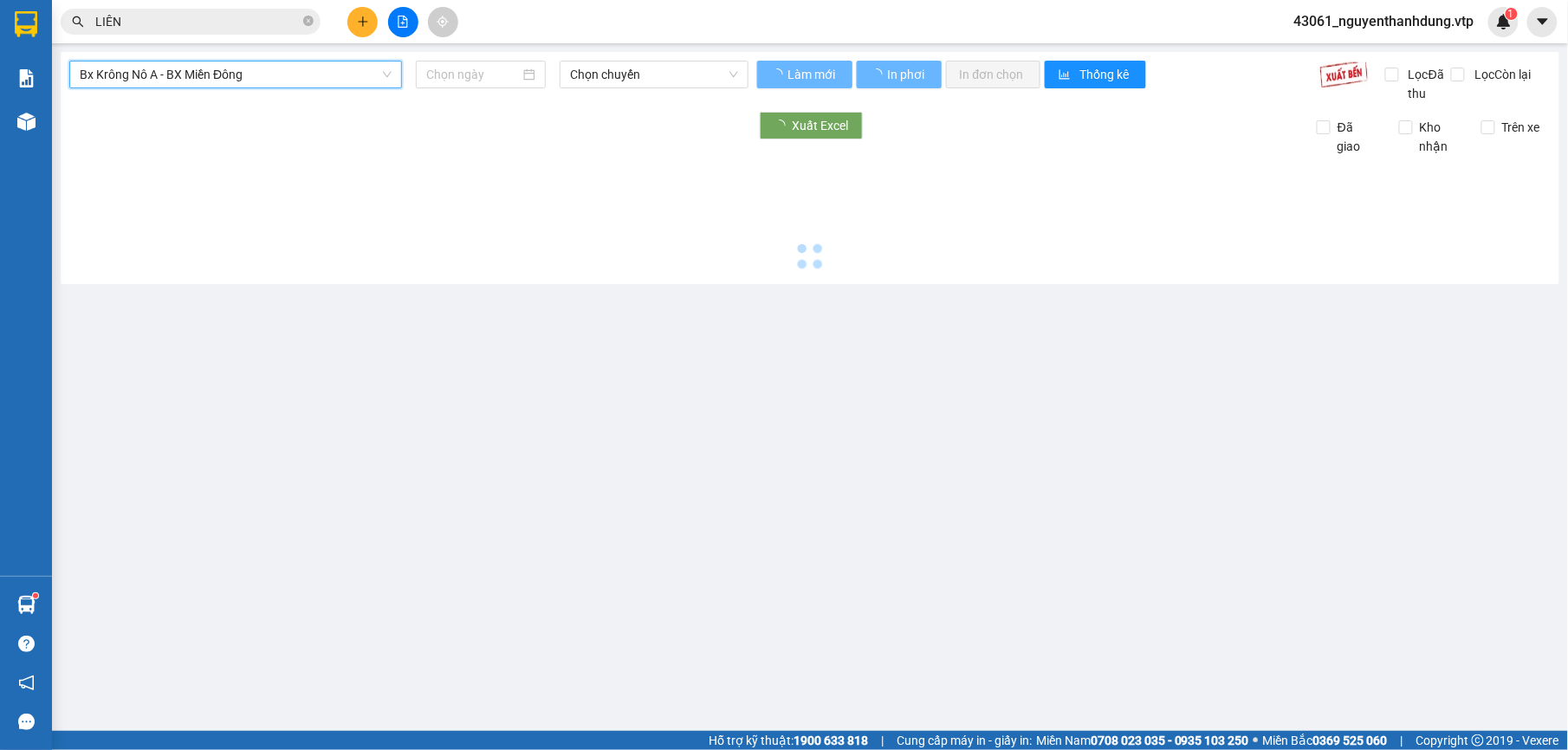
type input "[DATE]"
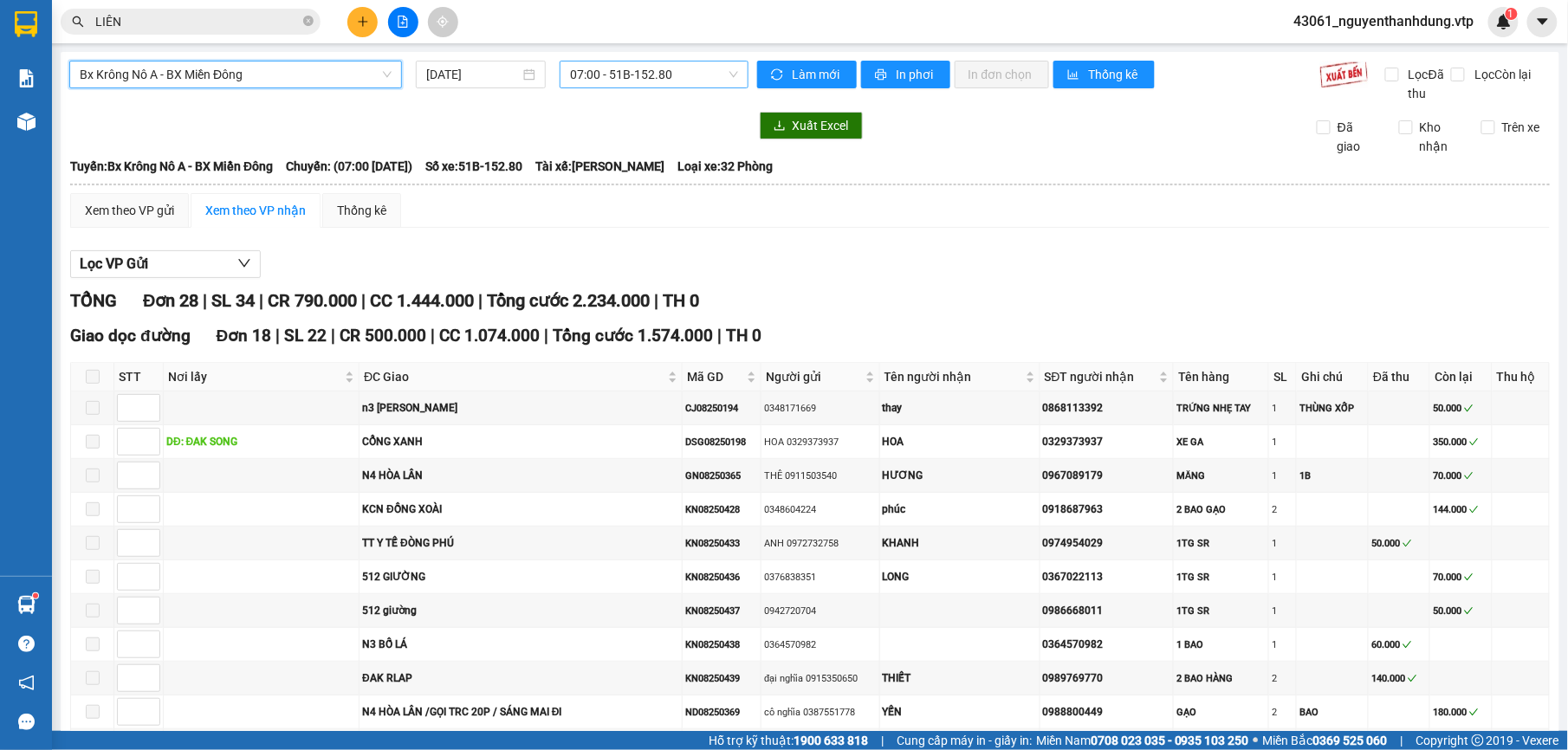
drag, startPoint x: 683, startPoint y: 71, endPoint x: 688, endPoint y: 63, distance: 9.4
click at [684, 70] on span "07:00 - 51B-152.80" at bounding box center [653, 74] width 167 height 26
click at [650, 166] on div "20:00 - 51B-191.55" at bounding box center [632, 164] width 135 height 19
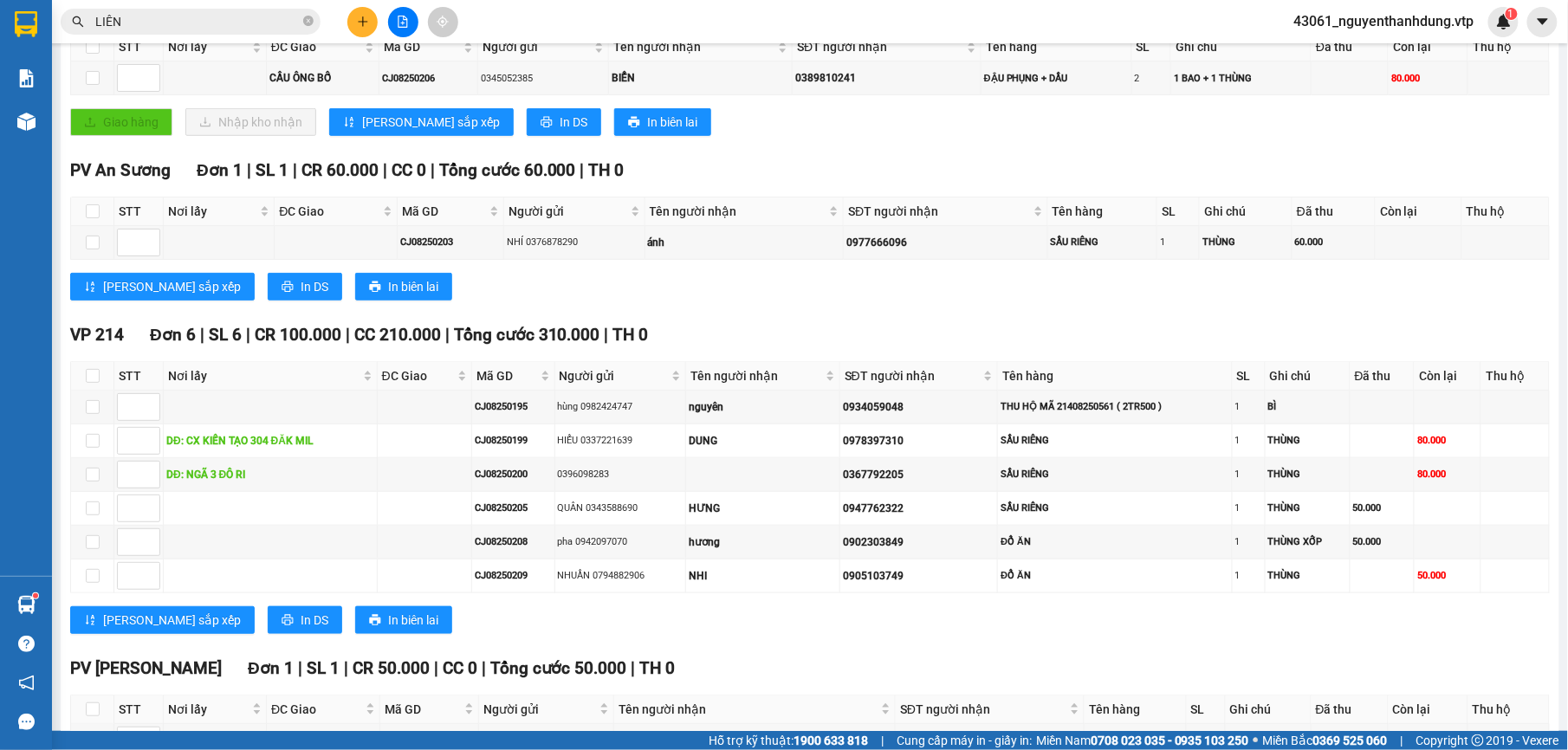
scroll to position [95, 0]
